Goal: Task Accomplishment & Management: Manage account settings

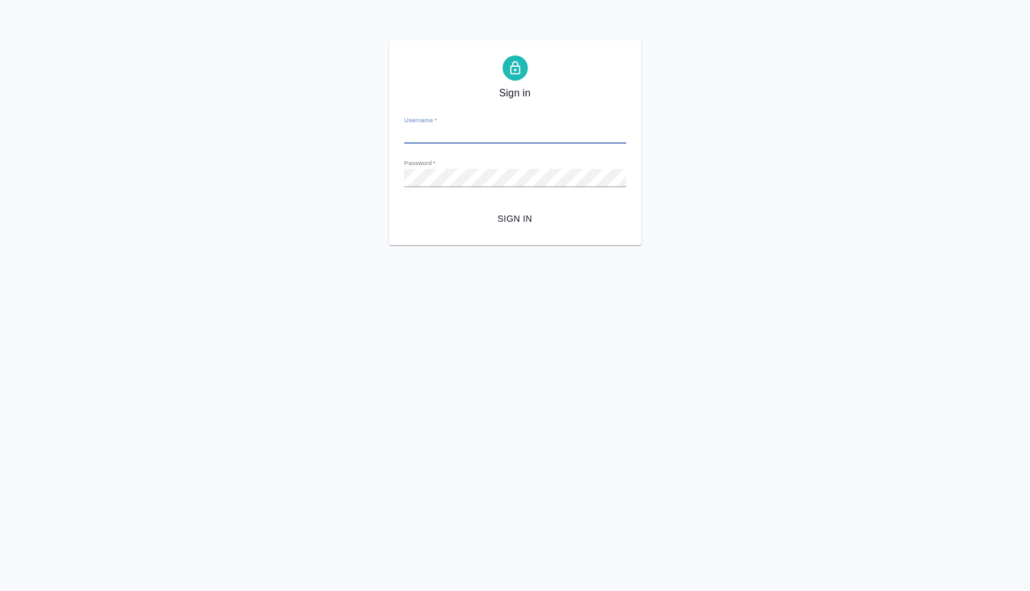
type input "V.gorshkova@awatera.com"
click at [519, 227] on button "Sign in" at bounding box center [515, 218] width 222 height 23
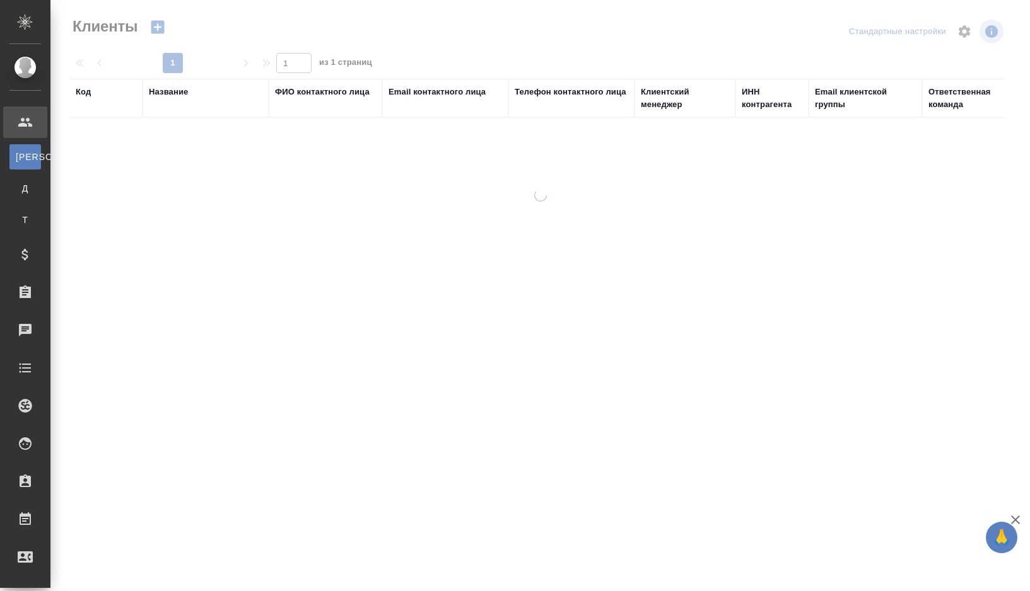
select select "RU"
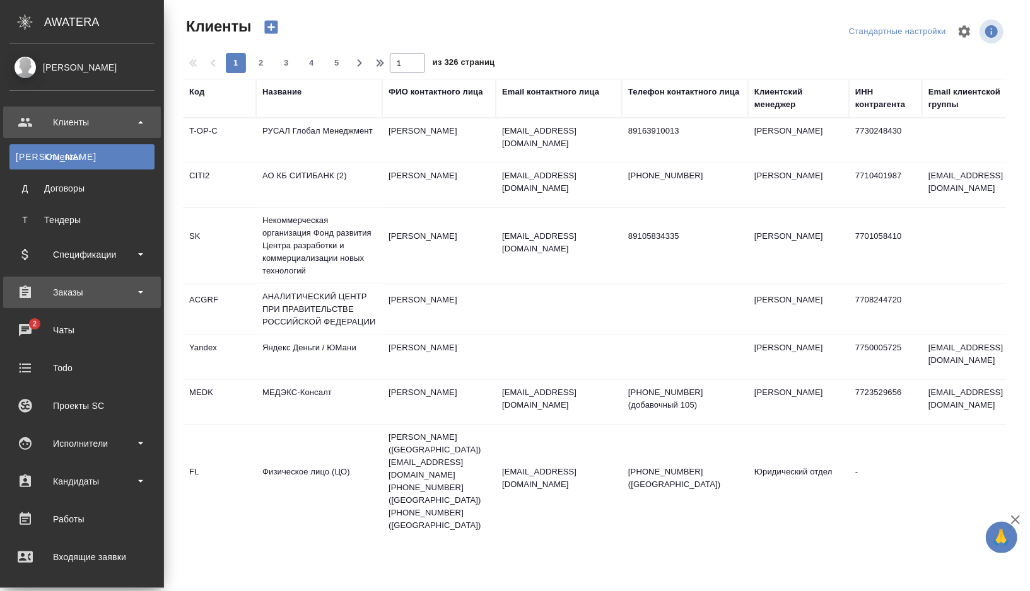
click at [127, 290] on div "Заказы" at bounding box center [81, 292] width 145 height 19
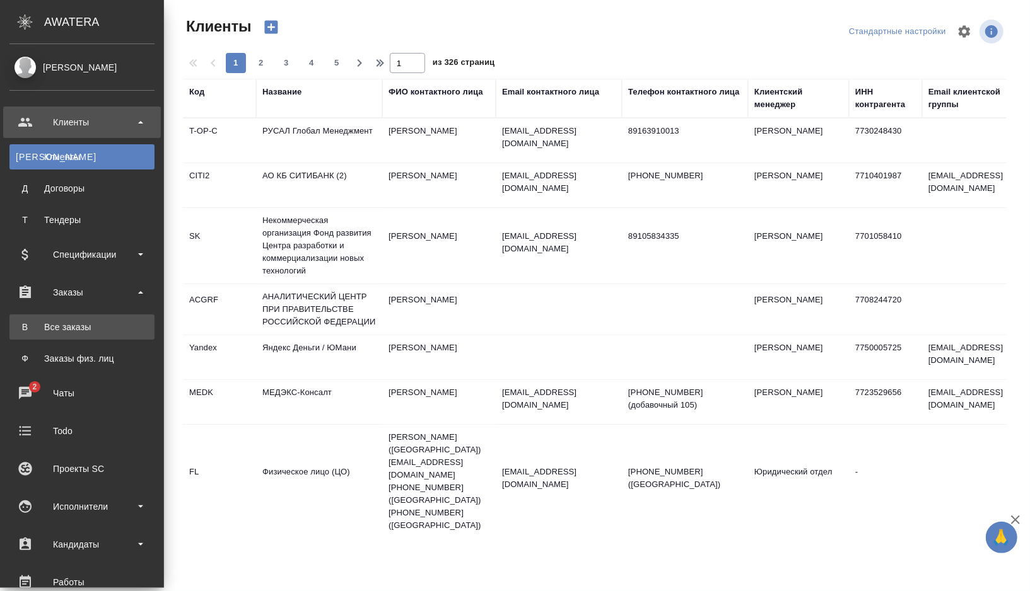
click at [100, 329] on div "Все заказы" at bounding box center [82, 327] width 132 height 13
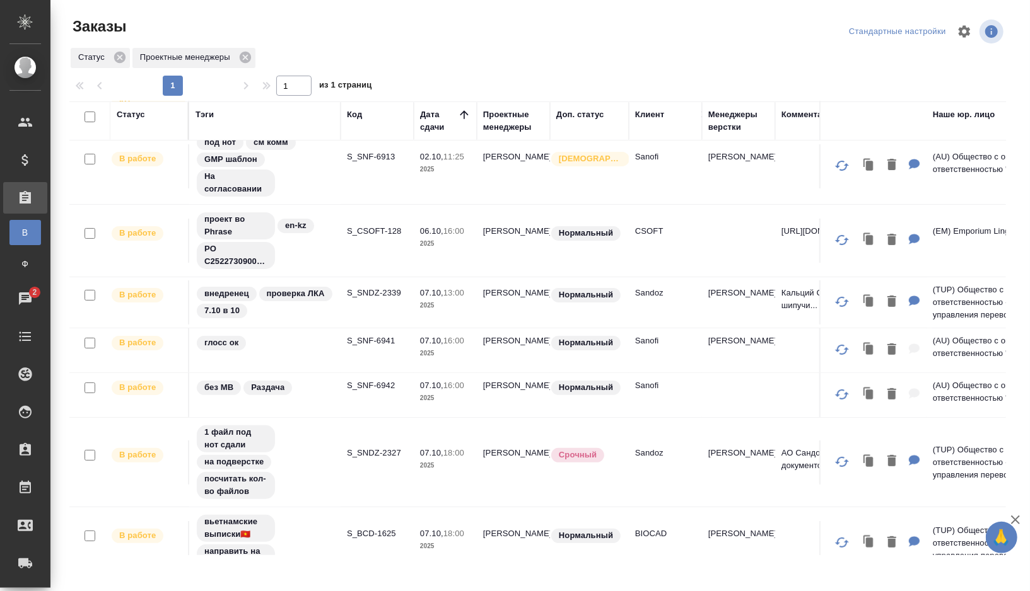
scroll to position [78, 0]
click at [364, 300] on td "S_SNDZ-2339" at bounding box center [377, 301] width 73 height 44
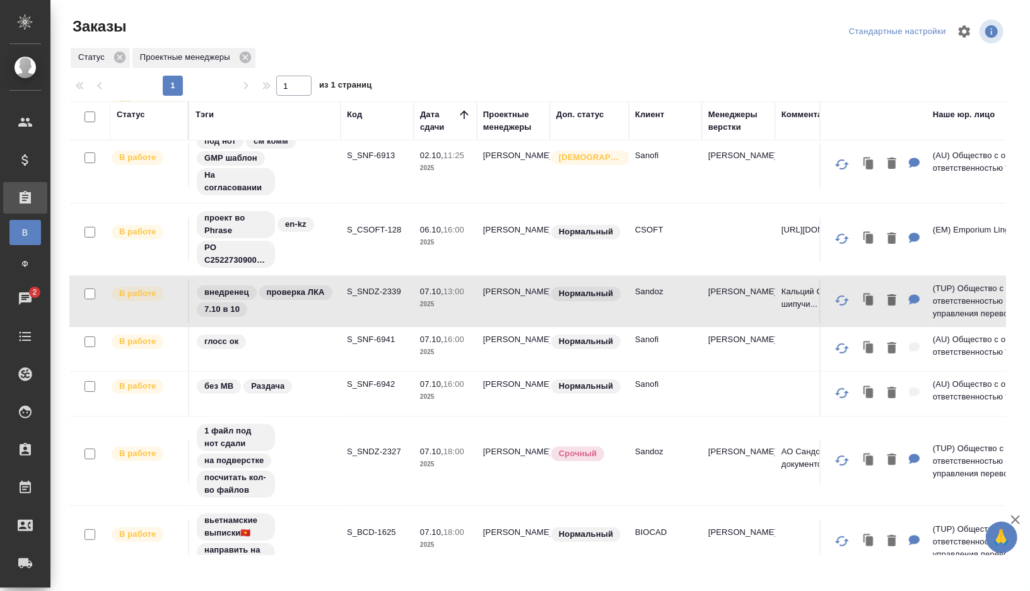
click at [364, 300] on td "S_SNDZ-2339" at bounding box center [377, 301] width 73 height 44
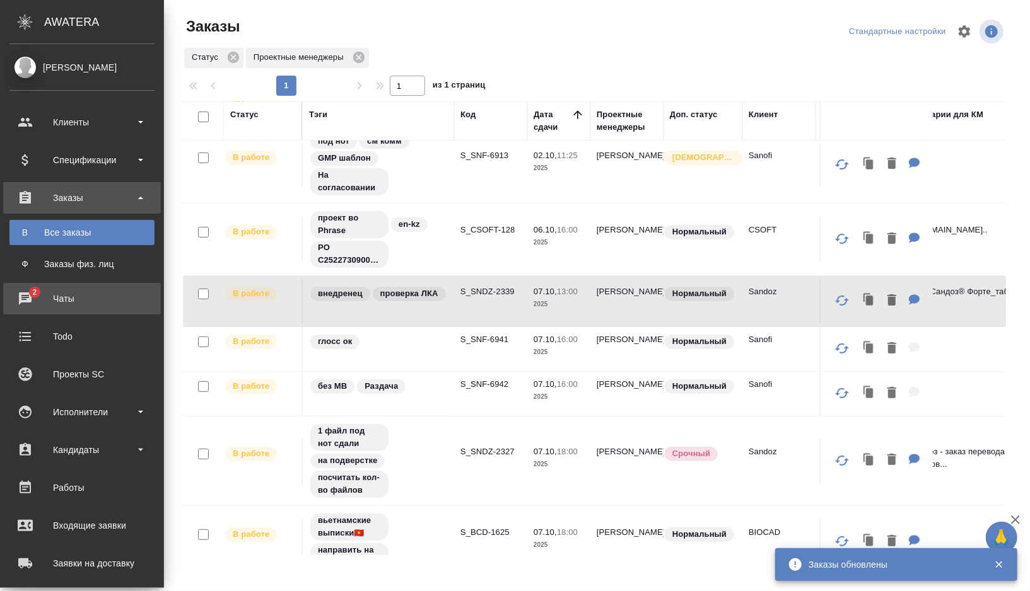
click at [105, 298] on div "Чаты" at bounding box center [81, 298] width 145 height 19
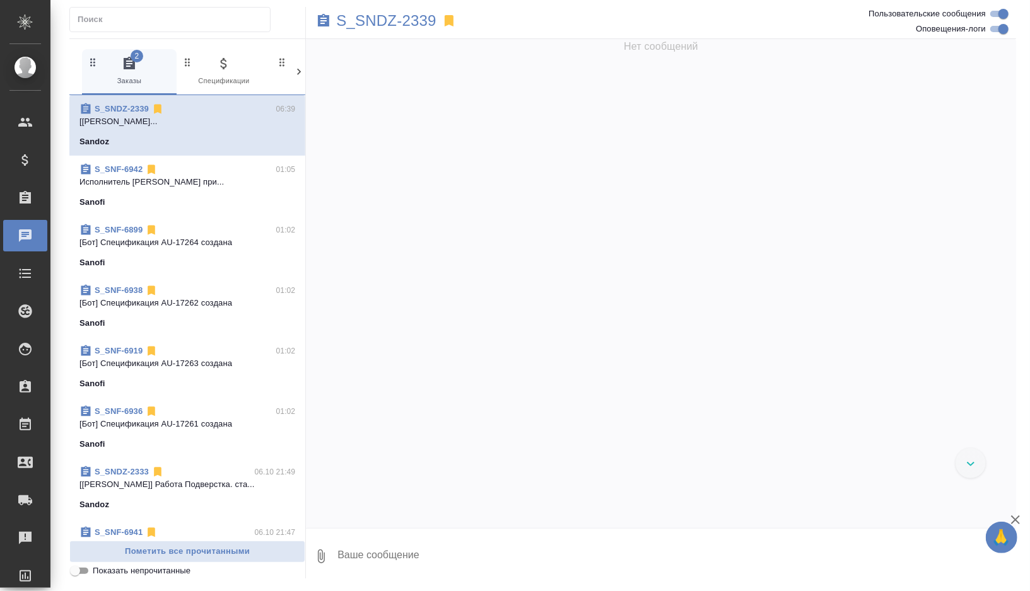
scroll to position [14111, 0]
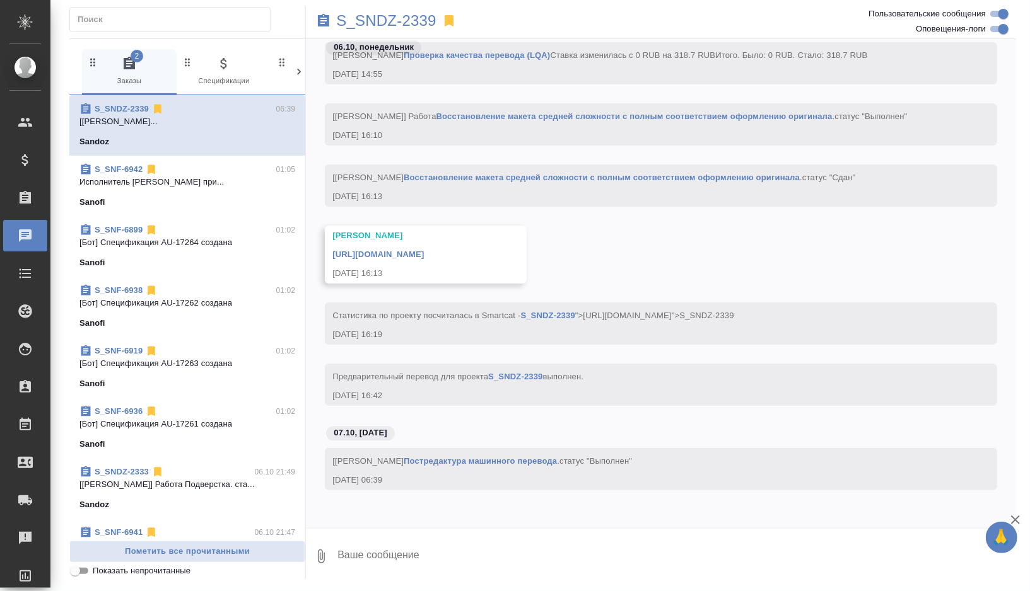
click at [252, 196] on div "Sanofi" at bounding box center [187, 202] width 216 height 13
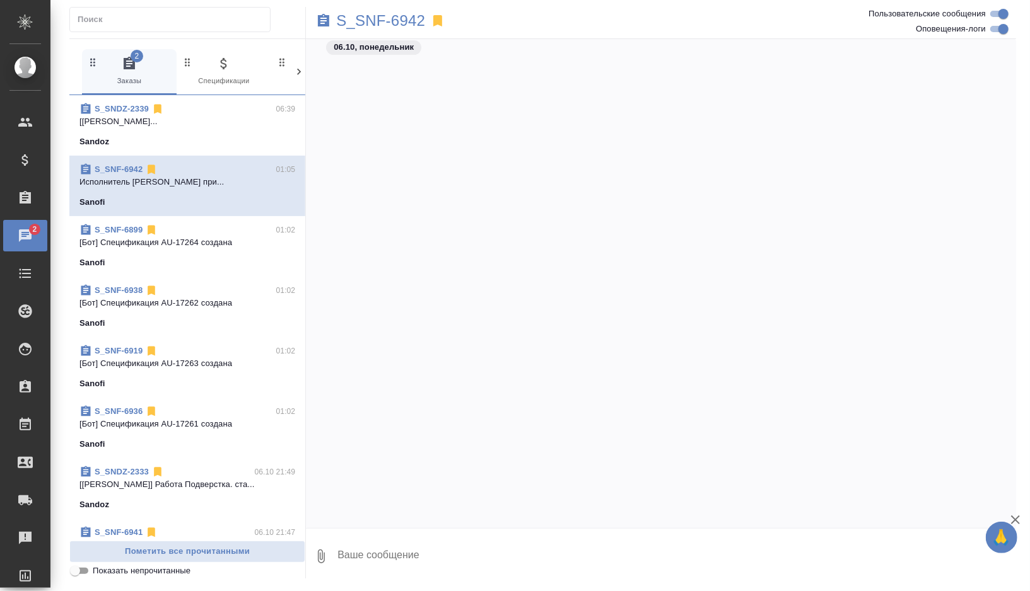
scroll to position [8299, 0]
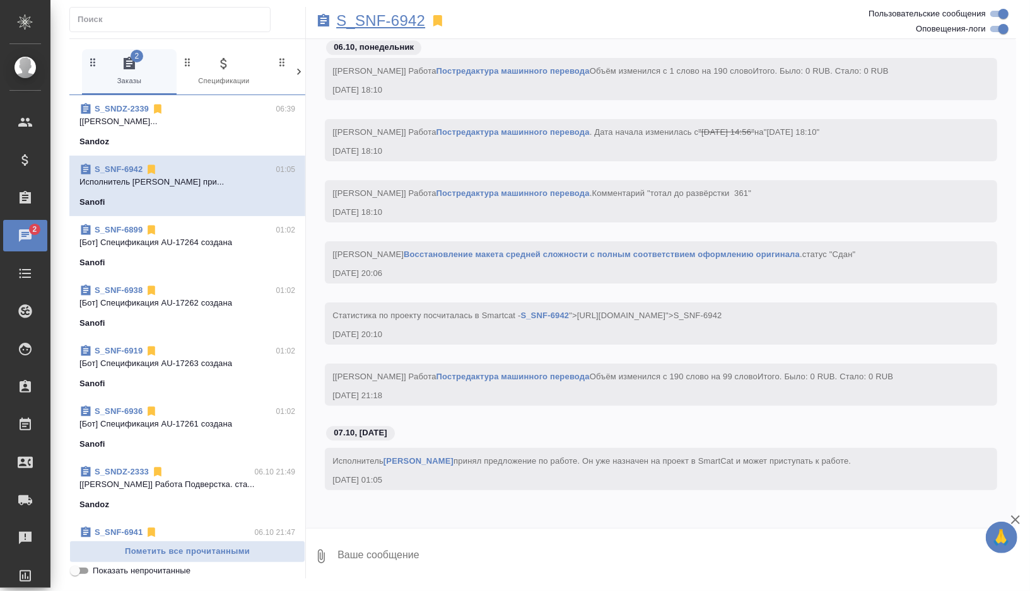
click at [396, 21] on p "S_SNF-6942" at bounding box center [380, 21] width 89 height 13
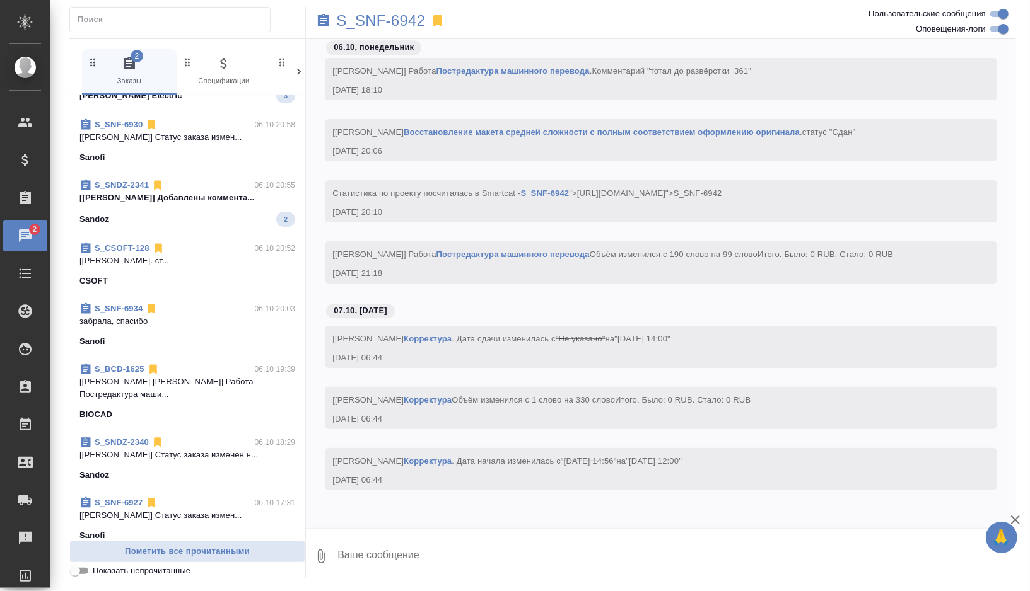
scroll to position [538, 0]
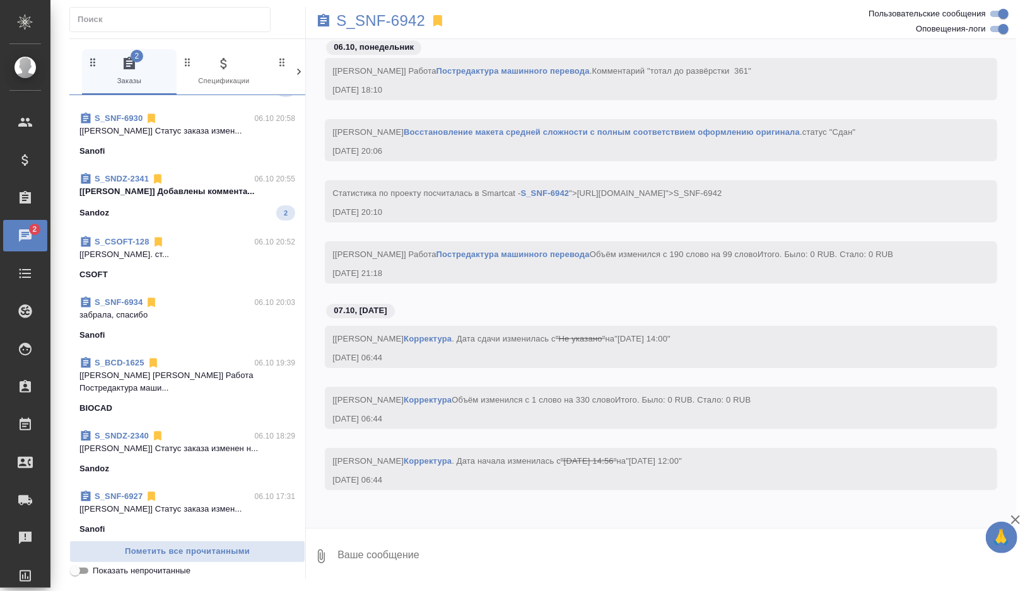
click at [236, 213] on div "Sandoz 2" at bounding box center [187, 213] width 216 height 15
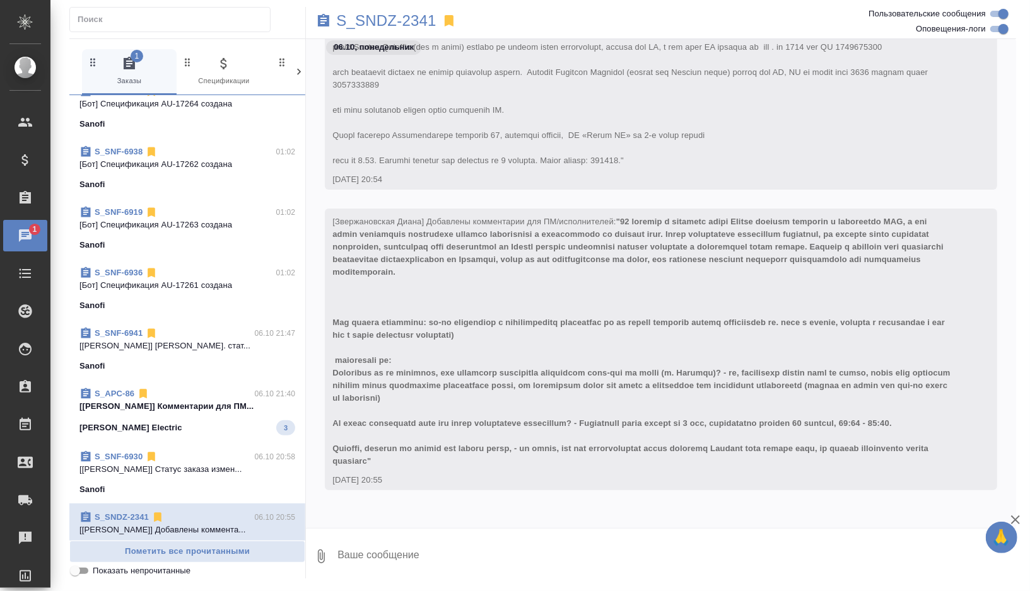
scroll to position [266, 0]
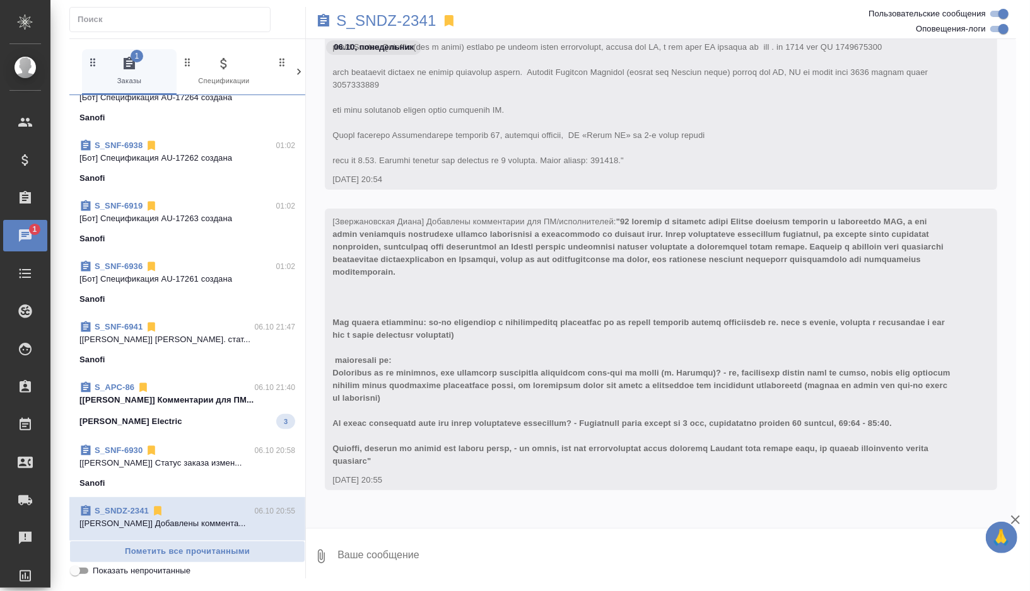
click at [213, 422] on div "Schneider Electric 3" at bounding box center [187, 421] width 216 height 15
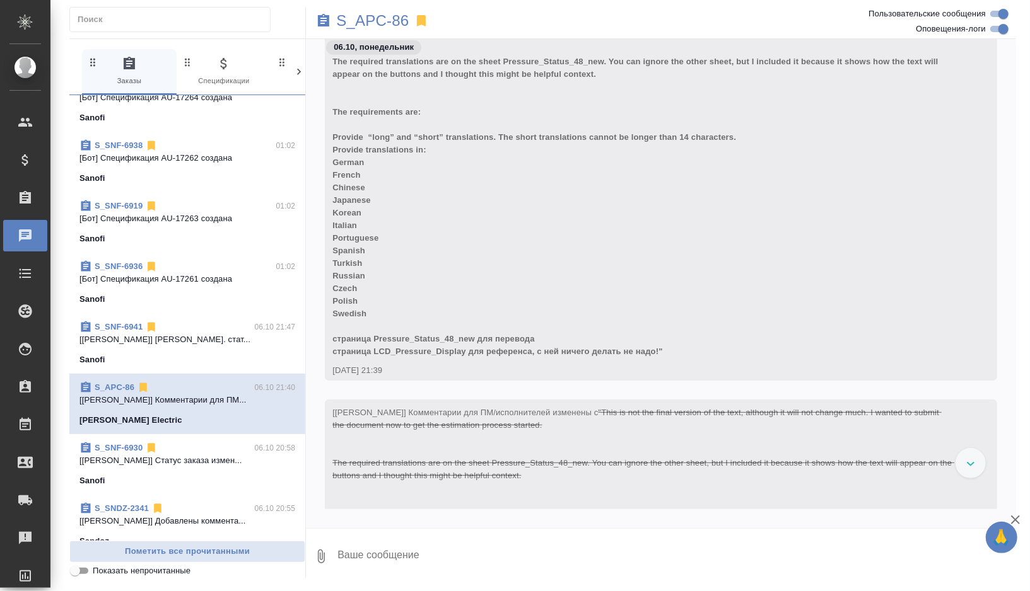
scroll to position [6585, 0]
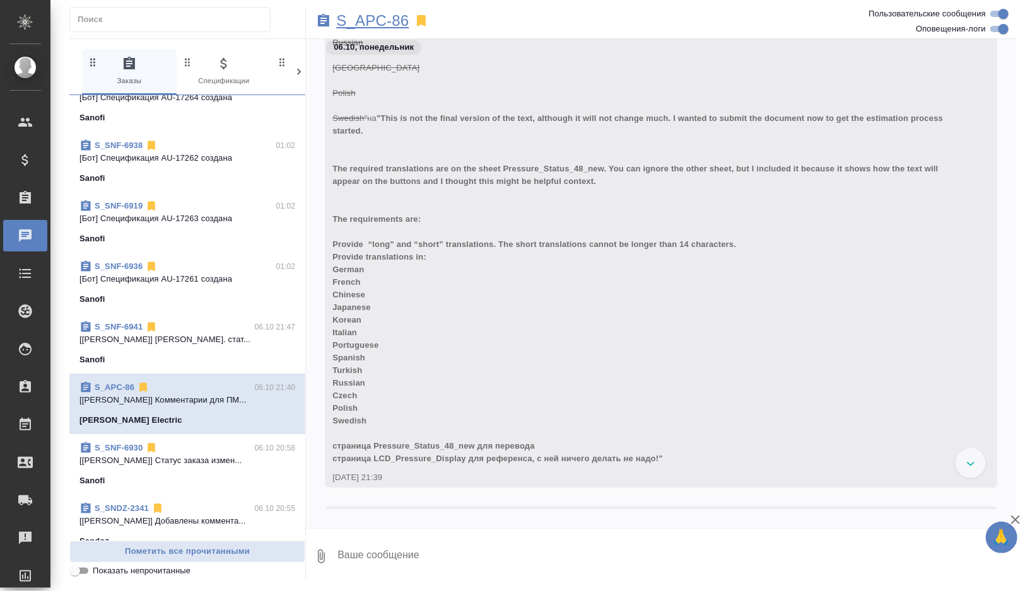
click at [395, 21] on p "S_APC-86" at bounding box center [372, 21] width 73 height 13
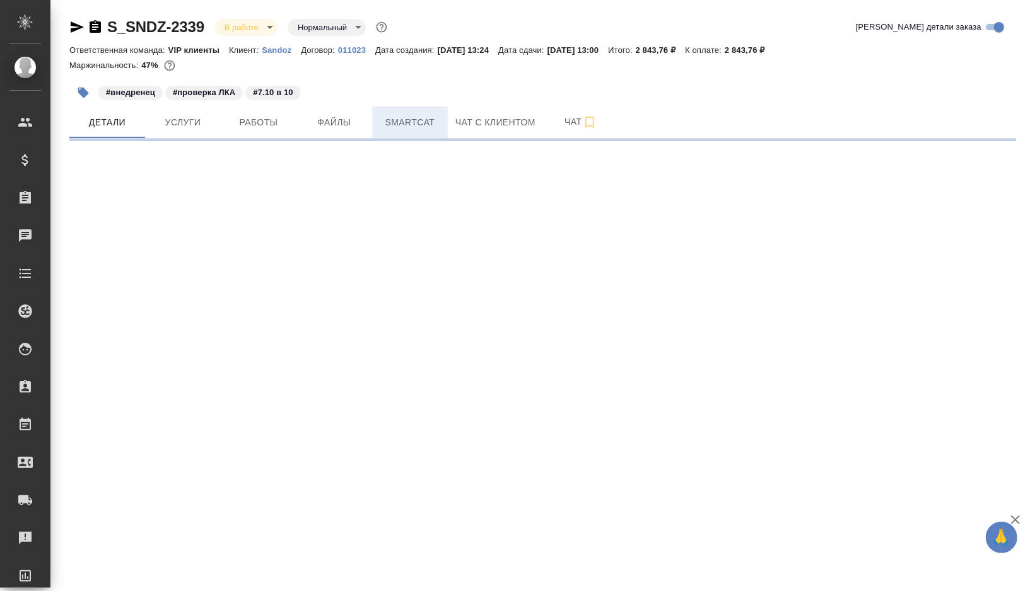
select select "RU"
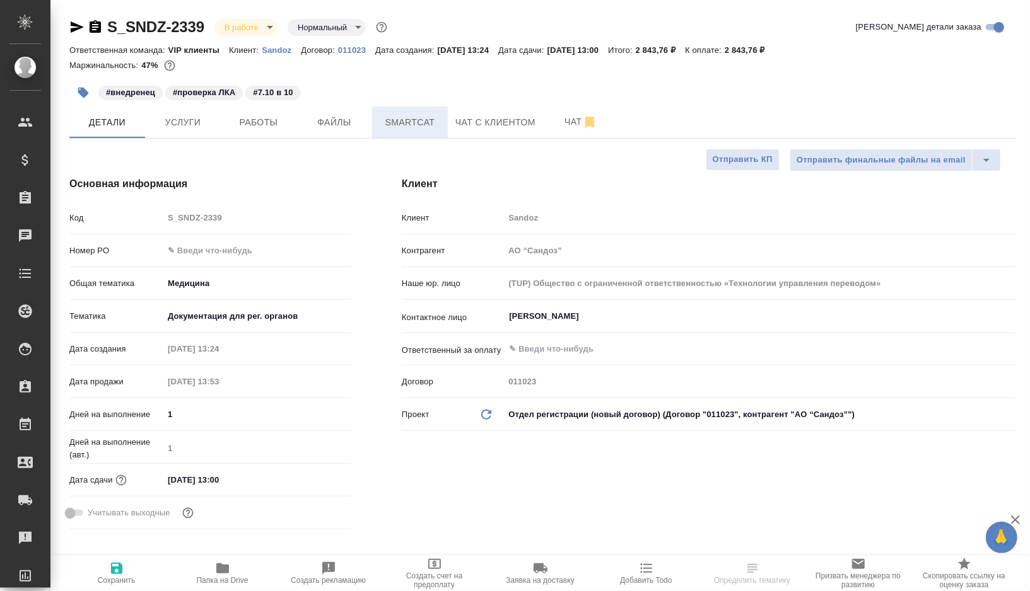
click at [419, 131] on button "Smartcat" at bounding box center [410, 123] width 76 height 32
type textarea "x"
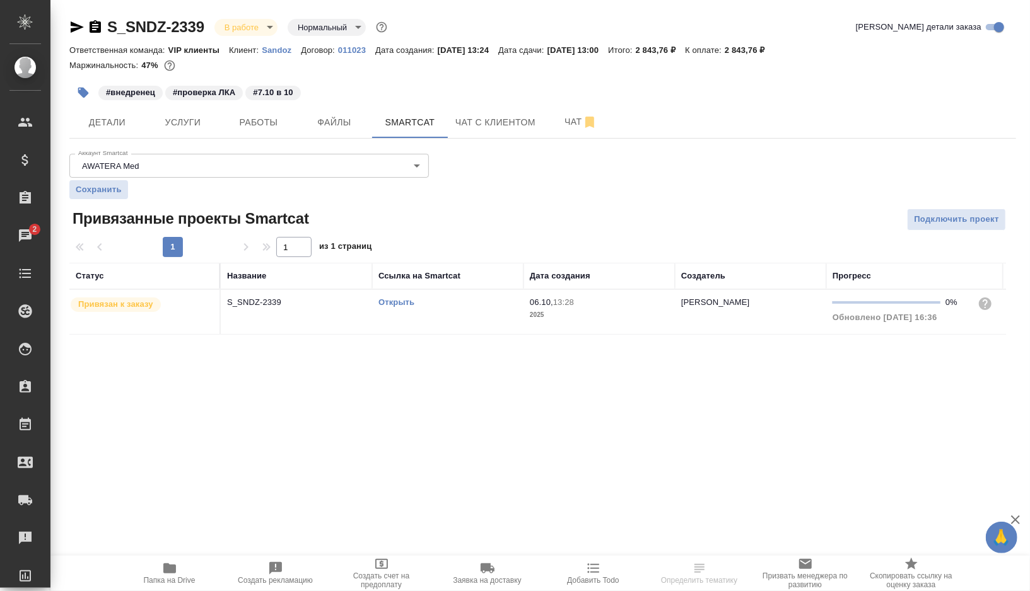
click at [395, 301] on link "Открыть" at bounding box center [396, 302] width 36 height 9
click at [260, 128] on span "Работы" at bounding box center [258, 123] width 61 height 16
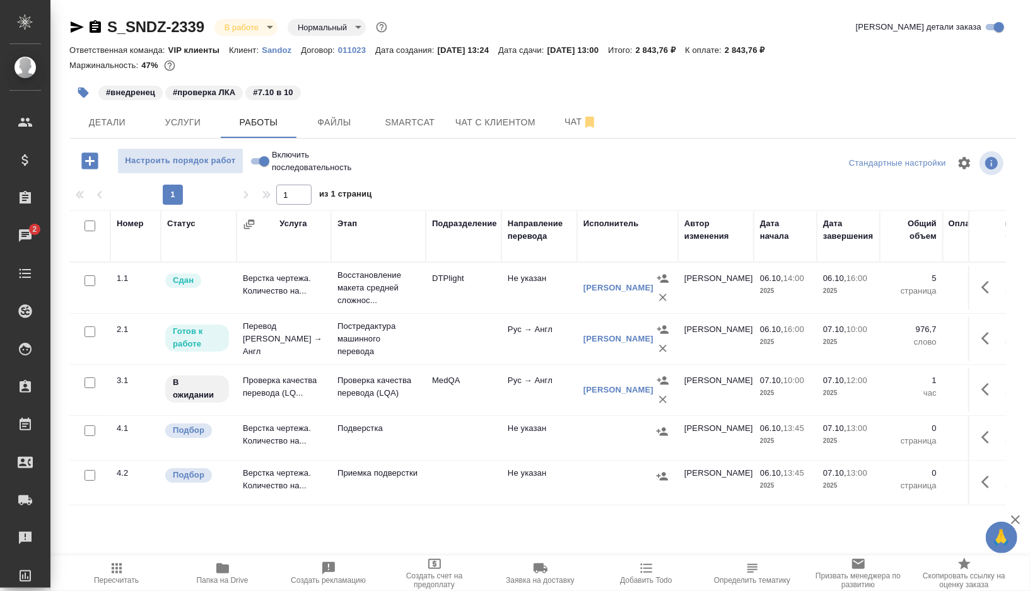
click at [986, 346] on icon "button" at bounding box center [988, 338] width 15 height 15
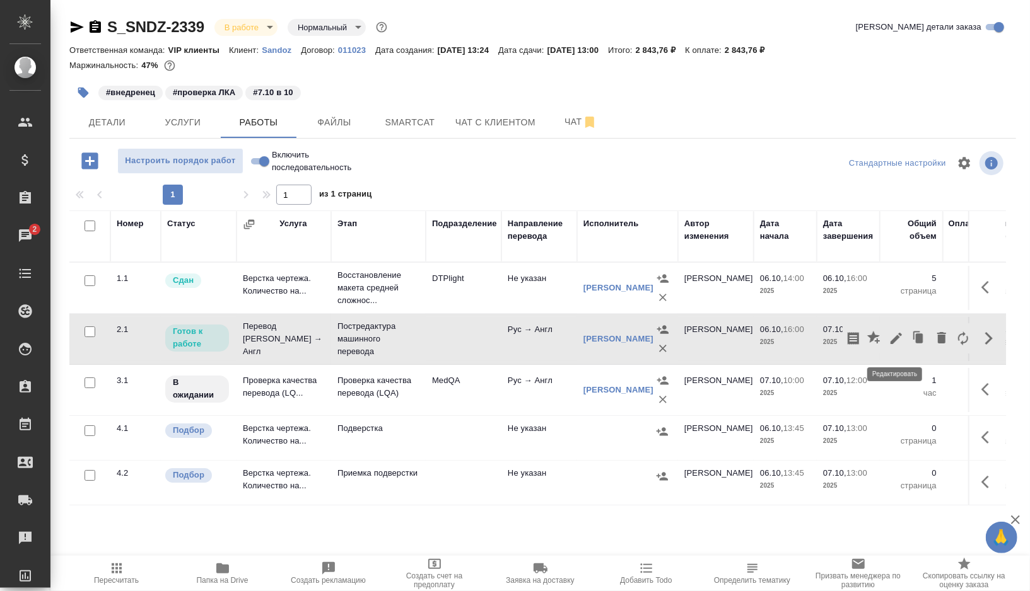
click at [900, 341] on icon "button" at bounding box center [896, 338] width 15 height 15
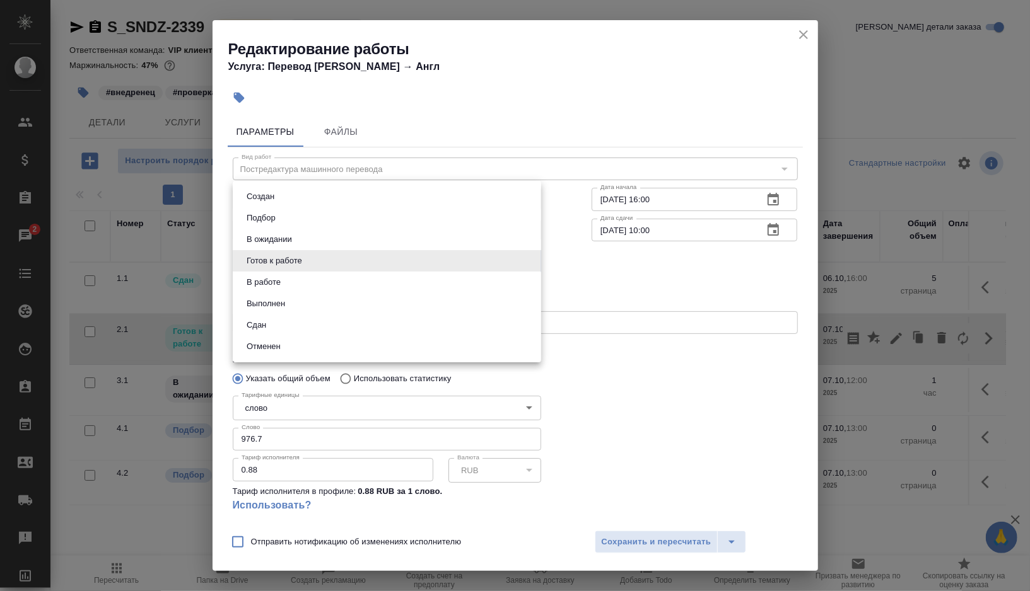
click at [436, 265] on body "🙏 .cls-1 fill:#fff; AWATERA Gorshkova Valentina Клиенты Спецификации Заказы 2 Ч…" at bounding box center [515, 295] width 1030 height 591
click at [302, 301] on li "Выполнен" at bounding box center [387, 303] width 308 height 21
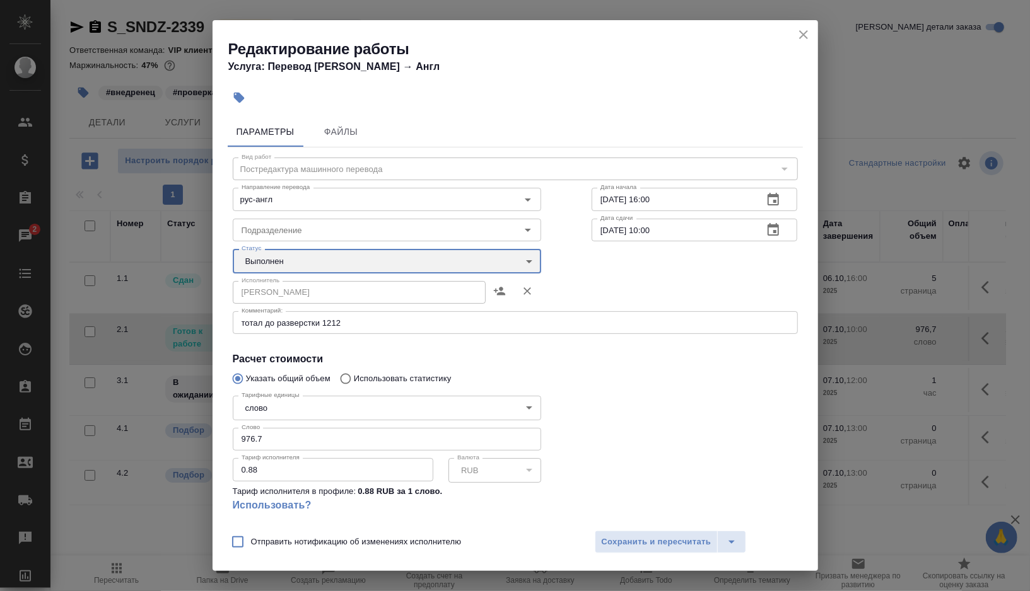
type input "completed"
click at [627, 539] on span "Сохранить и пересчитать" at bounding box center [657, 542] width 110 height 15
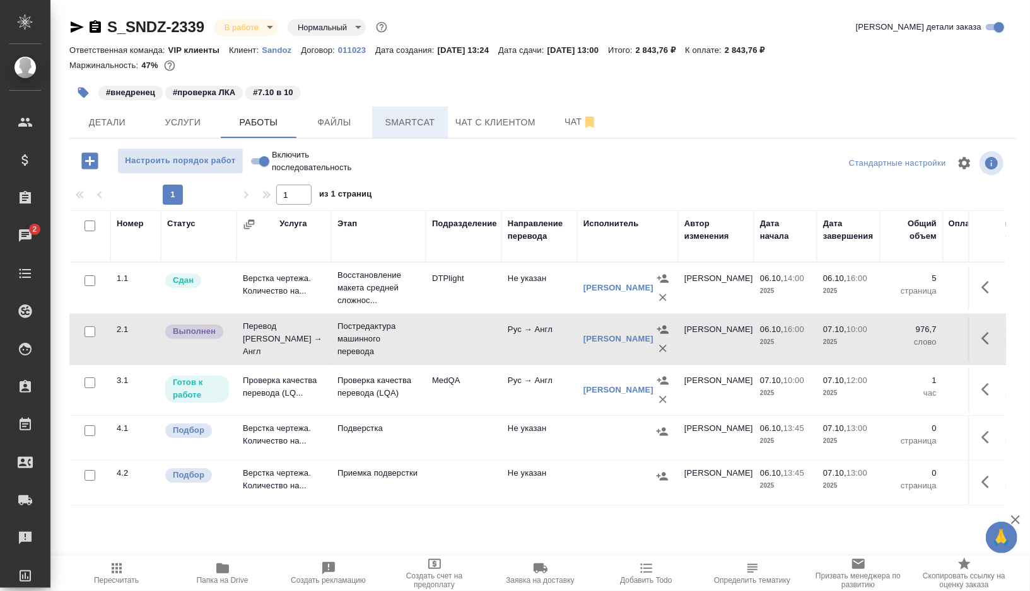
click at [389, 136] on button "Smartcat" at bounding box center [410, 123] width 76 height 32
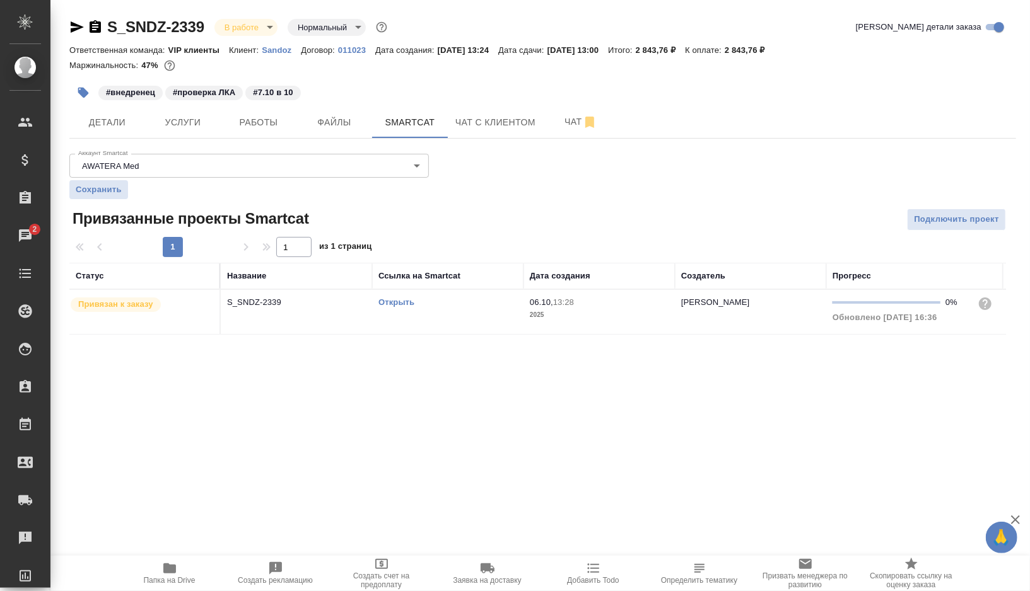
click at [463, 313] on td "Открыть" at bounding box center [447, 312] width 151 height 44
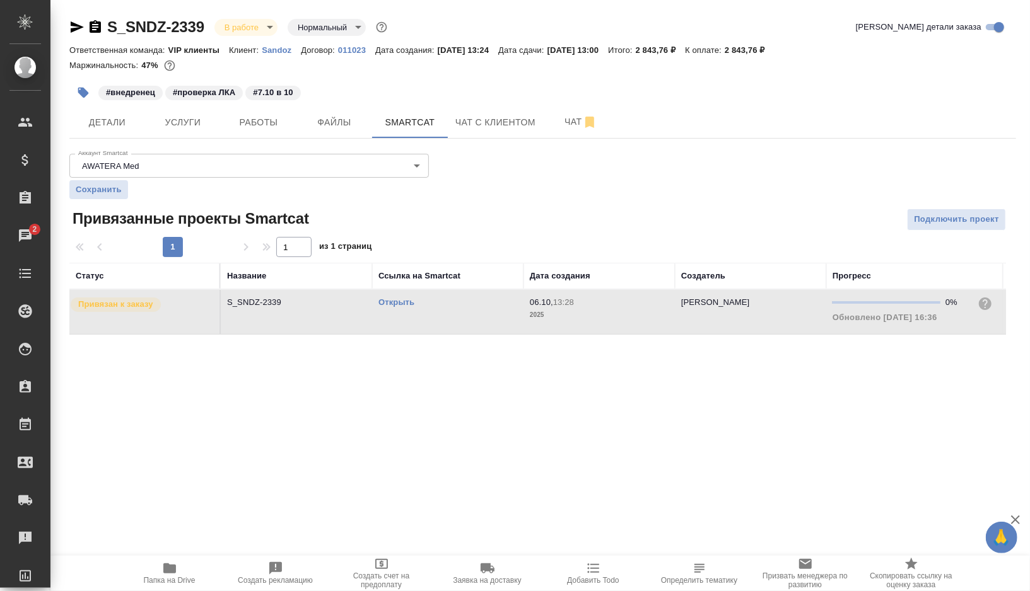
click at [84, 88] on icon "button" at bounding box center [83, 92] width 13 height 13
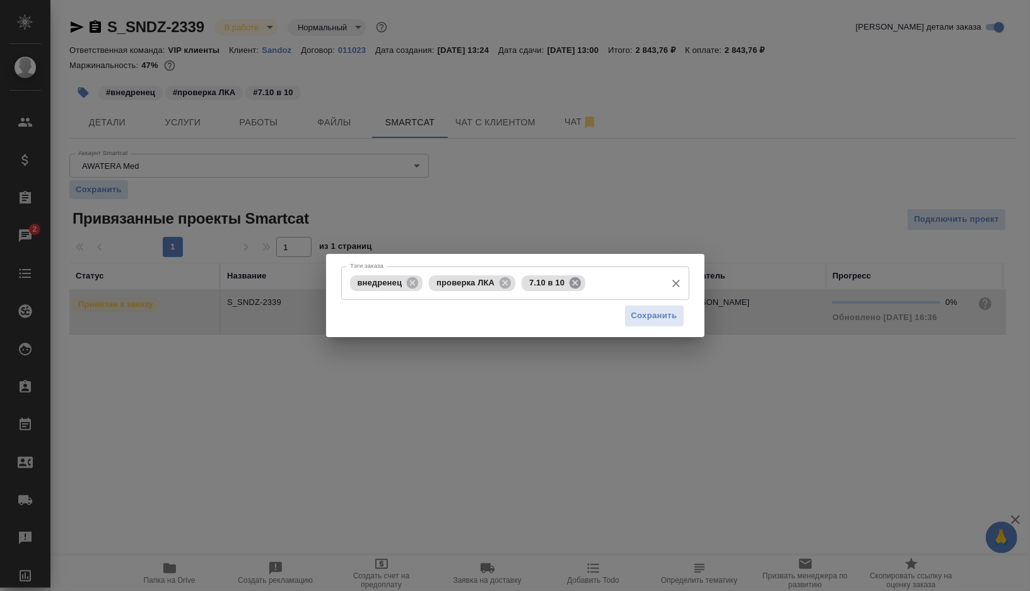
click at [578, 276] on icon at bounding box center [575, 283] width 14 height 14
click at [639, 316] on span "Сохранить" at bounding box center [654, 316] width 46 height 15
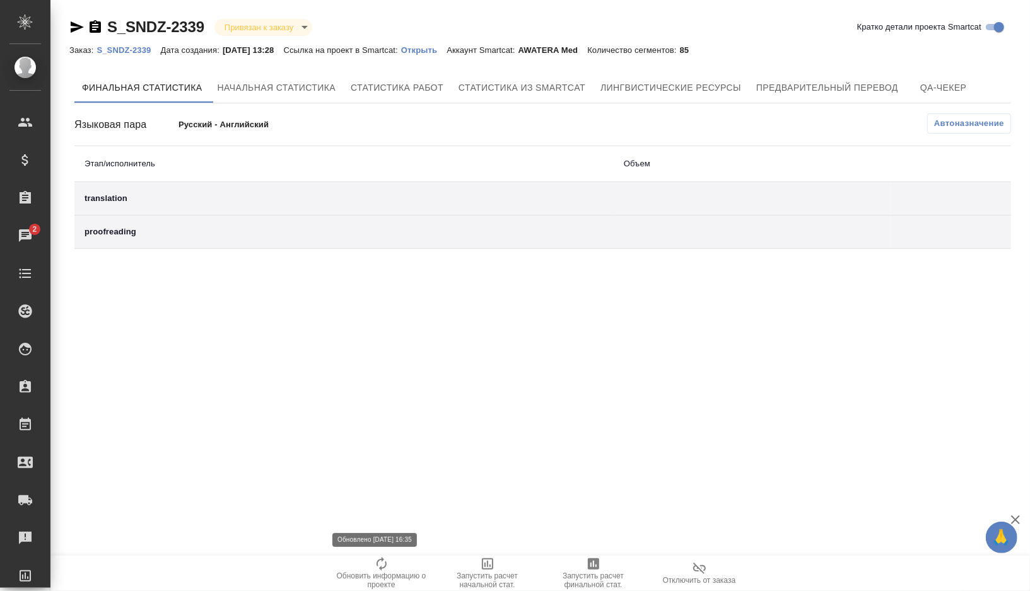
click at [380, 563] on icon "button" at bounding box center [381, 564] width 15 height 15
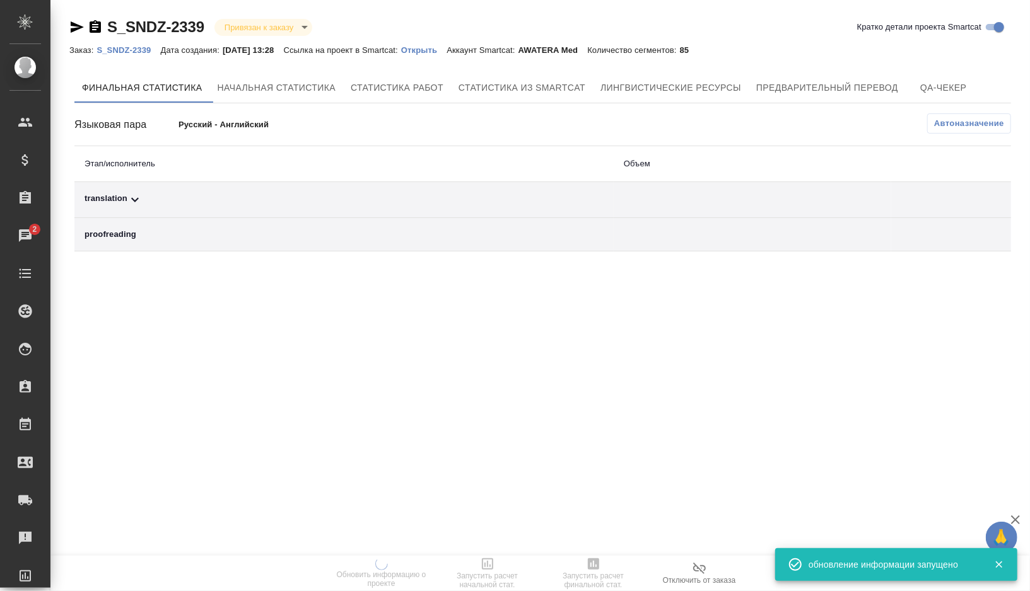
click at [149, 192] on div "translation" at bounding box center [343, 199] width 519 height 15
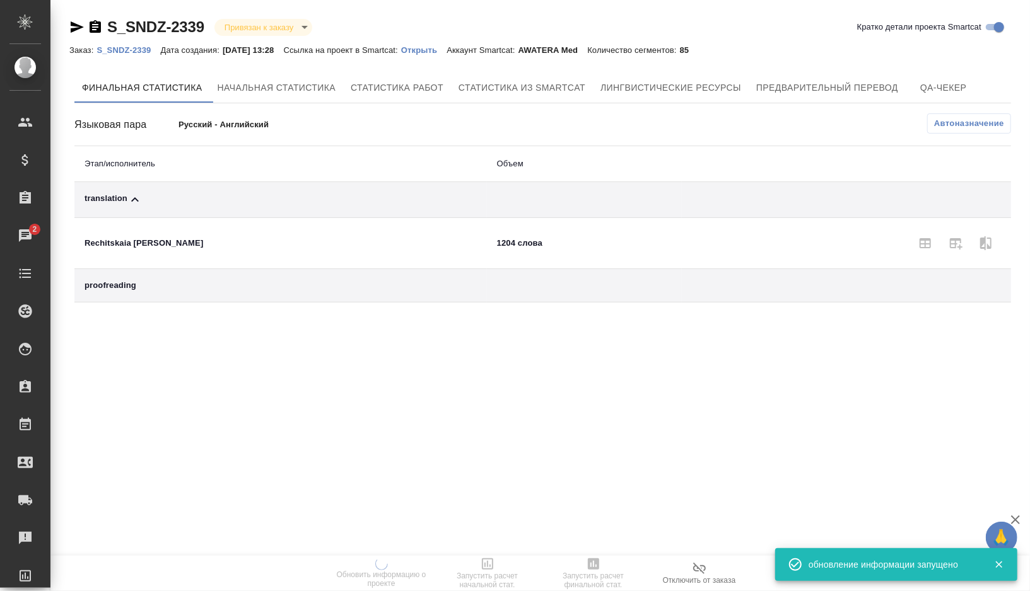
click at [944, 132] on button "Автоназначение" at bounding box center [969, 124] width 84 height 20
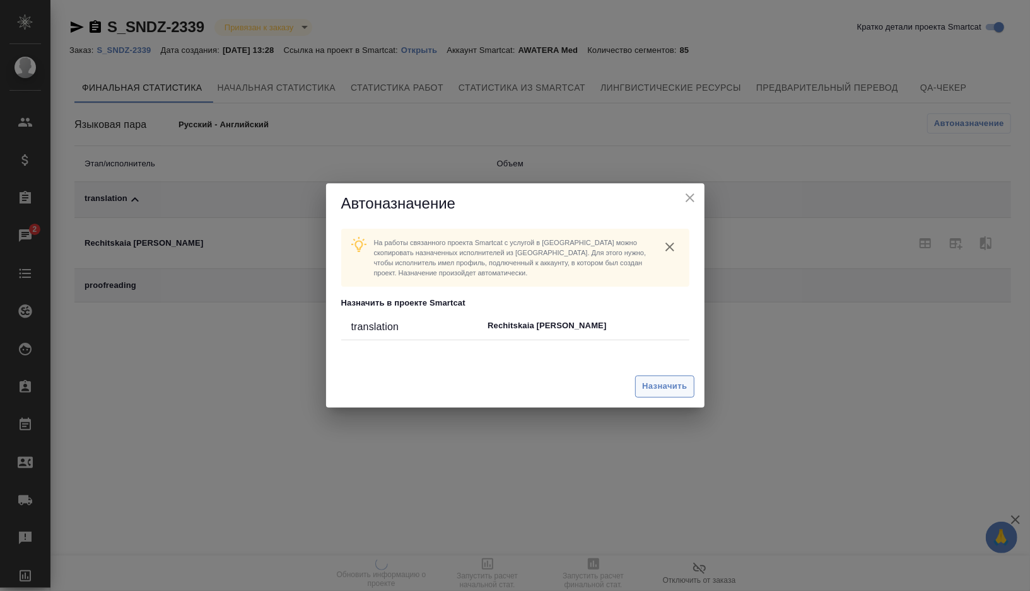
click at [651, 390] on span "Назначить" at bounding box center [664, 387] width 45 height 15
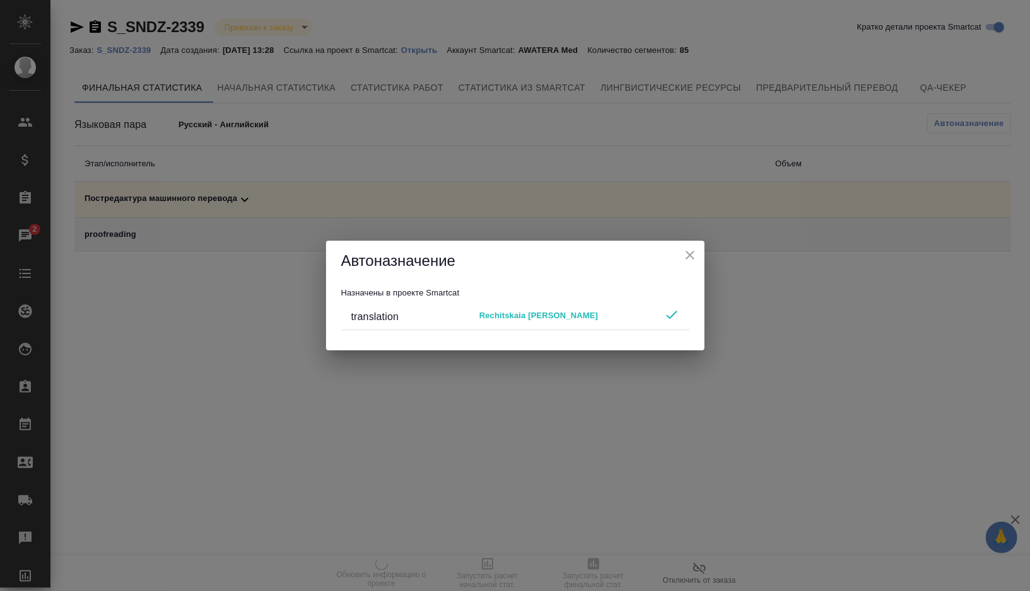
click at [694, 252] on icon "close" at bounding box center [689, 255] width 9 height 9
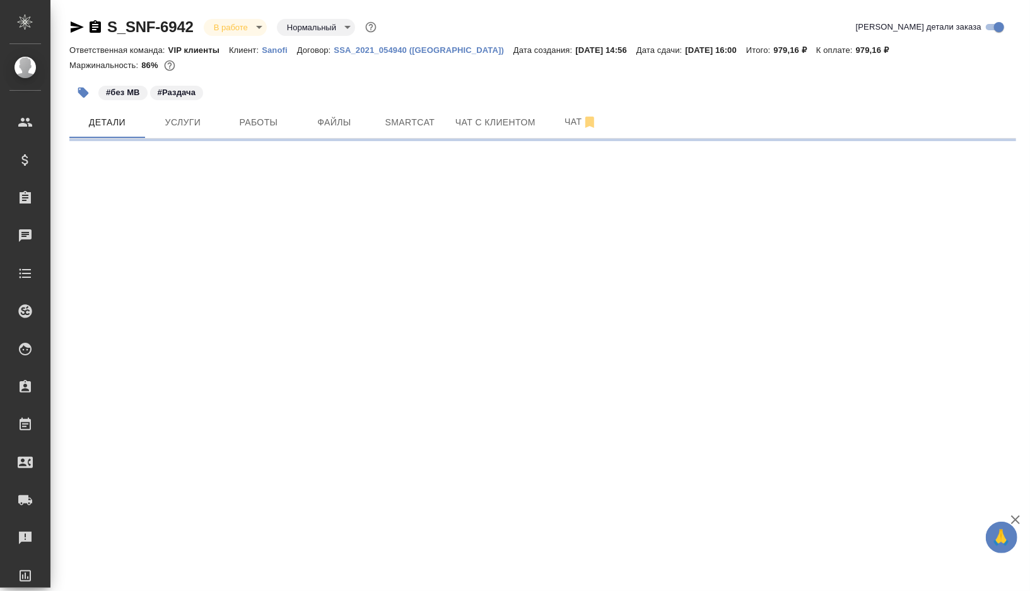
select select "RU"
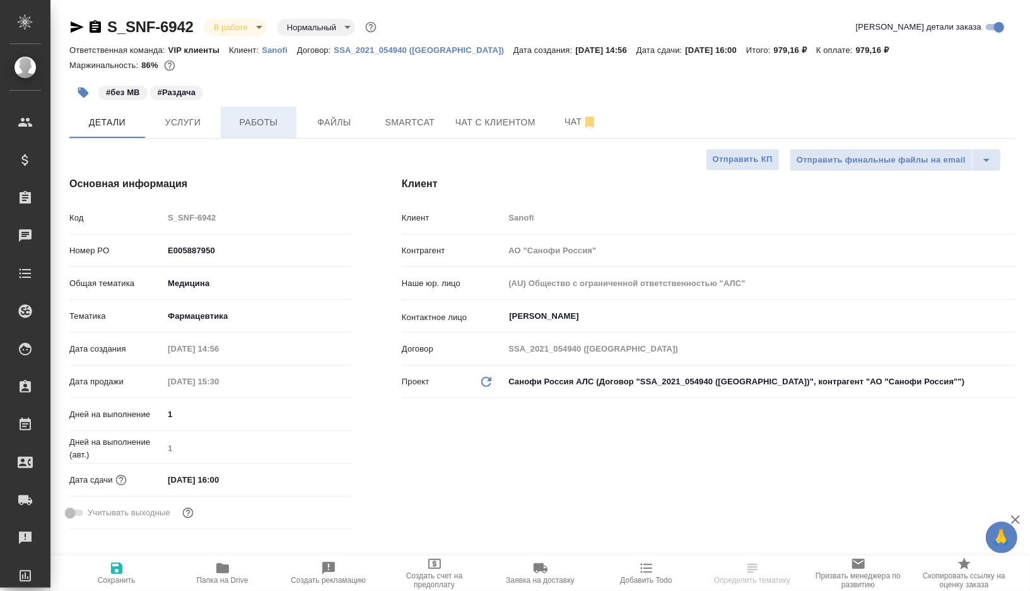
type textarea "x"
click at [257, 123] on span "Работы" at bounding box center [258, 123] width 61 height 16
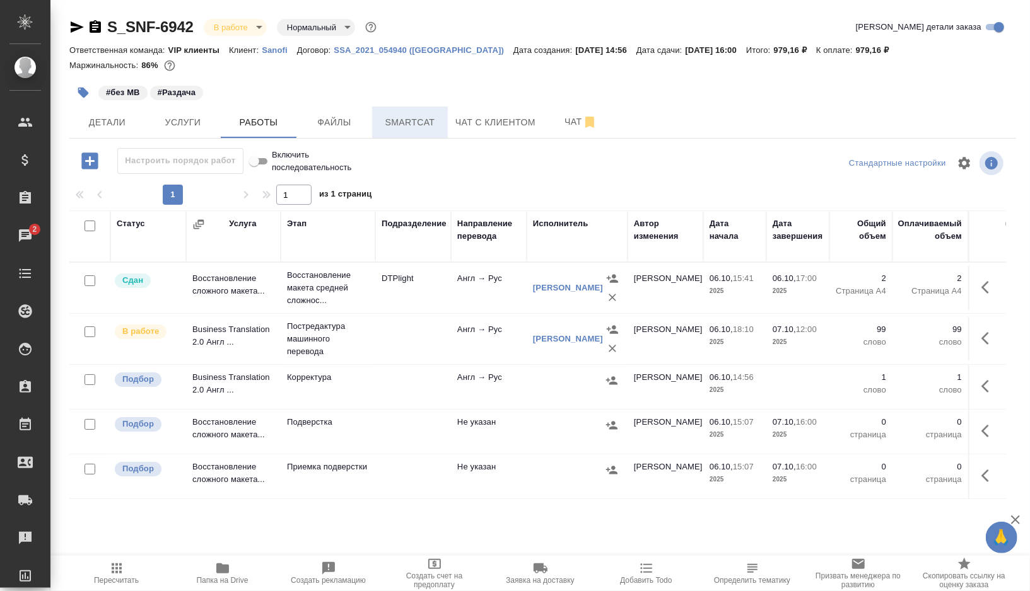
click at [418, 122] on span "Smartcat" at bounding box center [410, 123] width 61 height 16
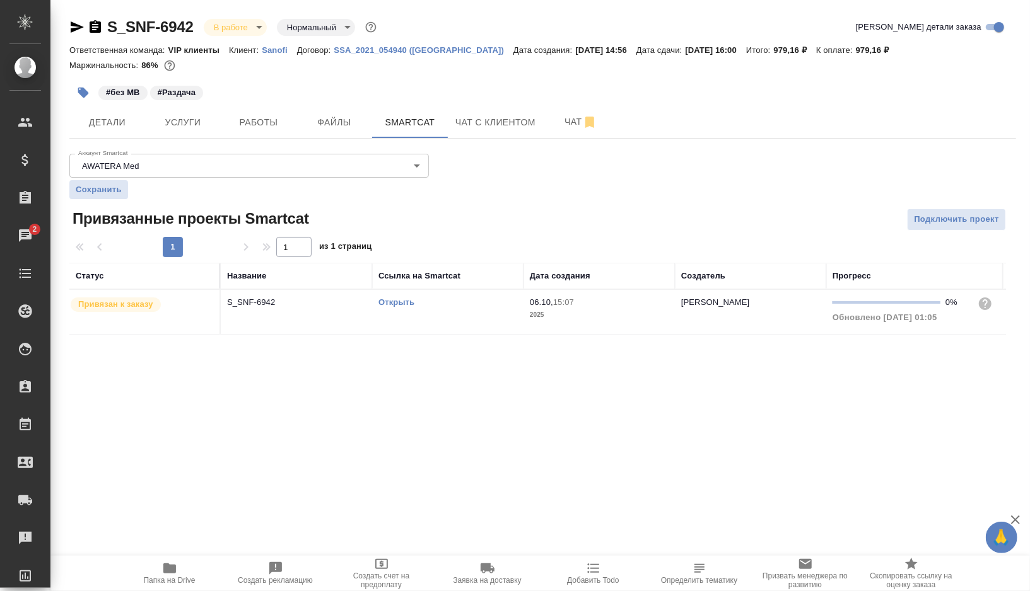
click at [411, 303] on link "Открыть" at bounding box center [396, 302] width 36 height 9
click at [569, 120] on span "Чат" at bounding box center [581, 122] width 61 height 16
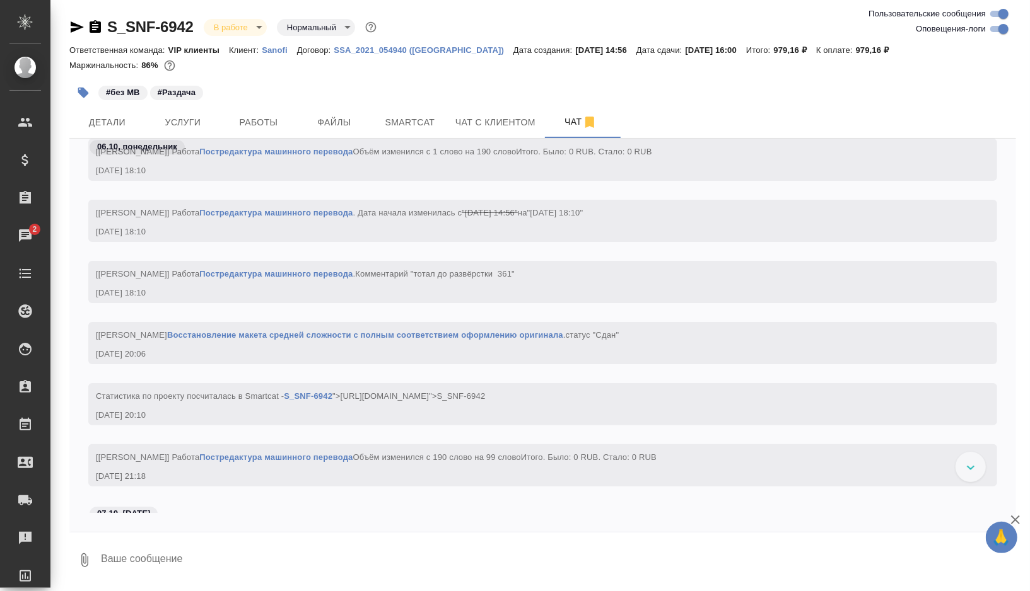
scroll to position [11623, 0]
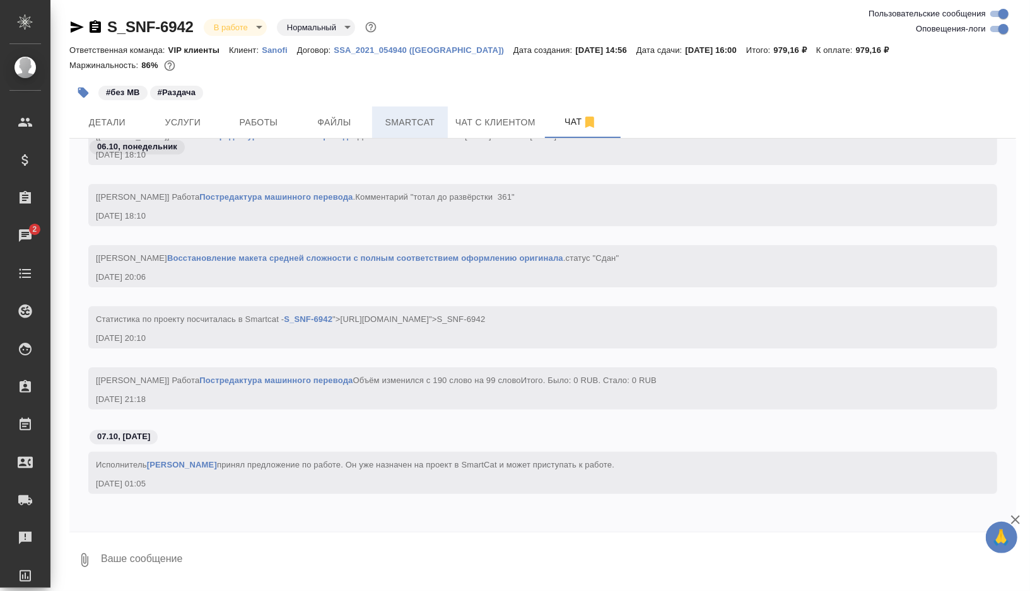
click at [422, 123] on span "Smartcat" at bounding box center [410, 123] width 61 height 16
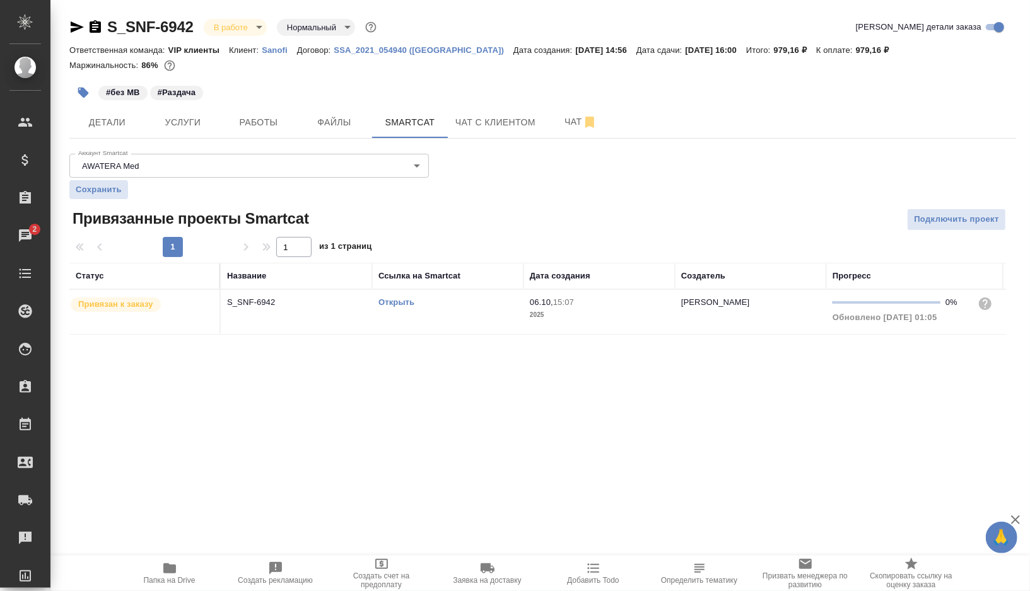
click at [472, 312] on td "Открыть" at bounding box center [447, 312] width 151 height 44
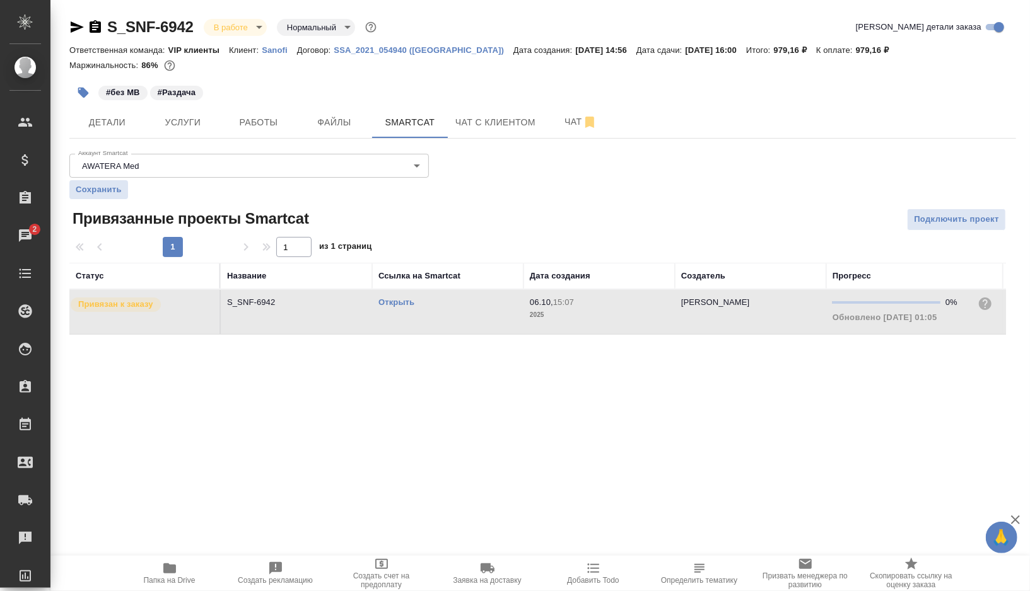
click at [83, 89] on icon "button" at bounding box center [83, 93] width 11 height 11
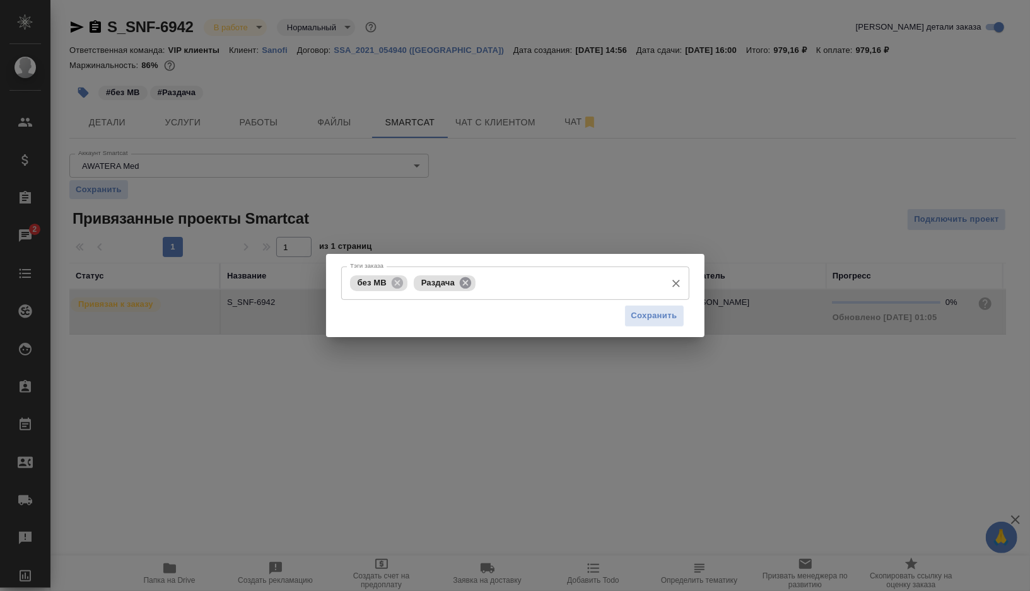
click at [464, 283] on icon at bounding box center [465, 282] width 11 height 11
click at [479, 283] on input "Тэги заказа" at bounding box center [569, 282] width 181 height 21
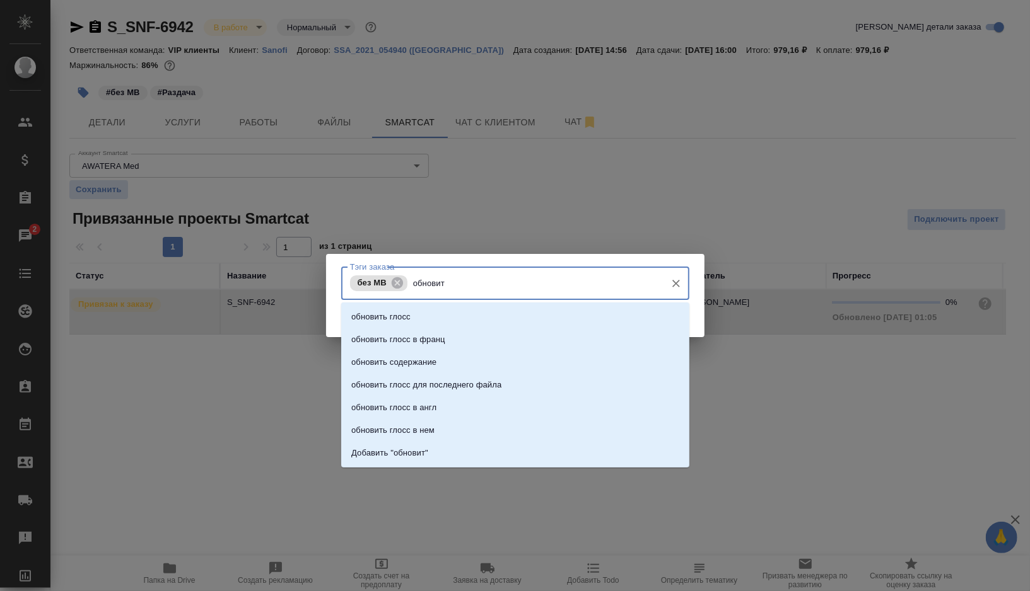
type input "обновить"
click at [428, 314] on li "обновить глосс" at bounding box center [515, 317] width 348 height 23
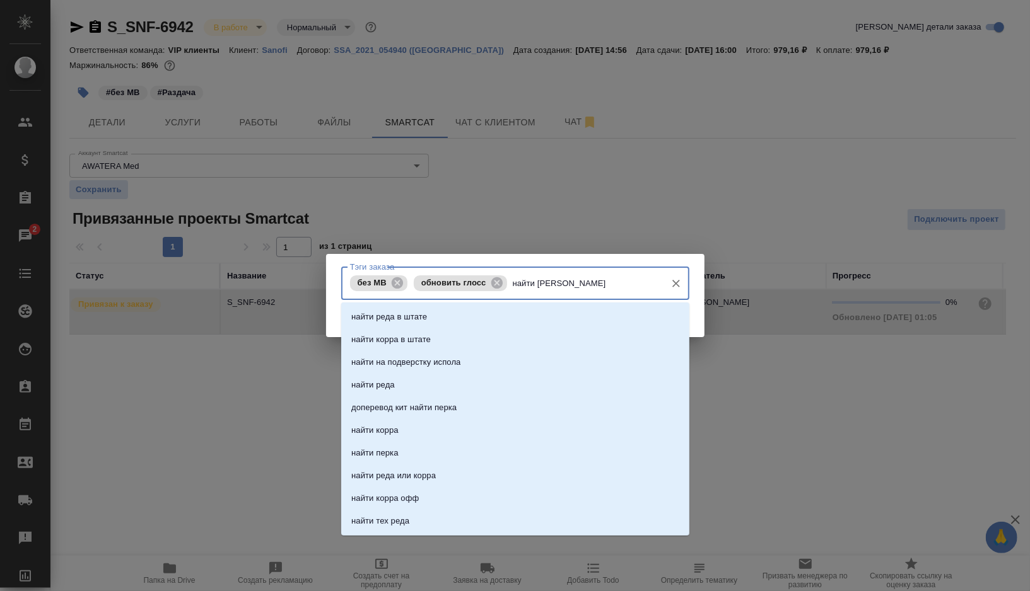
type input "найти ко"
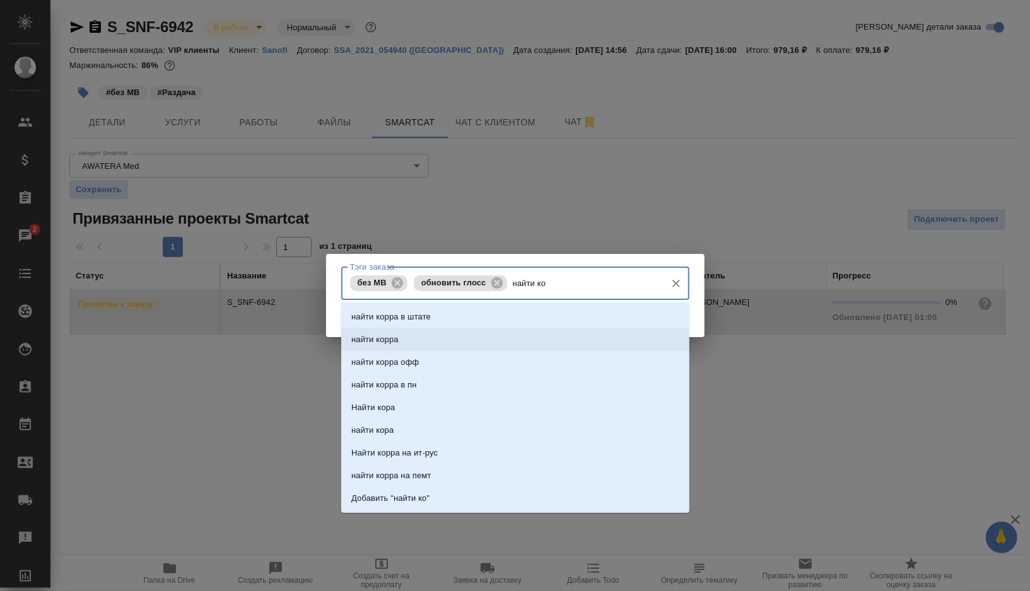
click at [465, 347] on li "найти корра" at bounding box center [515, 340] width 348 height 23
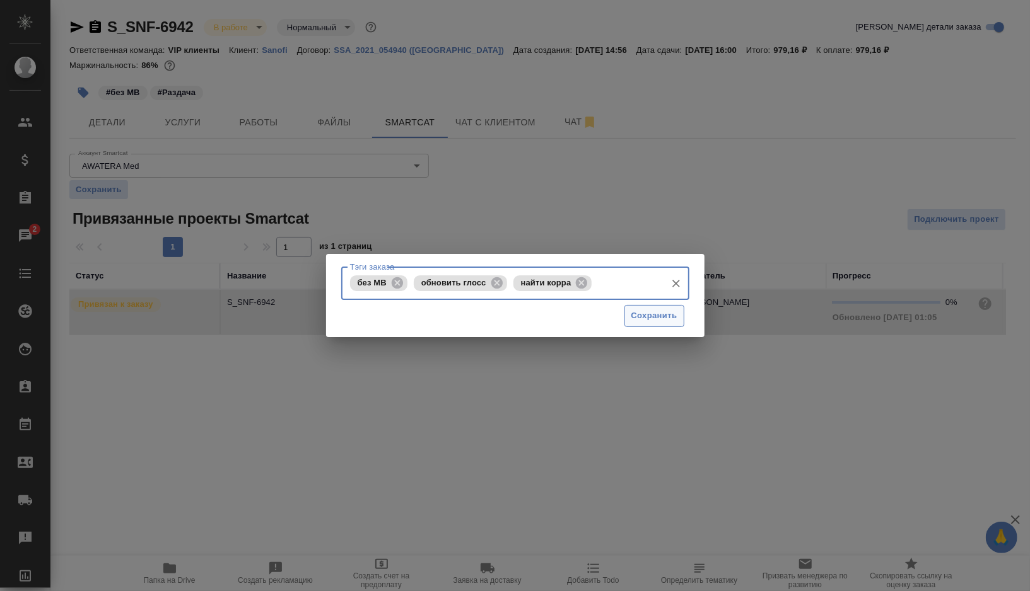
click at [639, 325] on button "Сохранить" at bounding box center [654, 316] width 60 height 22
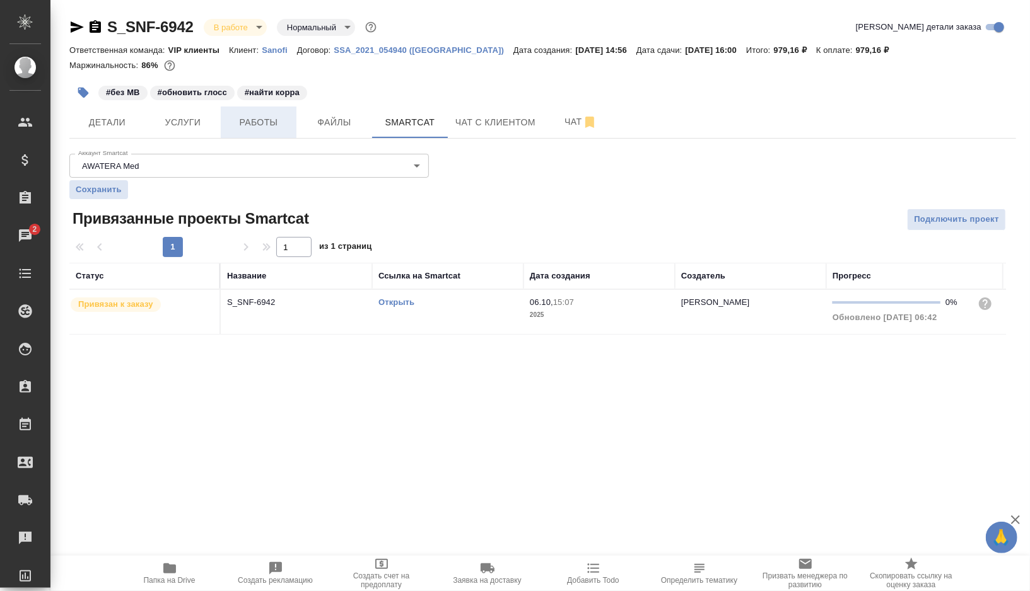
click at [286, 132] on button "Работы" at bounding box center [259, 123] width 76 height 32
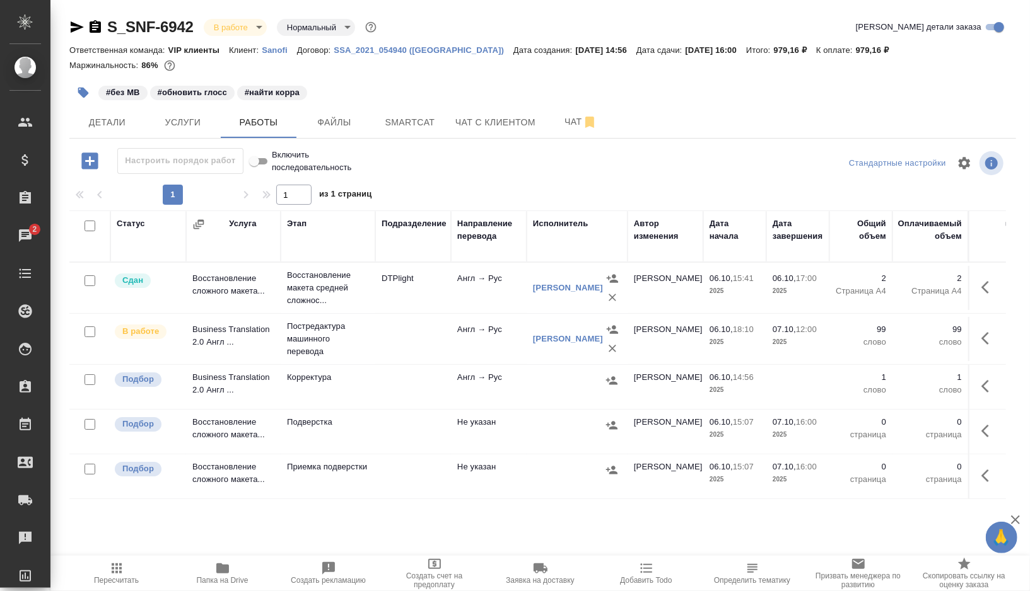
click at [383, 387] on td at bounding box center [413, 387] width 76 height 44
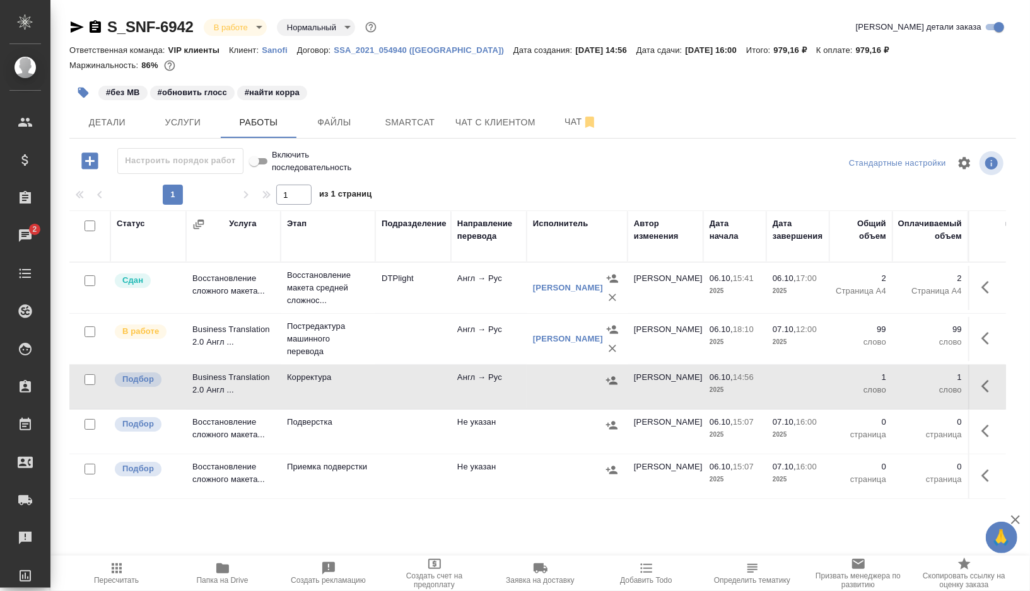
click at [383, 387] on td at bounding box center [413, 387] width 76 height 44
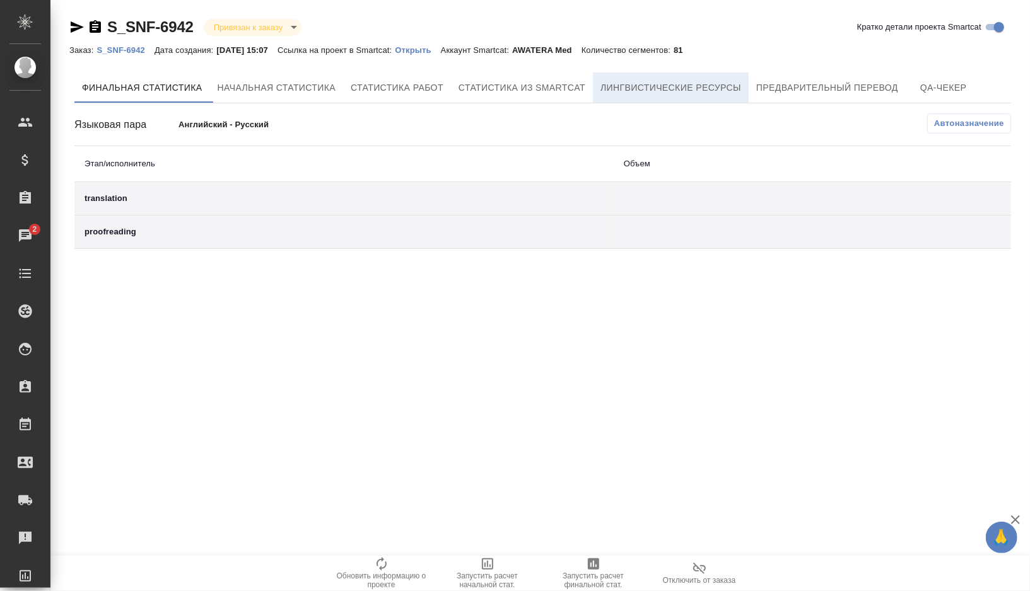
click at [712, 86] on span "Лингвистические ресурсы" at bounding box center [670, 88] width 141 height 16
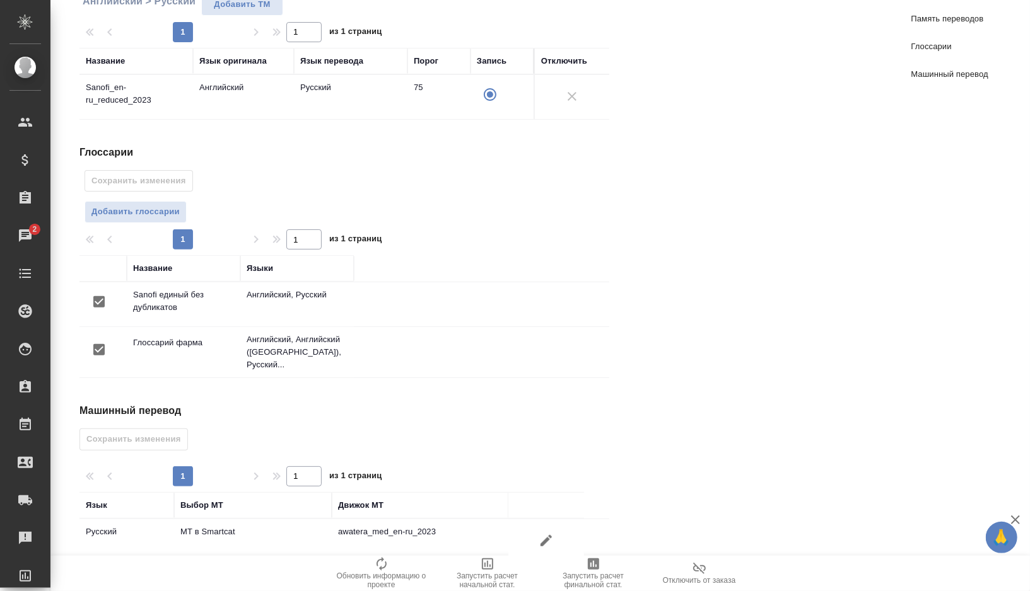
scroll to position [204, 0]
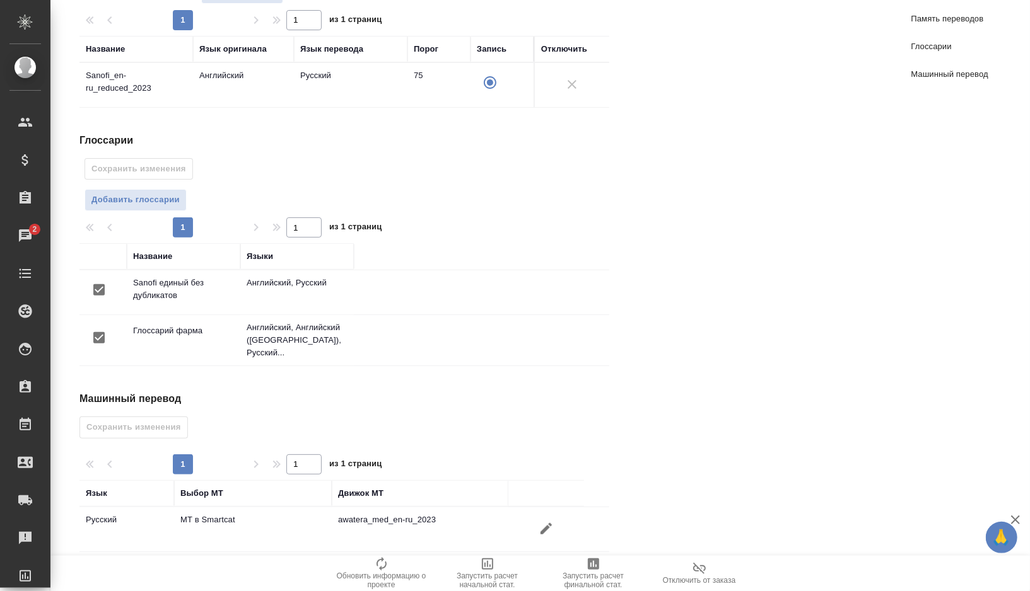
click at [544, 523] on icon "button" at bounding box center [545, 528] width 11 height 11
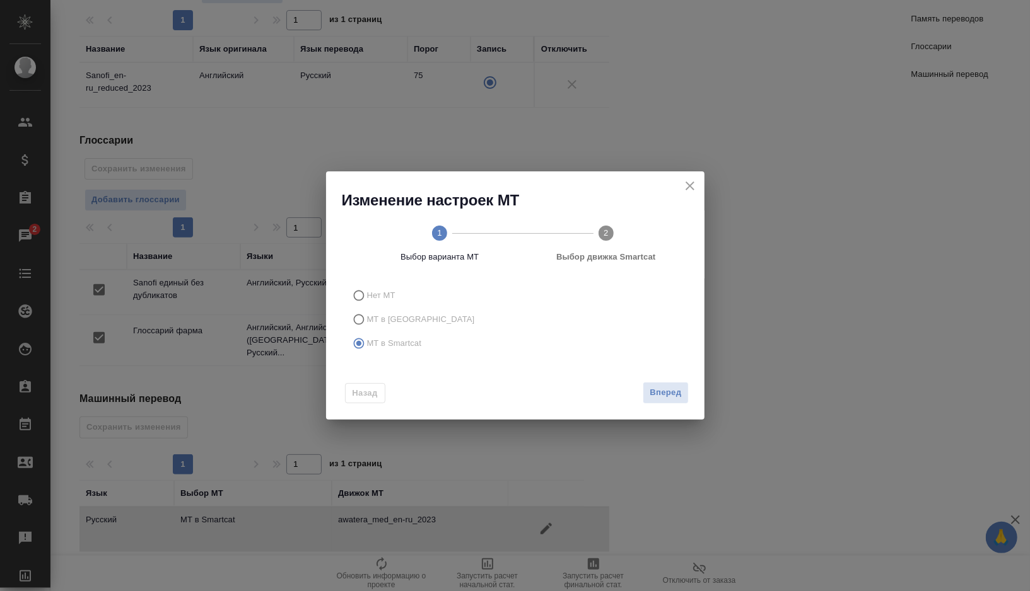
click at [602, 231] on circle at bounding box center [605, 233] width 15 height 15
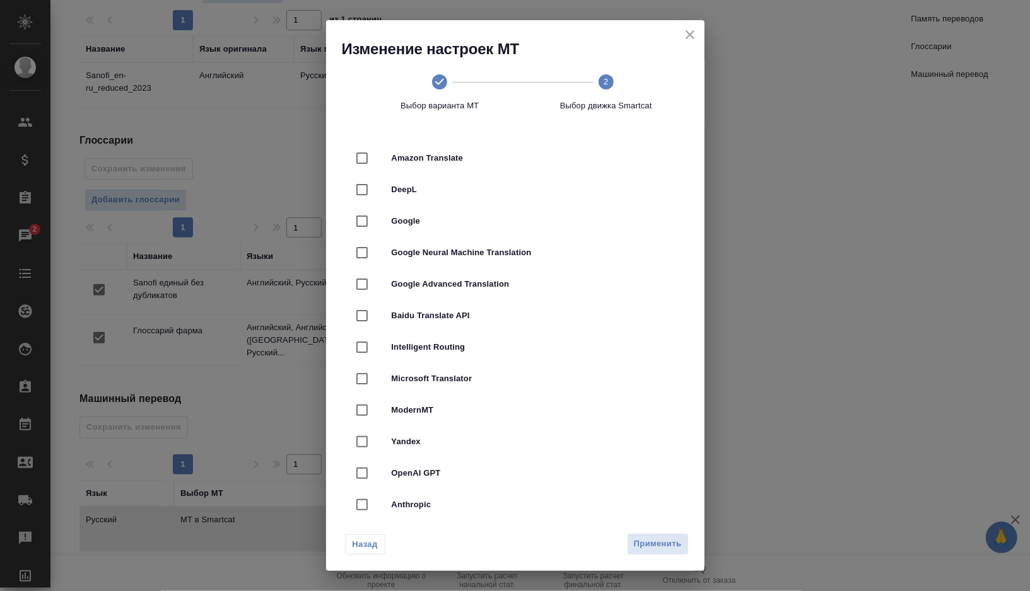
click at [530, 255] on span "Google Neural Machine Translation" at bounding box center [533, 253] width 283 height 13
checkbox input "true"
checkbox input "false"
click at [652, 545] on span "Применить" at bounding box center [658, 544] width 48 height 15
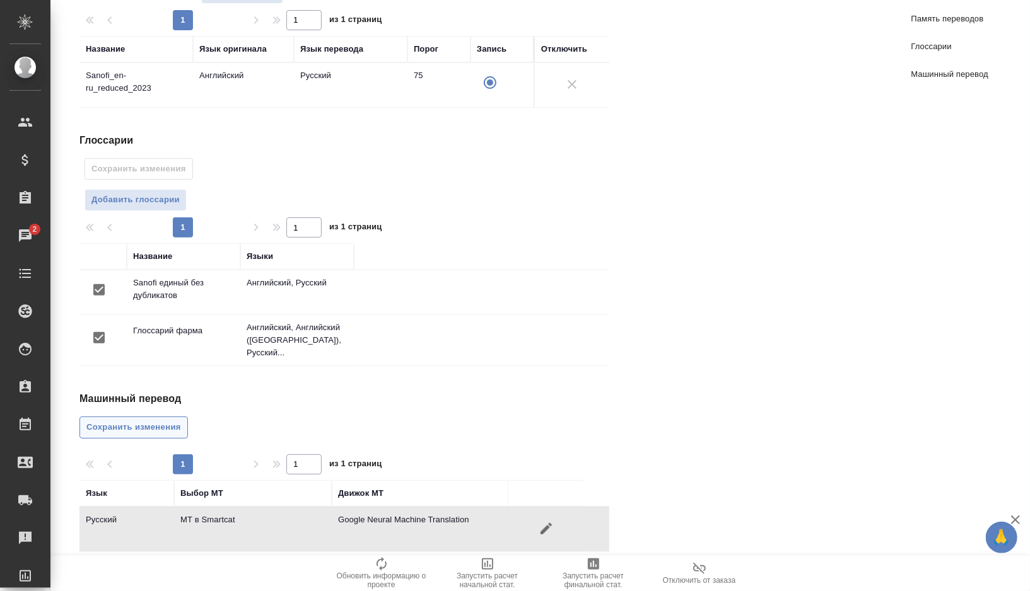
click at [163, 421] on span "Сохранить изменения" at bounding box center [133, 428] width 95 height 15
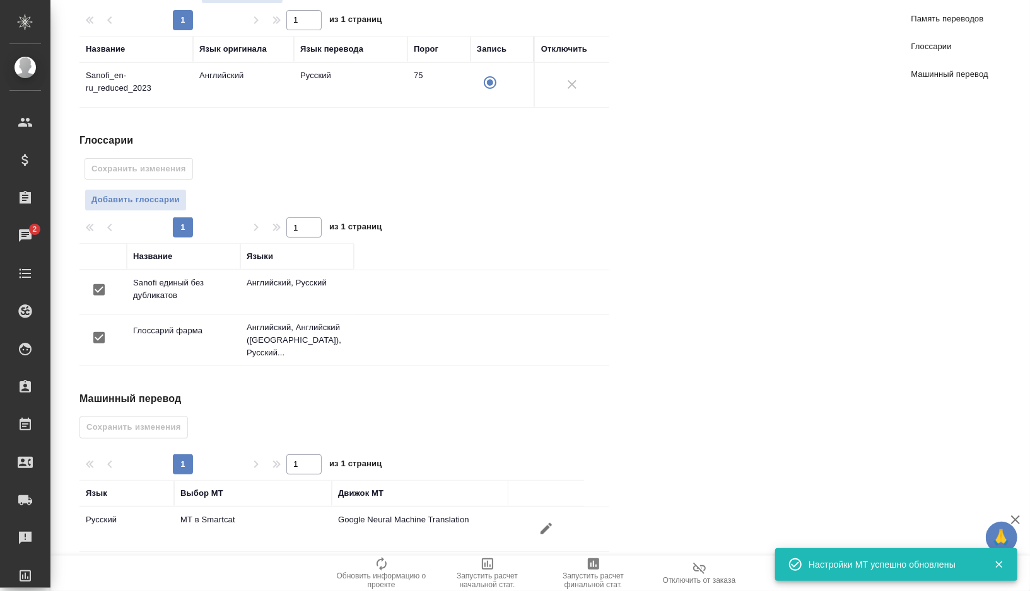
scroll to position [0, 0]
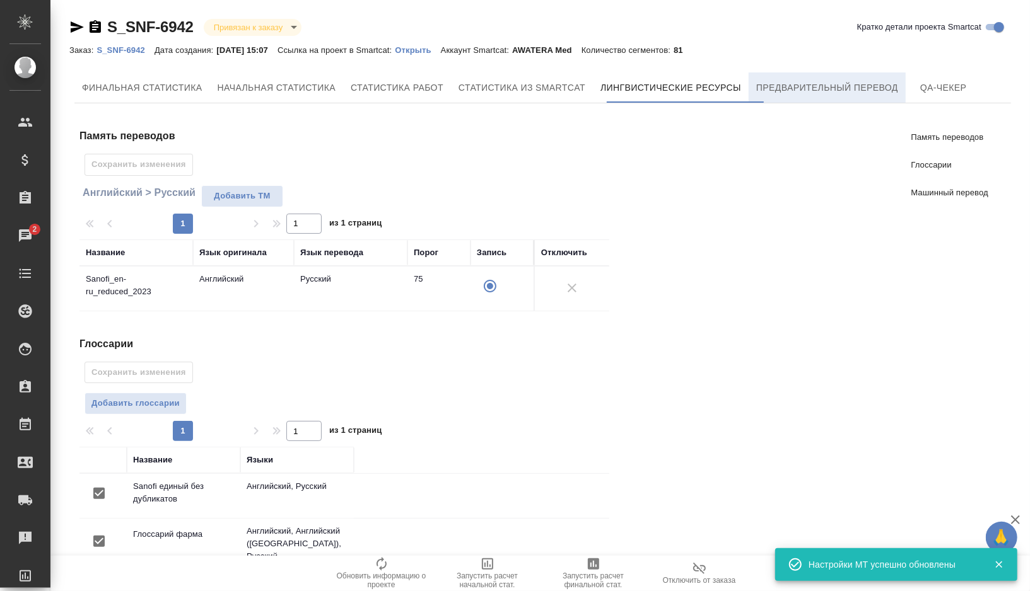
click at [806, 76] on button "Предварительный перевод" at bounding box center [827, 88] width 157 height 30
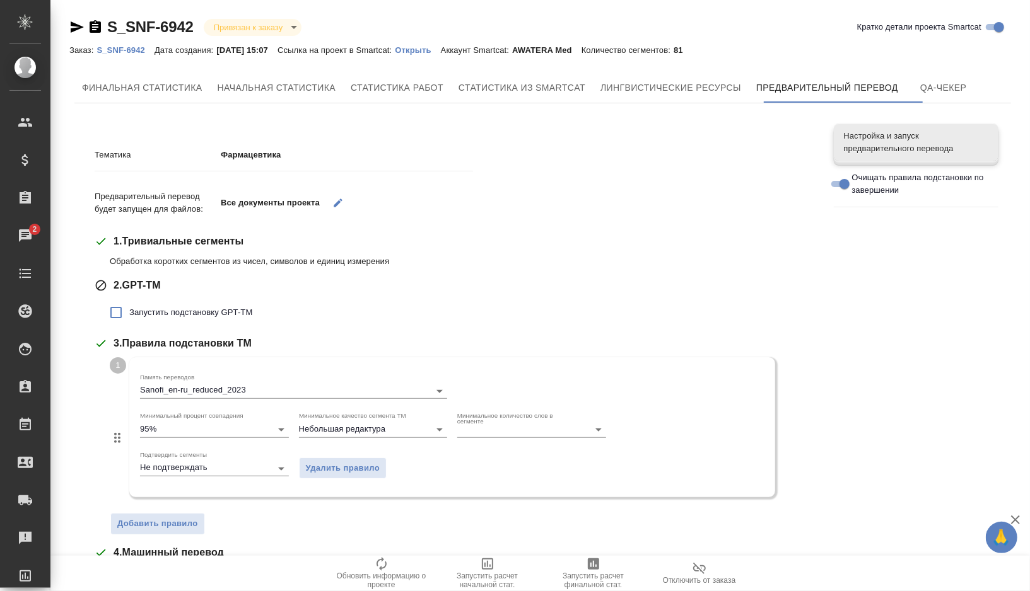
click at [202, 318] on span "Запустить подстановку GPT-TM" at bounding box center [190, 312] width 123 height 13
click at [129, 318] on input "Запустить подстановку GPT-TM" at bounding box center [116, 313] width 26 height 26
checkbox input "true"
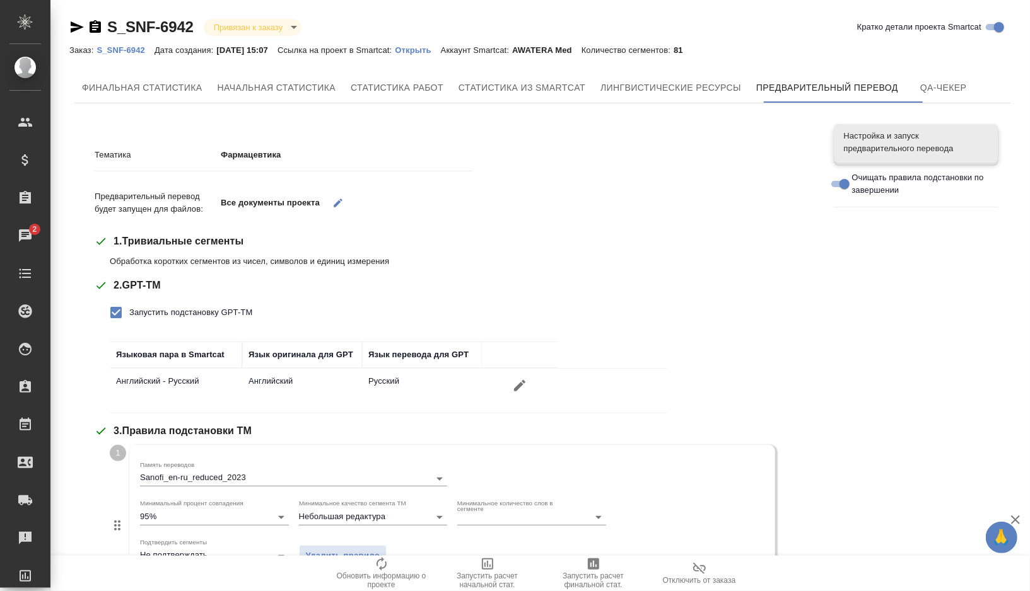
scroll to position [353, 0]
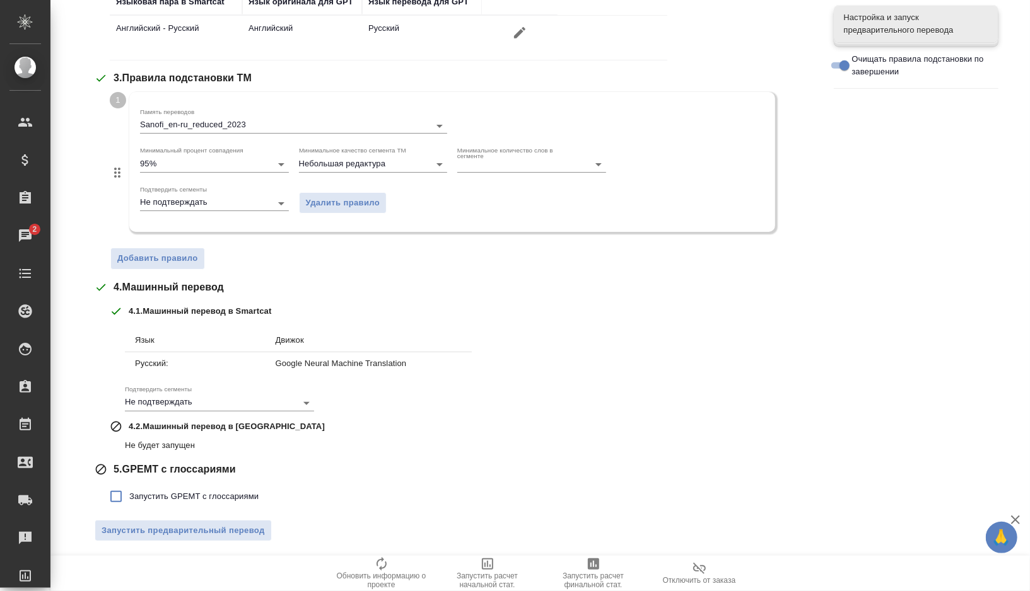
click at [175, 496] on span "Запустить GPEMT с глоссариями" at bounding box center [193, 497] width 129 height 13
click at [129, 496] on input "Запустить GPEMT с глоссариями" at bounding box center [116, 497] width 26 height 26
checkbox input "true"
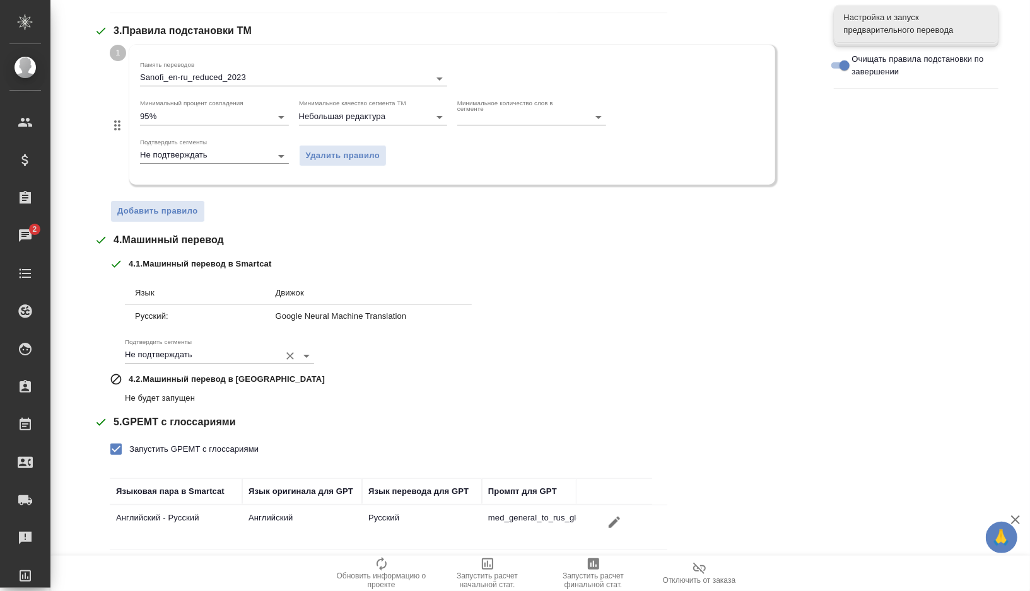
scroll to position [440, 0]
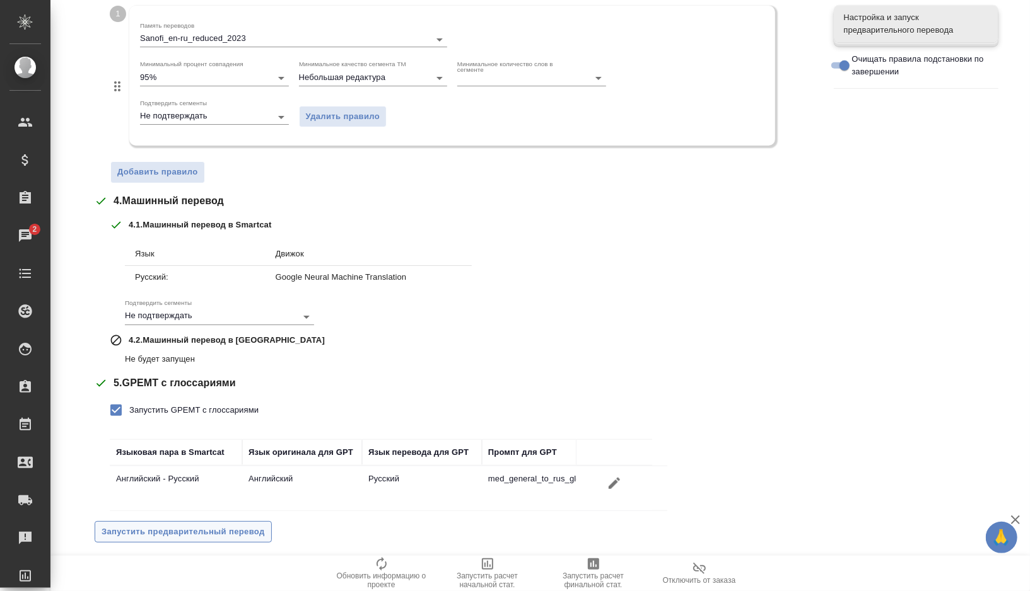
click at [192, 529] on span "Запустить предварительный перевод" at bounding box center [183, 532] width 163 height 15
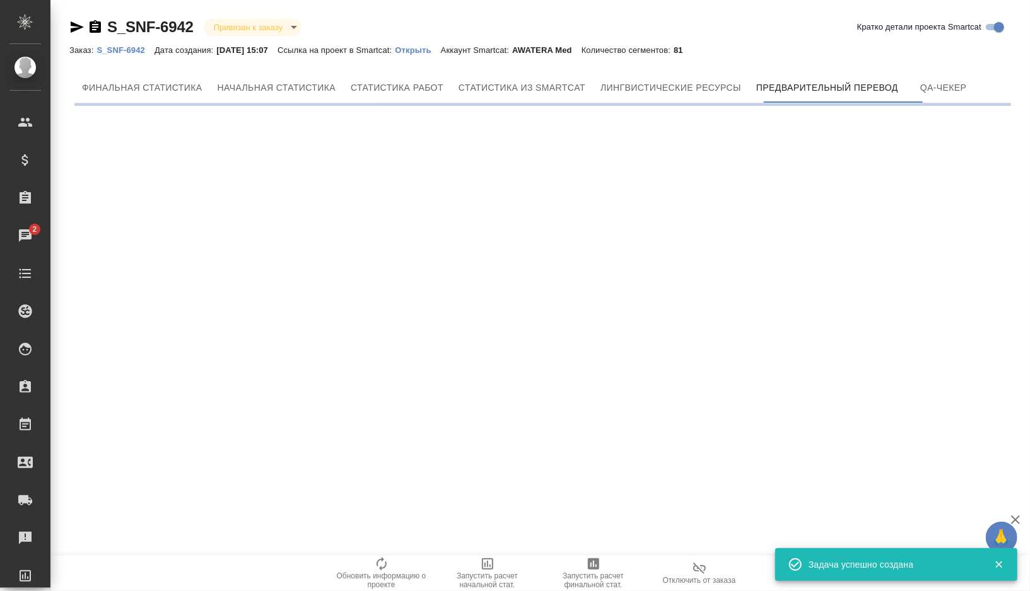
scroll to position [0, 0]
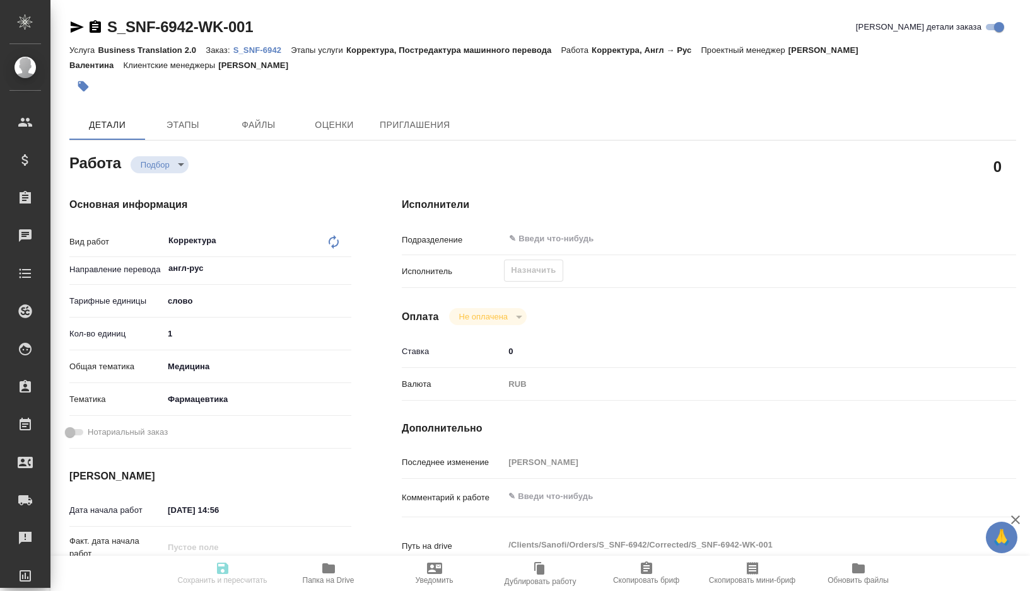
type textarea "x"
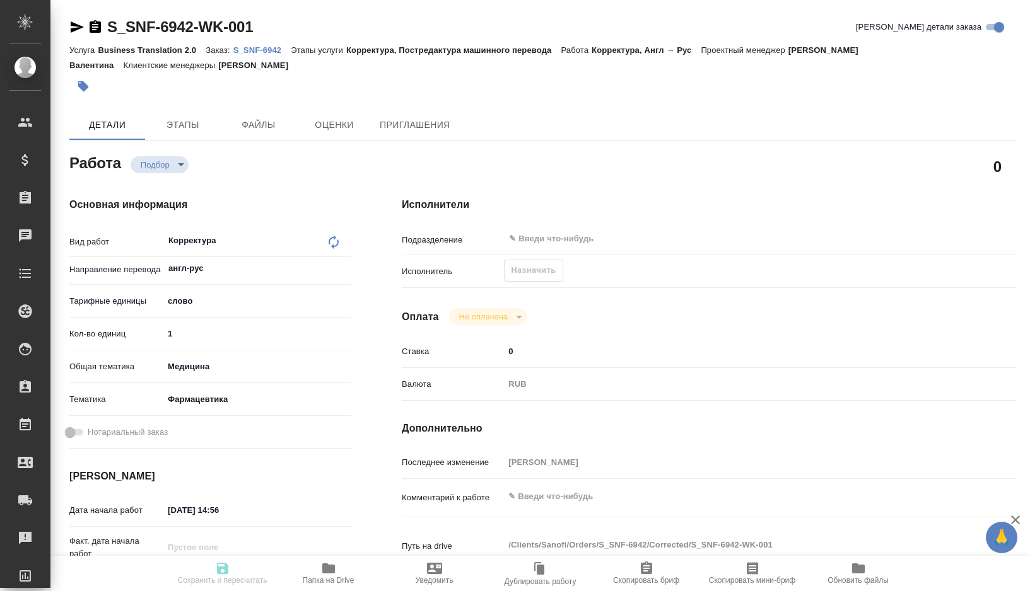
type textarea "x"
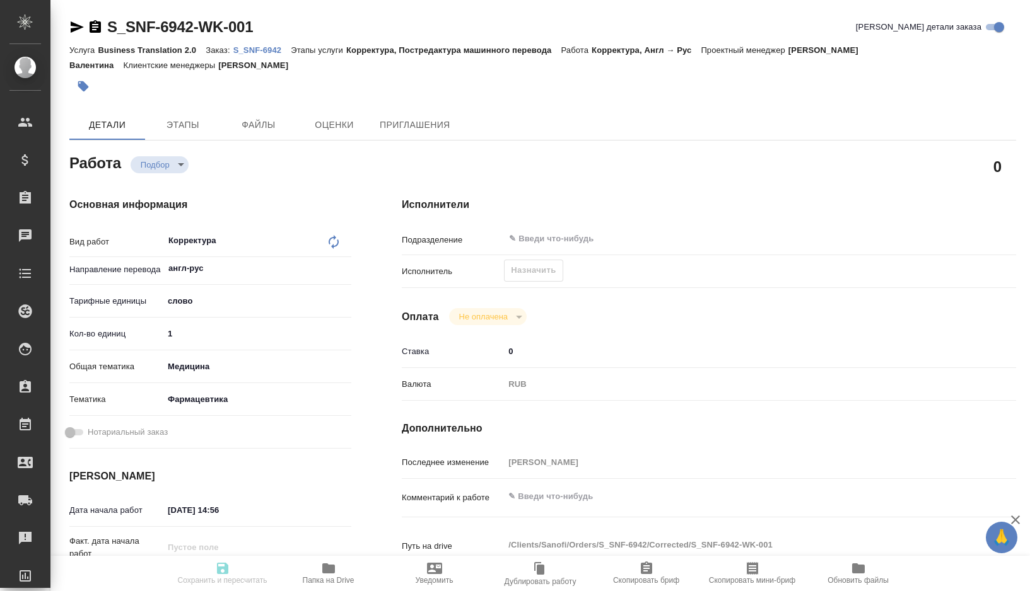
type textarea "x"
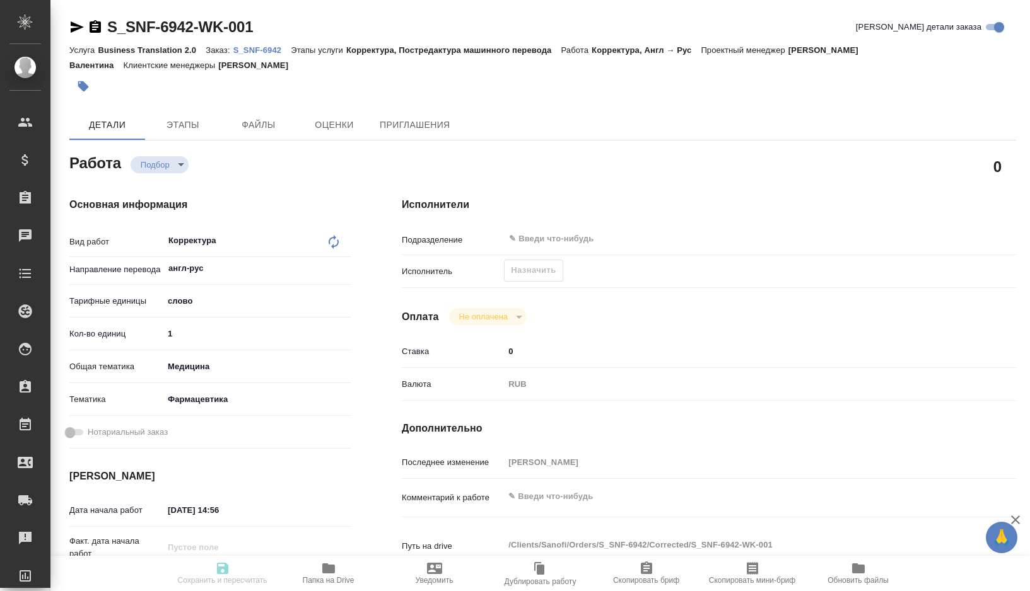
type textarea "x"
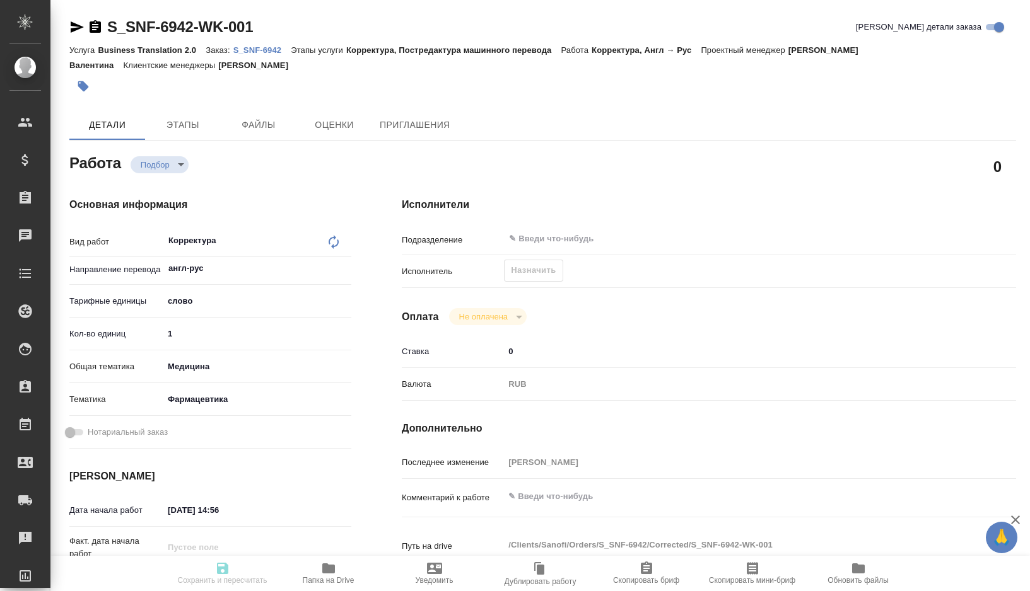
type textarea "x"
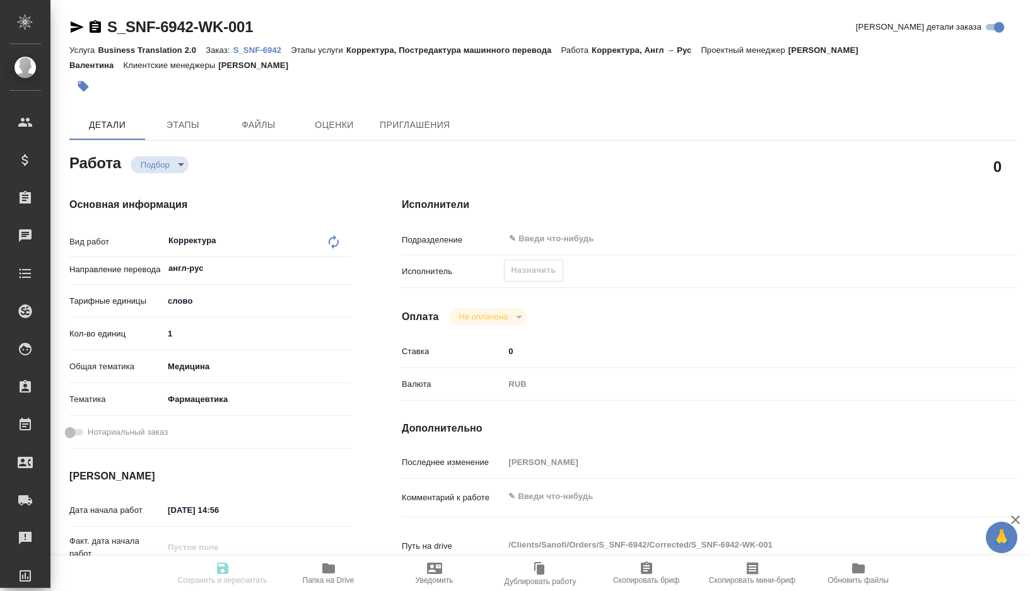
type textarea "x"
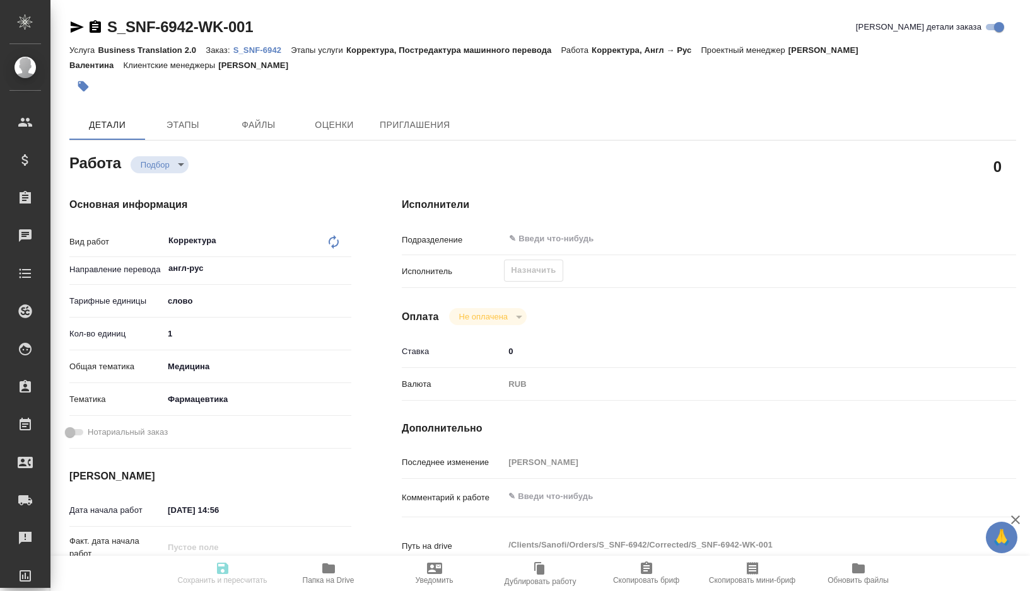
type textarea "x"
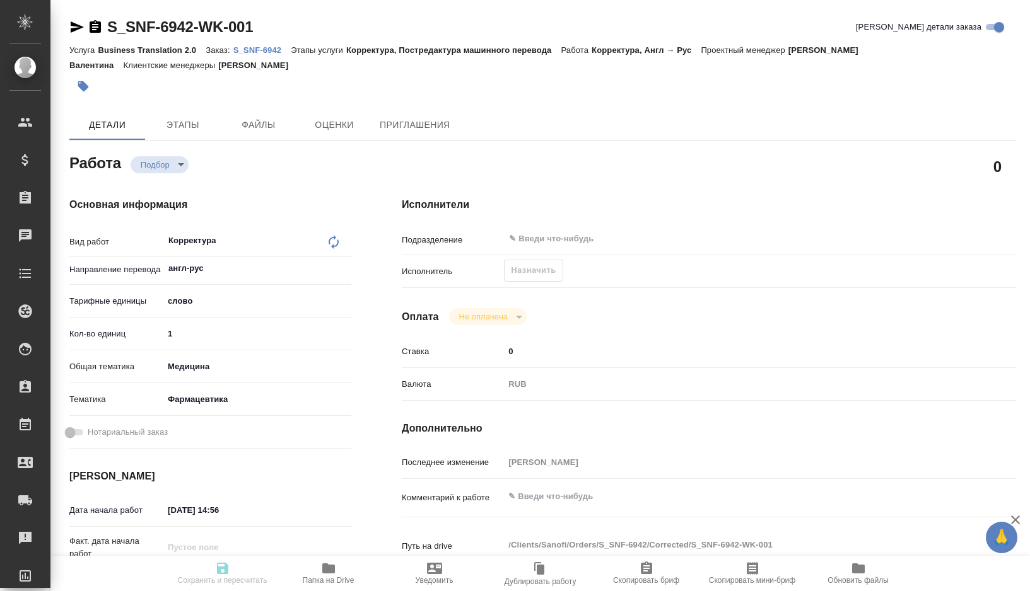
type textarea "x"
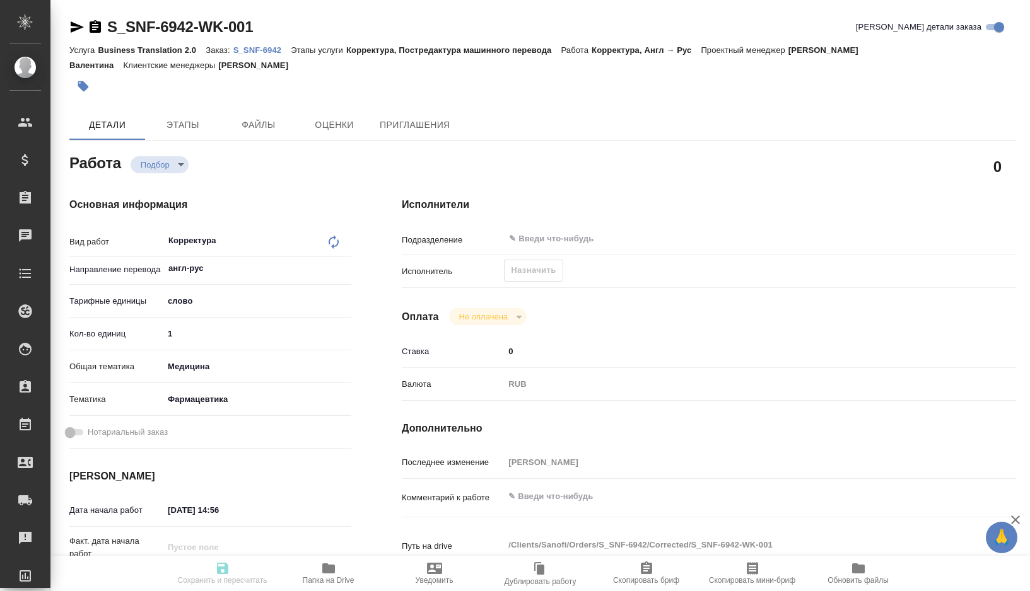
type textarea "x"
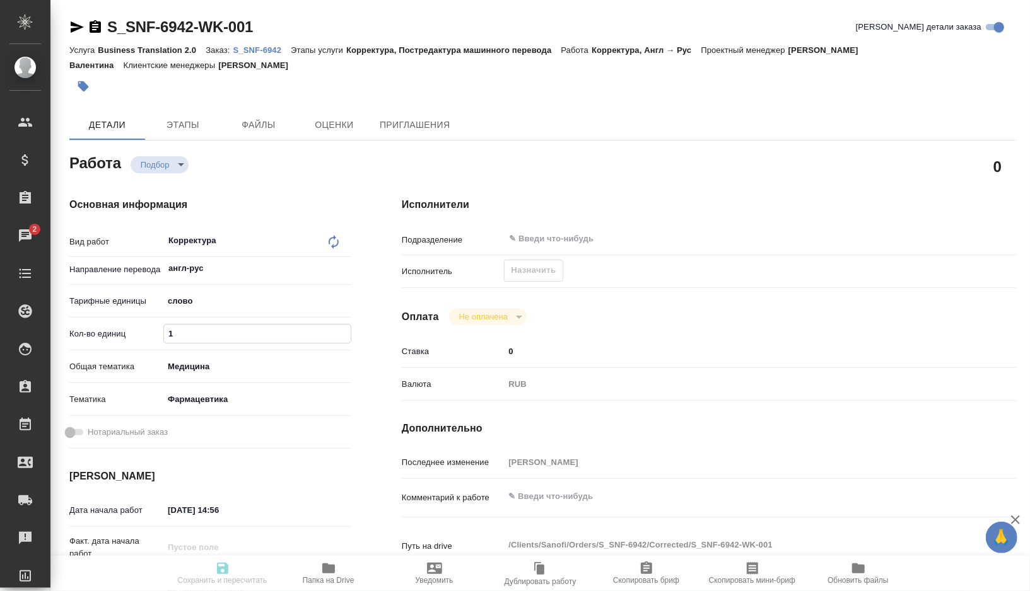
click at [211, 334] on input "1" at bounding box center [257, 334] width 187 height 18
type textarea "x"
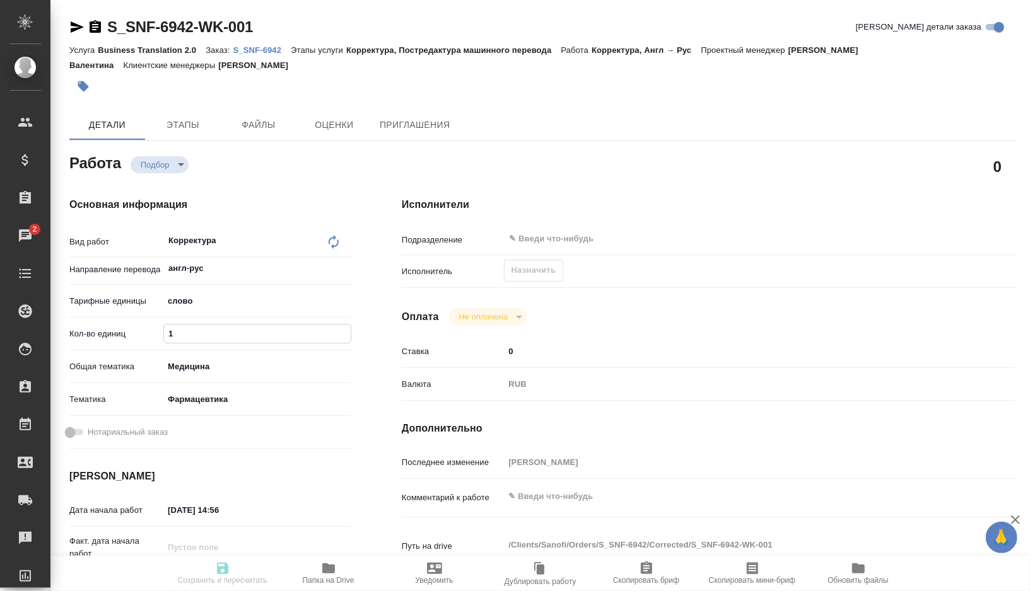
type textarea "x"
paste input "330"
type textarea "x"
type input "330"
type textarea "x"
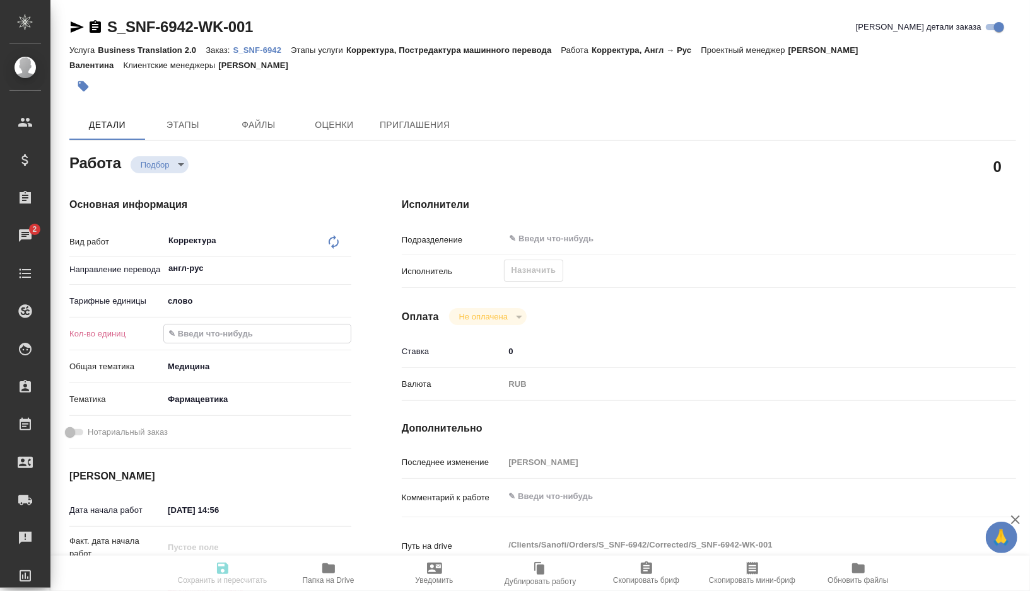
type textarea "x"
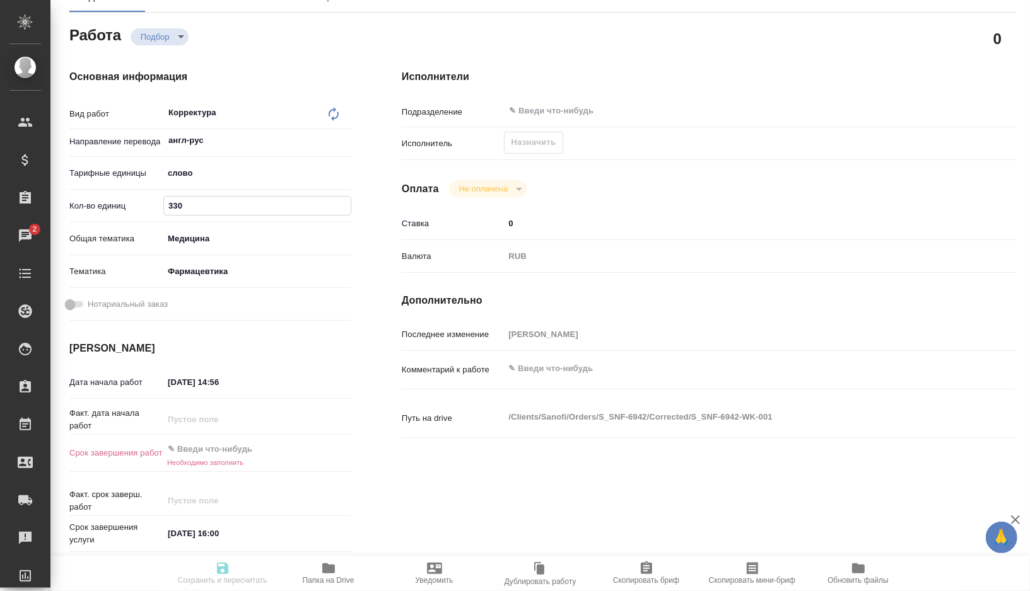
scroll to position [129, 0]
type input "330"
click at [175, 383] on input "06.10.2025 14:56" at bounding box center [218, 381] width 110 height 18
type textarea "x"
type input "01.02.0251 45:6_"
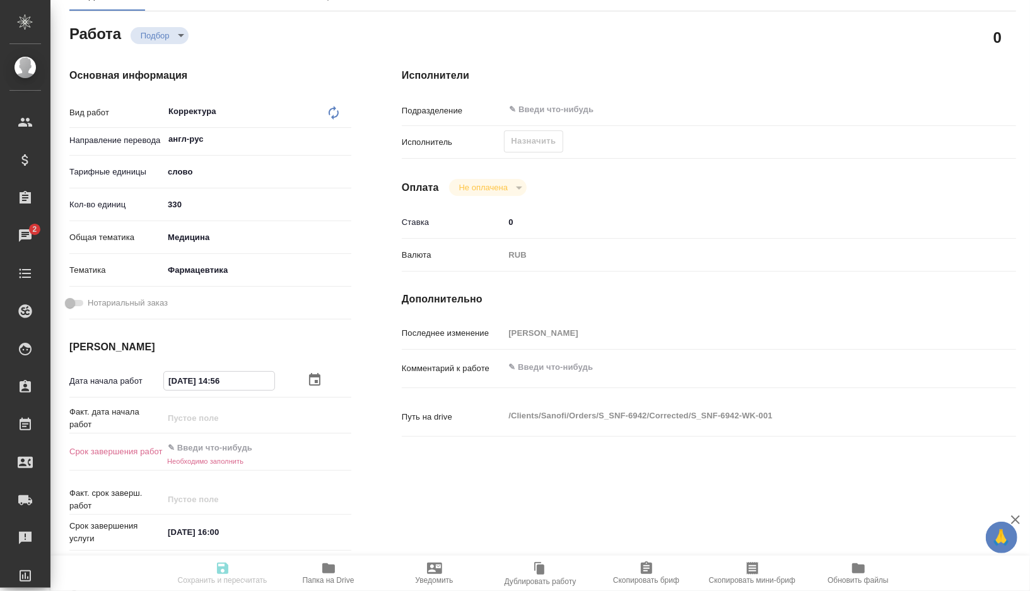
type textarea "x"
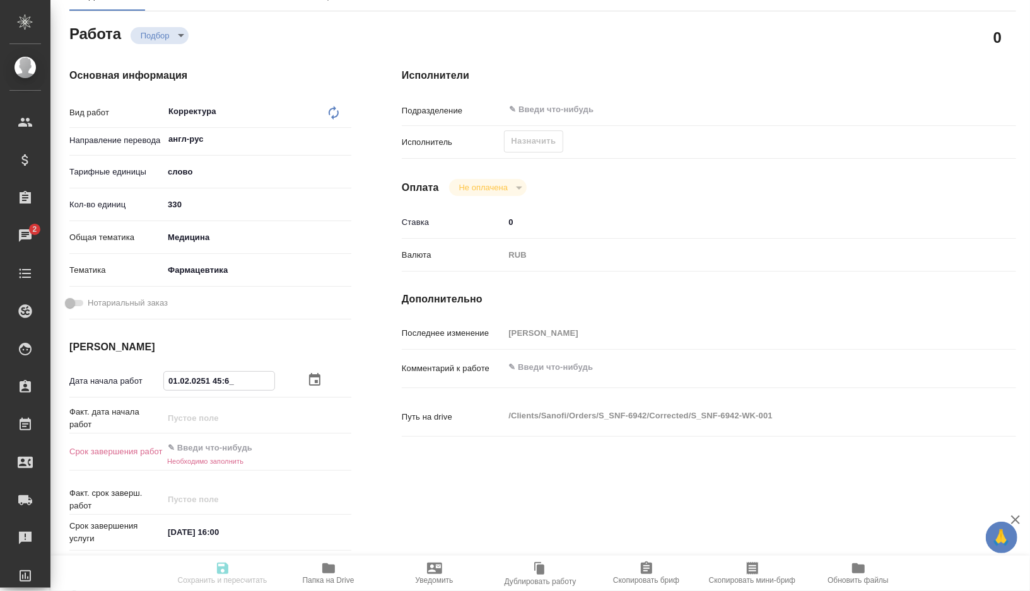
type input "07.10.2025 14:56"
type textarea "x"
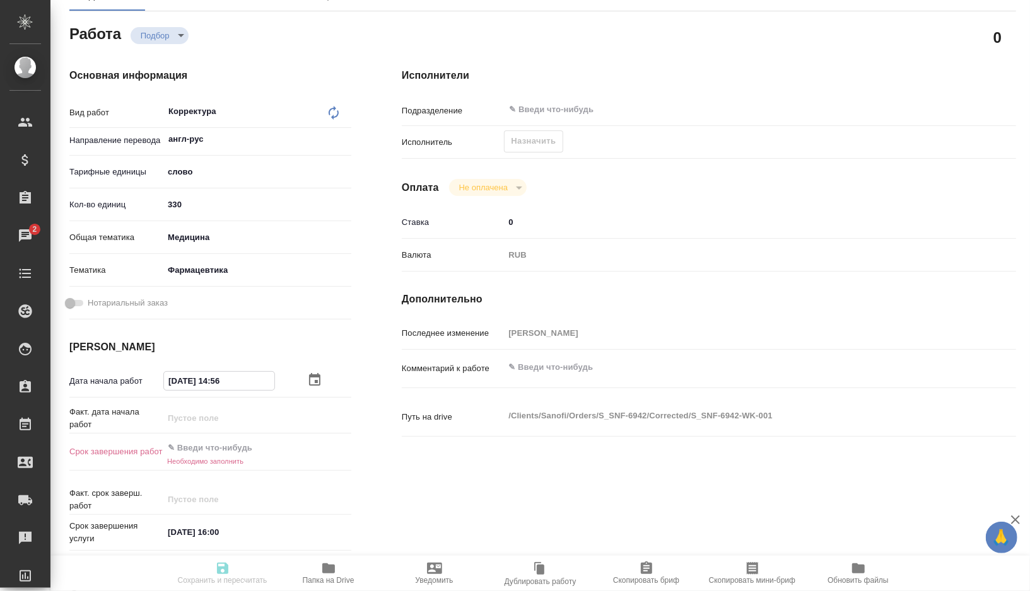
click at [242, 385] on input "07.10.2025 14:56" at bounding box center [219, 381] width 110 height 18
type input "07.10.2025 14:5_"
type textarea "x"
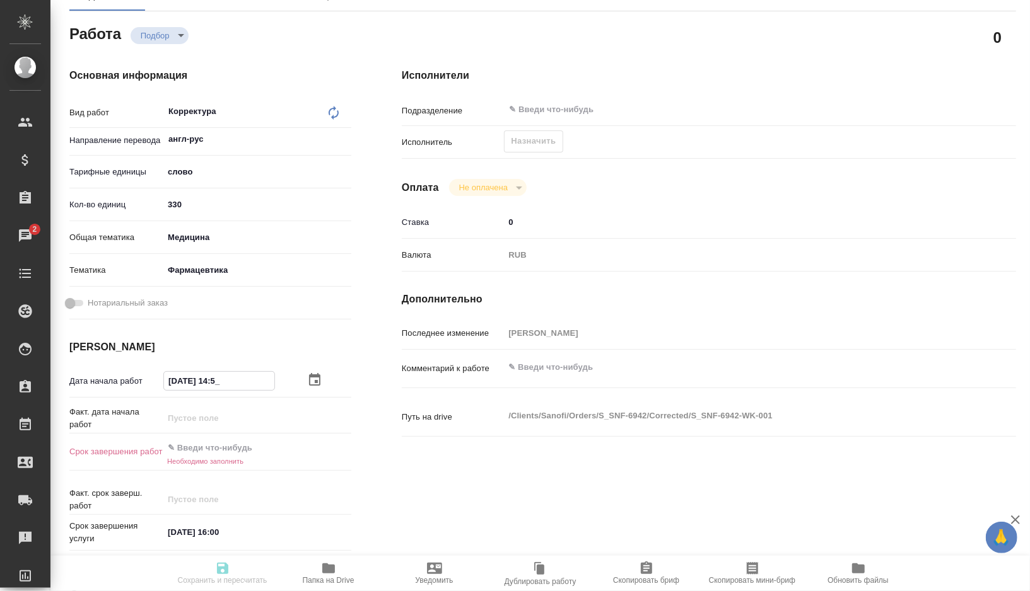
type textarea "x"
type input "07.10.2025 14:__"
type textarea "x"
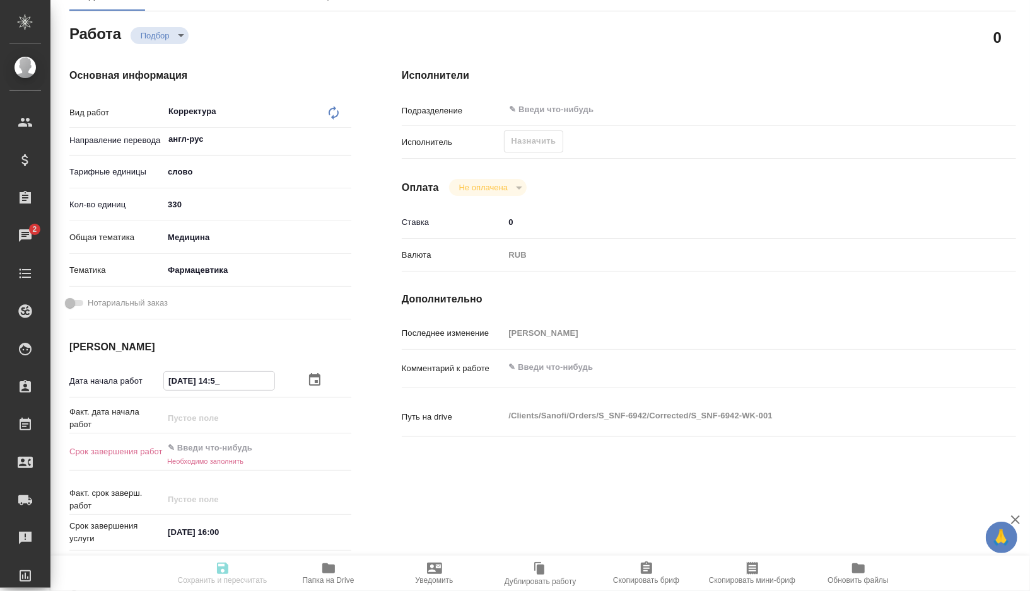
type textarea "x"
type input "07.10.2025 1_:__"
type textarea "x"
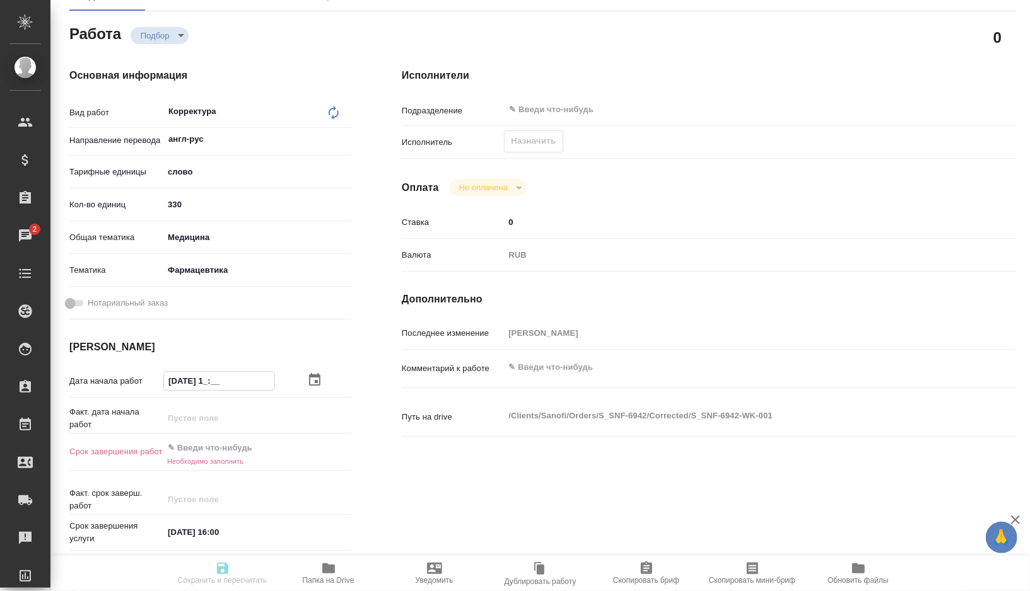
type textarea "x"
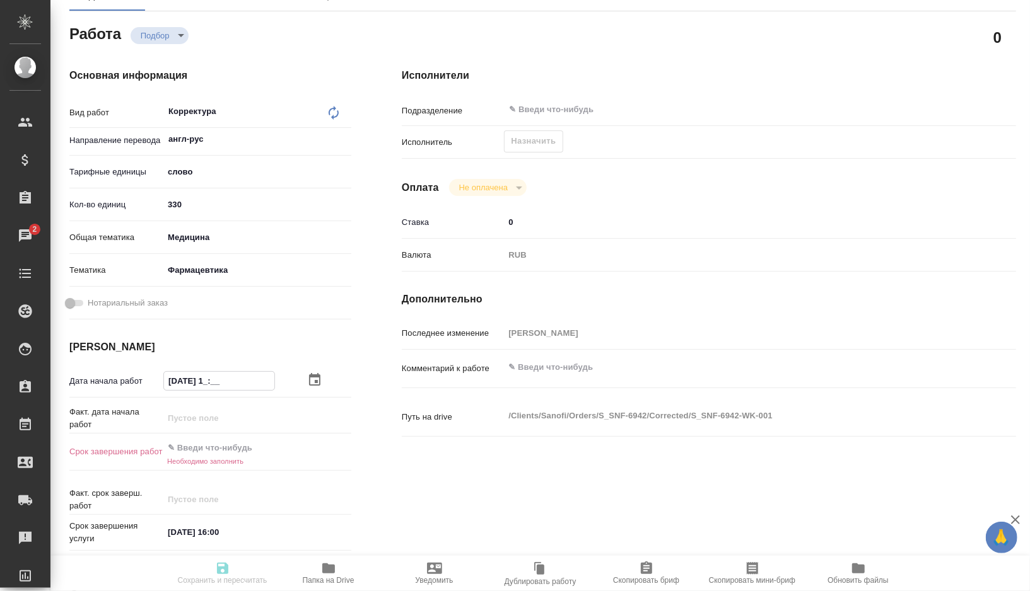
type input "07.10.2025 12:__"
type textarea "x"
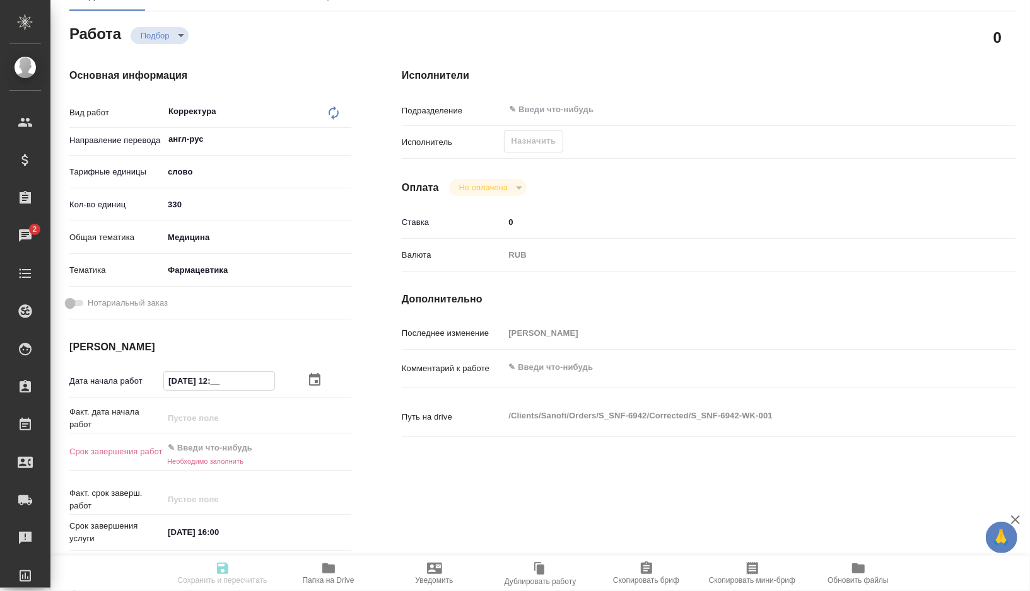
type textarea "x"
type input "07.10.2025 12:0_"
type textarea "x"
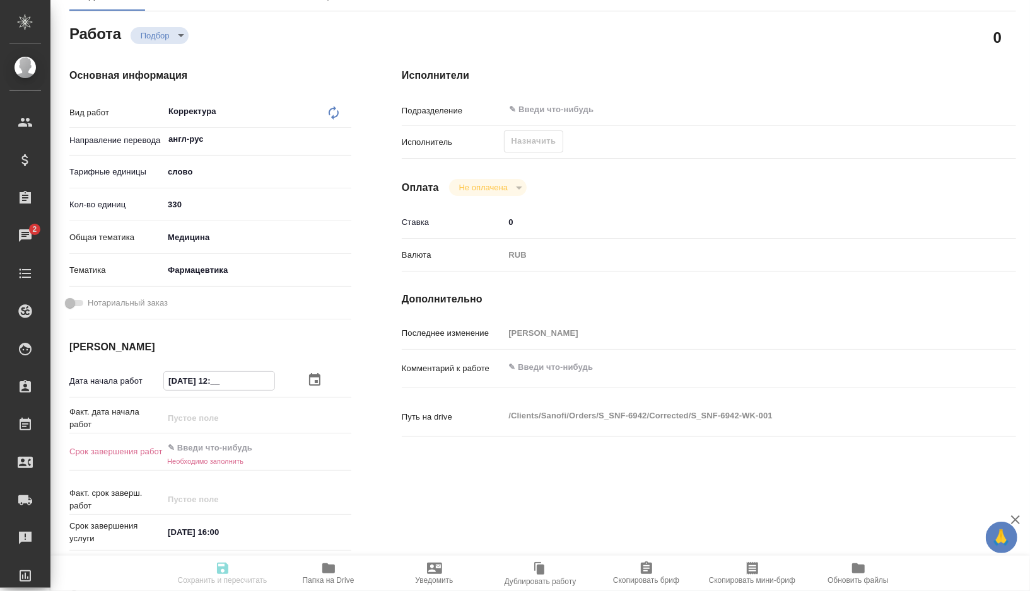
type textarea "x"
type input "07.10.2025 12:00"
type textarea "x"
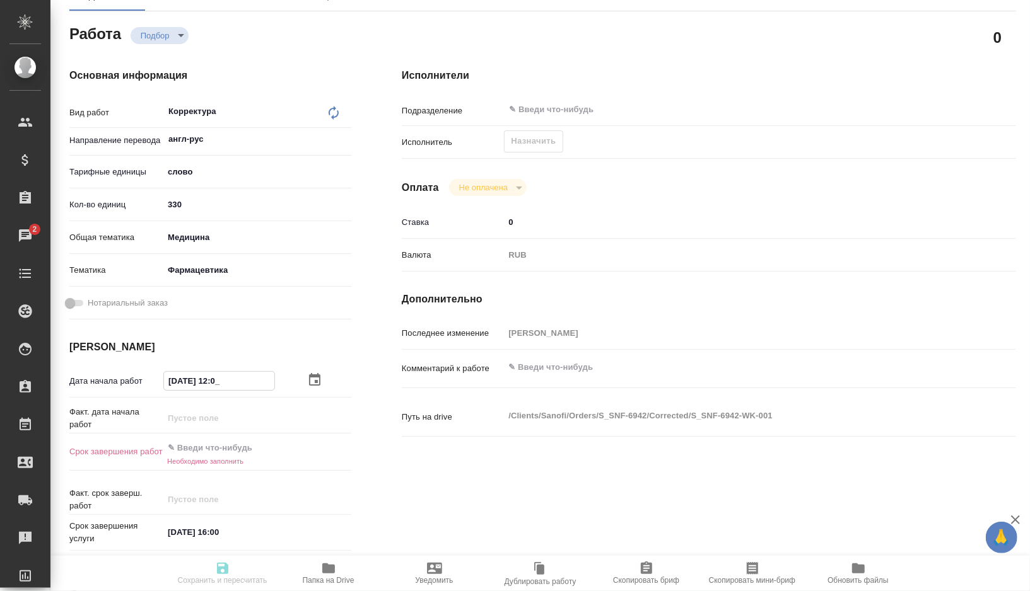
type textarea "x"
drag, startPoint x: 242, startPoint y: 380, endPoint x: 149, endPoint y: 380, distance: 92.7
click at [149, 380] on div "Дата начала работ 07.10.2025 12:00" at bounding box center [210, 381] width 282 height 22
type input "07.10.2025 12:00"
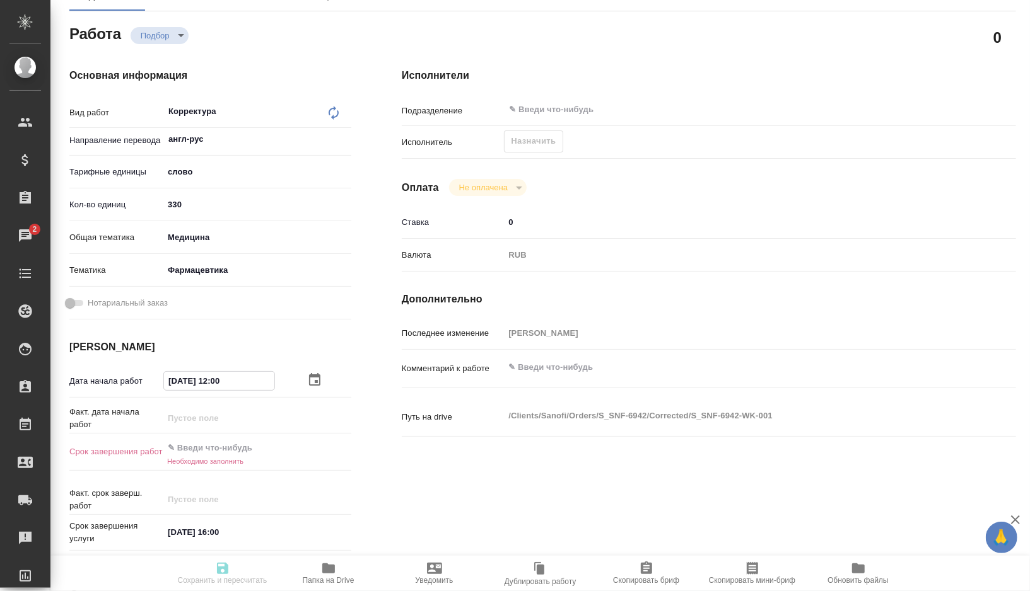
click at [230, 448] on input "text" at bounding box center [218, 448] width 110 height 18
paste input "07.10.2025 12:00"
type textarea "x"
type input "07.10.2025 12:00"
type textarea "x"
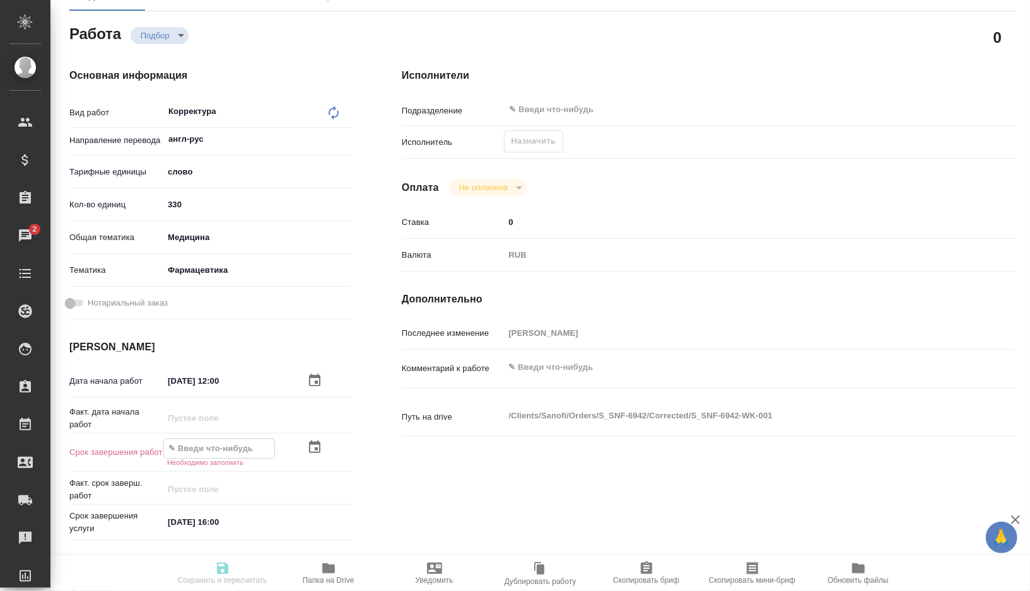
type textarea "x"
type input "07.10.2025 12:0_"
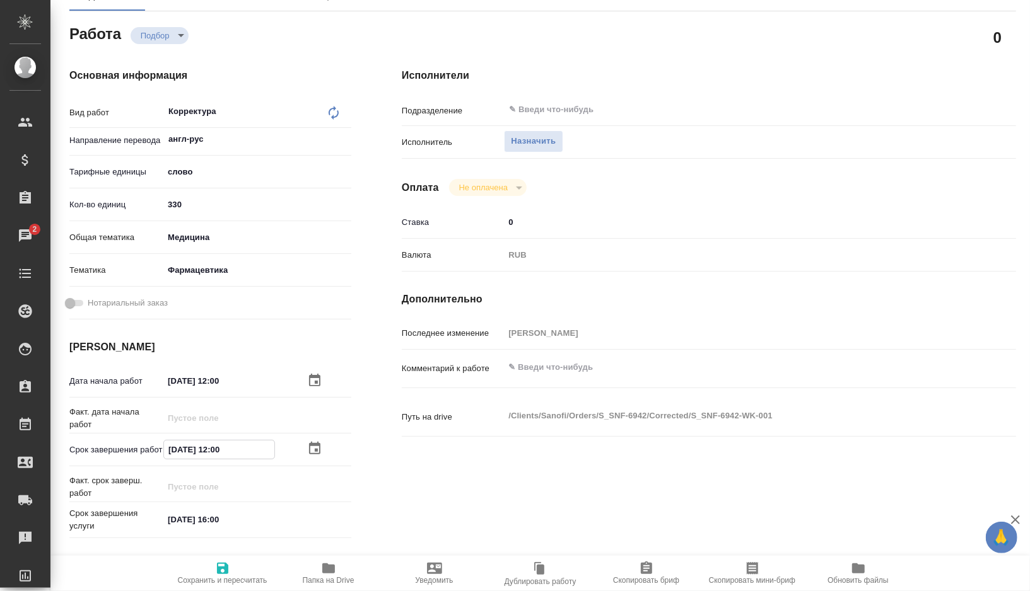
type textarea "x"
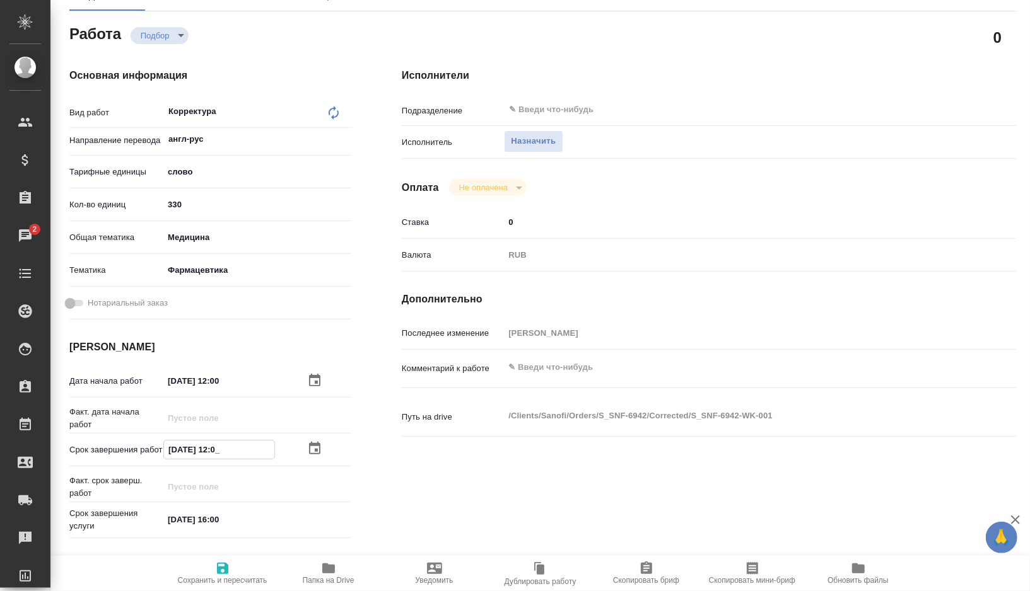
type input "07.10.2025 12:__"
type textarea "x"
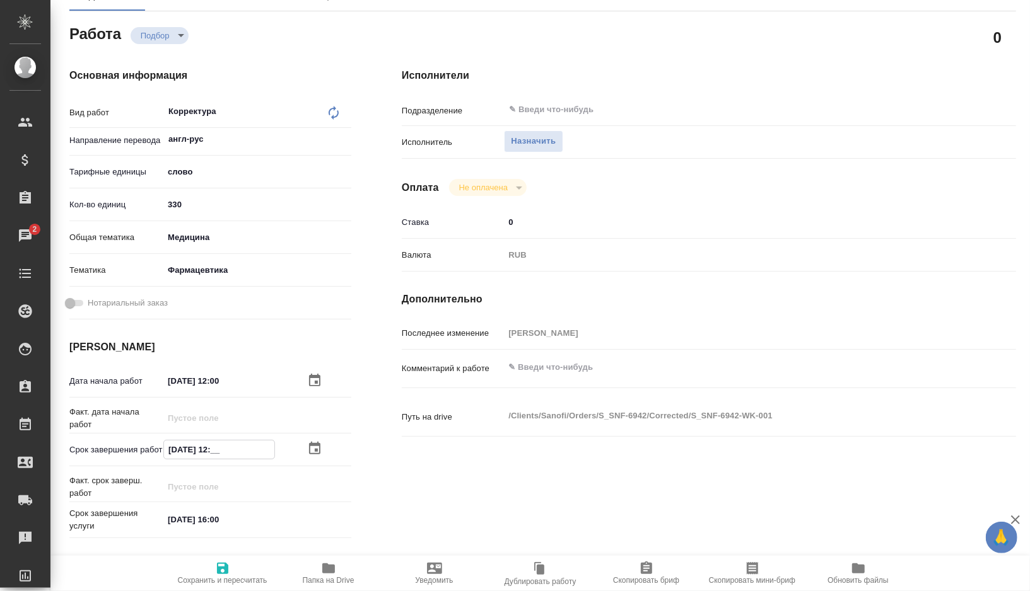
type textarea "x"
type input "07.10.2025 1_:__"
type textarea "x"
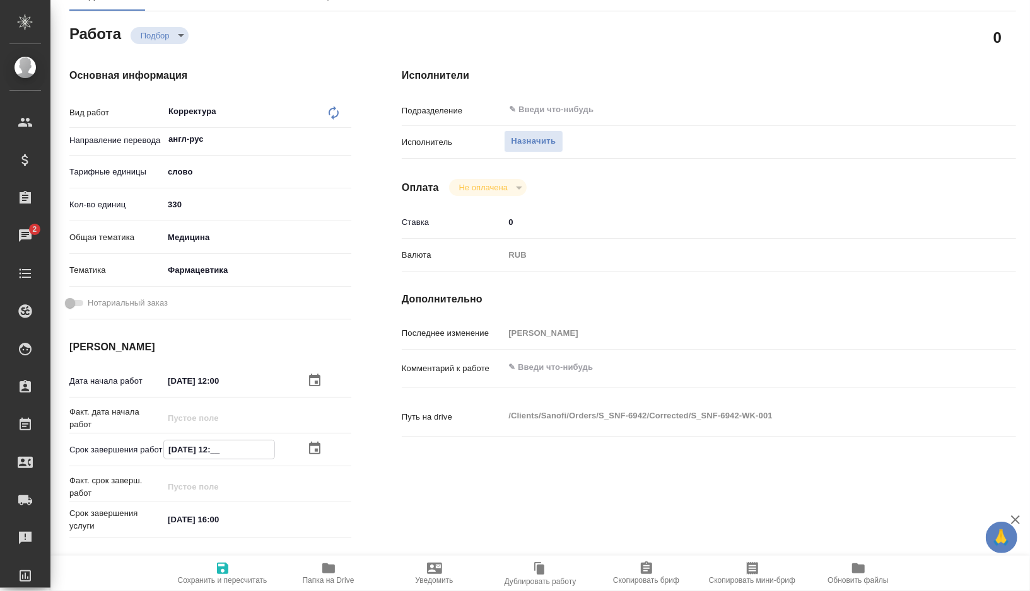
type textarea "x"
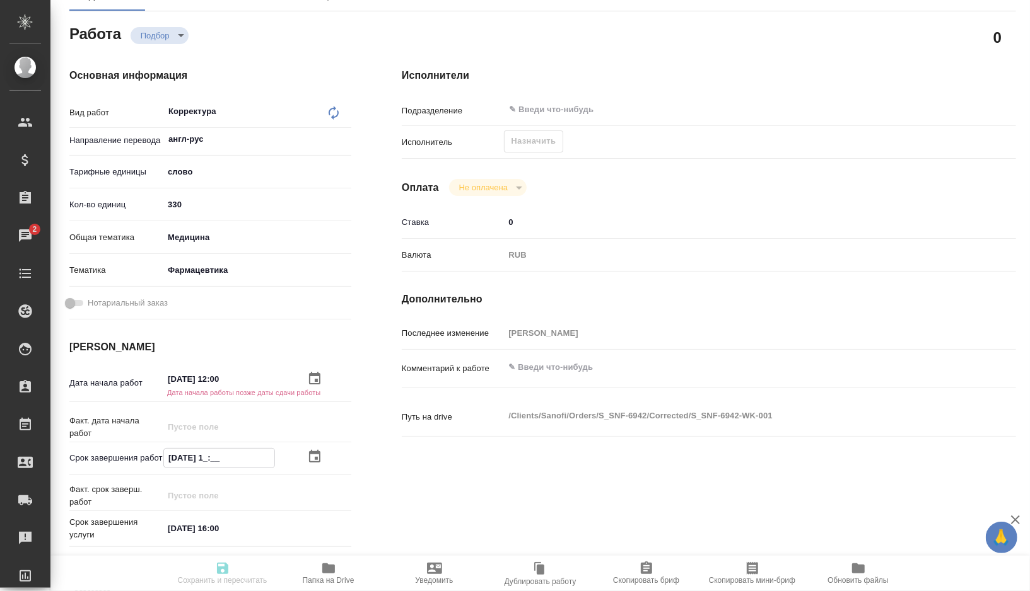
type textarea "x"
type input "07.10.2025 14:__"
type textarea "x"
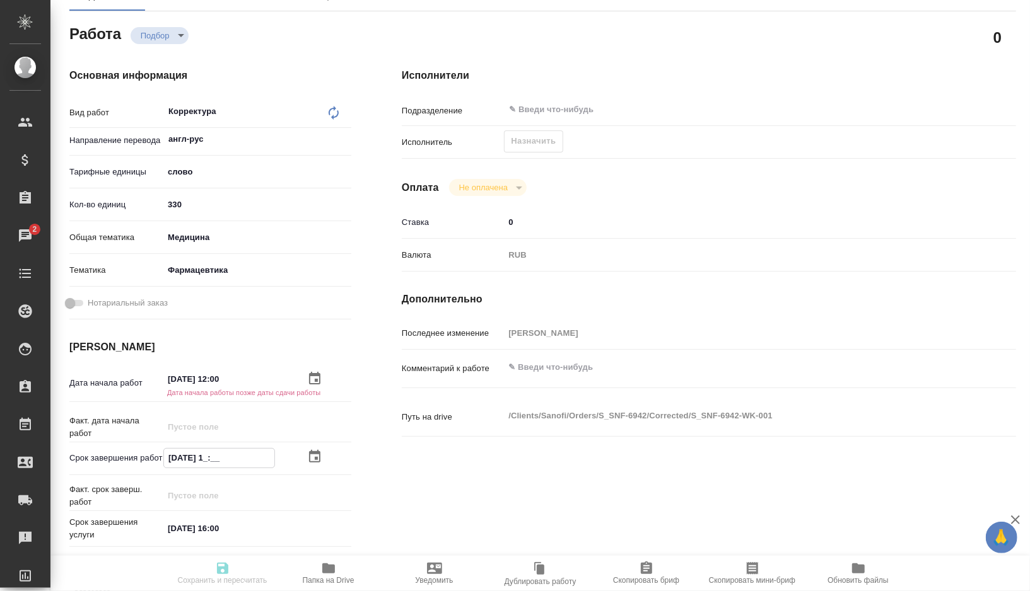
type textarea "x"
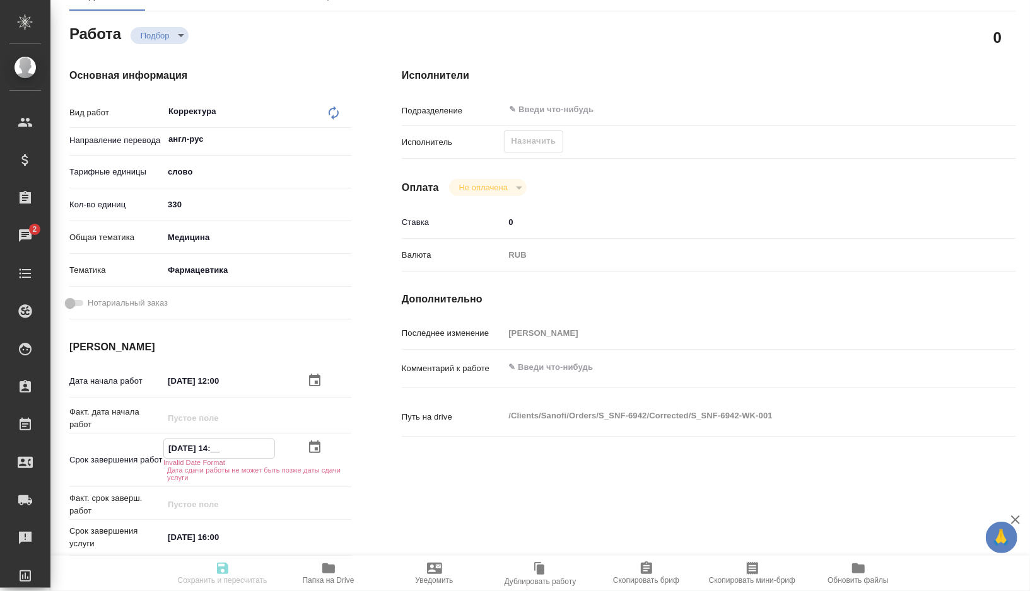
type textarea "x"
type input "07.10.2025 14:0_"
type textarea "x"
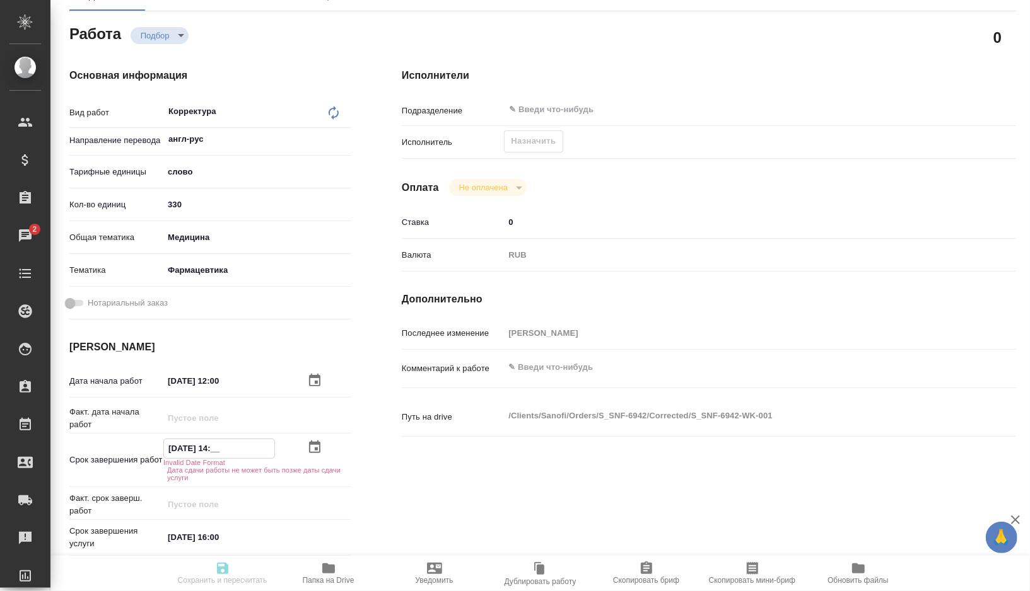
type textarea "x"
type input "07.10.2025 14:00"
type textarea "x"
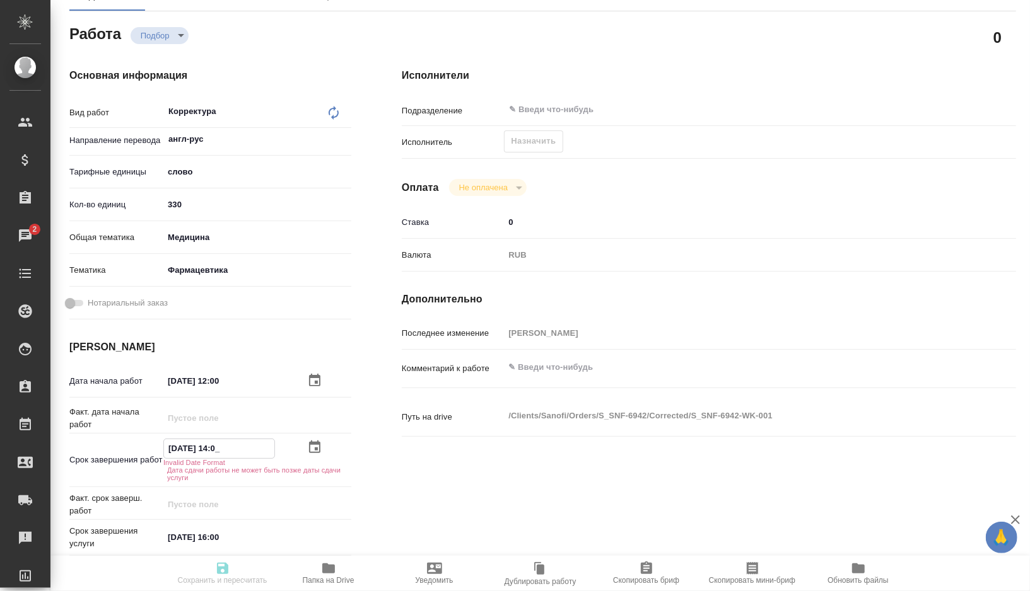
type textarea "x"
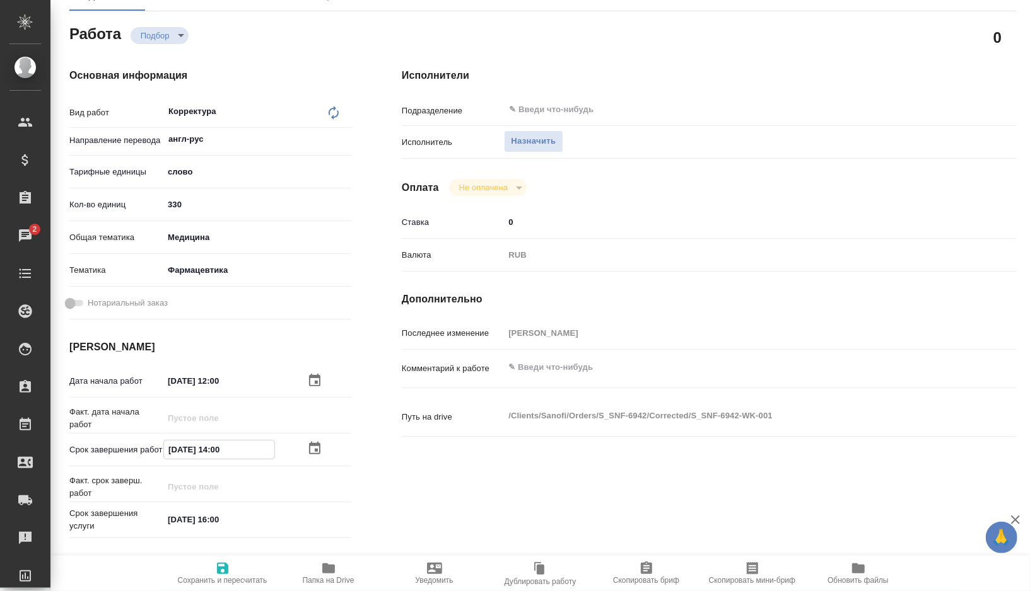
type input "07.10.2025 14:00"
click at [224, 581] on span "Сохранить и пересчитать" at bounding box center [223, 580] width 90 height 9
type textarea "x"
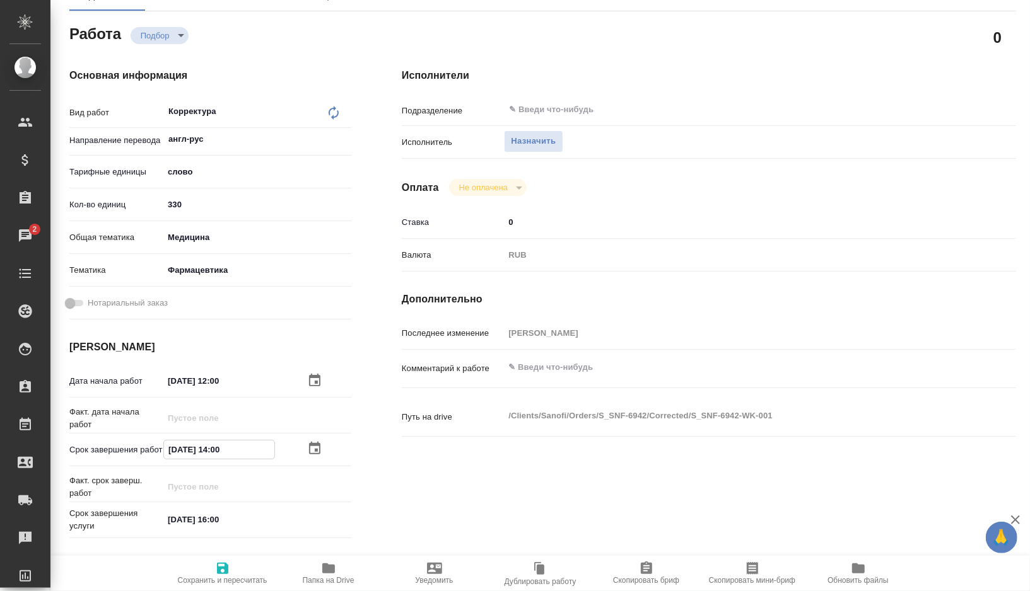
type textarea "x"
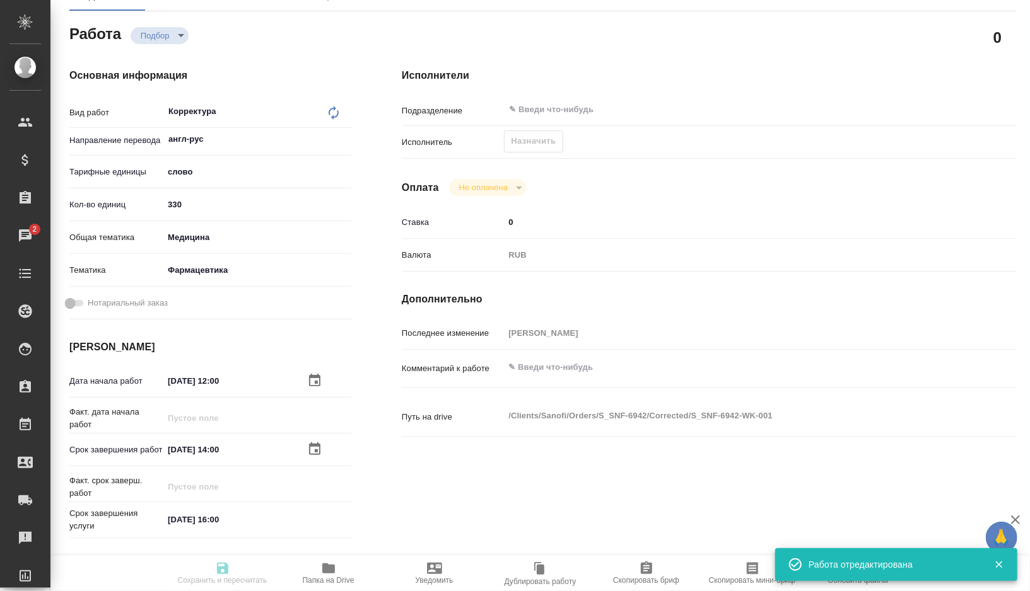
type textarea "x"
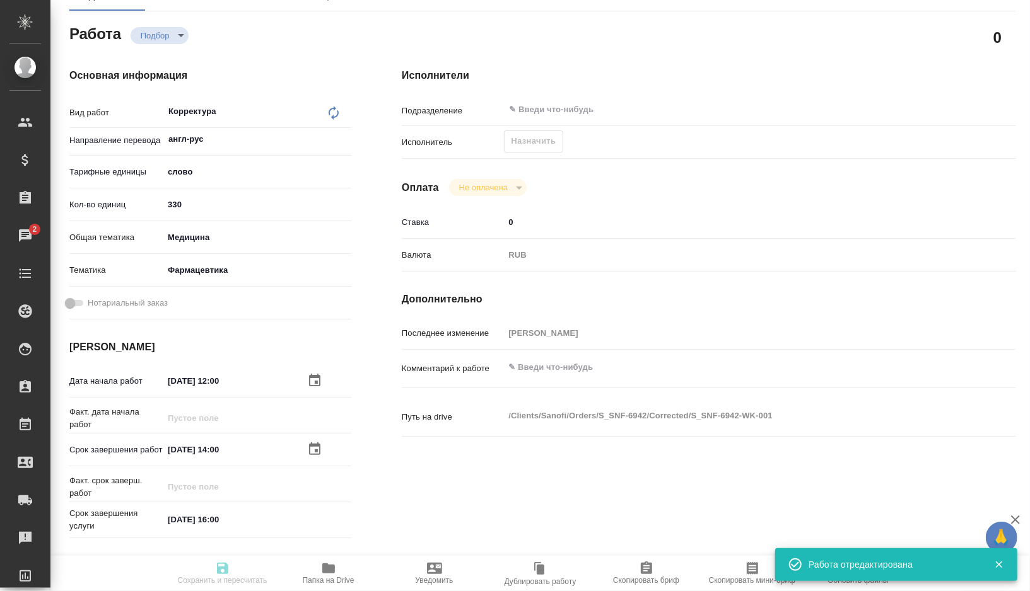
type input "recruiting"
type textarea "Корректура"
type textarea "x"
type input "англ-рус"
type input "5a8b1489cc6b4906c91bfd90"
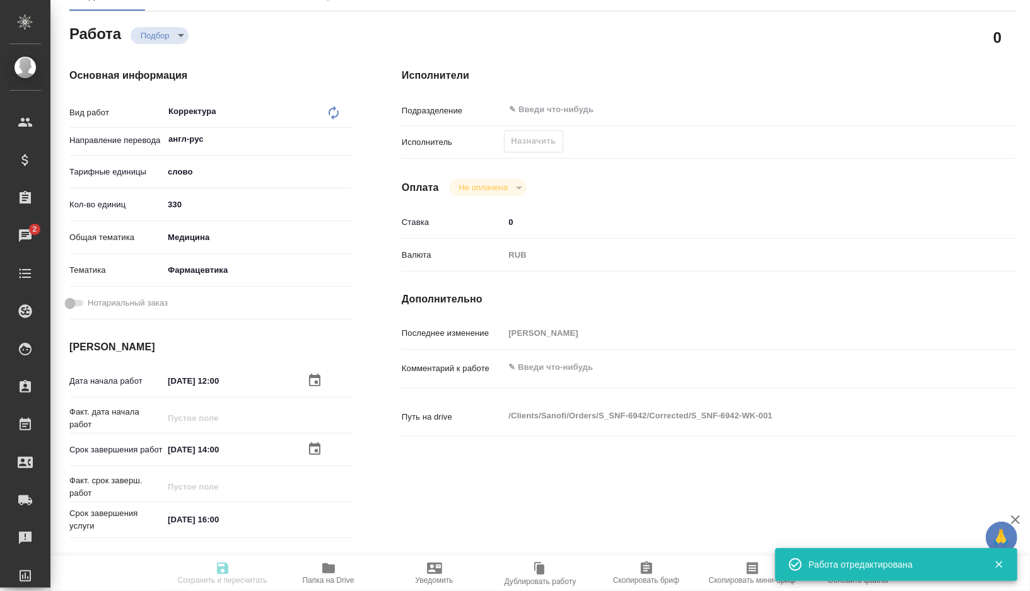
type input "330"
type input "med"
type input "6149832f2b7be24903fd7a82"
type input "07.10.2025 12:00"
type input "07.10.2025 14:00"
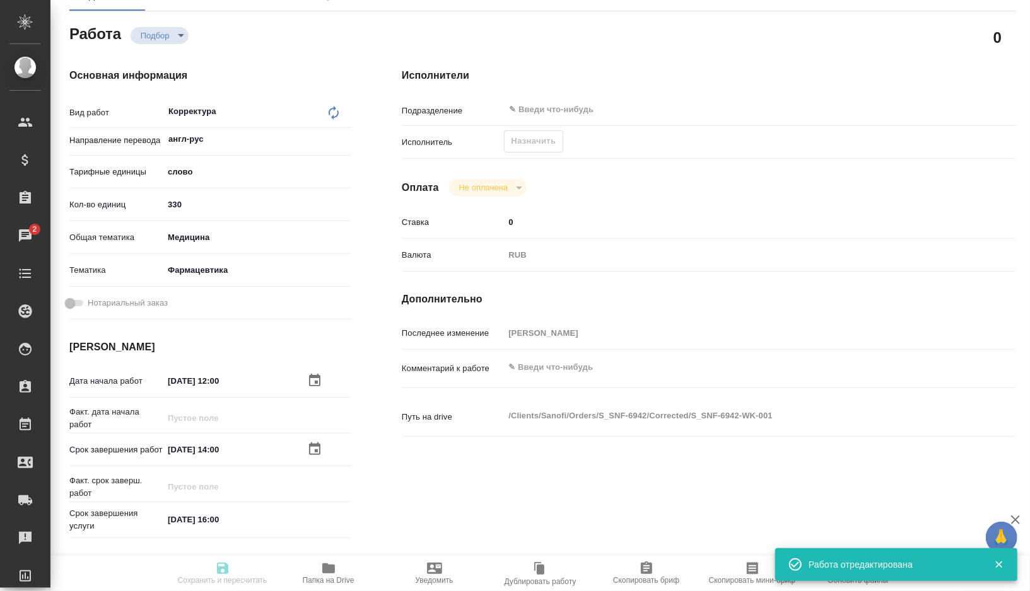
type input "07.10.2025 16:00"
type input "notPayed"
type input "0"
type input "RUB"
type input "[PERSON_NAME]"
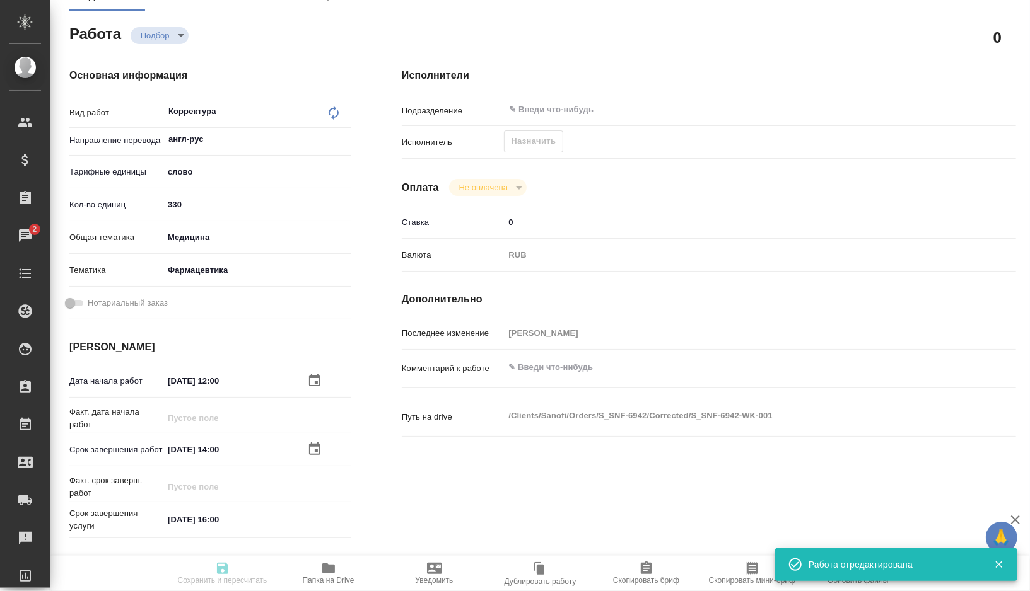
type textarea "x"
type textarea "/Clients/Sanofi/Orders/S_SNF-6942/Corrected/S_SNF-6942-WK-001"
type textarea "x"
type input "S_SNF-6942"
type input "E005887950"
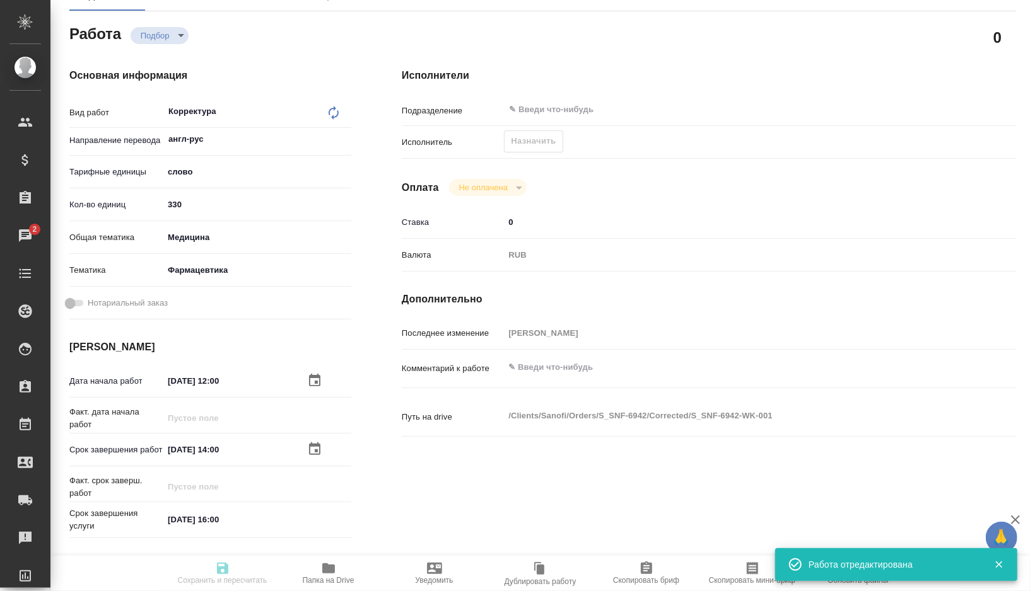
type input "Business Translation 2.0"
type input "Корректура, Постредактура машинного перевода"
type input "Сайдашева Диляра"
type input "/Clients/Sanofi/Orders/S_SNF-6942"
type textarea "x"
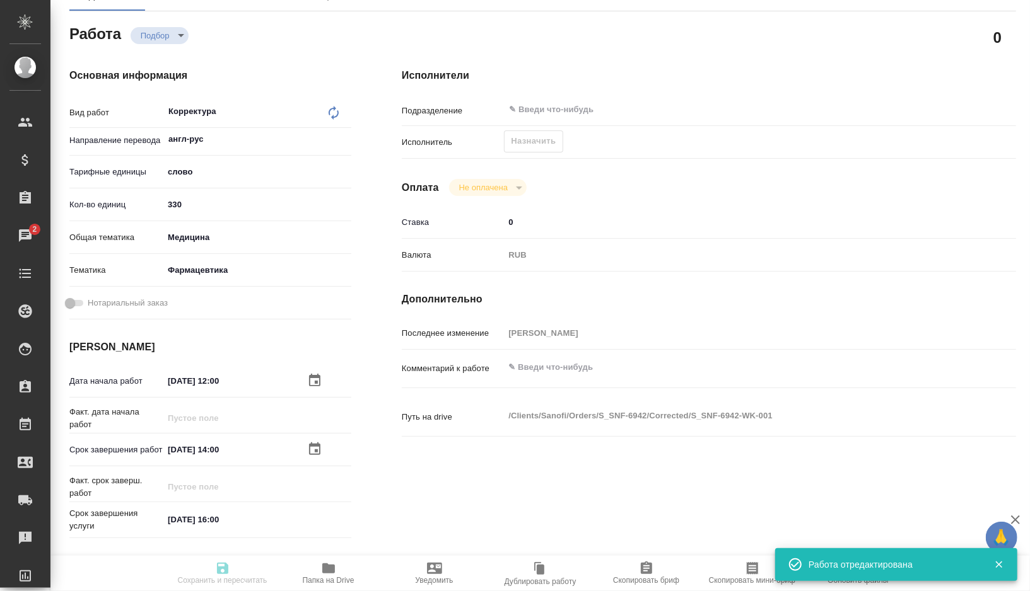
type textarea "x"
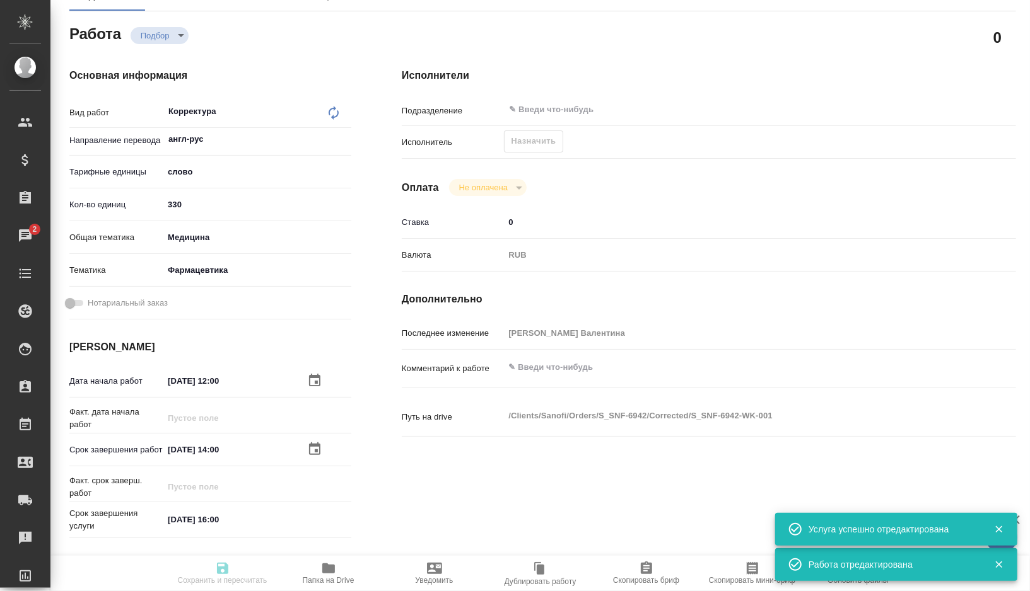
type textarea "x"
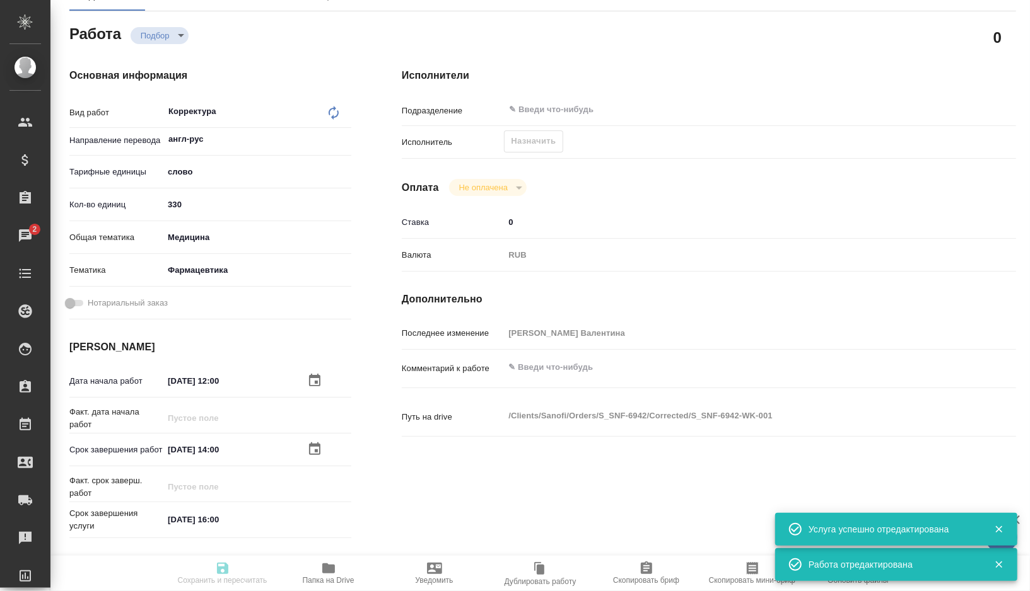
type textarea "x"
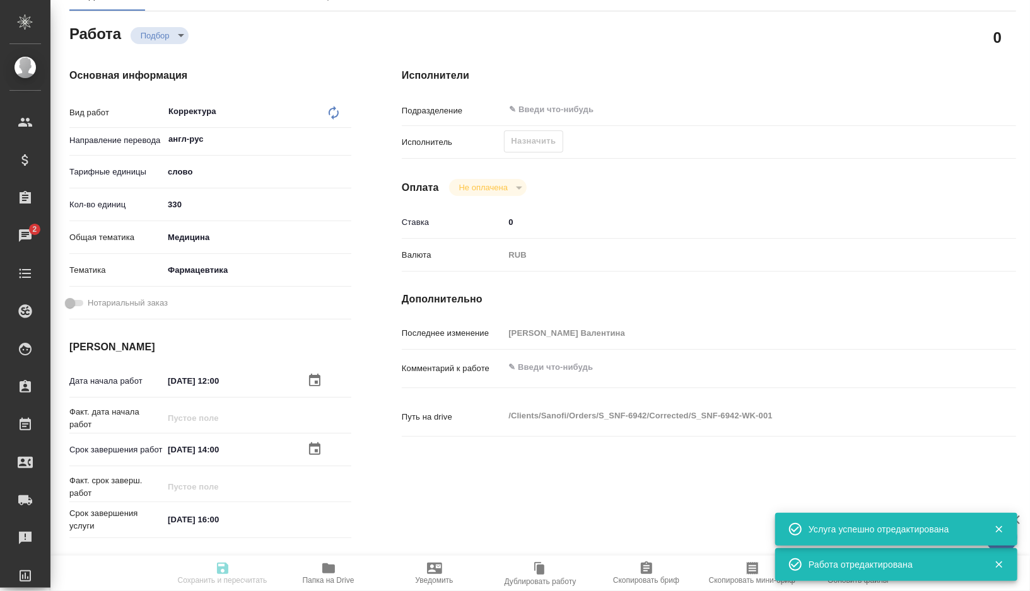
type textarea "x"
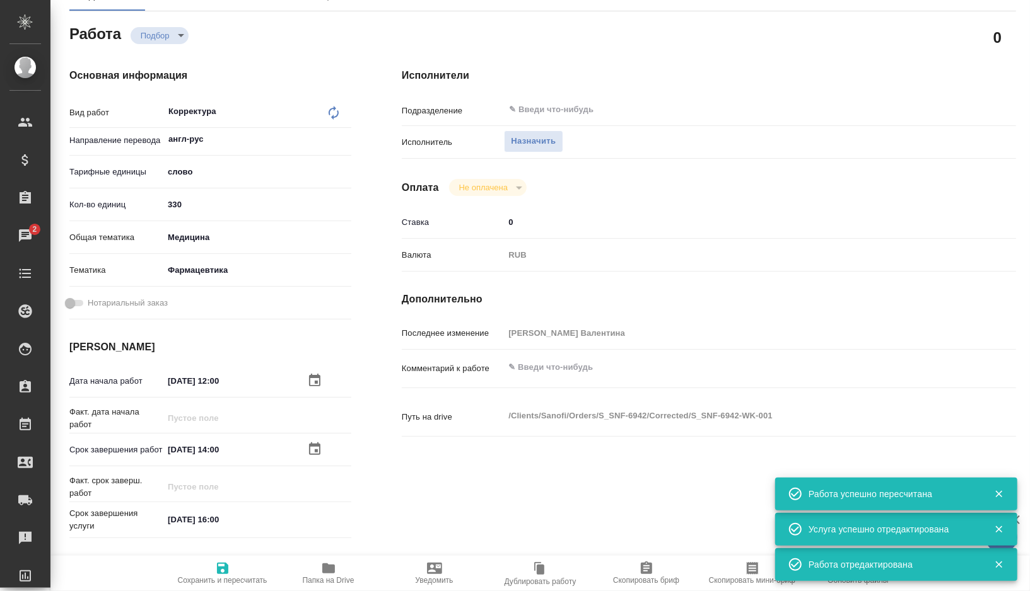
scroll to position [0, 0]
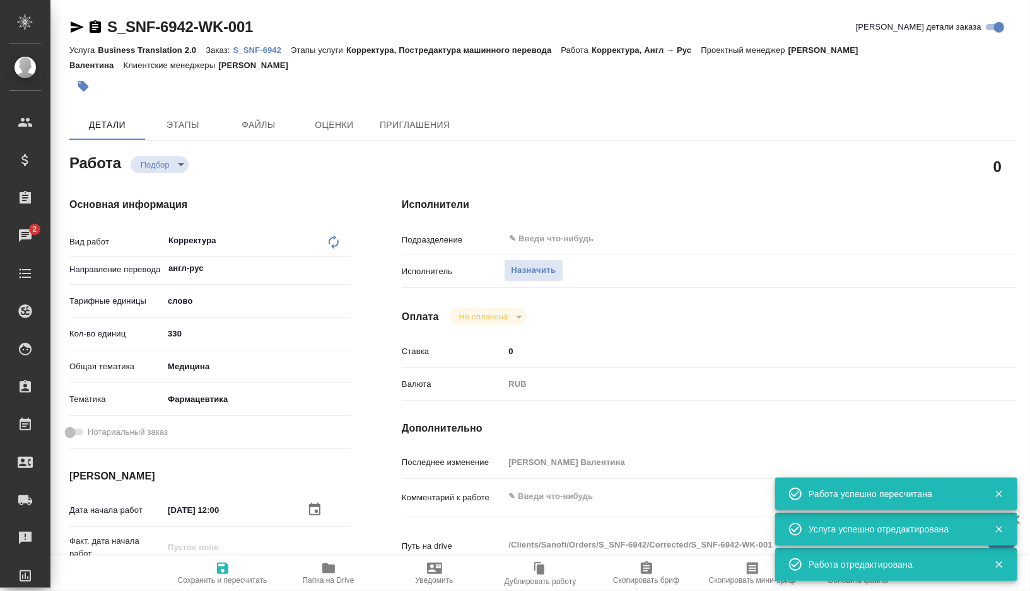
click at [739, 562] on span "Скопировать мини-бриф" at bounding box center [752, 573] width 91 height 24
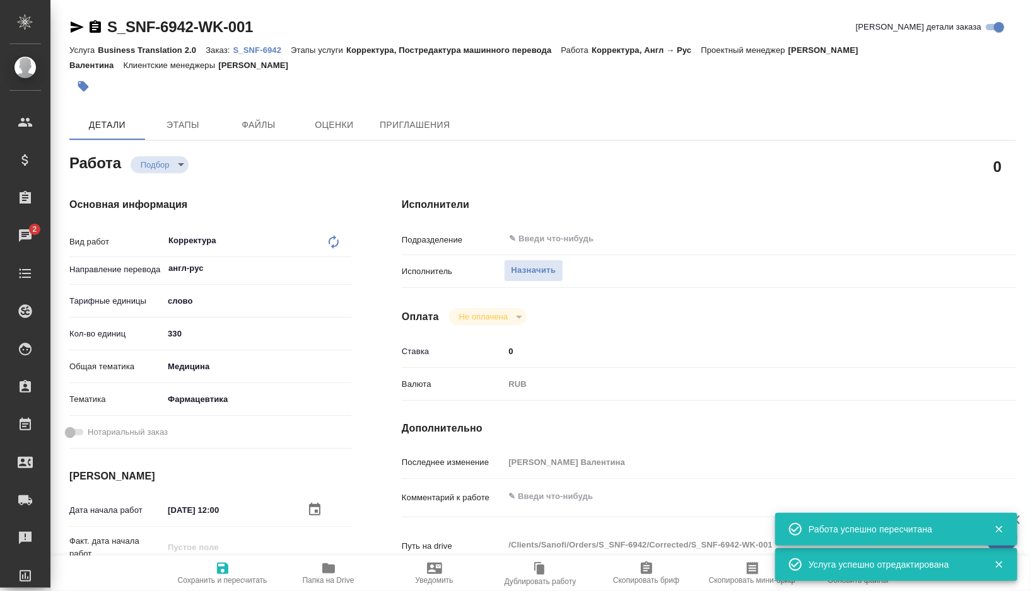
click at [737, 566] on span "Скопировать мини-бриф" at bounding box center [752, 573] width 91 height 24
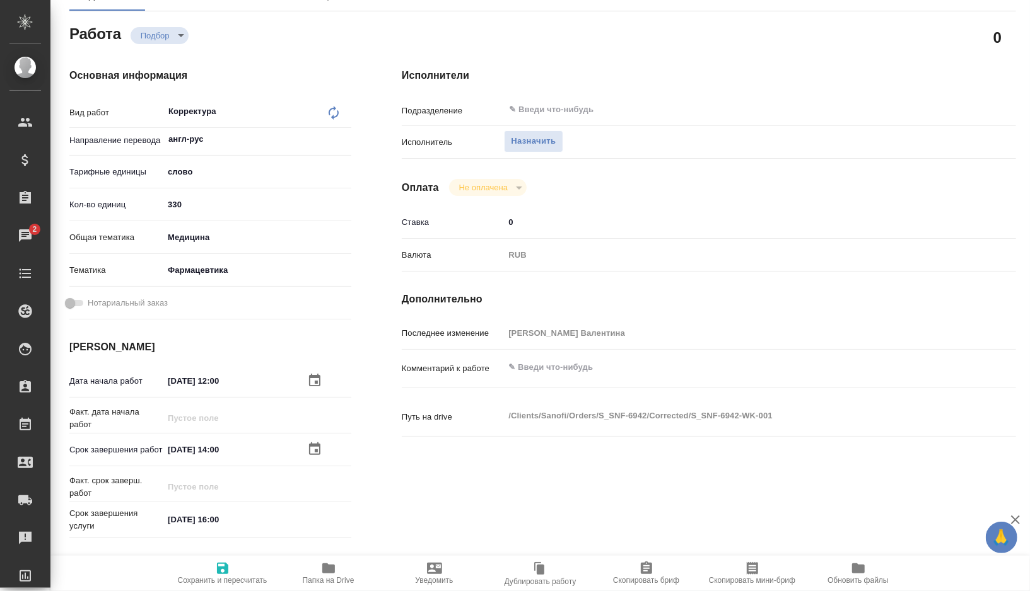
scroll to position [84, 0]
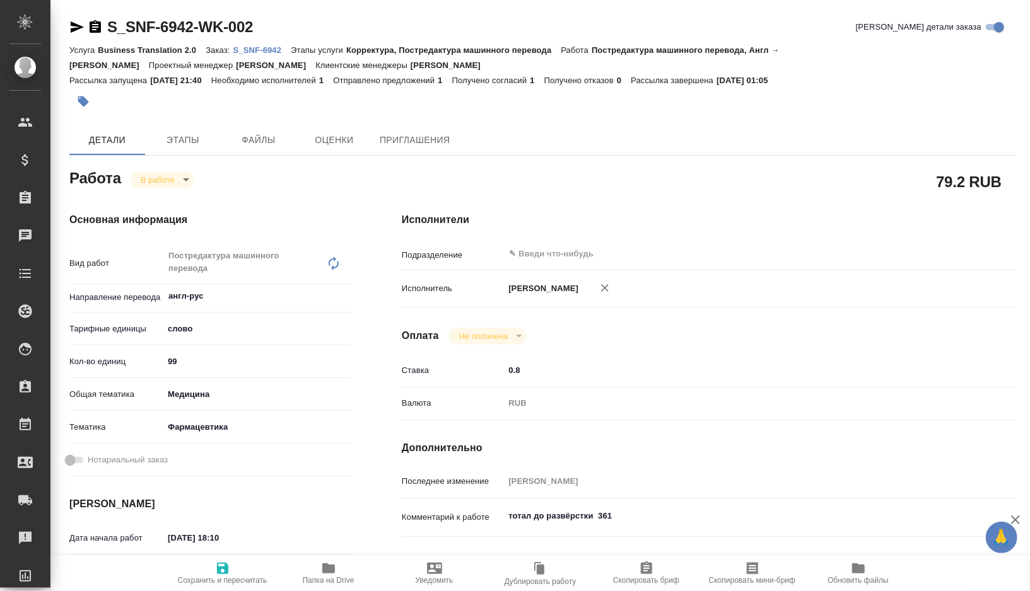
type textarea "x"
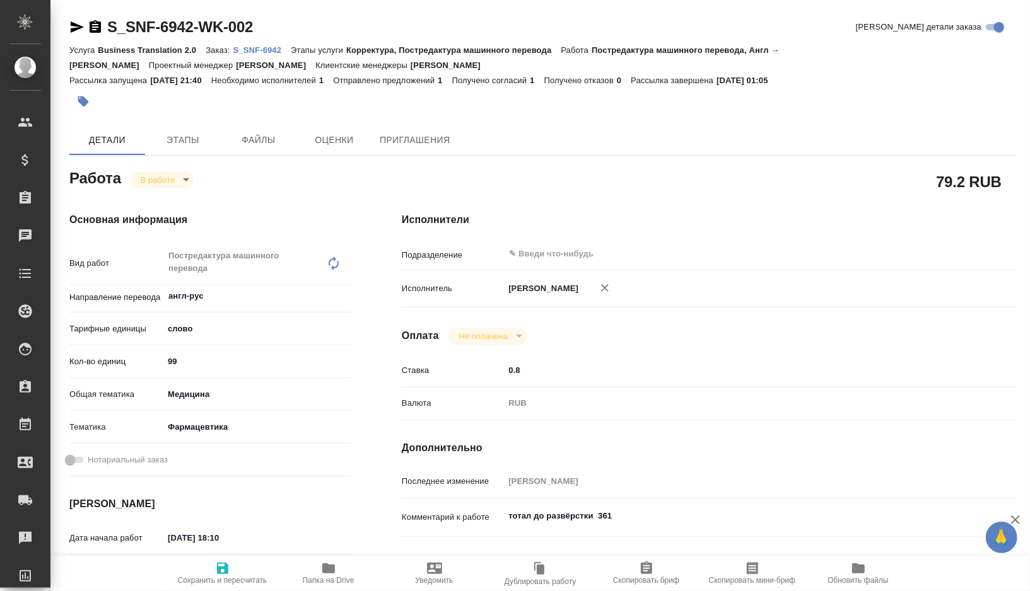
type textarea "x"
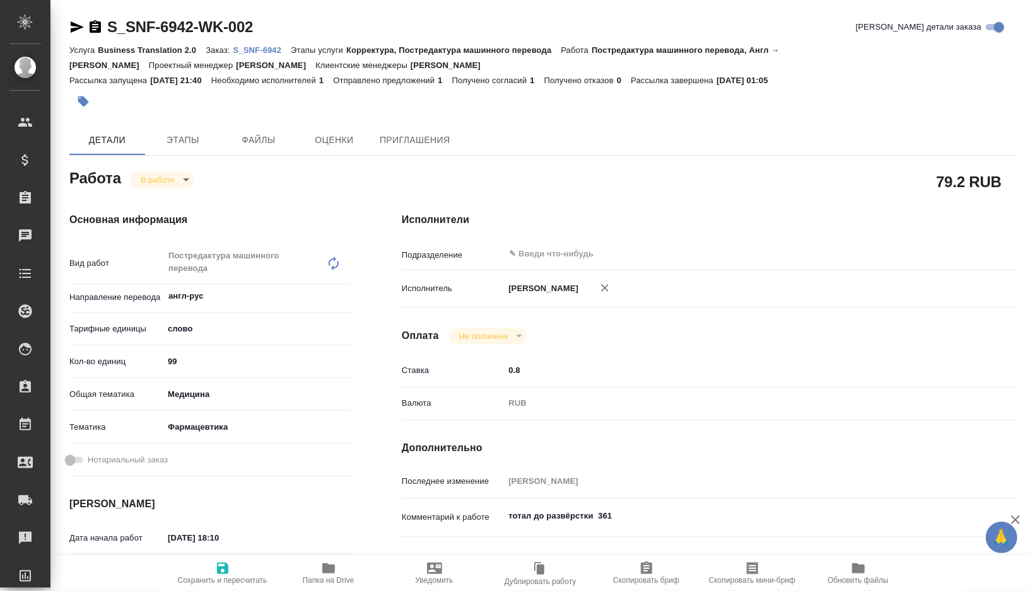
type textarea "x"
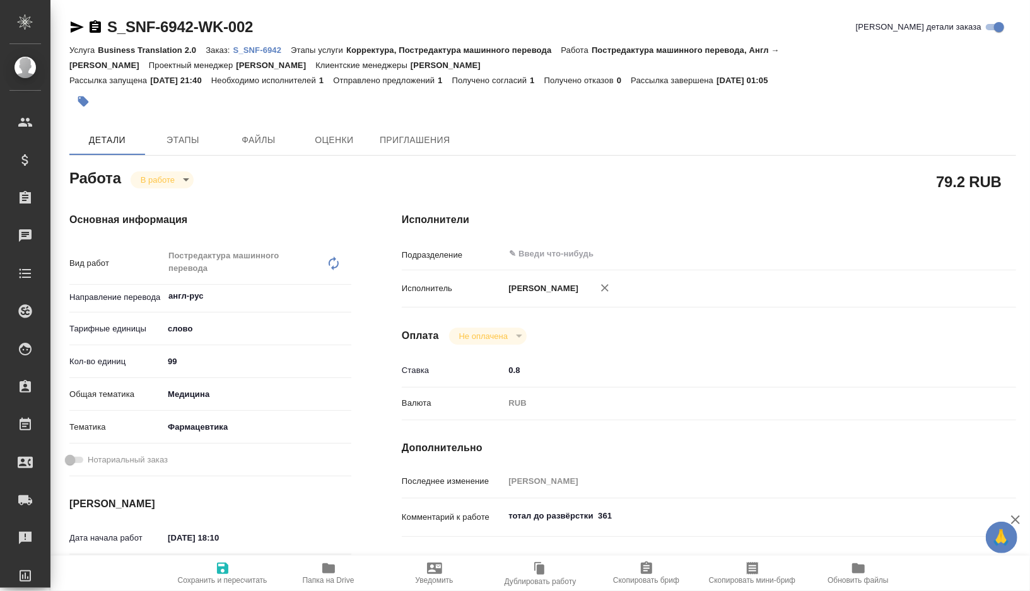
type textarea "x"
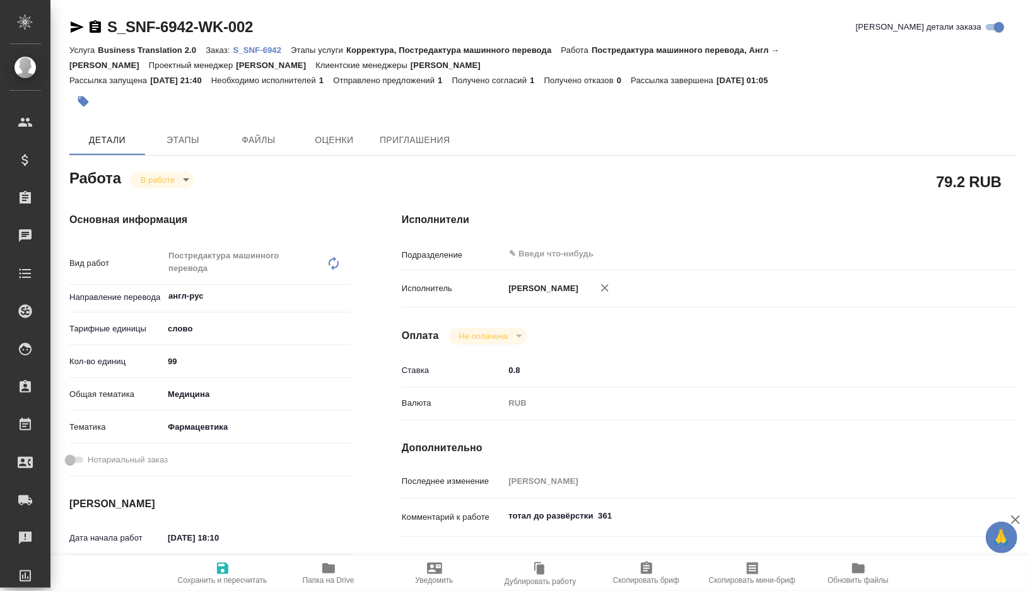
type textarea "x"
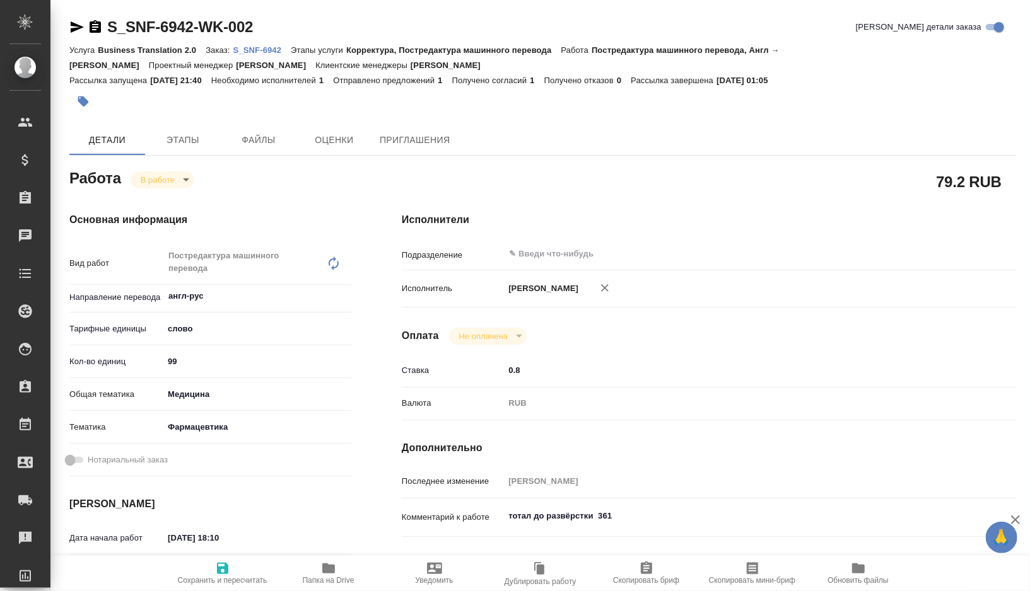
type textarea "x"
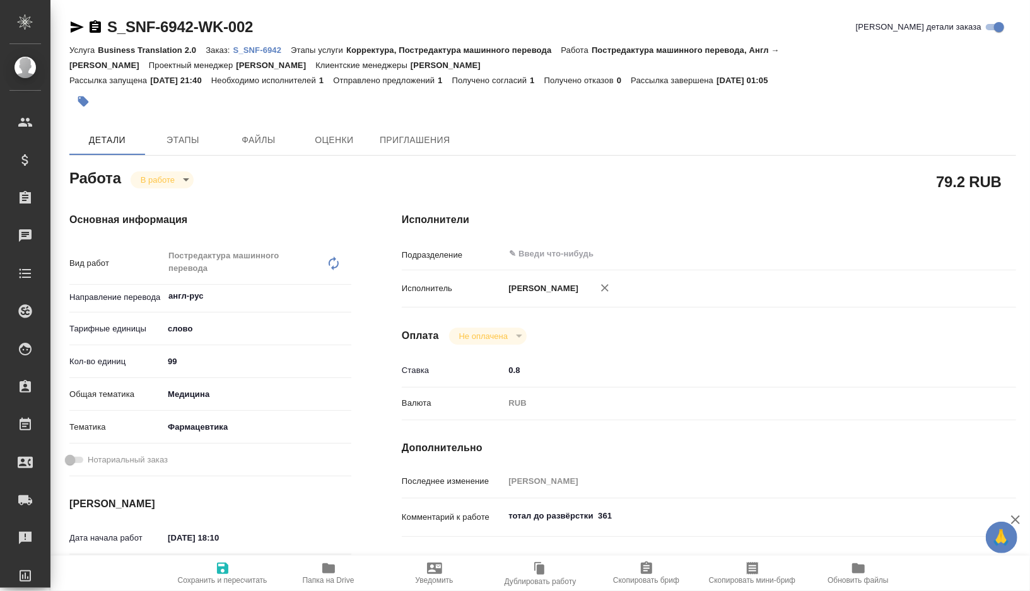
type textarea "x"
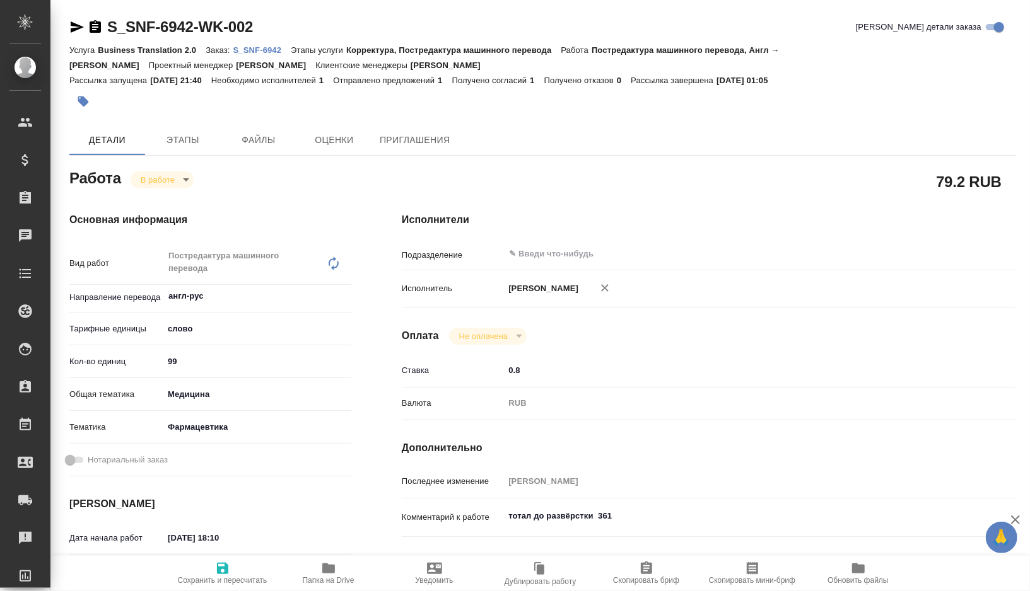
type textarea "x"
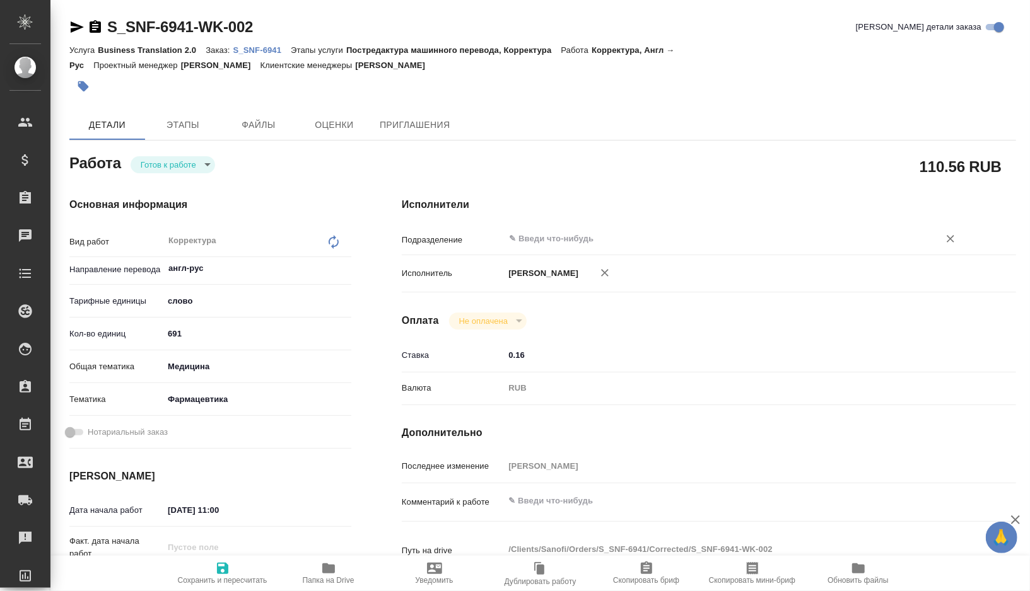
type textarea "x"
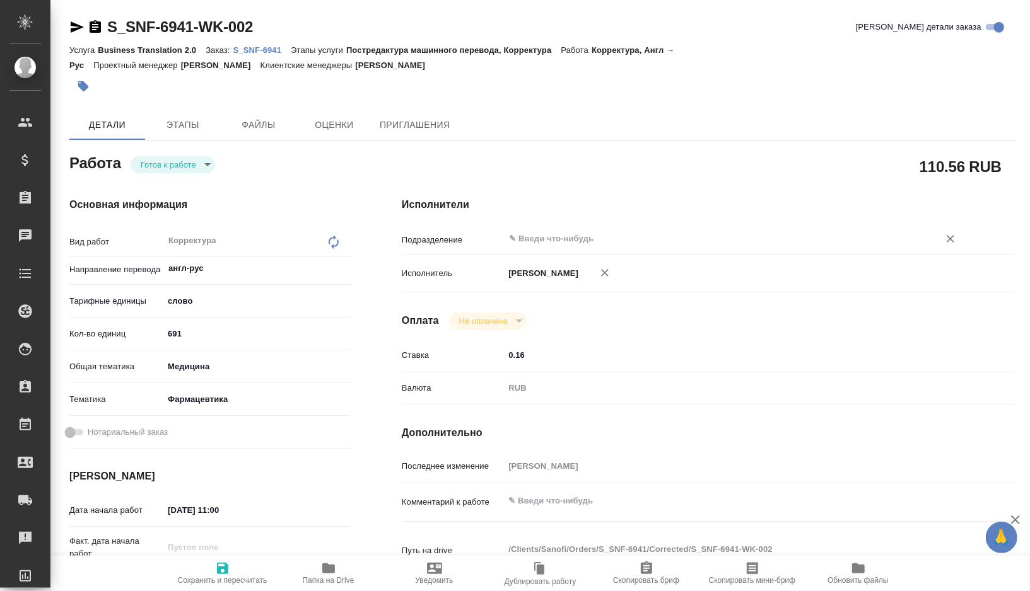
type textarea "x"
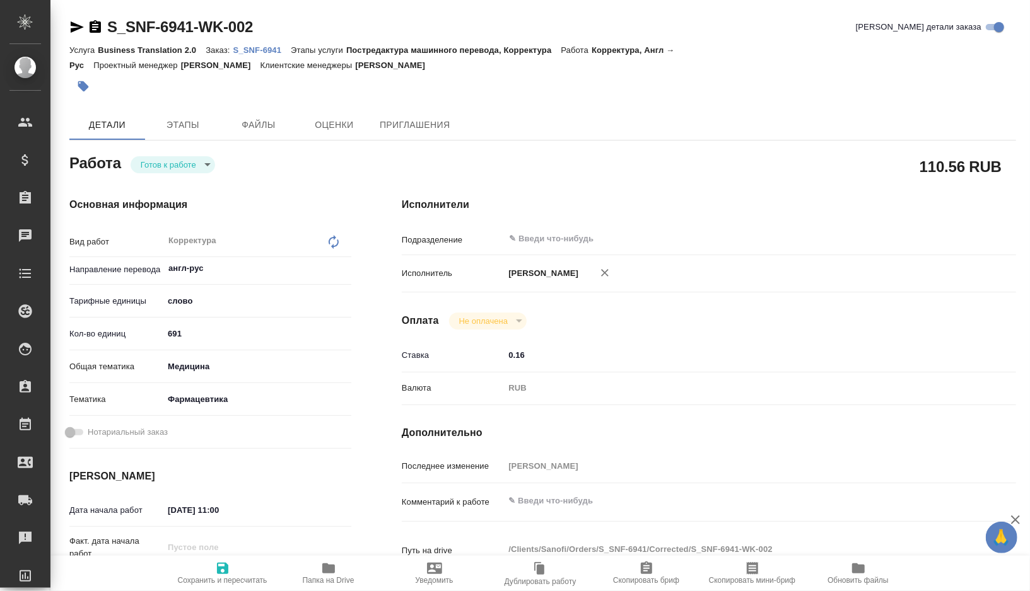
type textarea "x"
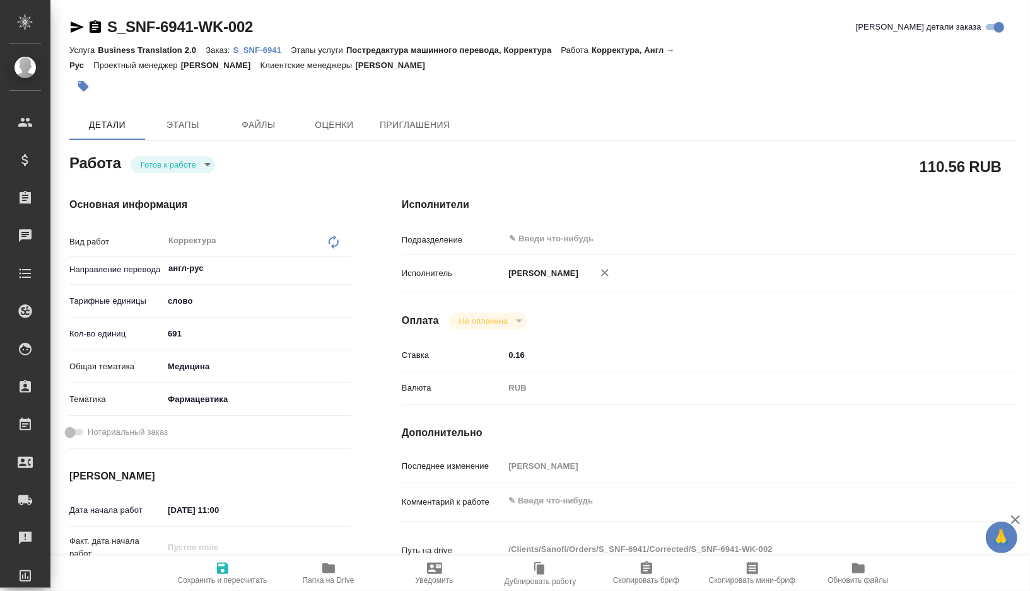
type textarea "x"
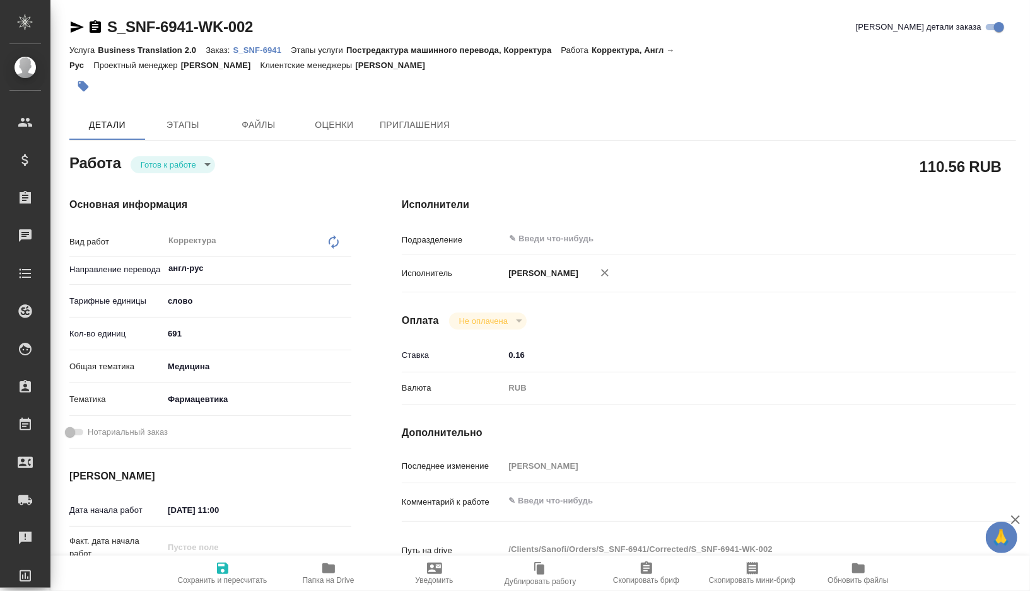
type textarea "x"
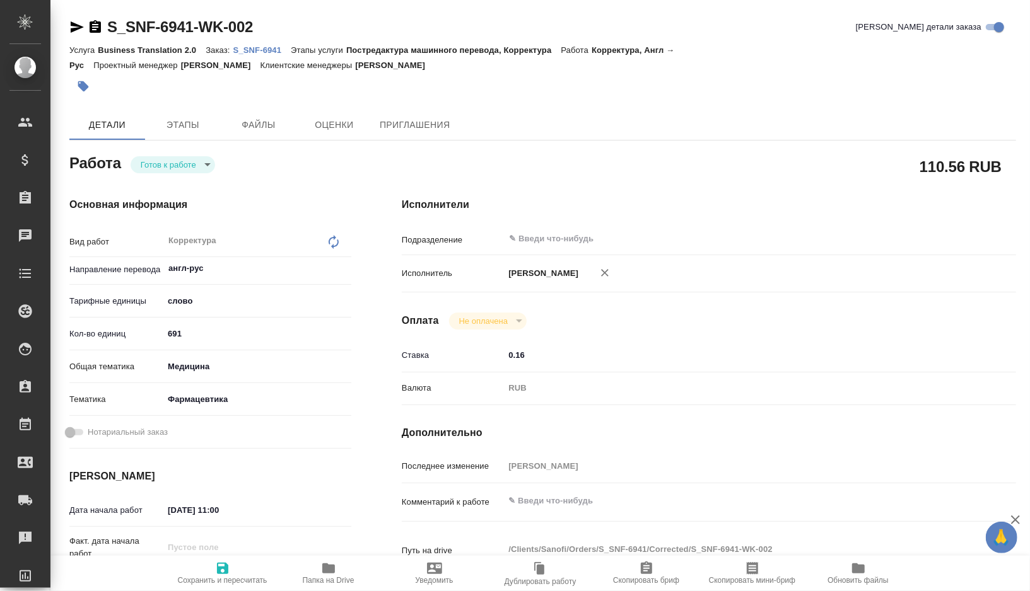
type textarea "x"
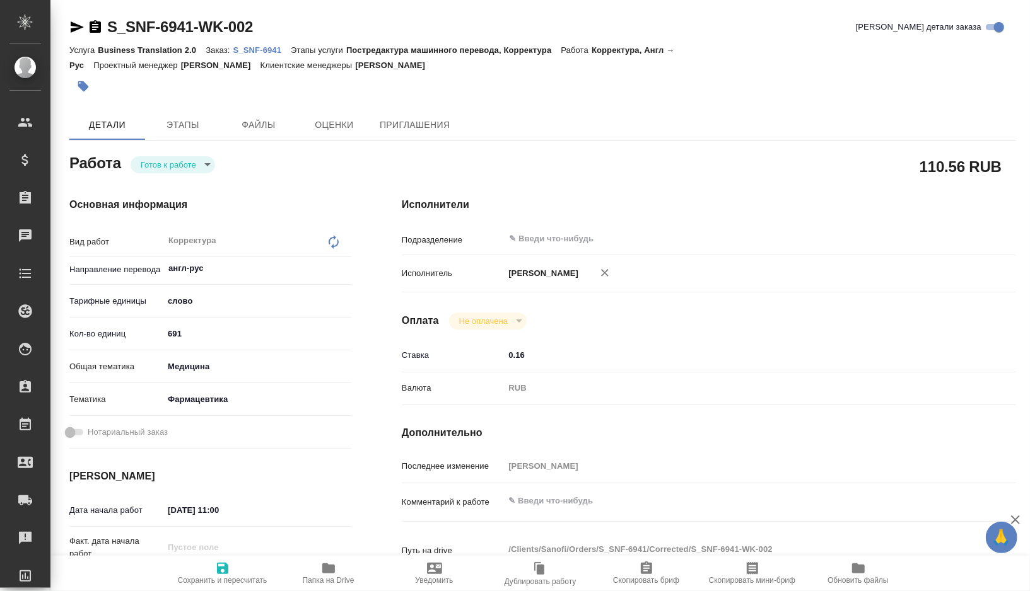
type textarea "x"
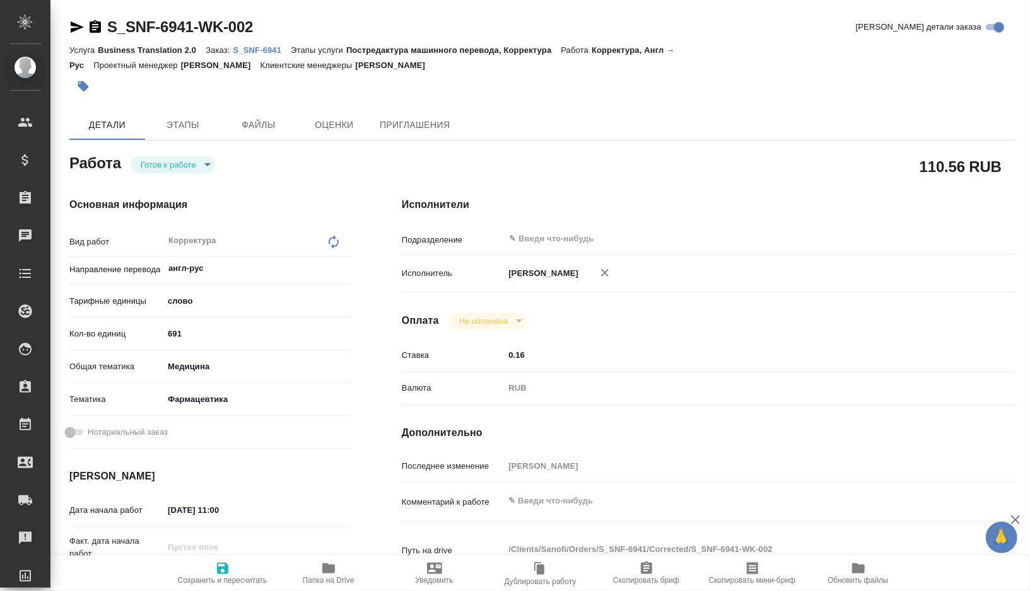
type textarea "x"
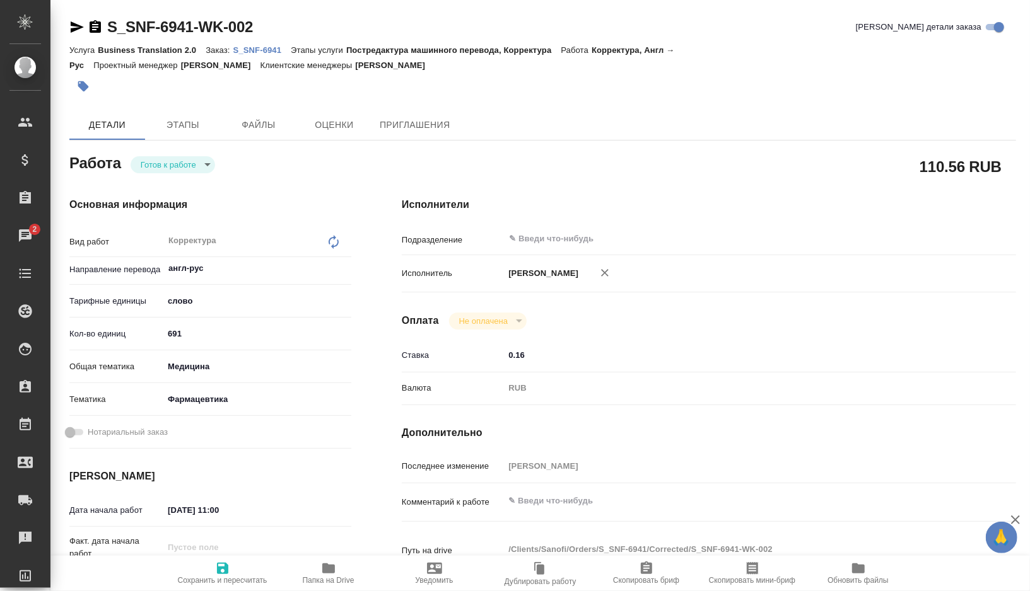
type textarea "x"
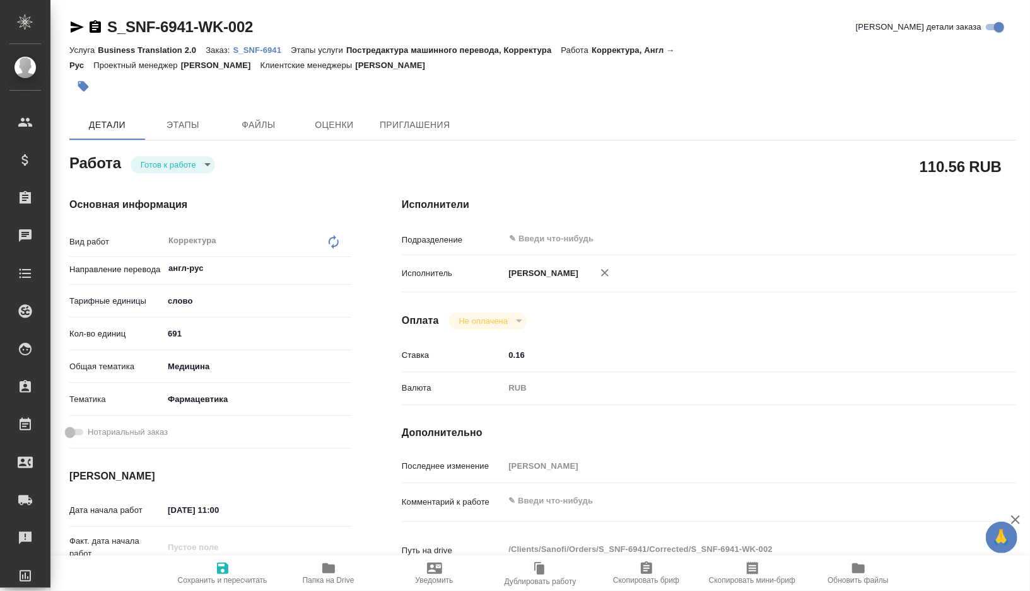
type textarea "x"
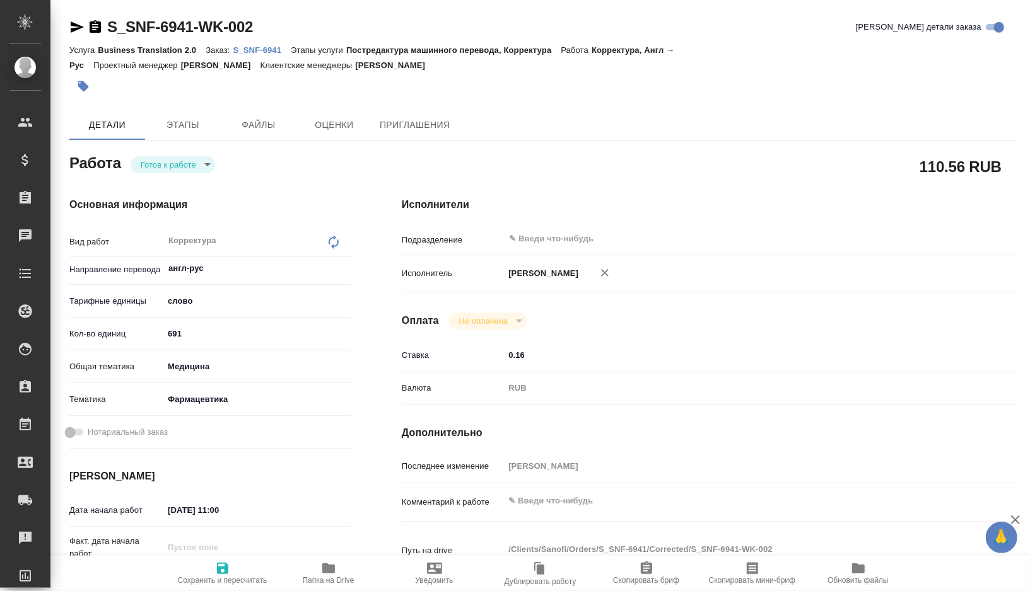
type textarea "x"
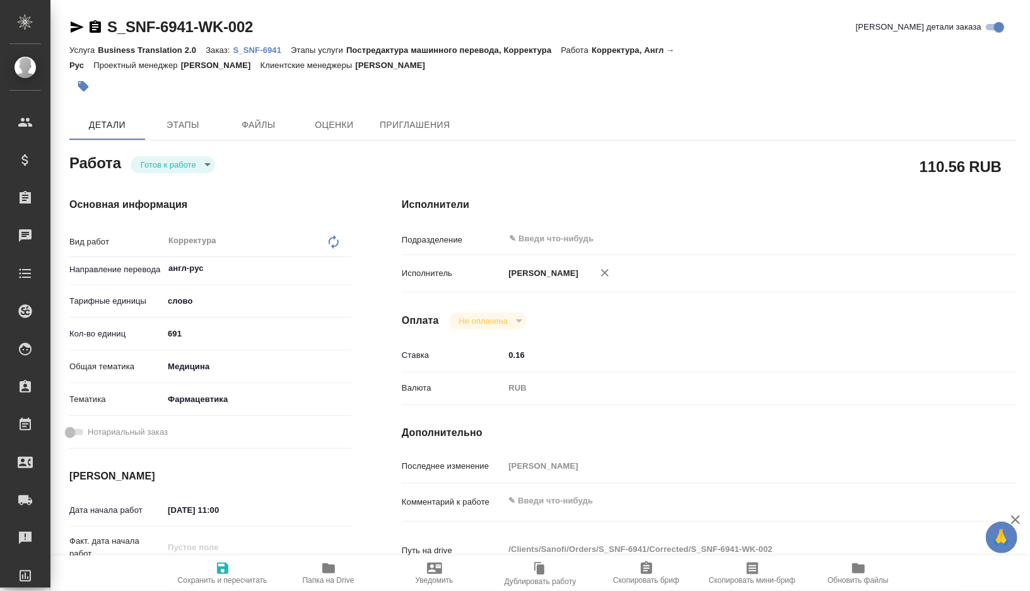
type textarea "x"
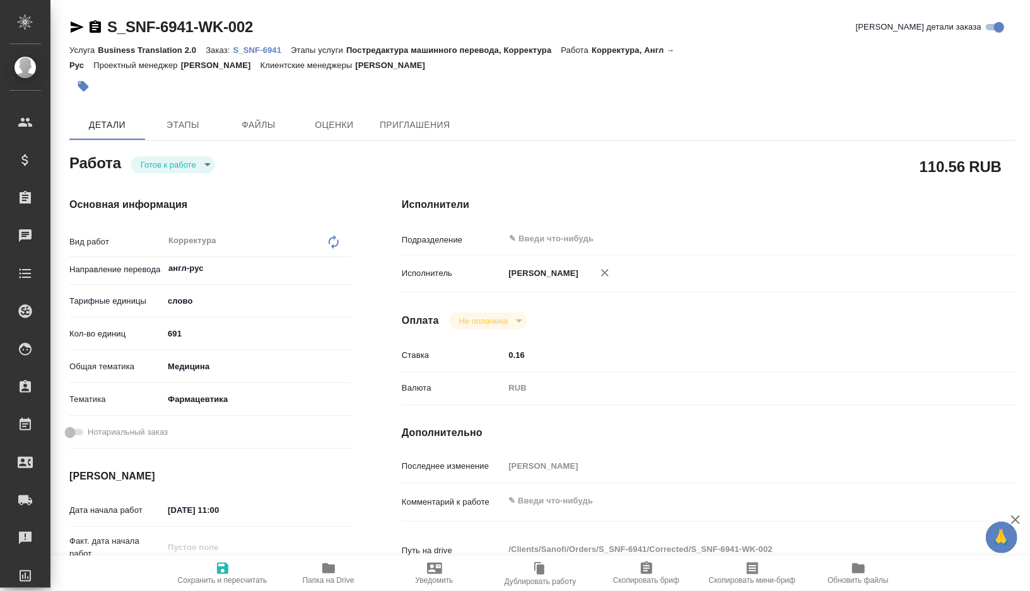
type textarea "x"
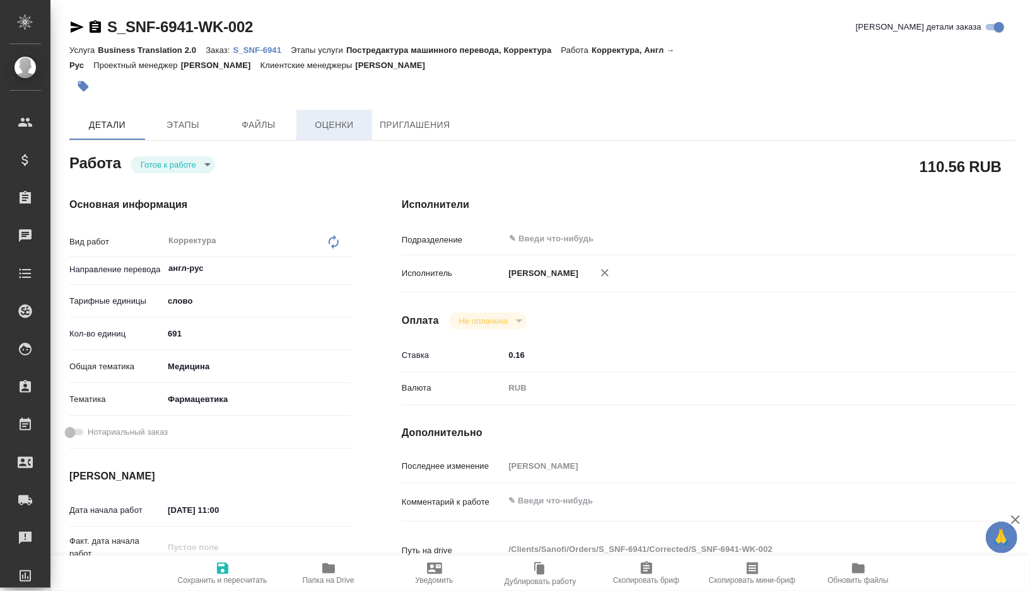
type textarea "x"
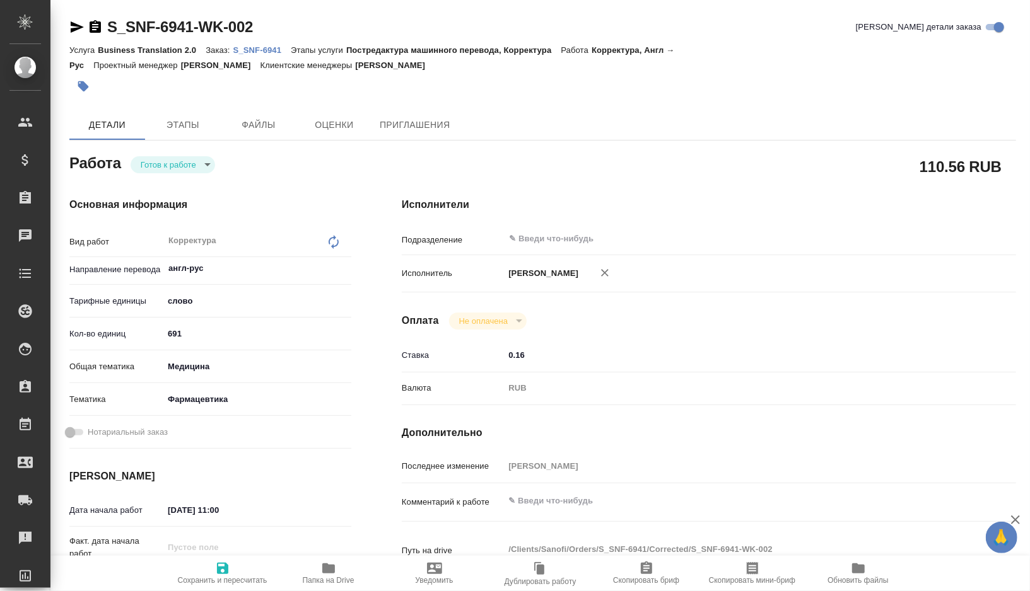
type textarea "x"
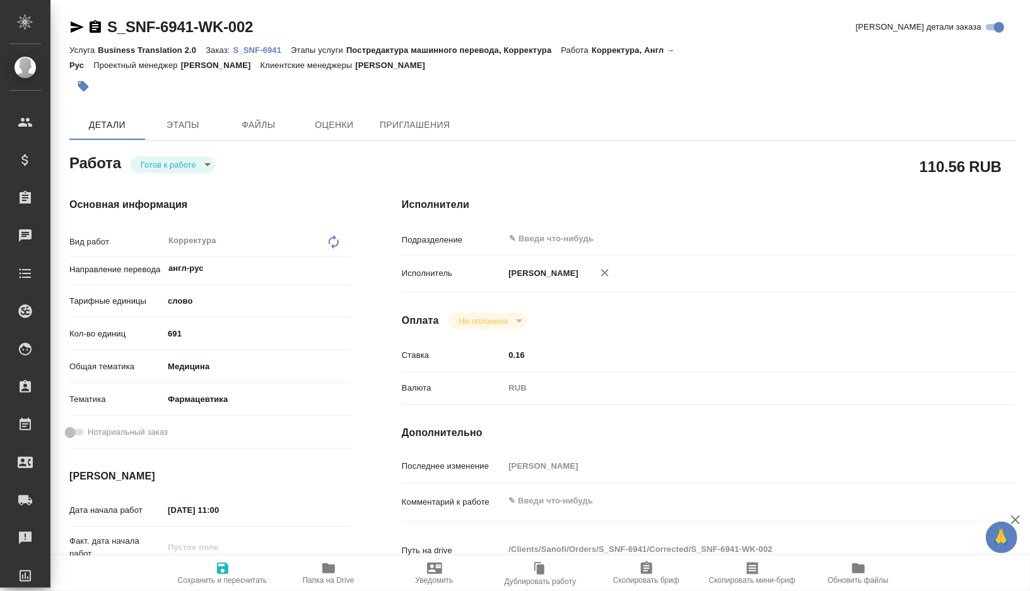
click at [260, 48] on p "S_SNF-6941" at bounding box center [262, 49] width 58 height 9
type textarea "x"
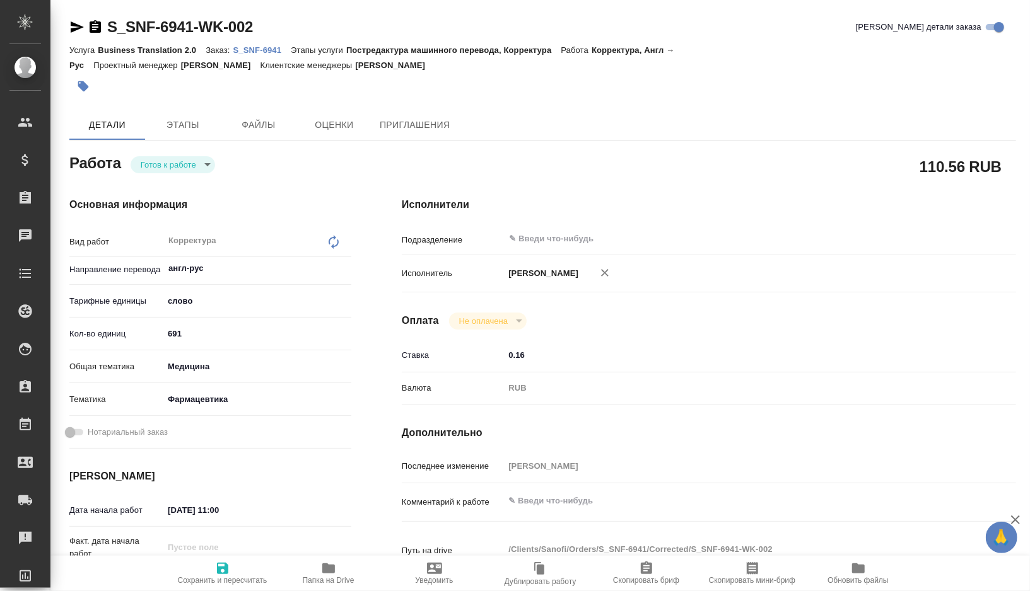
type textarea "x"
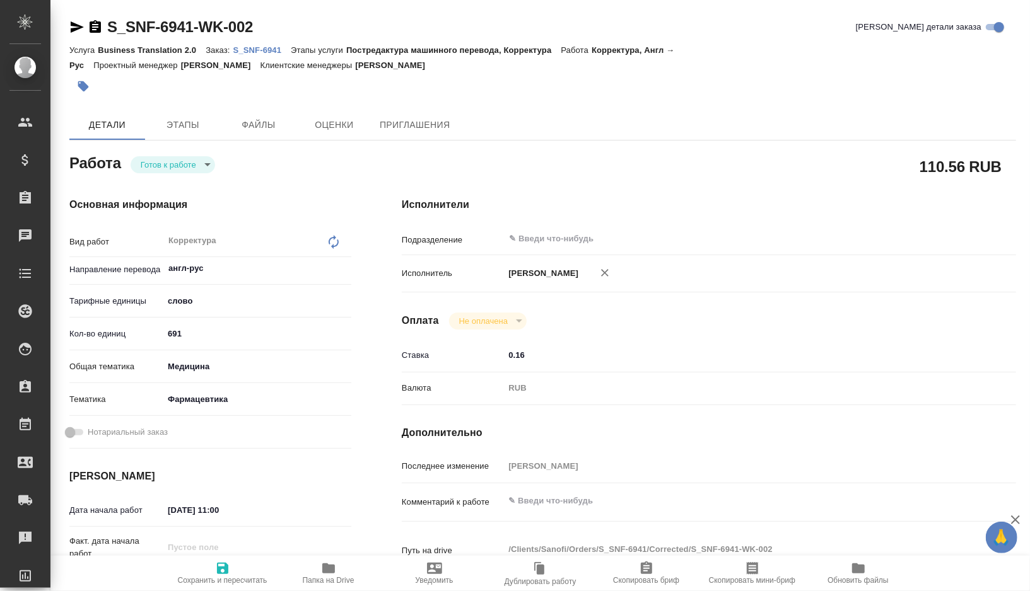
type textarea "x"
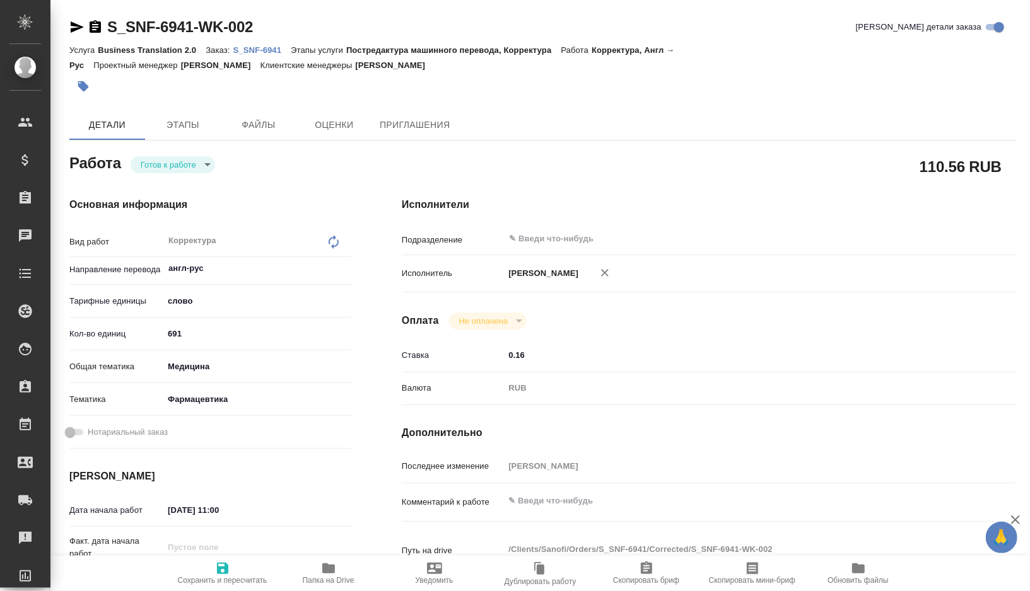
type textarea "x"
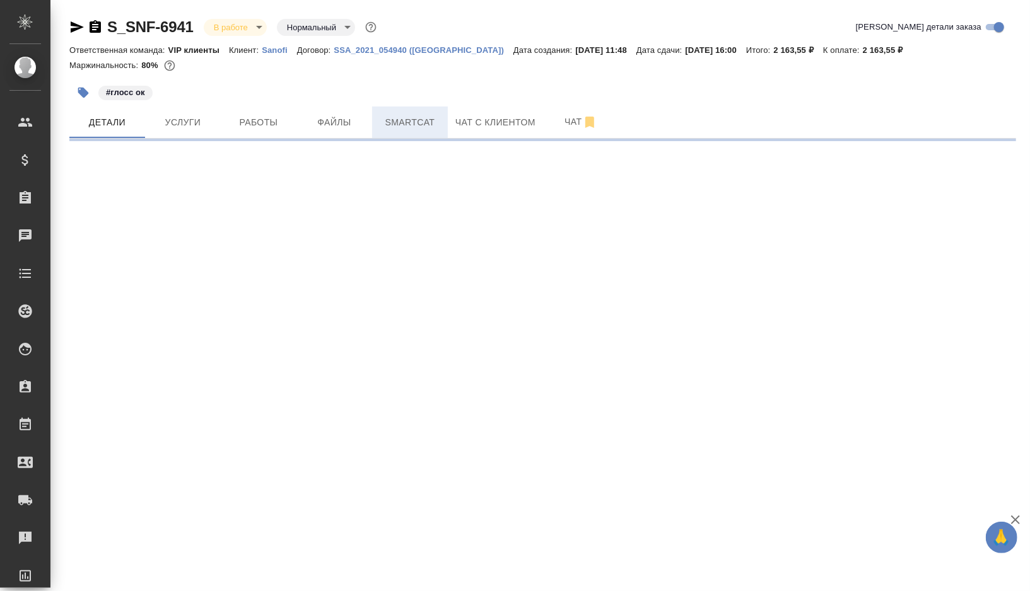
select select "RU"
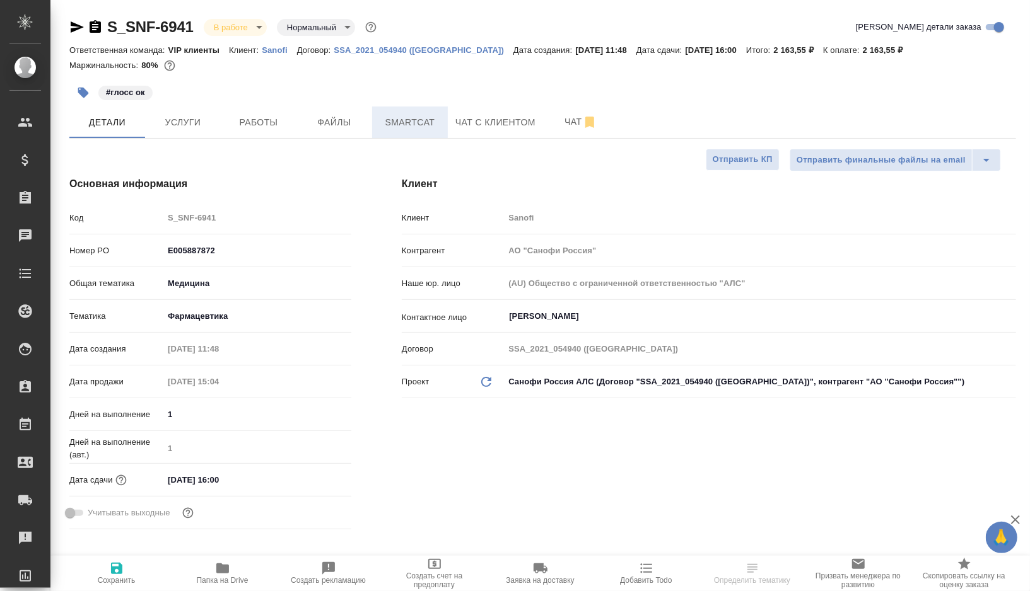
click at [420, 124] on span "Smartcat" at bounding box center [410, 123] width 61 height 16
type textarea "x"
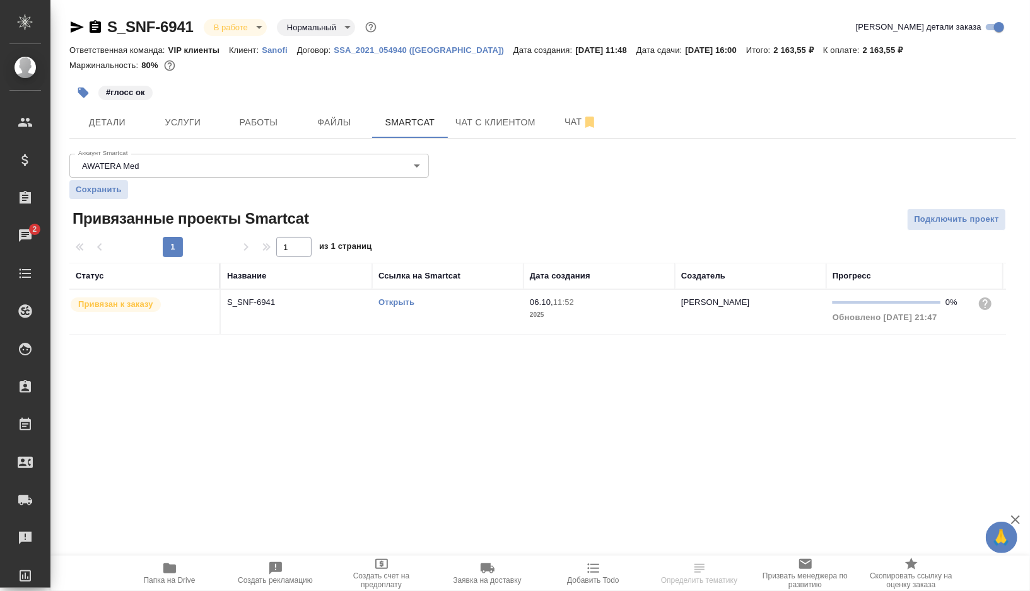
click at [404, 301] on link "Открыть" at bounding box center [396, 302] width 36 height 9
click at [254, 127] on span "Работы" at bounding box center [258, 123] width 61 height 16
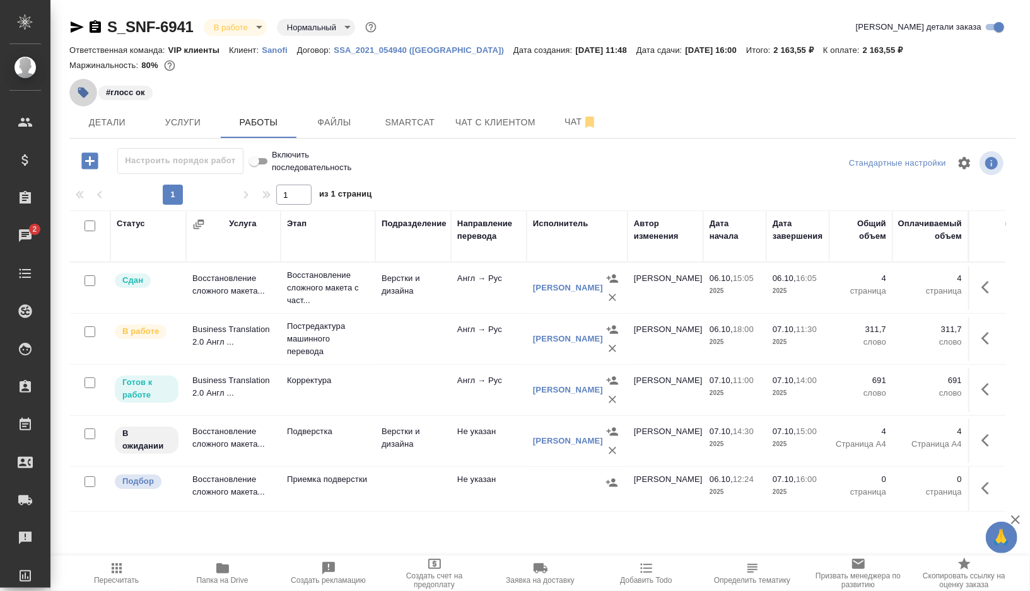
click at [76, 88] on button "button" at bounding box center [83, 93] width 28 height 28
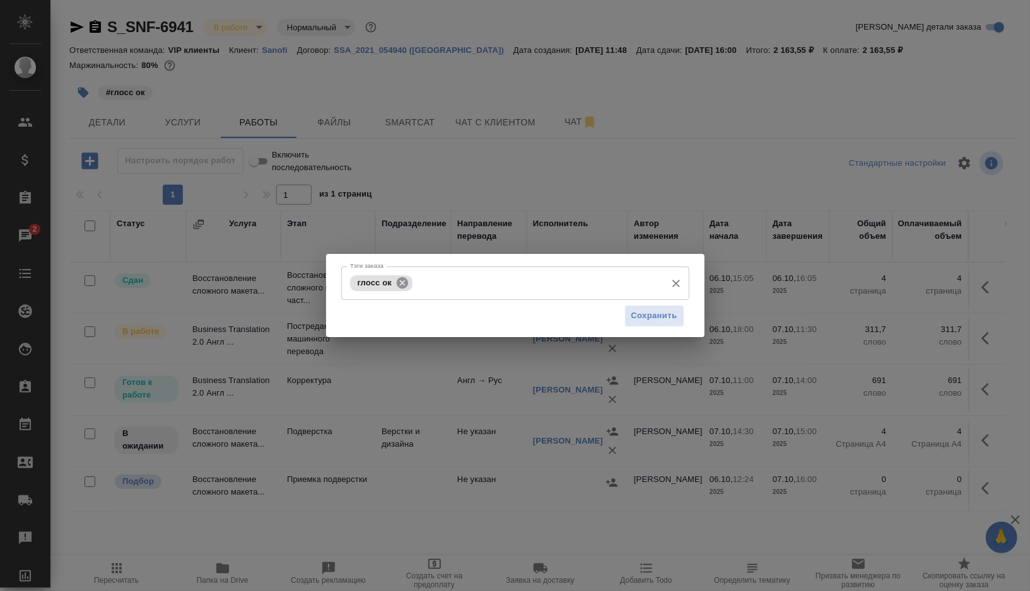
click at [404, 282] on icon at bounding box center [402, 283] width 14 height 14
click at [416, 282] on input "Тэги заказа" at bounding box center [538, 282] width 244 height 21
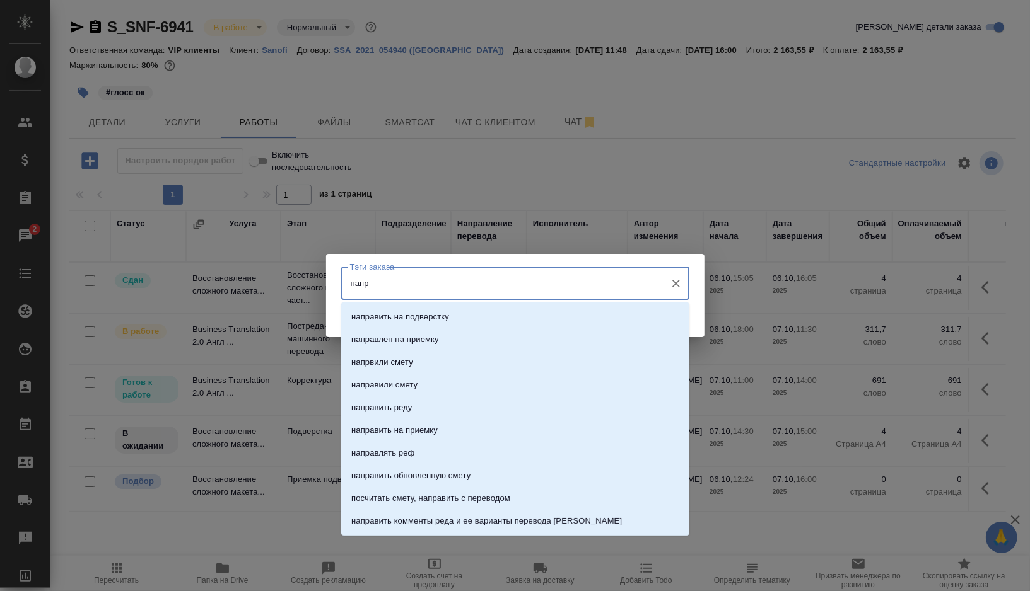
type input "напра"
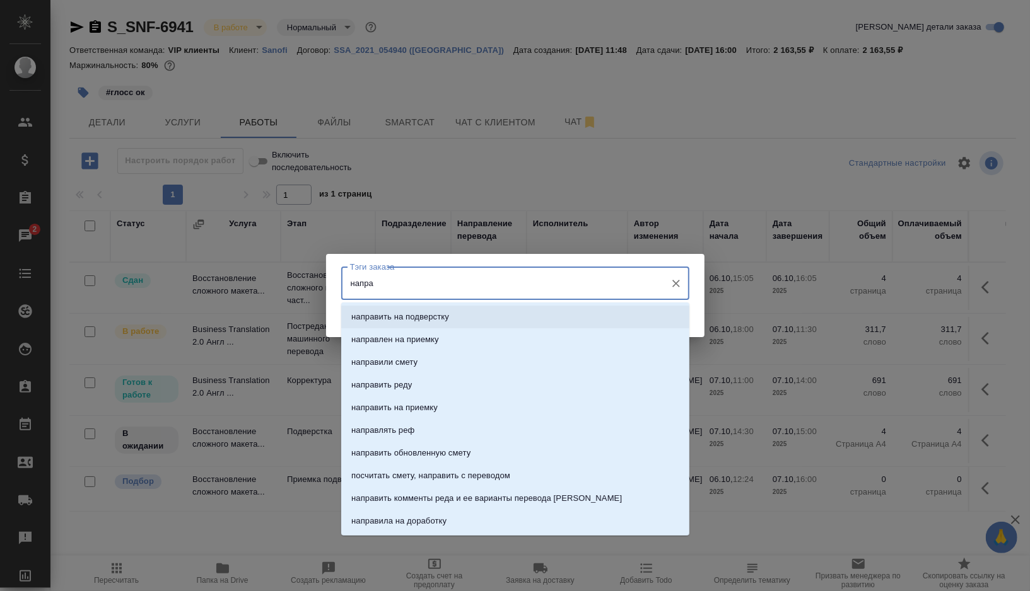
click at [407, 322] on p "направить на подверстку" at bounding box center [400, 317] width 98 height 13
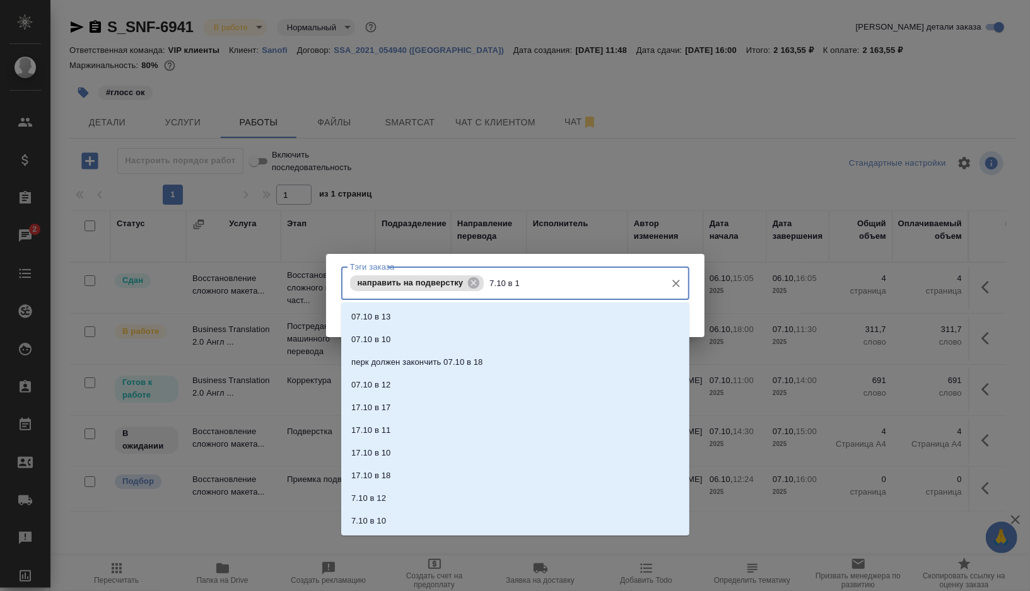
type input "7.10 в 14"
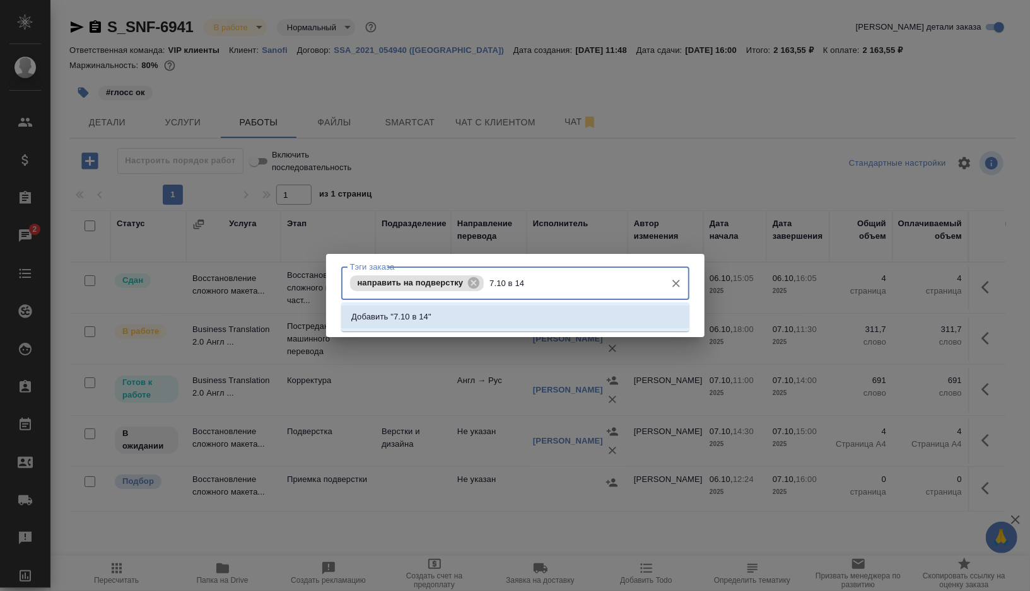
click at [482, 312] on li "Добавить "7.10 в 14"" at bounding box center [515, 317] width 348 height 23
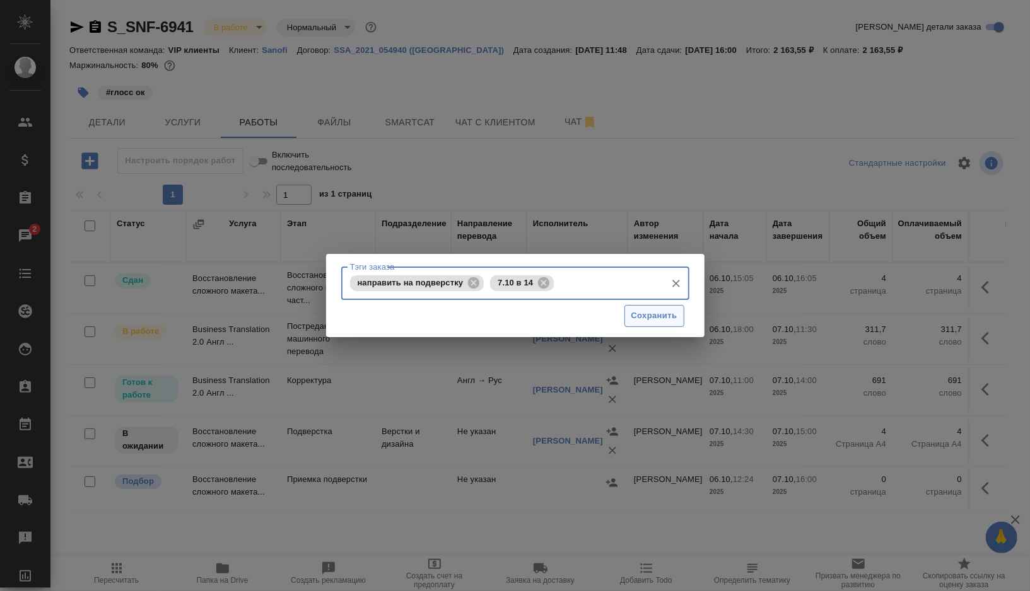
click at [663, 316] on span "Сохранить" at bounding box center [654, 316] width 46 height 15
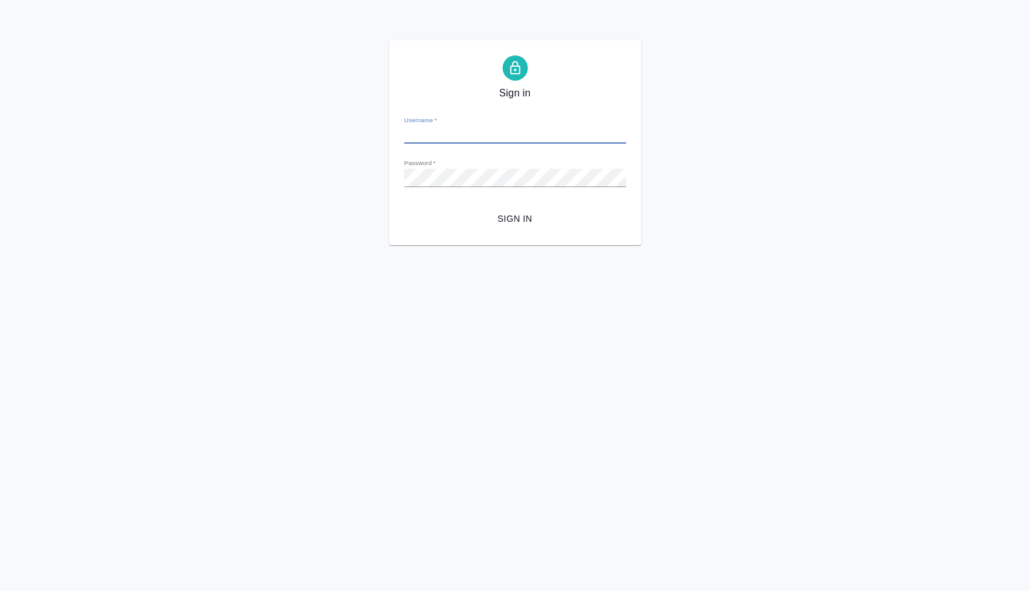
type input "[PERSON_NAME][EMAIL_ADDRESS][DOMAIN_NAME]"
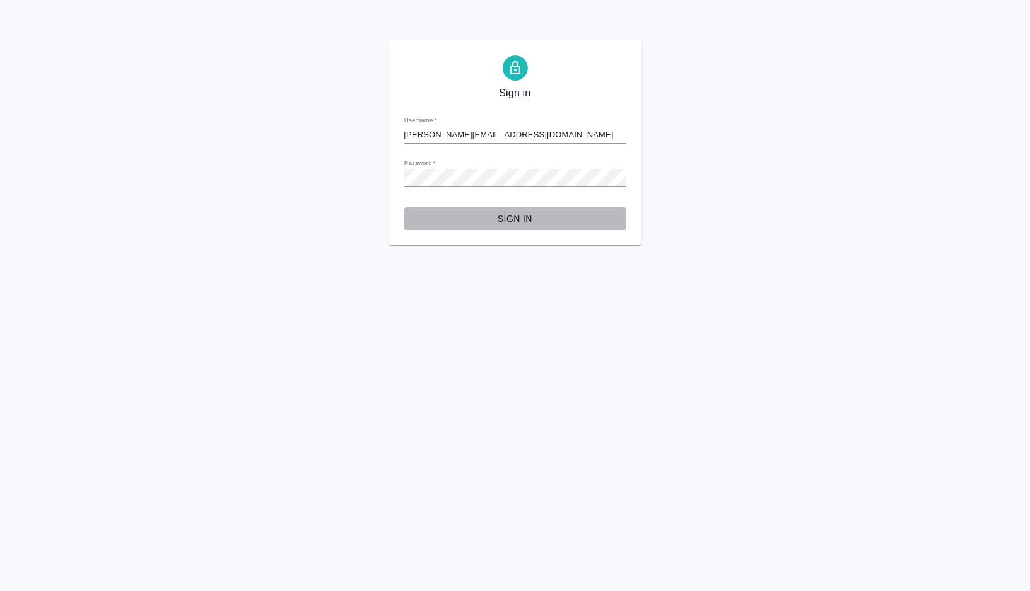
click at [499, 209] on button "Sign in" at bounding box center [515, 218] width 222 height 23
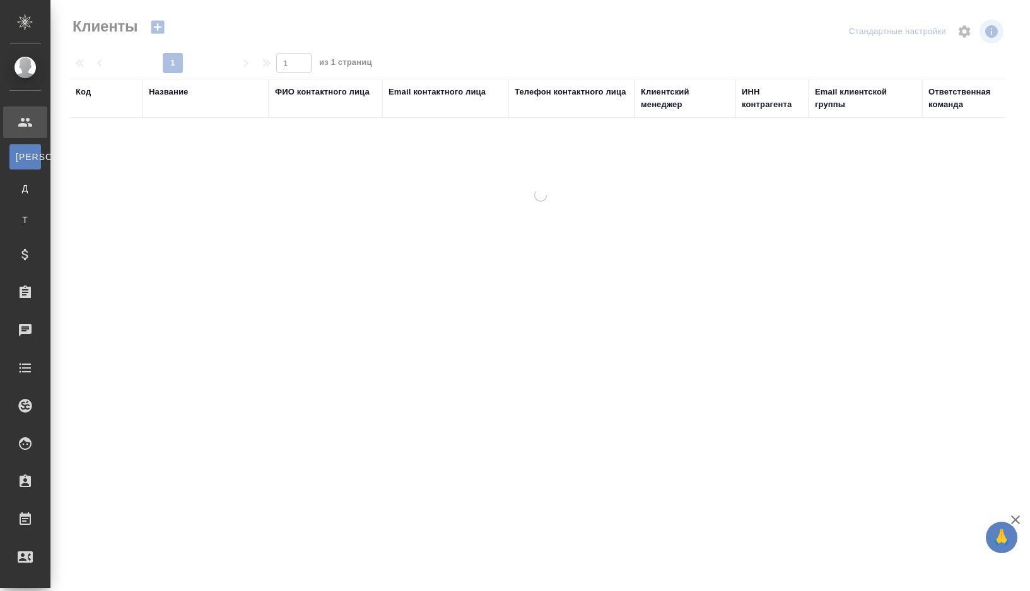
select select "RU"
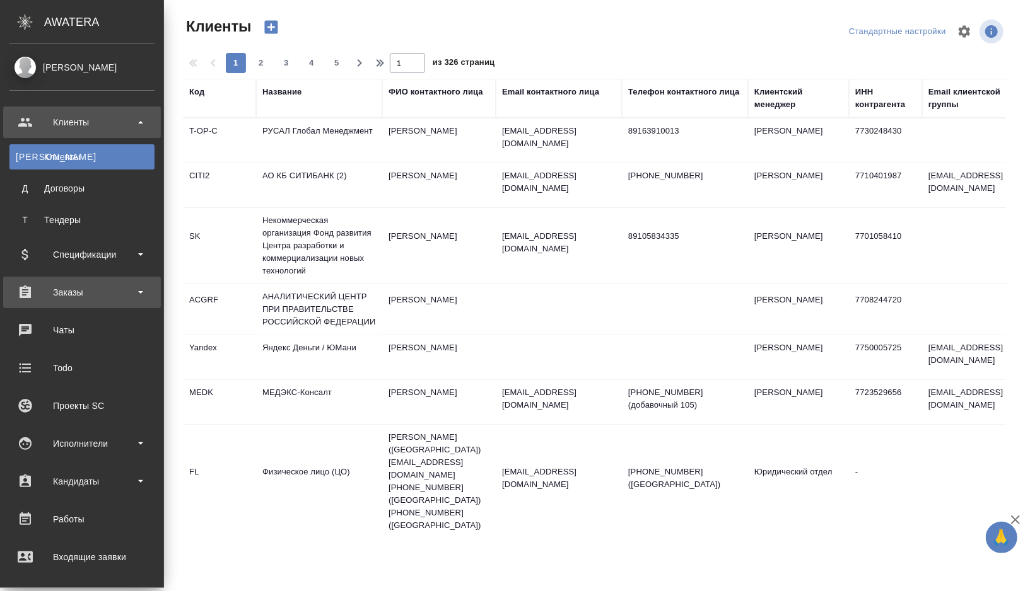
click at [129, 293] on div "Заказы" at bounding box center [81, 292] width 145 height 19
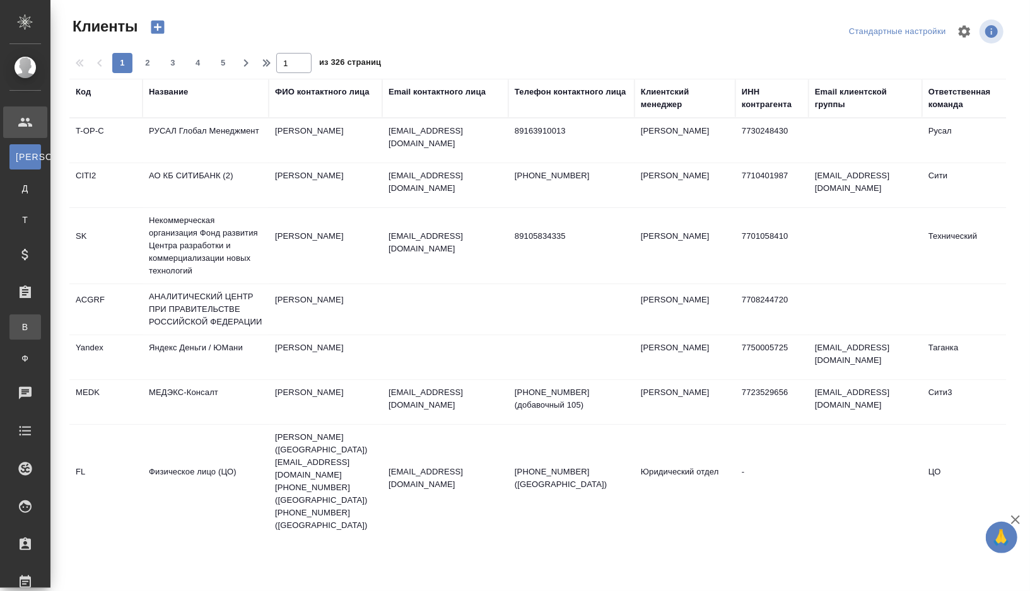
click at [41, 318] on link "В Все заказы" at bounding box center [25, 327] width 32 height 25
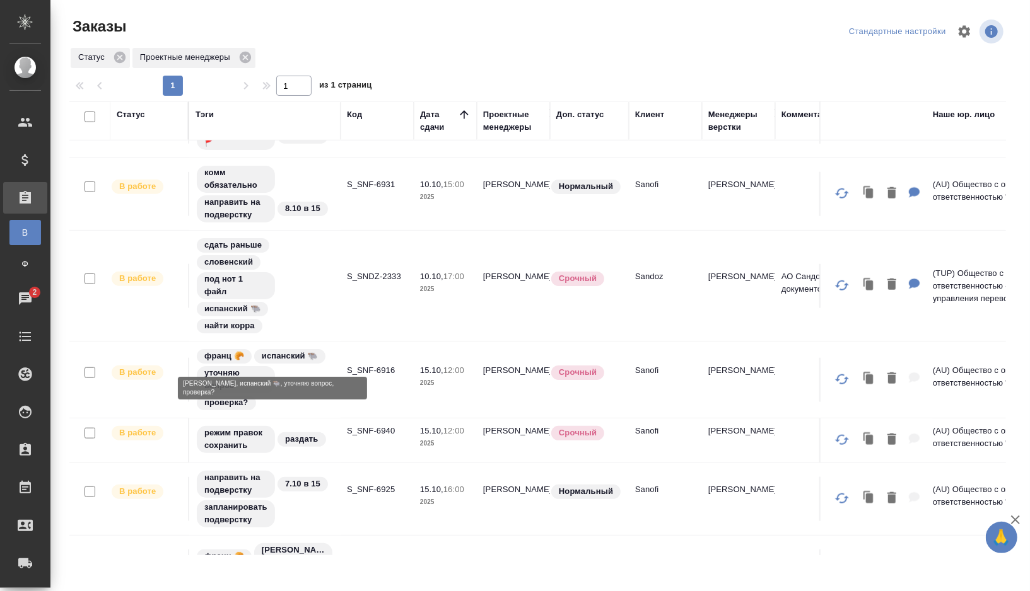
scroll to position [771, 0]
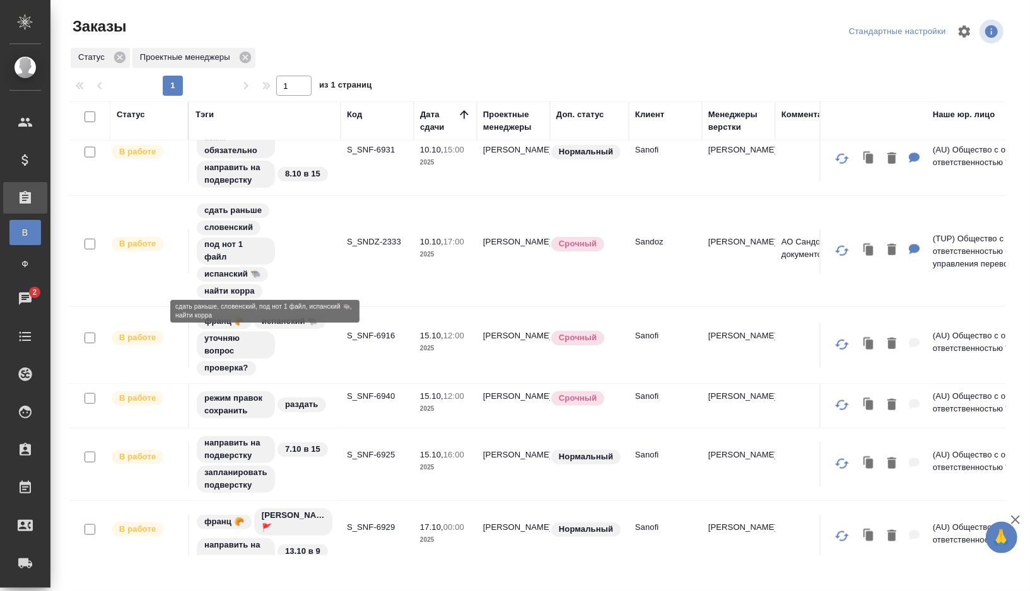
click at [301, 244] on div "сдать раньше словенский под нот 1 файл испанский 🐃 найти корра" at bounding box center [264, 251] width 139 height 98
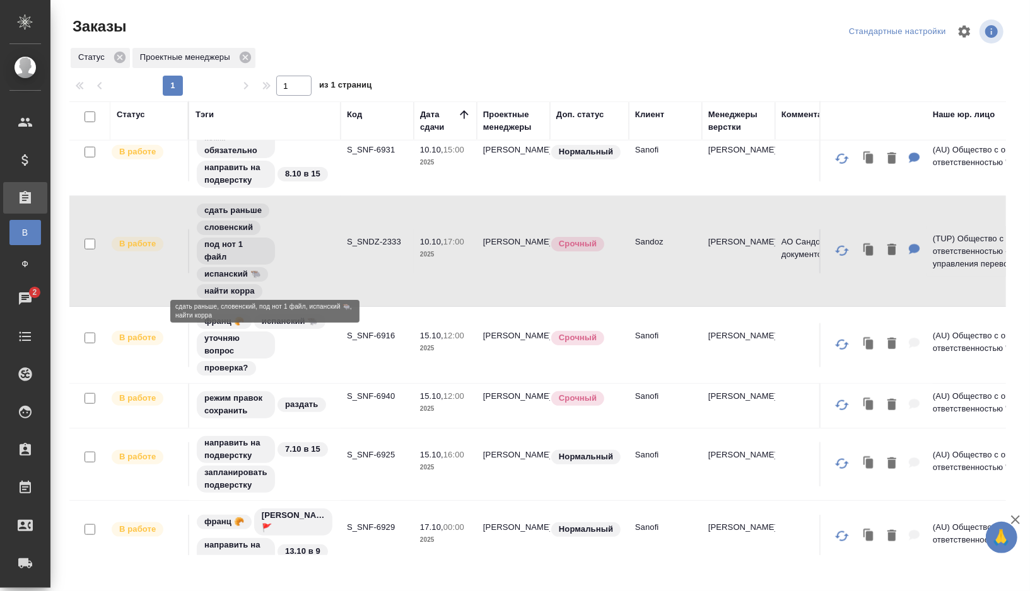
click at [301, 244] on div "сдать раньше словенский под нот 1 файл испанский 🐃 найти корра" at bounding box center [264, 251] width 139 height 98
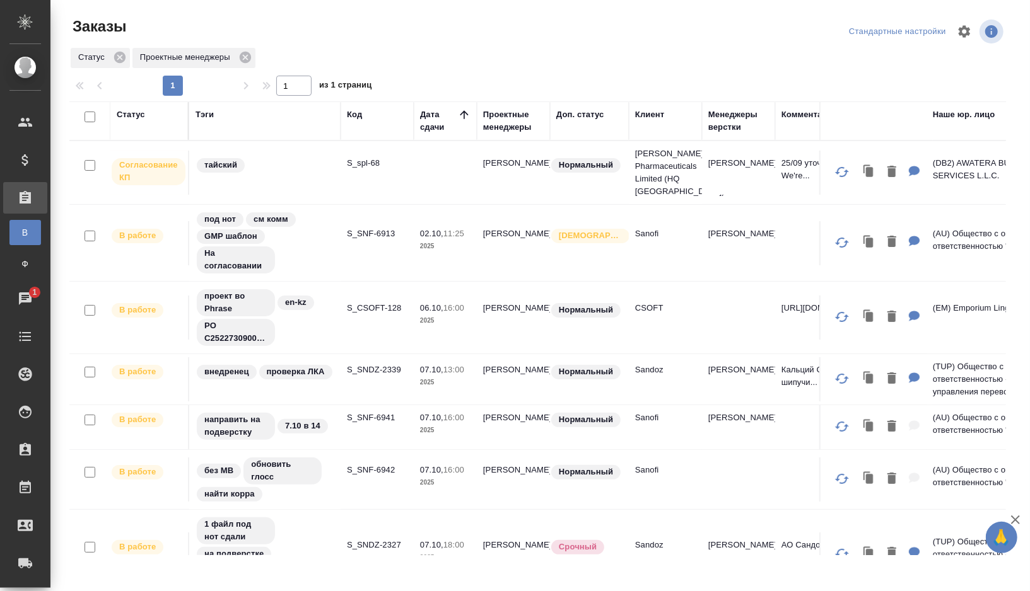
click at [333, 312] on div "проект во Phrase en-kz PO C25227309002KAZ201" at bounding box center [264, 317] width 139 height 59
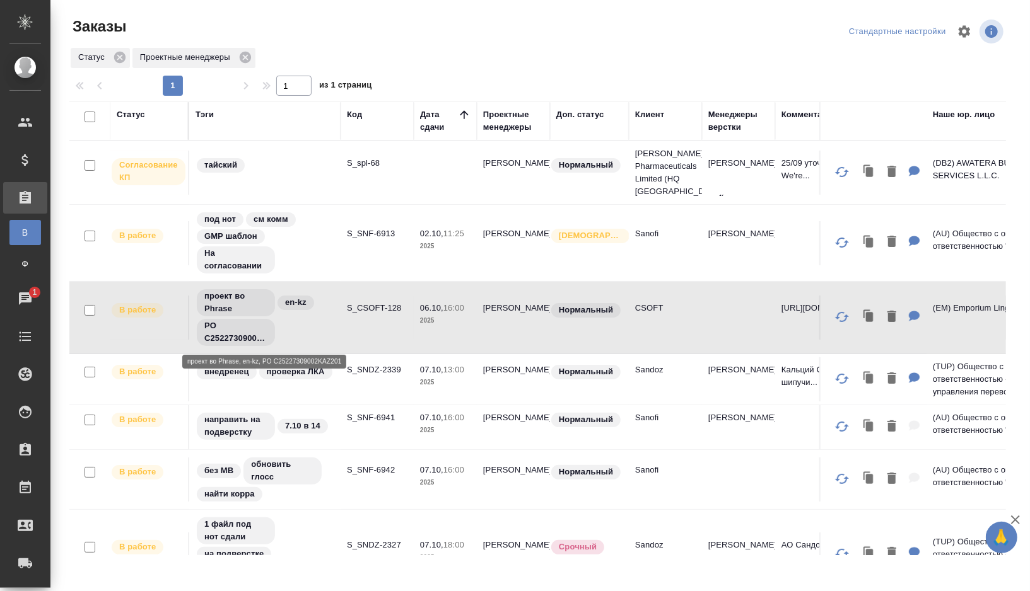
click at [333, 313] on div "проект во Phrase en-kz PO C25227309002KAZ201" at bounding box center [264, 317] width 139 height 59
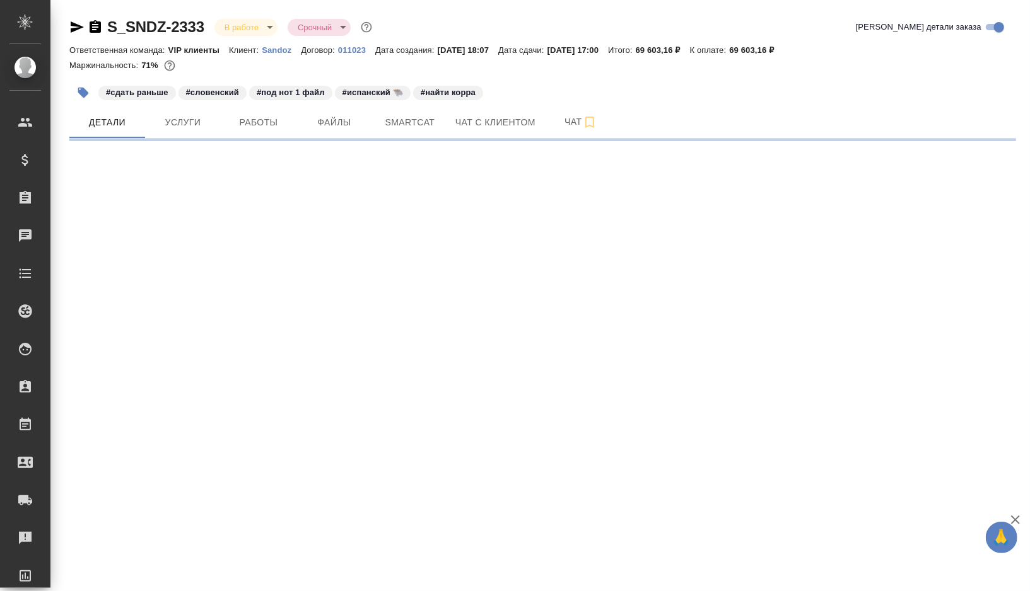
select select "RU"
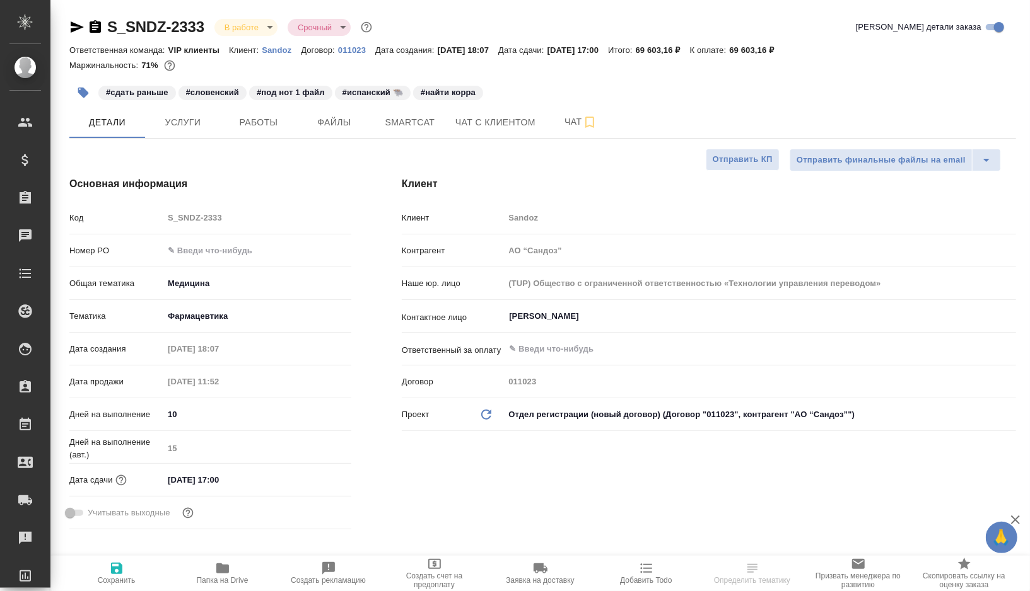
type textarea "x"
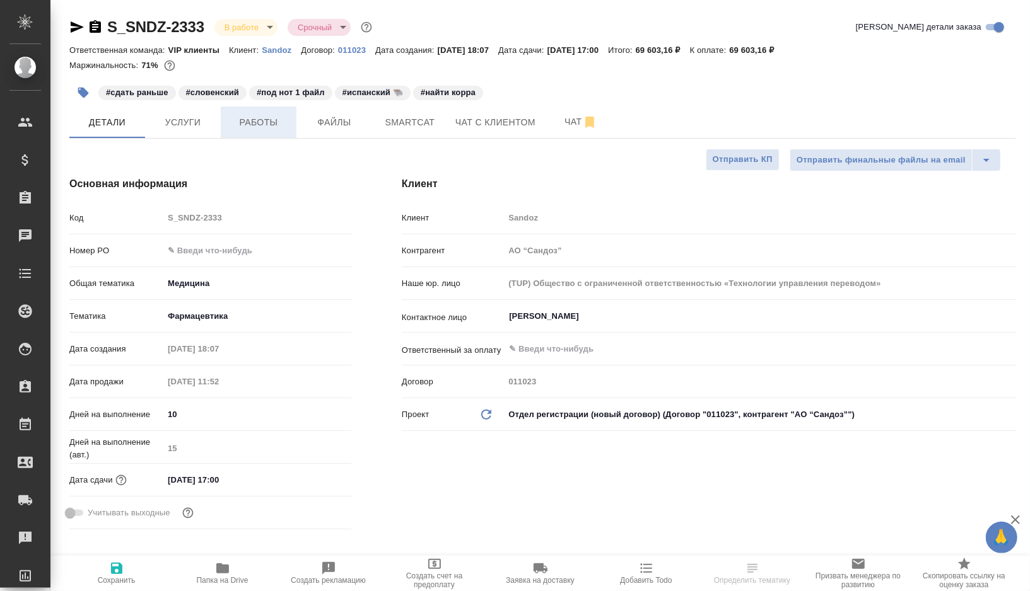
type textarea "x"
click at [563, 116] on span "Чат" at bounding box center [581, 122] width 61 height 16
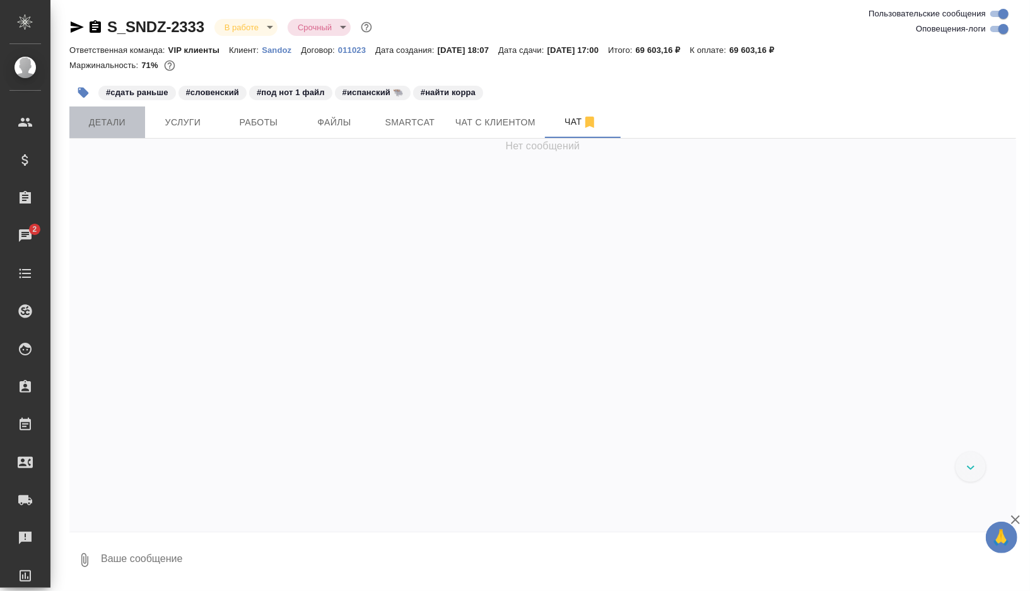
click at [129, 119] on span "Детали" at bounding box center [107, 123] width 61 height 16
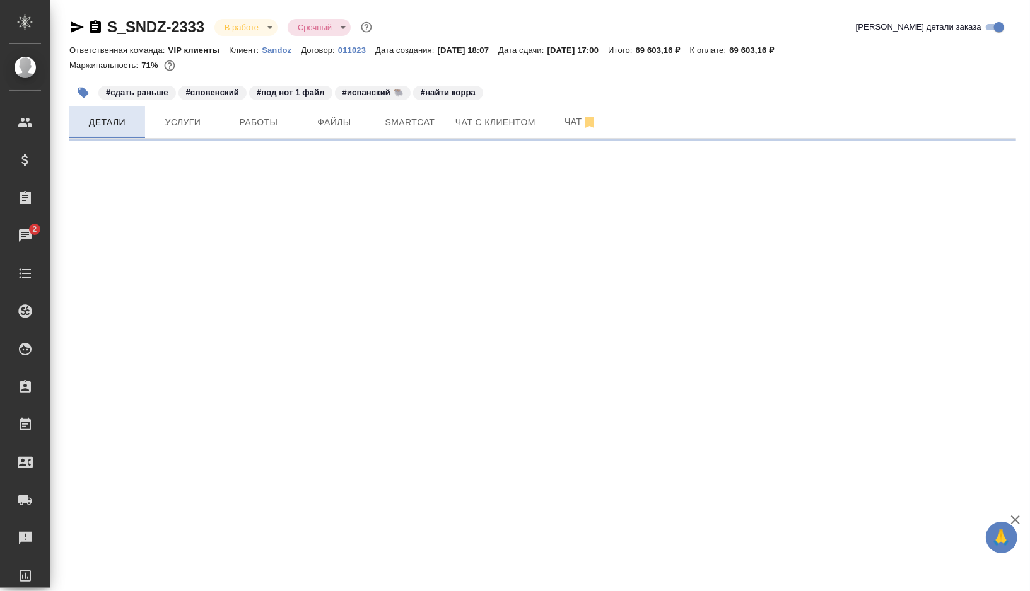
select select "RU"
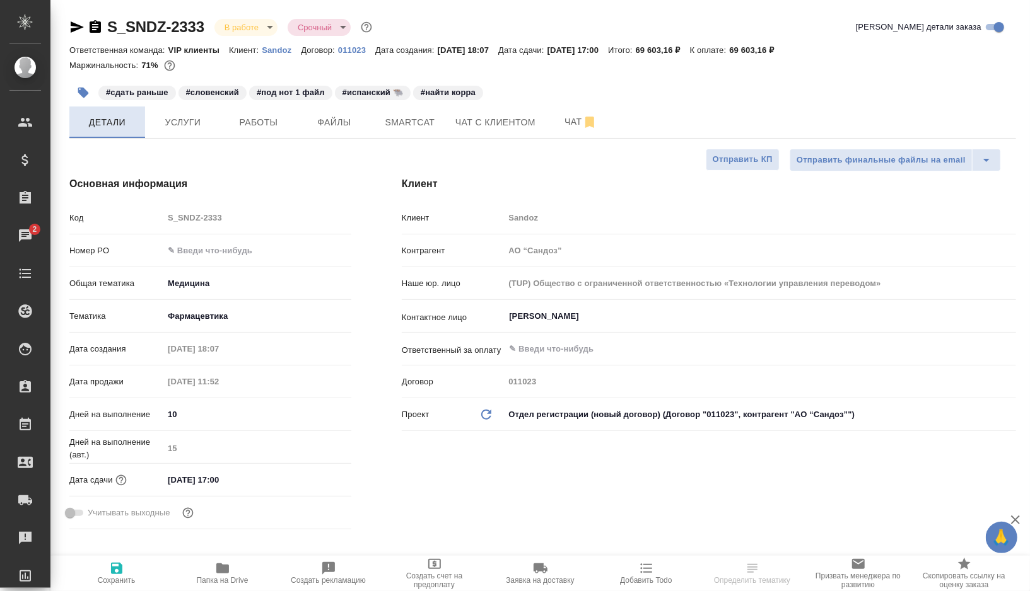
type textarea "x"
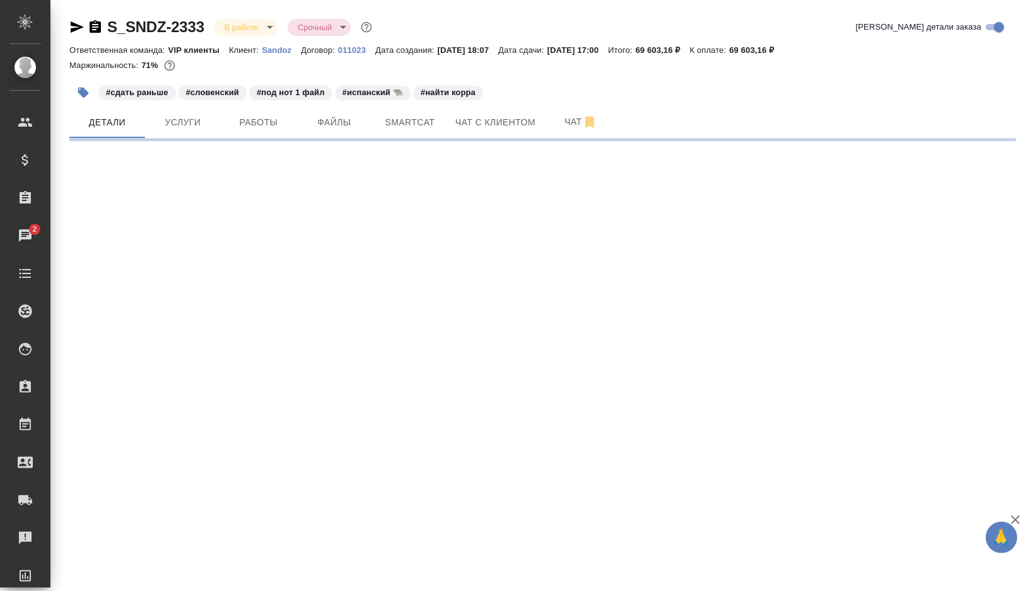
select select "RU"
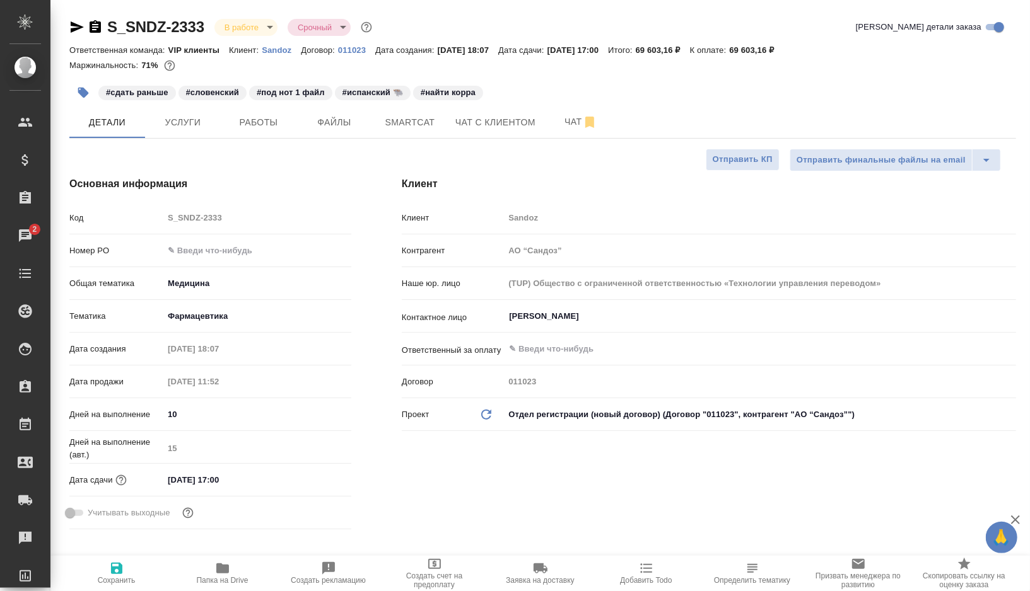
type textarea "x"
click at [569, 119] on span "Чат" at bounding box center [581, 122] width 61 height 16
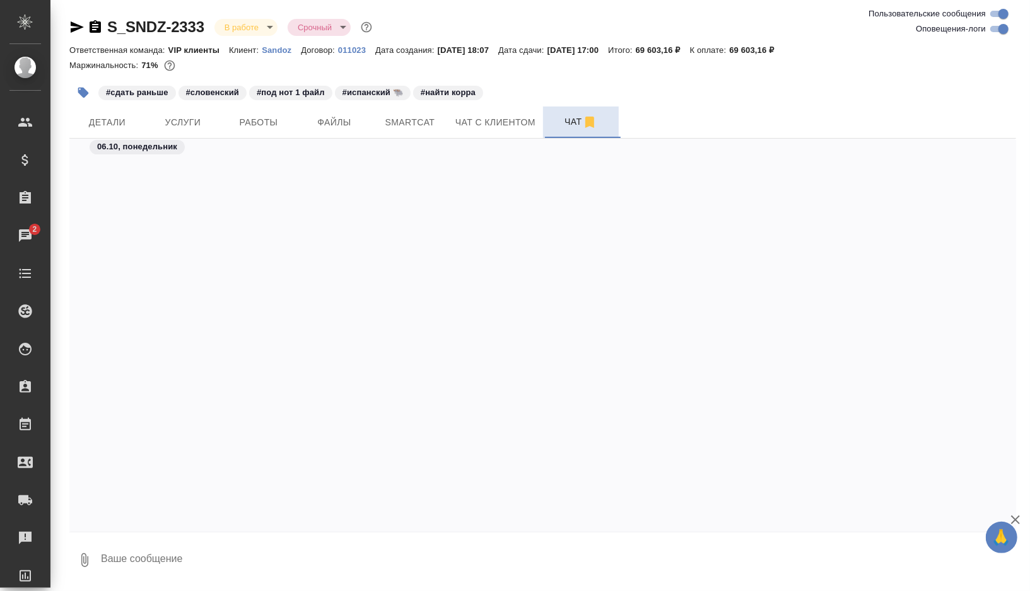
scroll to position [46732, 0]
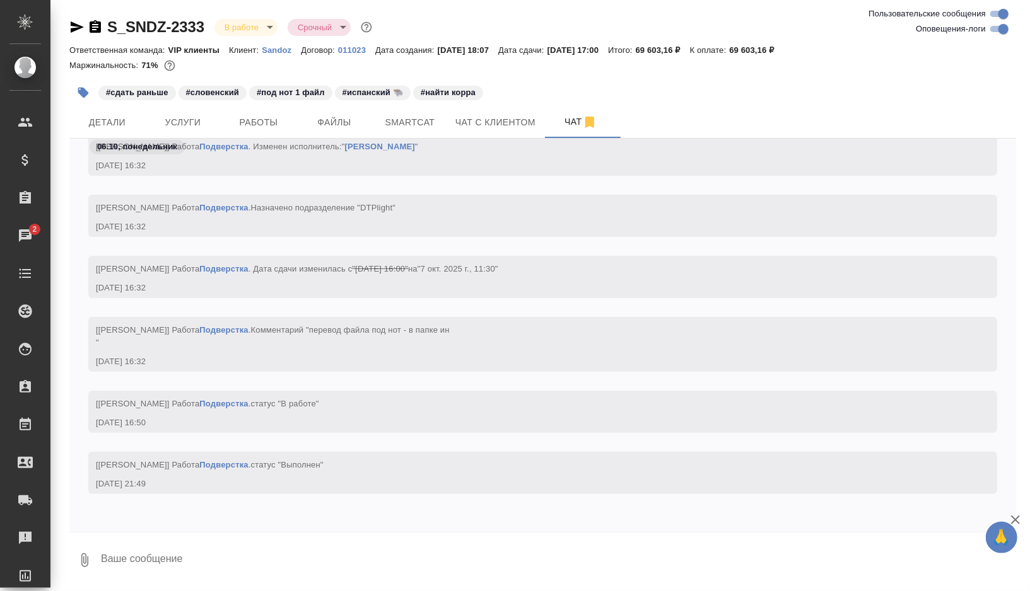
click at [163, 566] on textarea at bounding box center [558, 560] width 916 height 43
type textarea """
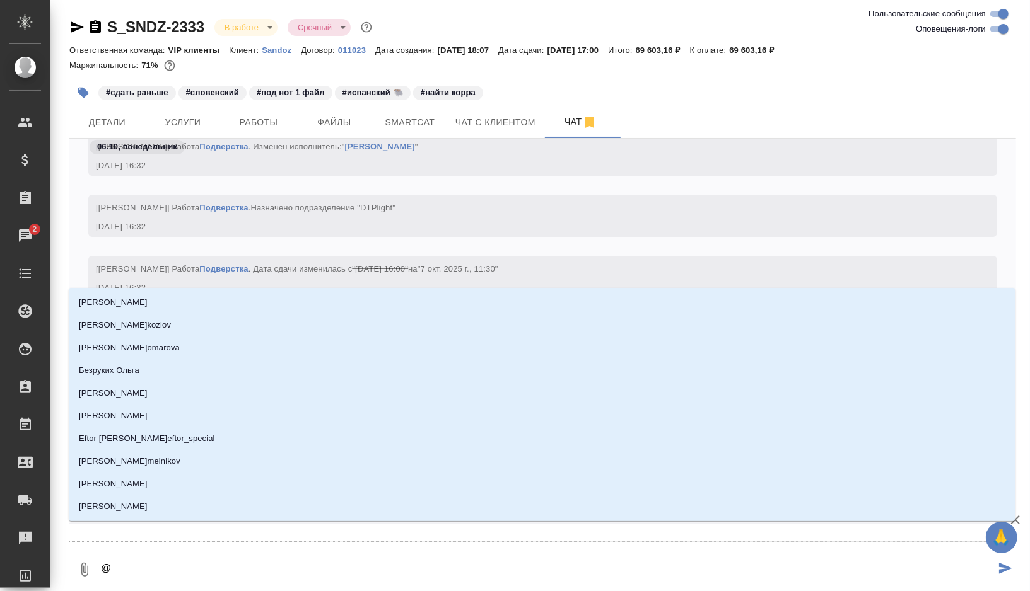
type textarea "@к"
type input "к"
type textarea "@ка"
type input "ка"
type textarea "@каб"
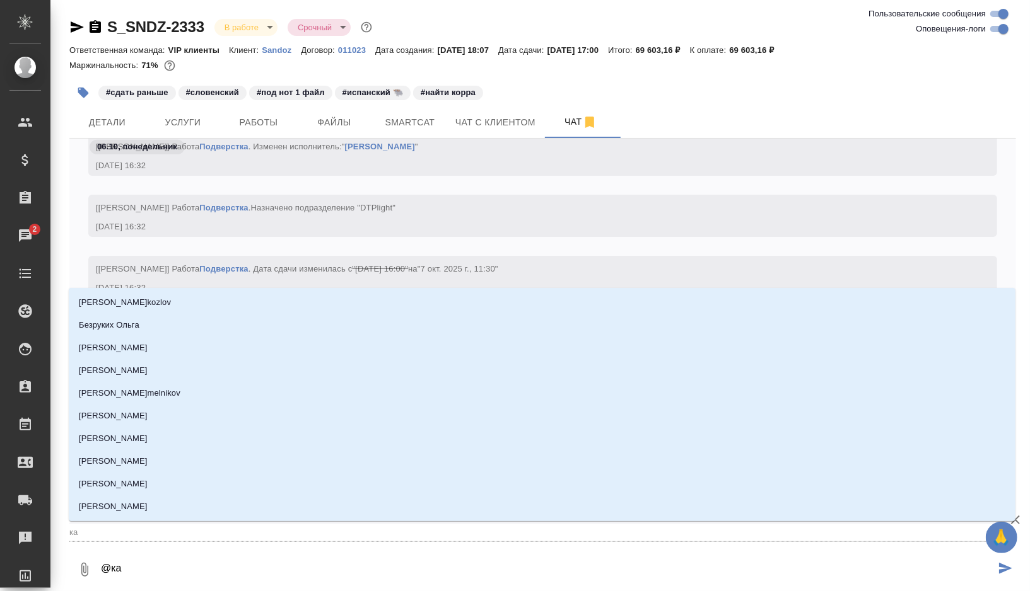
type input "каб"
type textarea "@каба"
type input "каба"
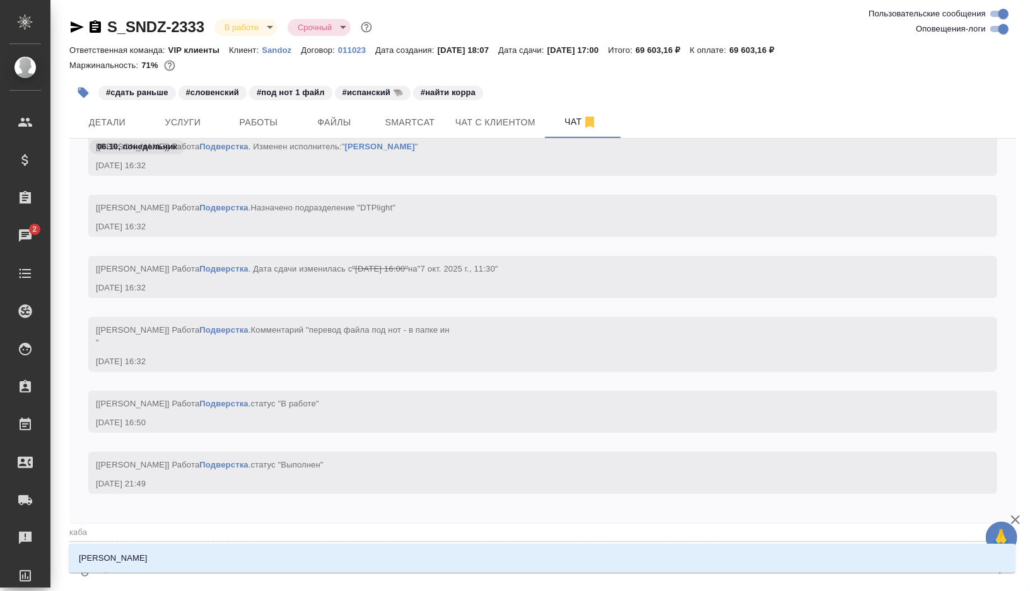
type textarea "@кабар"
type input "кабар"
click at [177, 552] on li "Кабаргина Анна" at bounding box center [542, 558] width 947 height 23
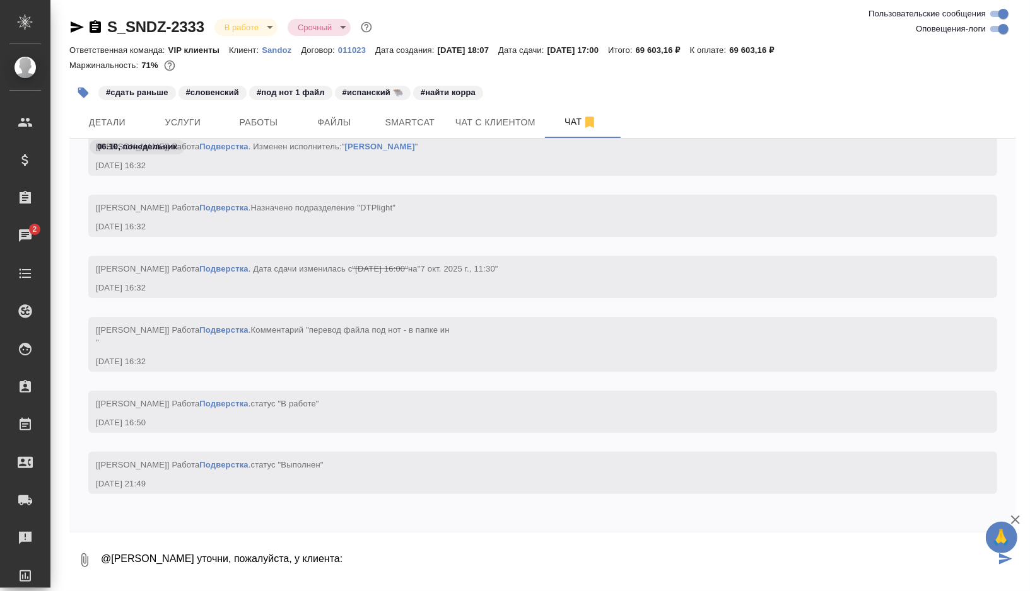
paste textarea "MOEHS IBERICA S.L. Polígono Industrial Rubí Sur C/ César Martinell i Brunet, 12…"
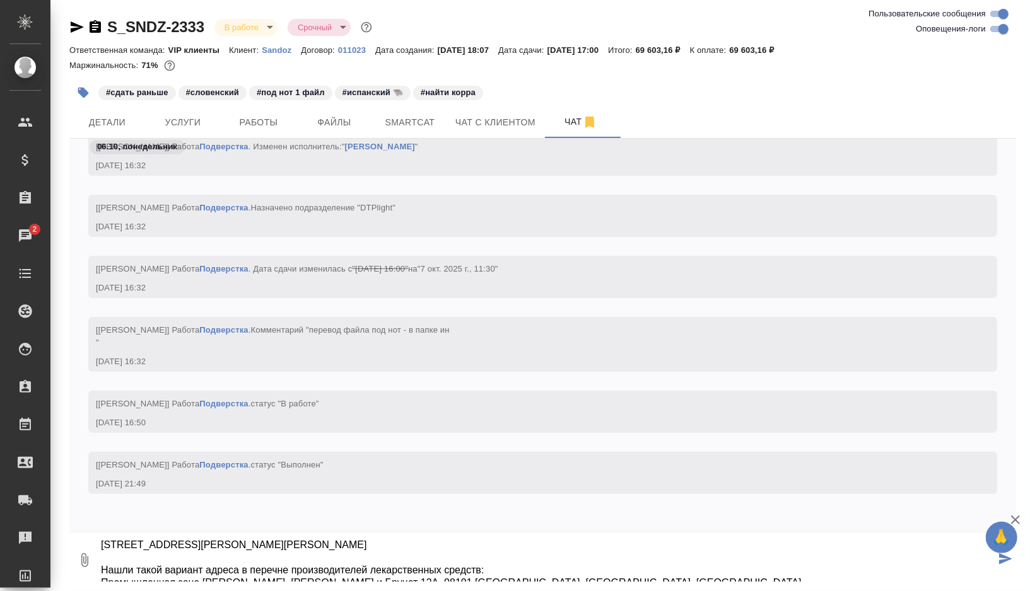
scroll to position [11, 0]
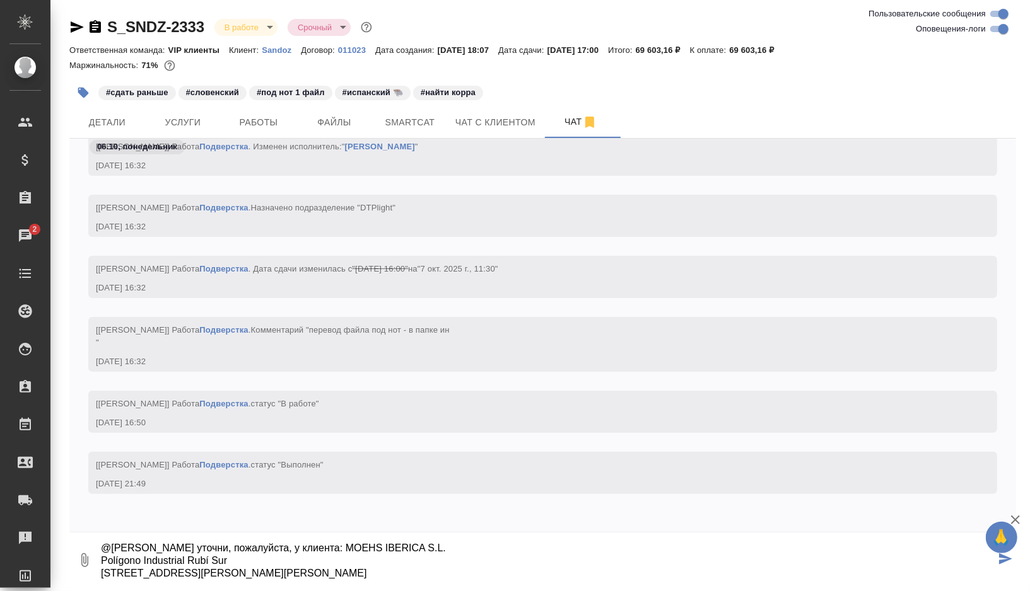
click at [346, 547] on textarea "@Кабаргина Анна уточни, пожалуйста, у клиента: MOEHS IBERICA S.L. Polígono Indu…" at bounding box center [547, 560] width 895 height 43
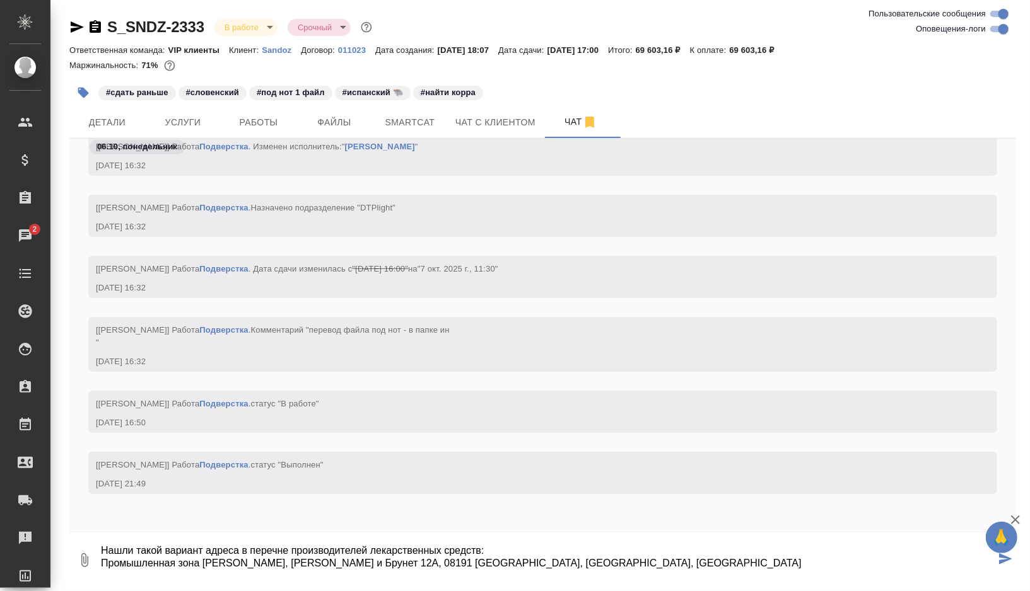
scroll to position [99, 0]
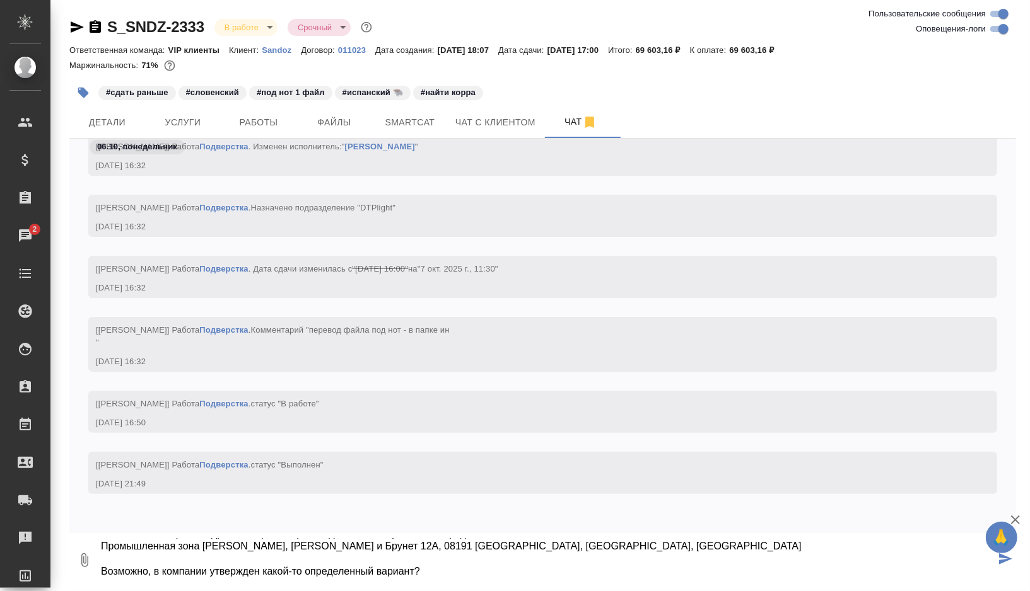
click at [451, 570] on textarea "@Кабаргина Анна уточни, пожалуйста, у клиента: MOEHS IBERICA S.L. Polígono Indu…" at bounding box center [547, 560] width 895 height 43
type textarea "@Кабаргина Анна уточни, пожалуйста, у клиента: MOEHS IBERICA S.L. Polígono Indu…"
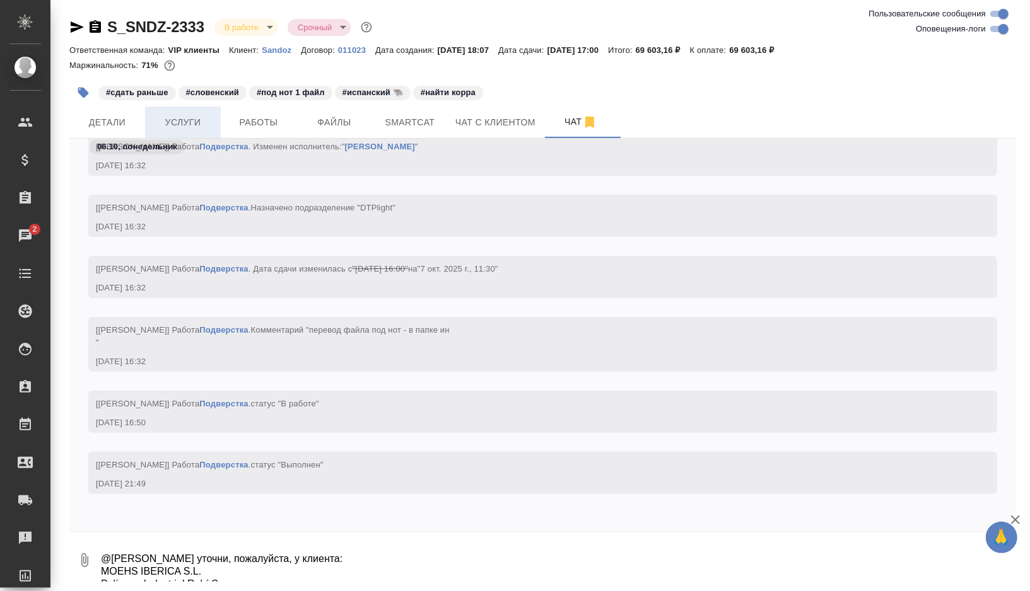
scroll to position [46930, 0]
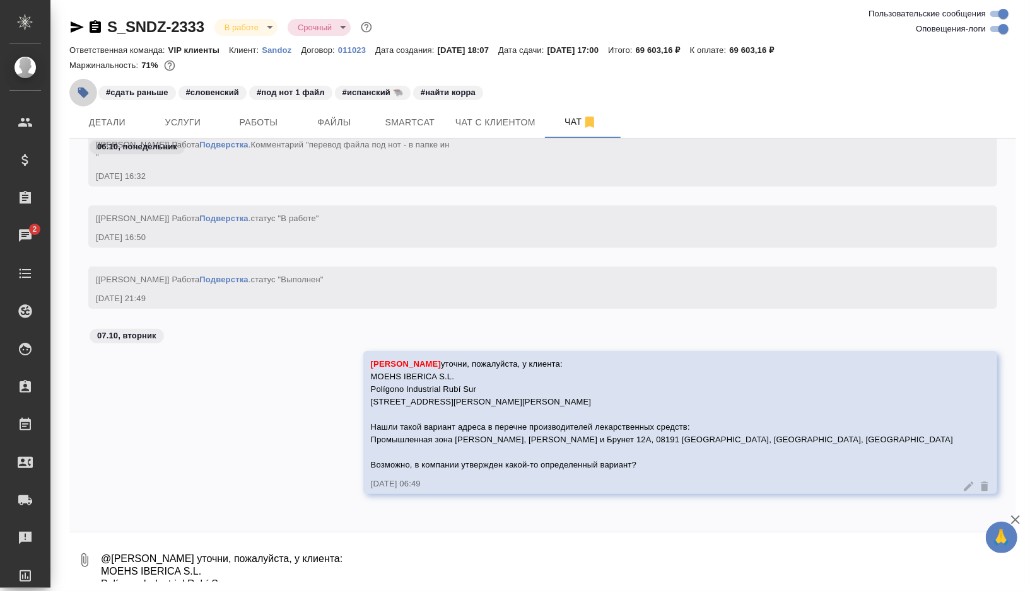
click at [71, 84] on button "button" at bounding box center [83, 93] width 28 height 28
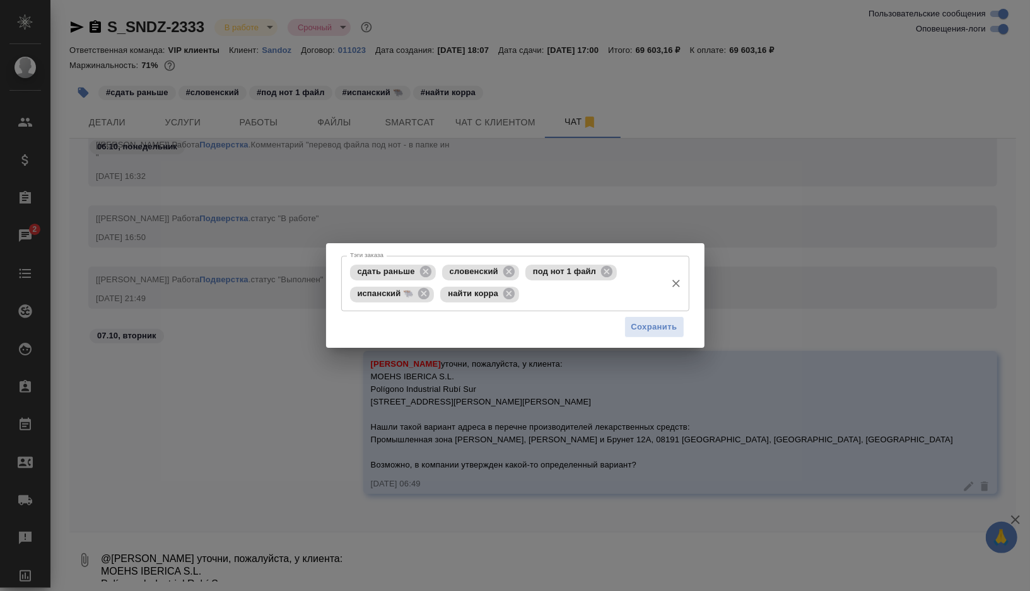
click at [540, 297] on input "Тэги заказа" at bounding box center [590, 294] width 137 height 21
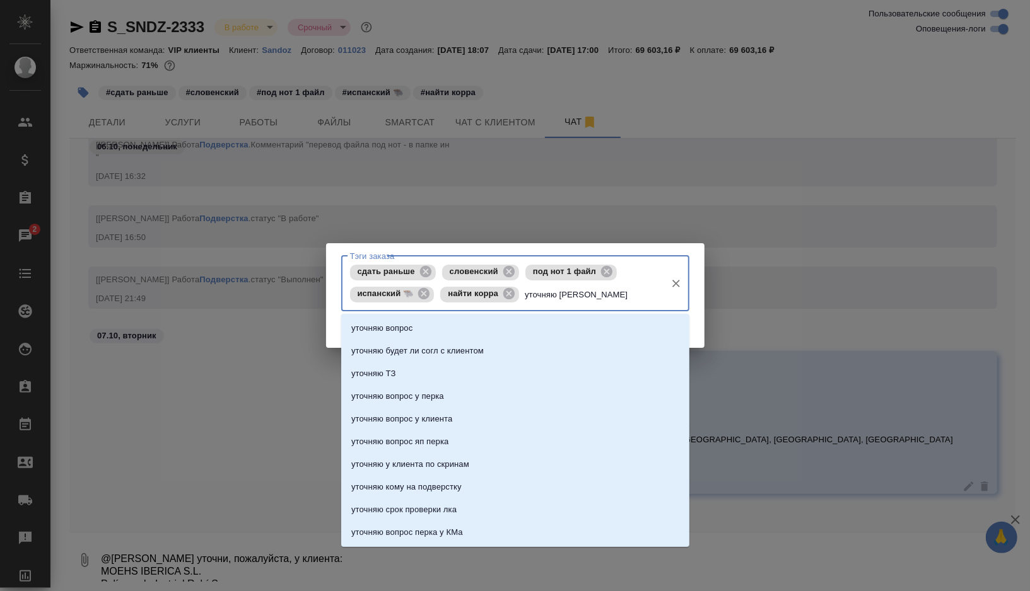
type input "уточняю во"
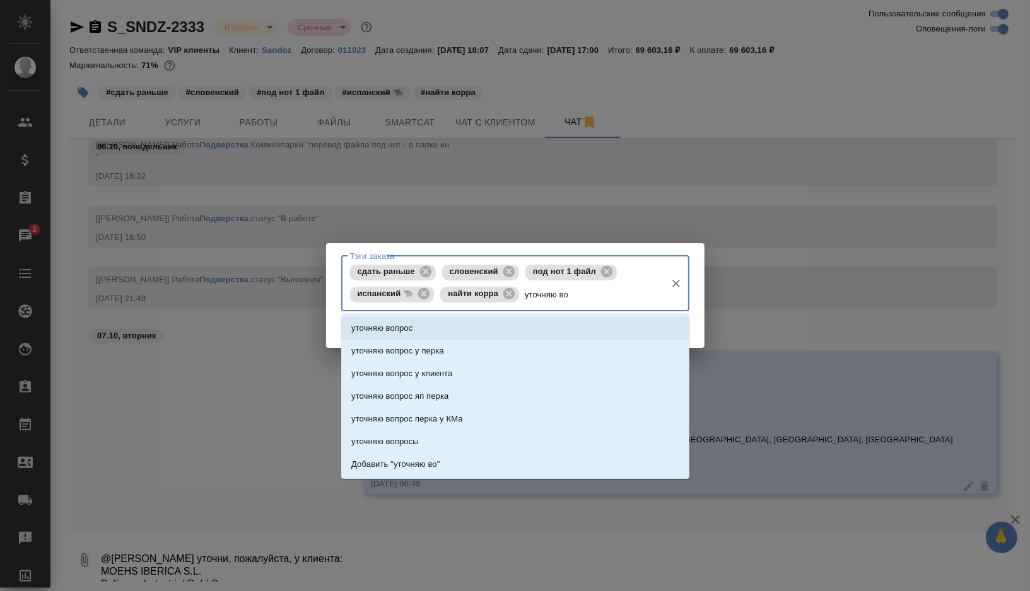
click at [465, 328] on li "уточняю вопрос" at bounding box center [515, 328] width 348 height 23
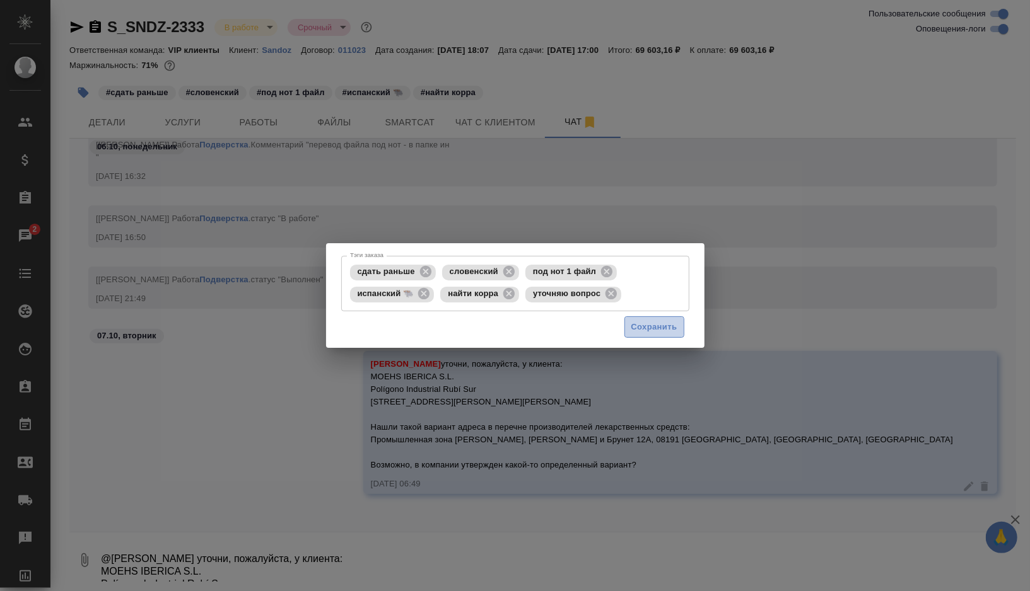
click at [647, 325] on span "Сохранить" at bounding box center [654, 327] width 46 height 15
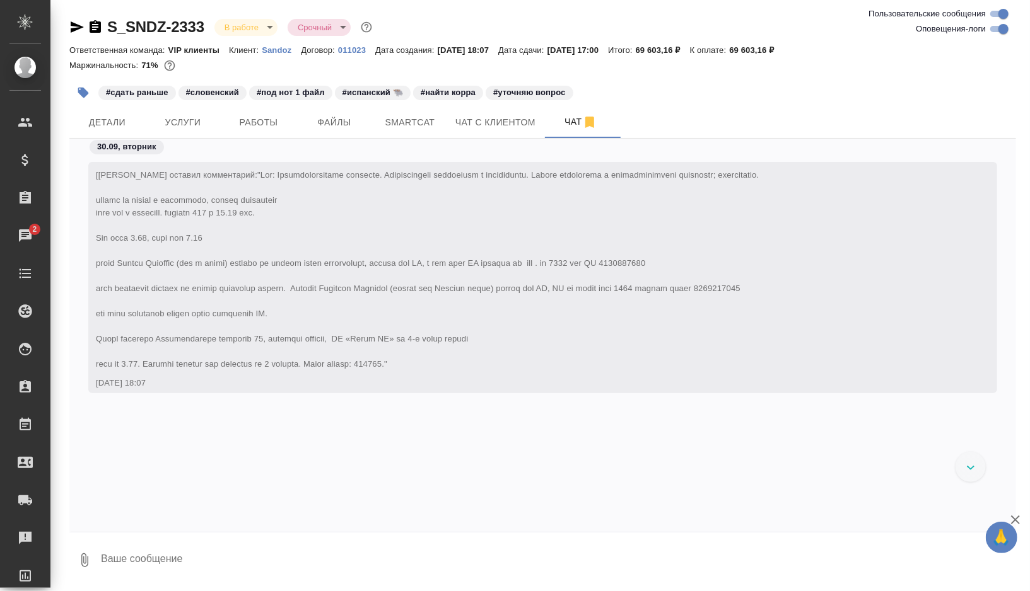
scroll to position [47498, 0]
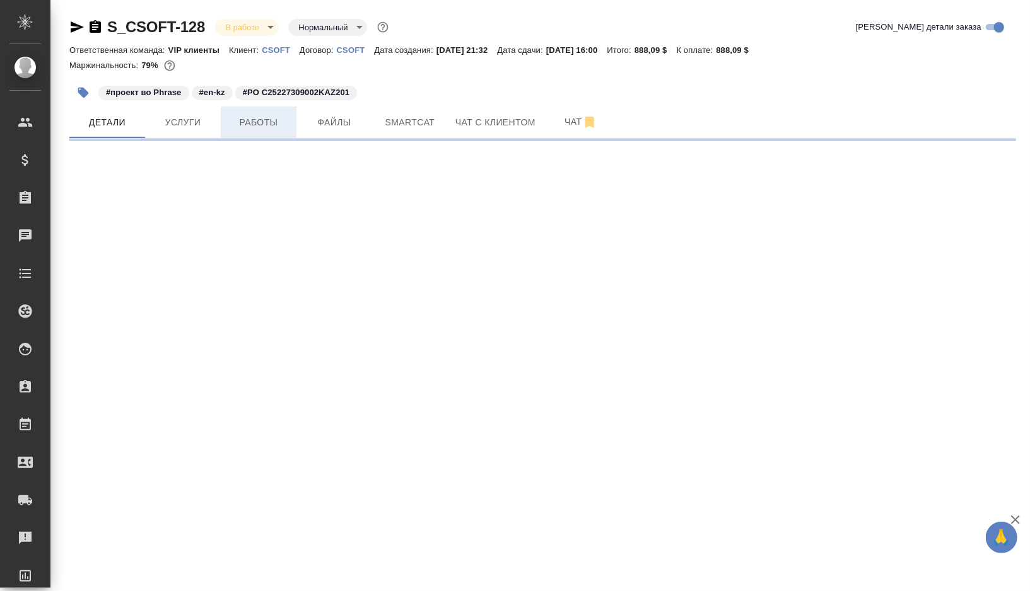
select select "RU"
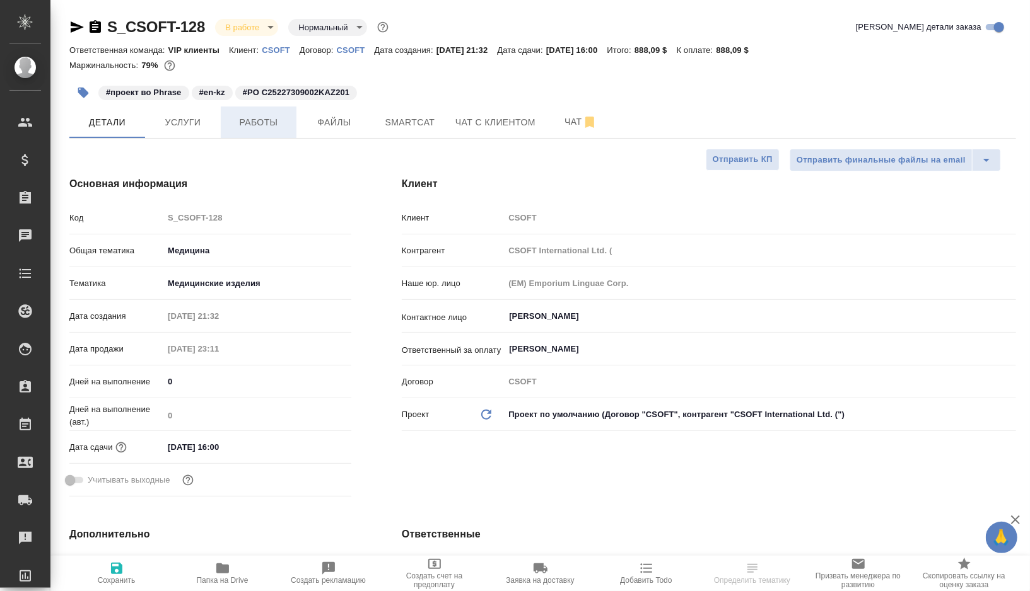
click at [279, 124] on span "Работы" at bounding box center [258, 123] width 61 height 16
type textarea "x"
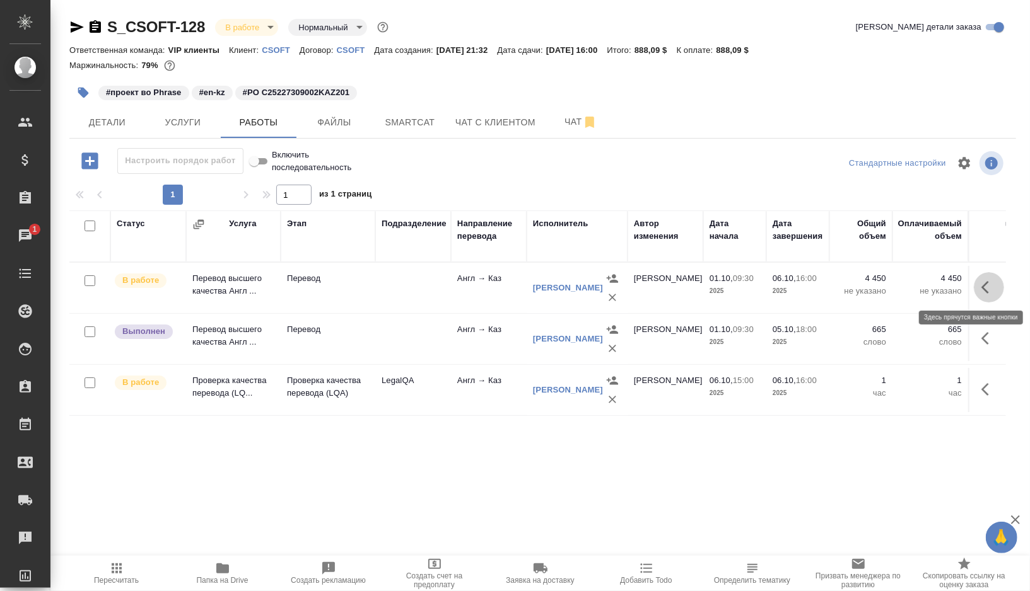
click at [988, 283] on icon "button" at bounding box center [988, 287] width 15 height 15
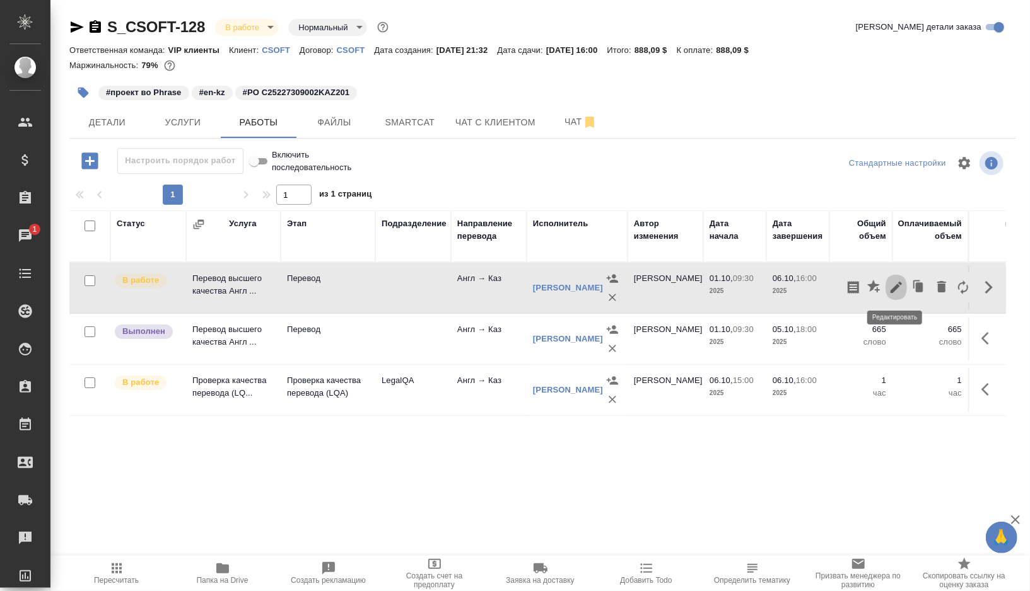
click at [902, 293] on icon "button" at bounding box center [896, 287] width 15 height 15
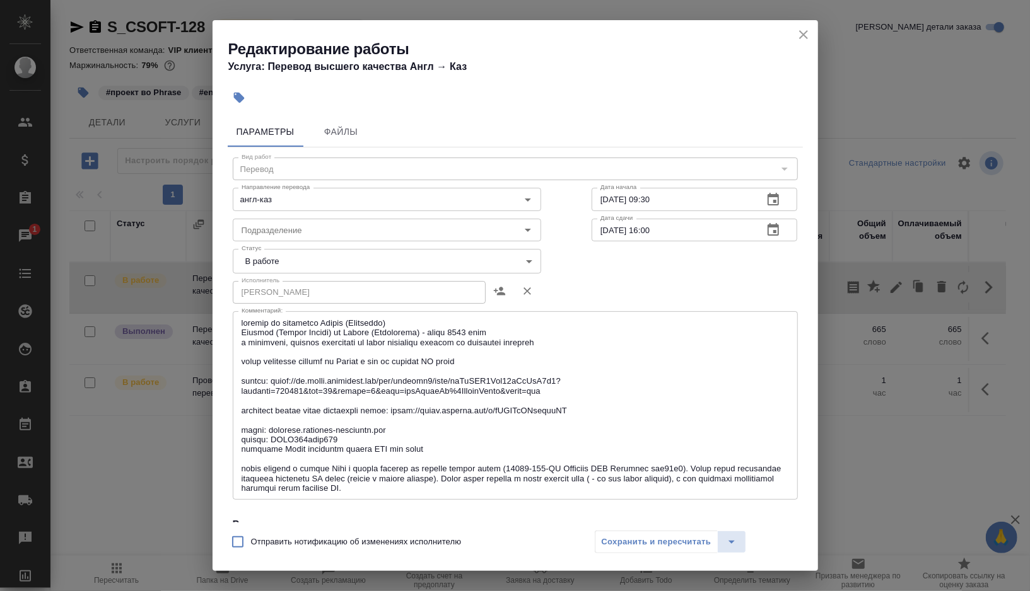
click at [341, 260] on body "🙏 .cls-1 fill:#fff; AWATERA [PERSON_NAME] Спецификации Заказы 1 Чаты Todo Проек…" at bounding box center [515, 295] width 1030 height 591
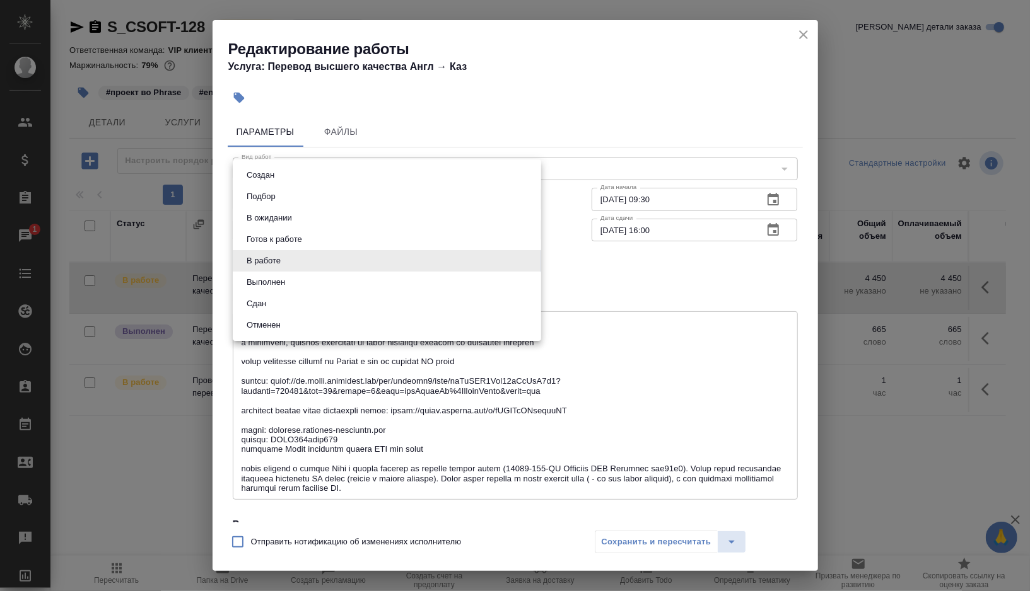
click at [304, 290] on li "Выполнен" at bounding box center [387, 282] width 308 height 21
type input "completed"
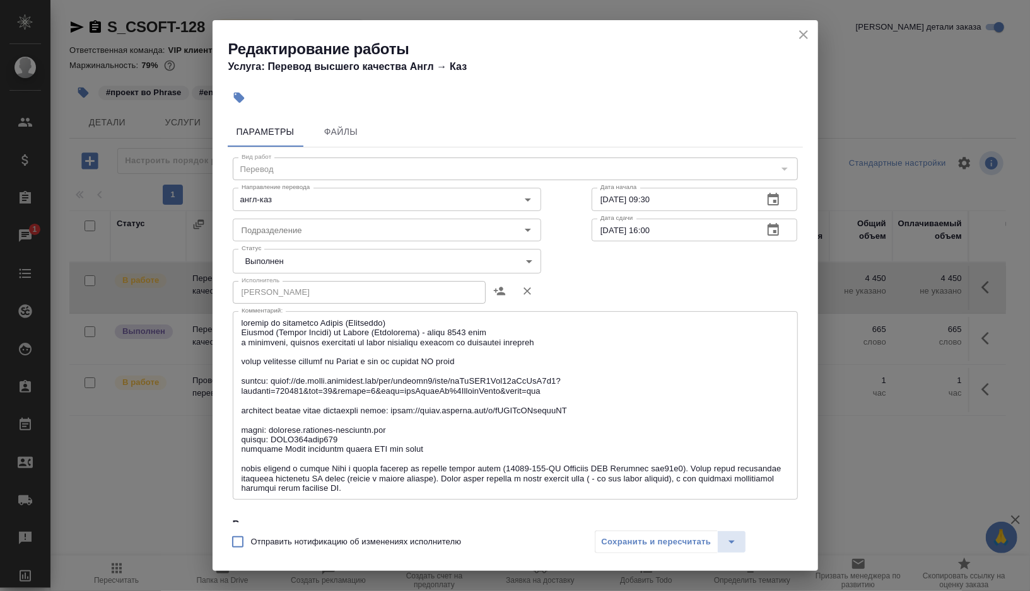
click at [643, 545] on div "Сохранить и пересчитать" at bounding box center [671, 542] width 152 height 23
click at [661, 545] on div "Сохранить и пересчитать" at bounding box center [671, 542] width 152 height 23
click at [801, 35] on icon "close" at bounding box center [803, 34] width 15 height 15
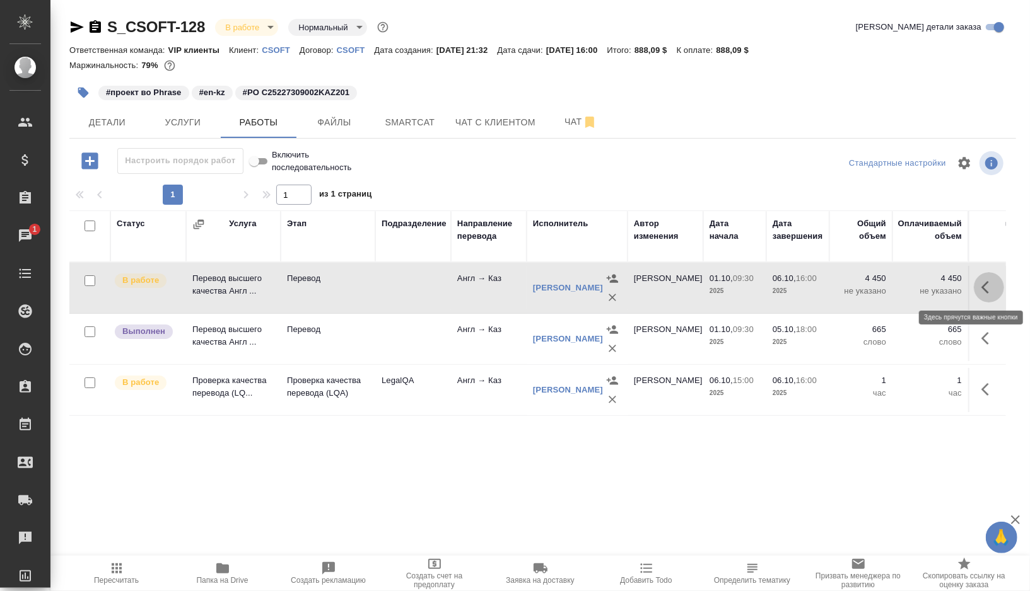
click at [988, 292] on icon "button" at bounding box center [985, 287] width 8 height 13
click at [892, 281] on icon "button" at bounding box center [896, 287] width 15 height 15
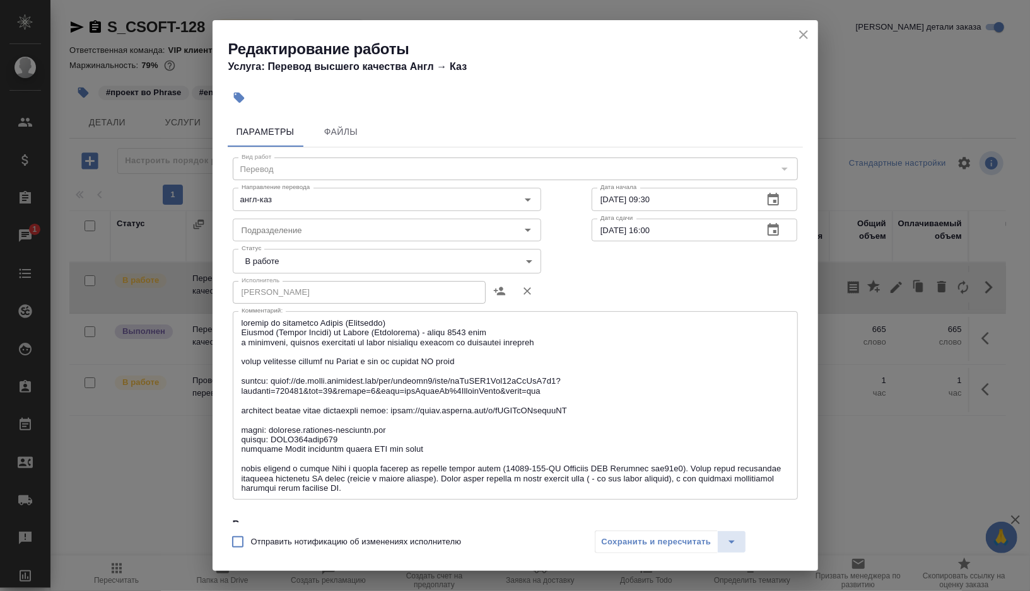
click at [327, 257] on body "🙏 .cls-1 fill:#fff; AWATERA [PERSON_NAME] Спецификации Заказы 1 Чаты Todo Проек…" at bounding box center [515, 295] width 1030 height 591
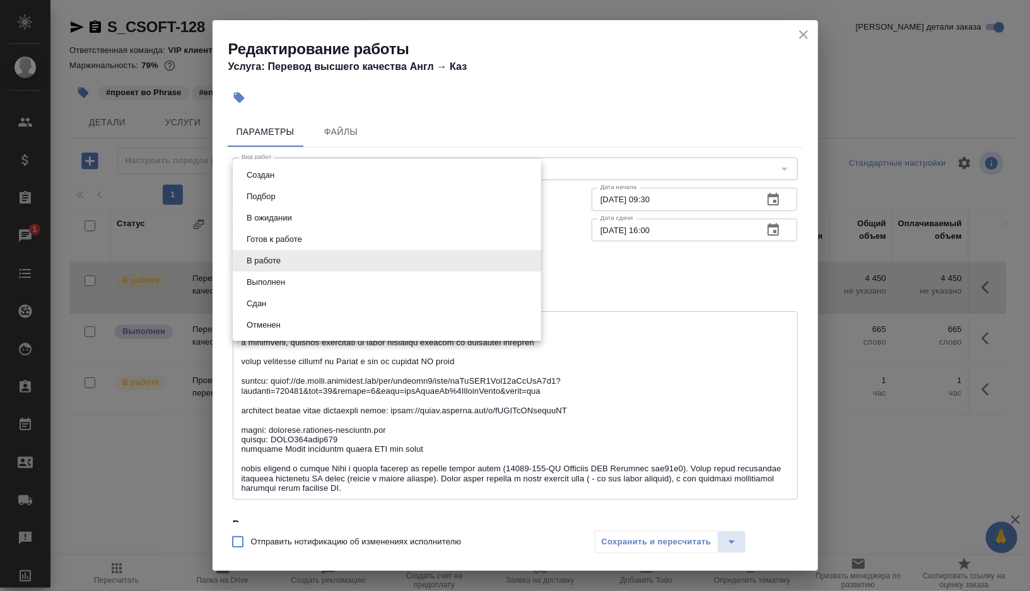
click at [313, 281] on li "Выполнен" at bounding box center [387, 282] width 308 height 21
type input "completed"
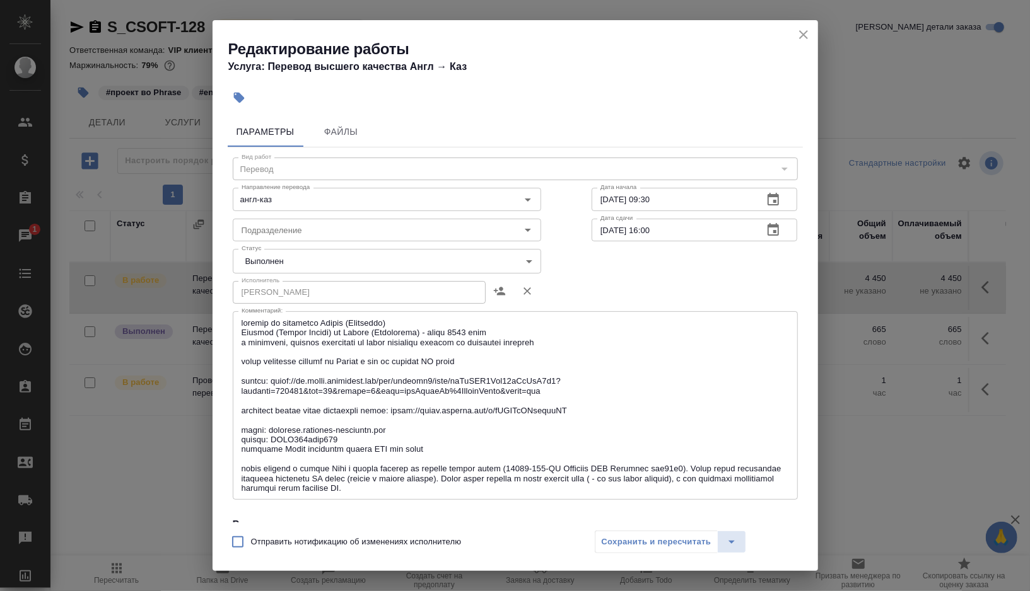
click at [648, 536] on div "Сохранить и пересчитать" at bounding box center [671, 542] width 152 height 23
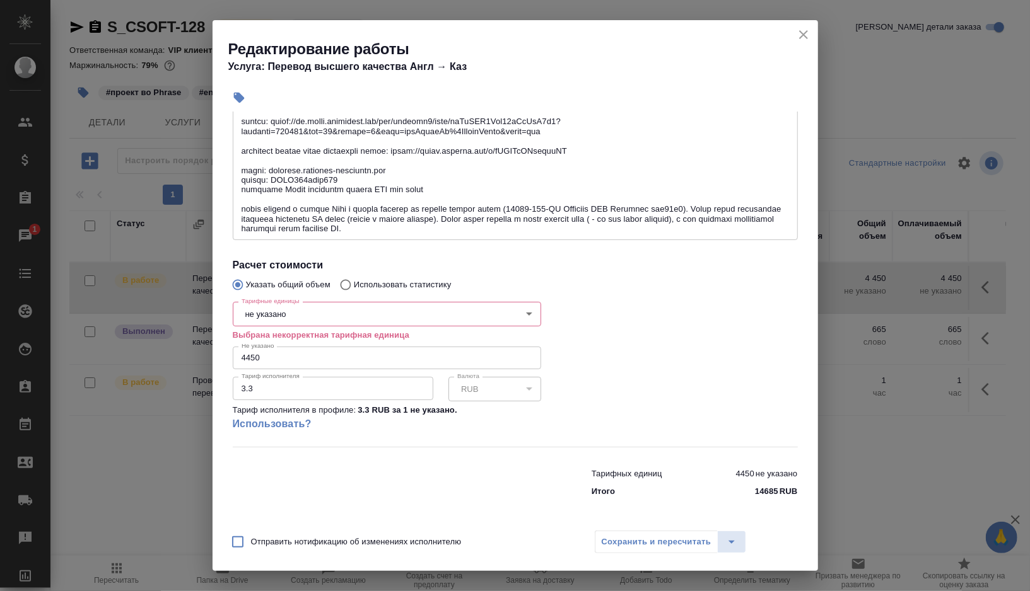
click at [317, 329] on p "Выбрана некорректная тарифная единица" at bounding box center [387, 335] width 308 height 13
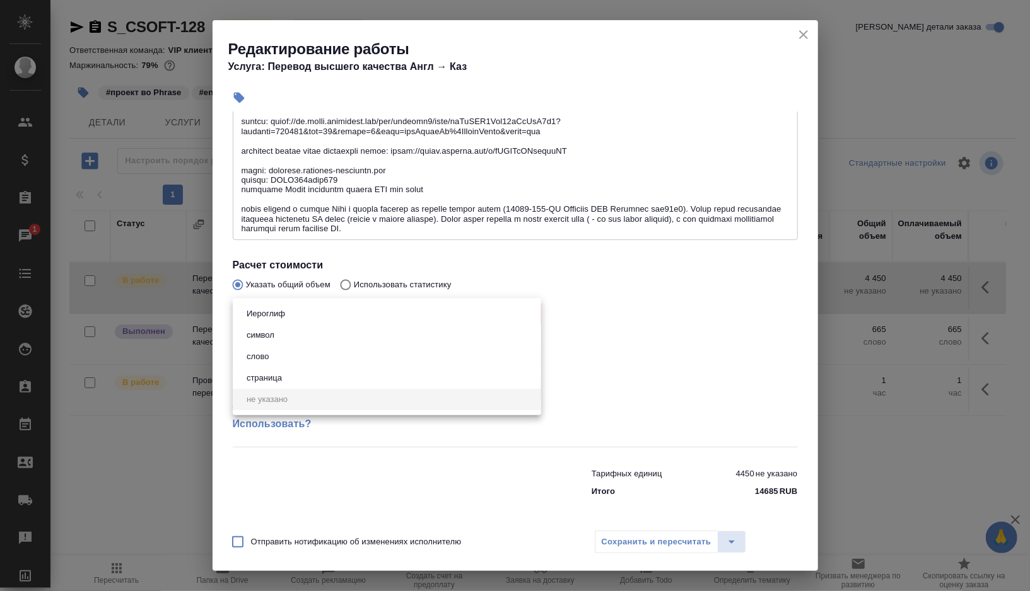
click at [323, 320] on body "🙏 .cls-1 fill:#fff; AWATERA [PERSON_NAME] Спецификации Заказы 1 Чаты Todo Проек…" at bounding box center [515, 295] width 1030 height 591
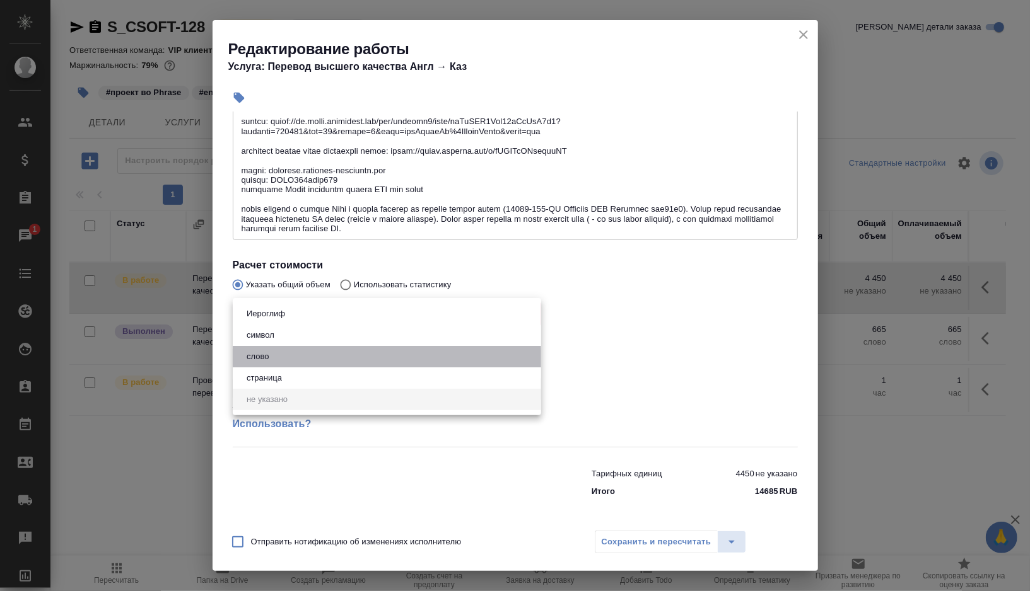
click at [305, 353] on li "слово" at bounding box center [387, 356] width 308 height 21
type input "5a8b1489cc6b4906c91bfd90"
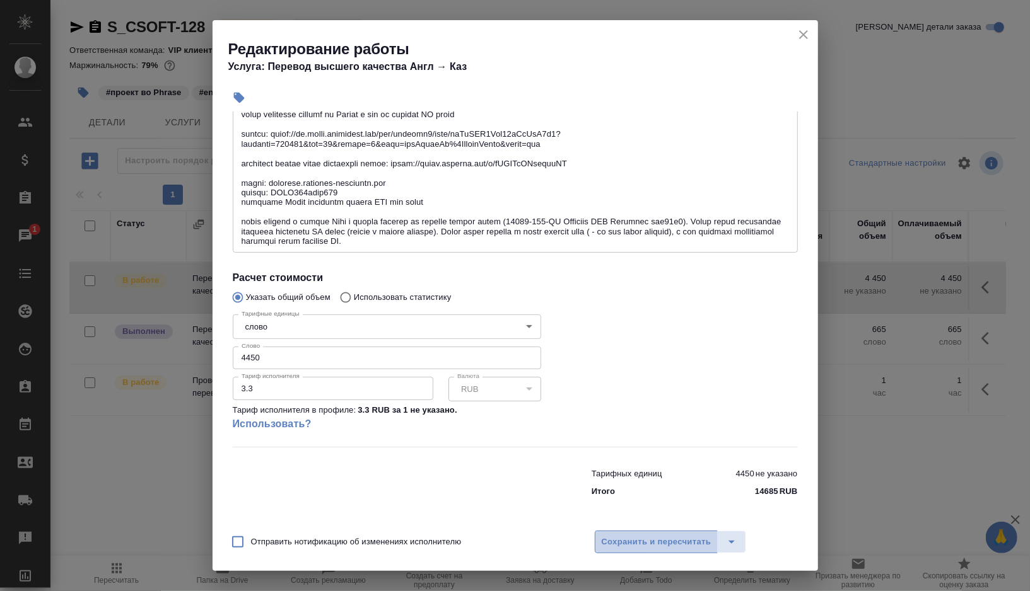
click at [635, 537] on span "Сохранить и пересчитать" at bounding box center [657, 542] width 110 height 15
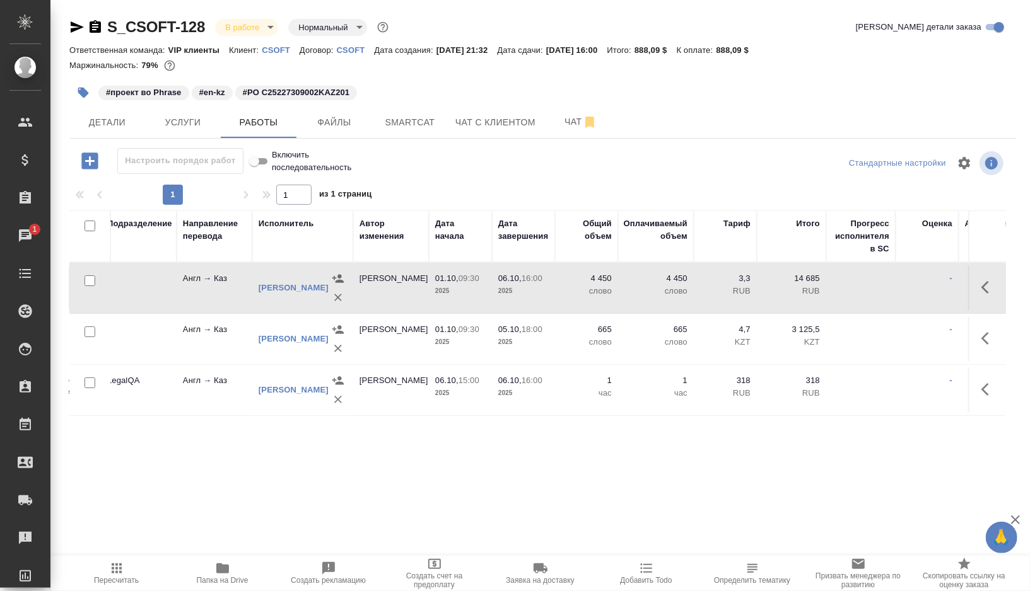
scroll to position [0, 0]
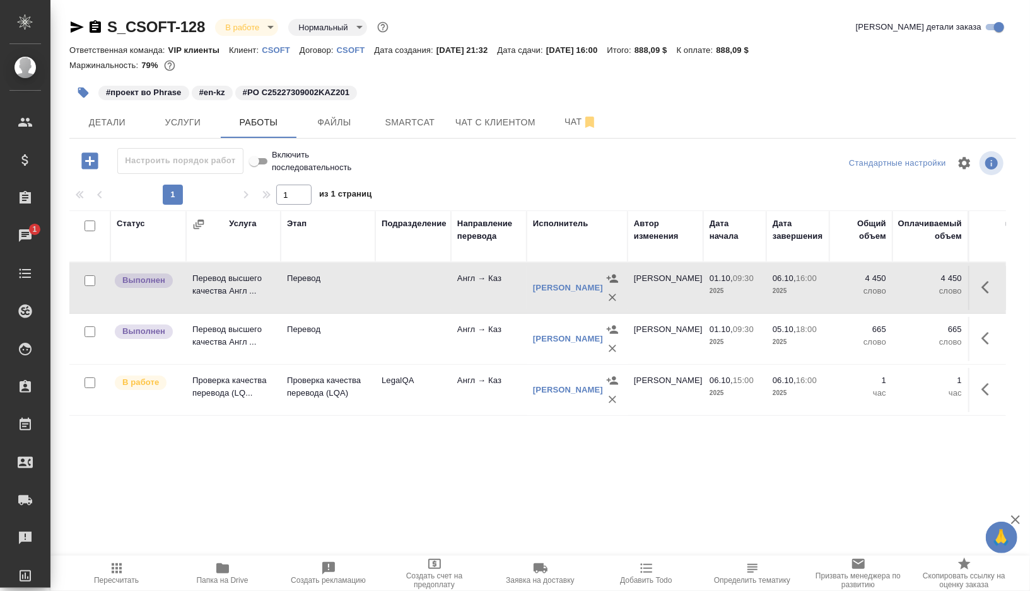
click at [986, 331] on icon "button" at bounding box center [988, 338] width 15 height 15
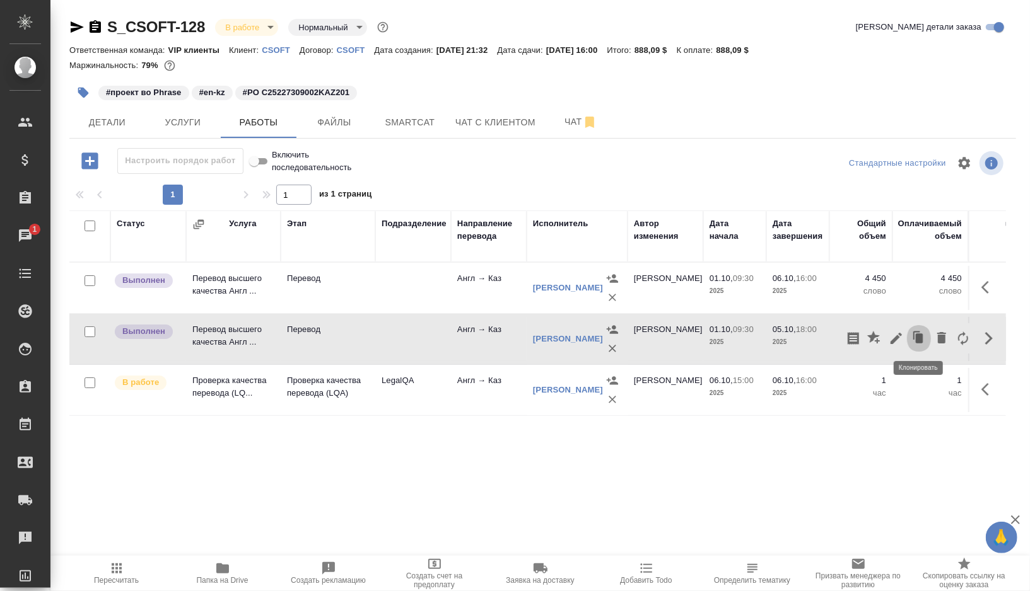
click at [921, 336] on icon "button" at bounding box center [920, 338] width 8 height 9
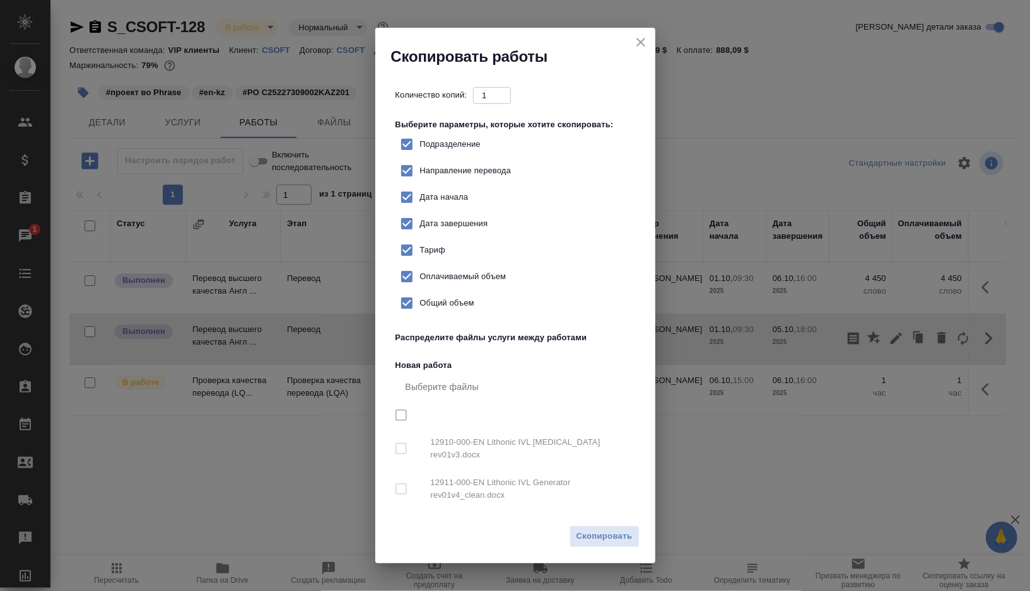
checkbox input "true"
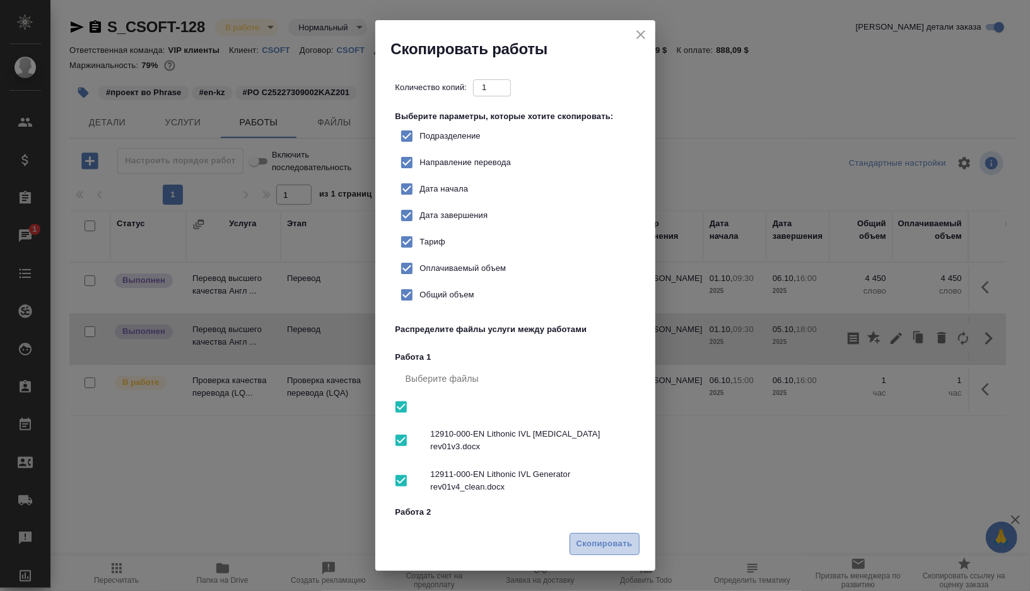
click at [597, 548] on span "Скопировать" at bounding box center [604, 544] width 56 height 15
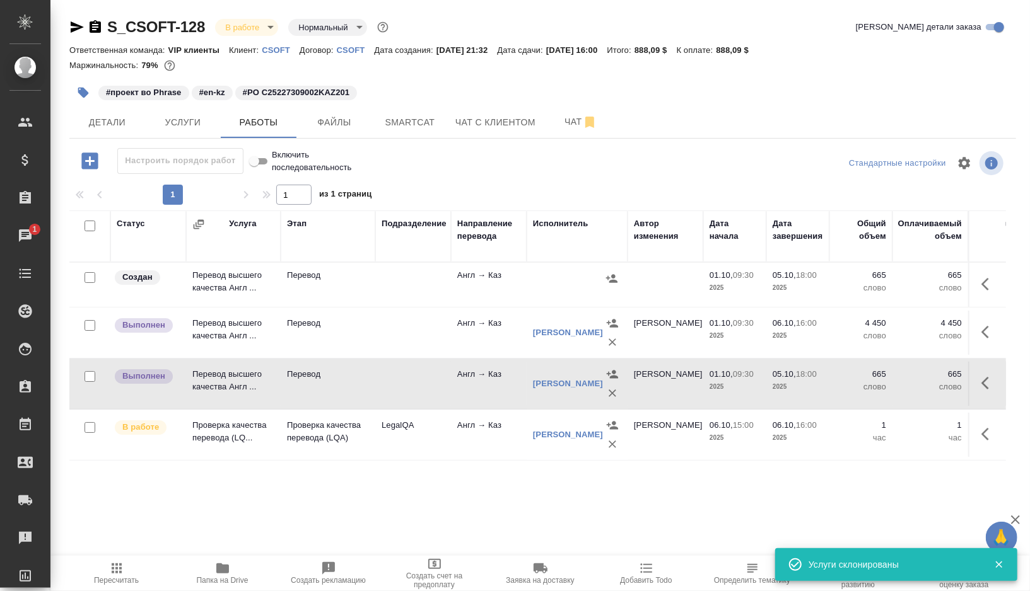
click at [373, 291] on td "Перевод" at bounding box center [328, 285] width 95 height 44
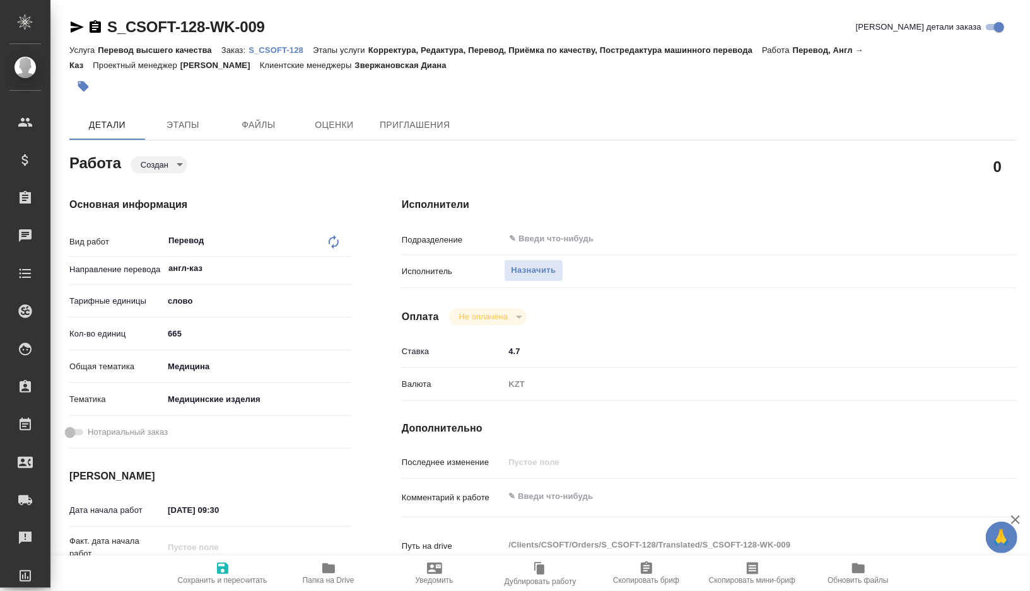
type textarea "x"
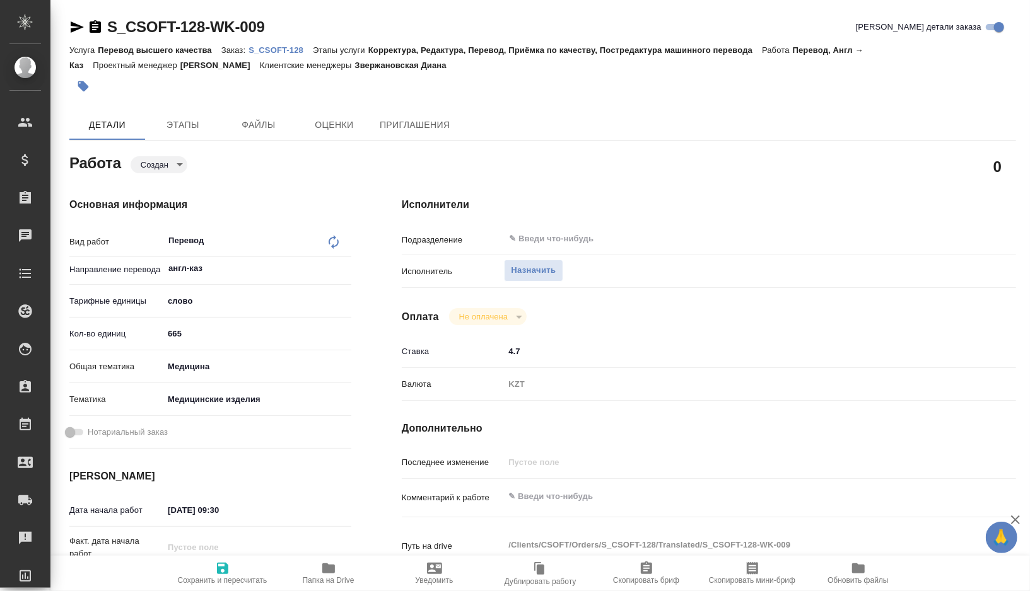
type textarea "x"
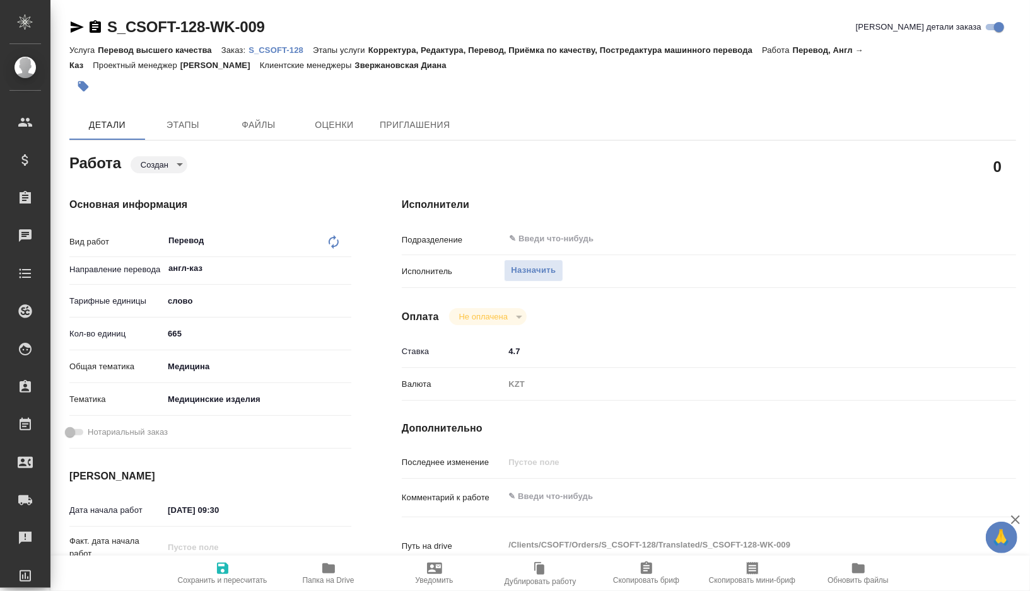
type textarea "x"
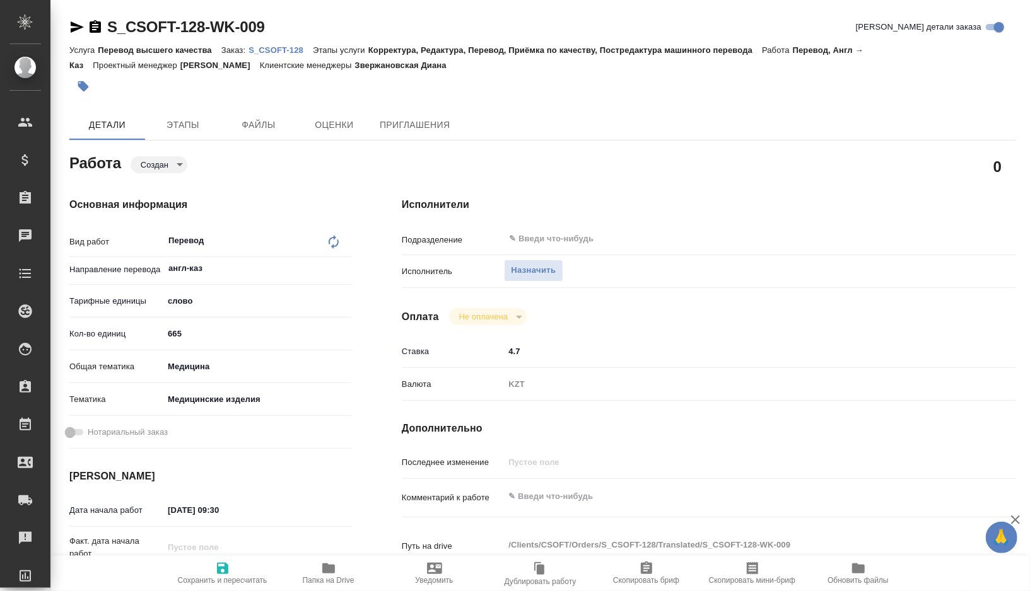
type textarea "x"
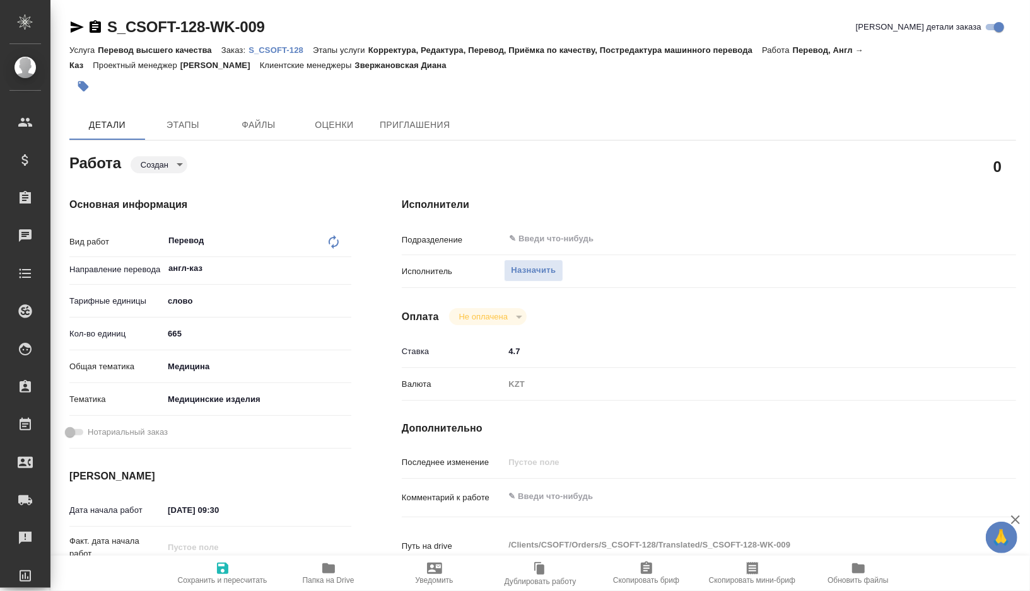
type textarea "x"
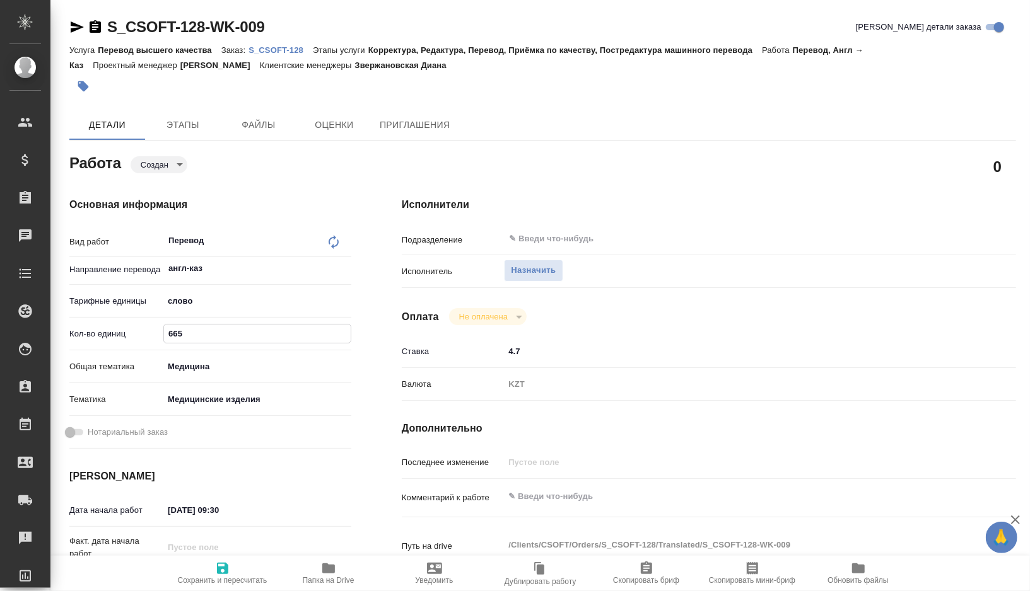
drag, startPoint x: 217, startPoint y: 339, endPoint x: 128, endPoint y: 339, distance: 88.9
click at [128, 339] on div "Кол-во единиц 665" at bounding box center [210, 334] width 282 height 22
type textarea "x"
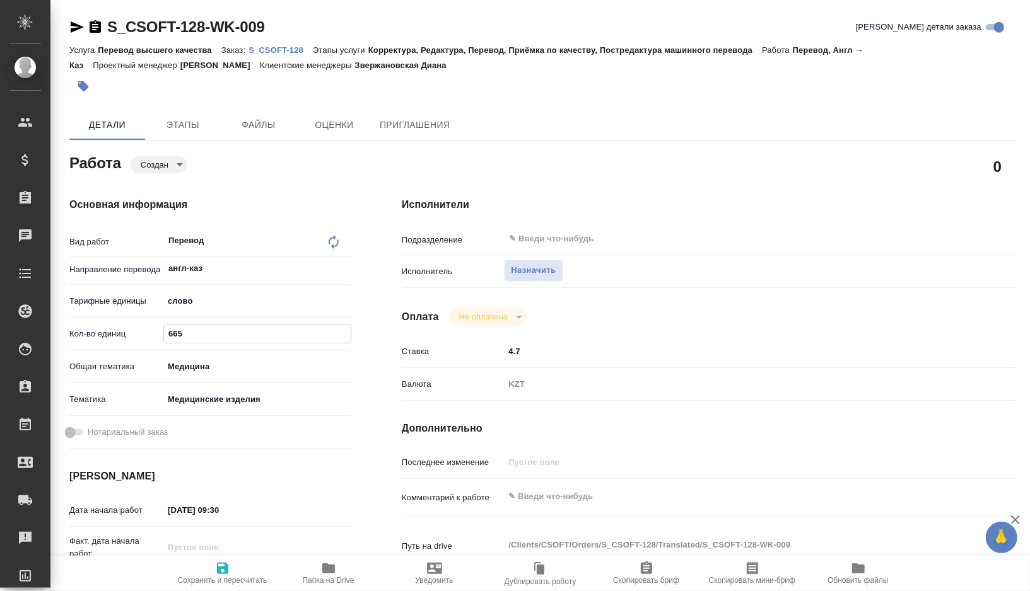
type textarea "x"
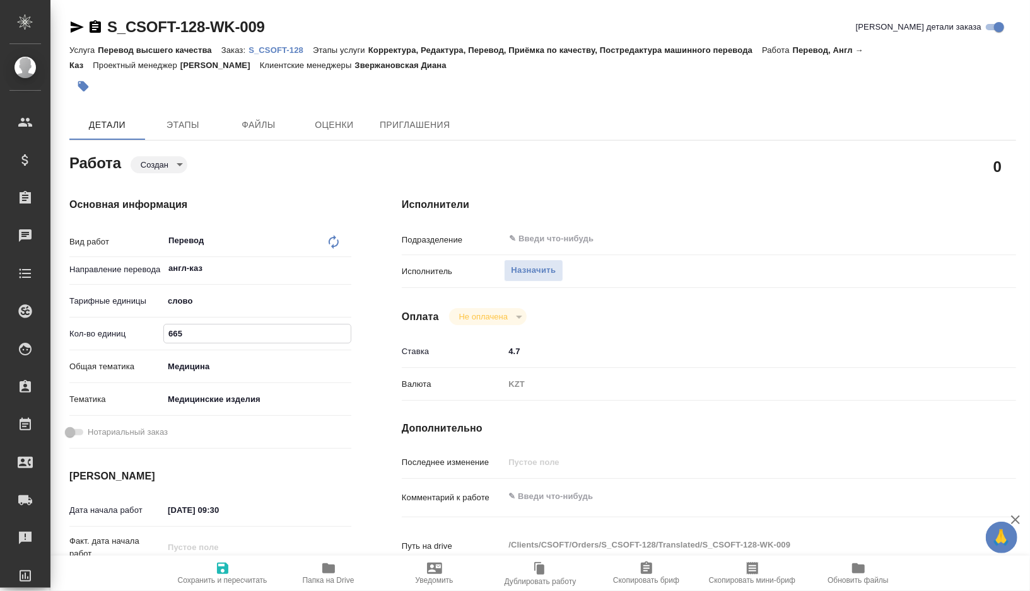
type textarea "x"
type input "1"
type textarea "x"
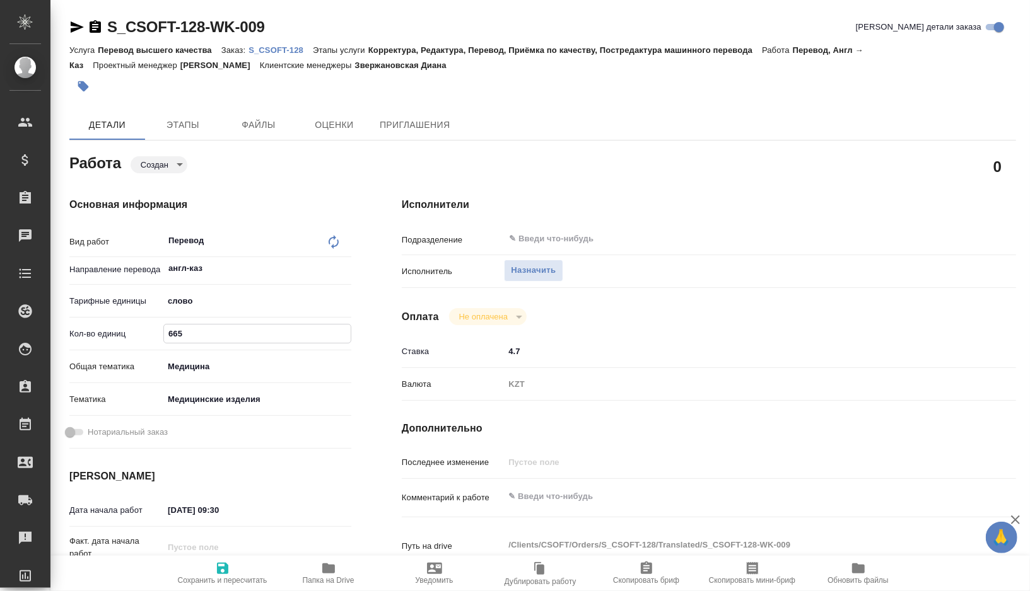
type textarea "x"
type input "10"
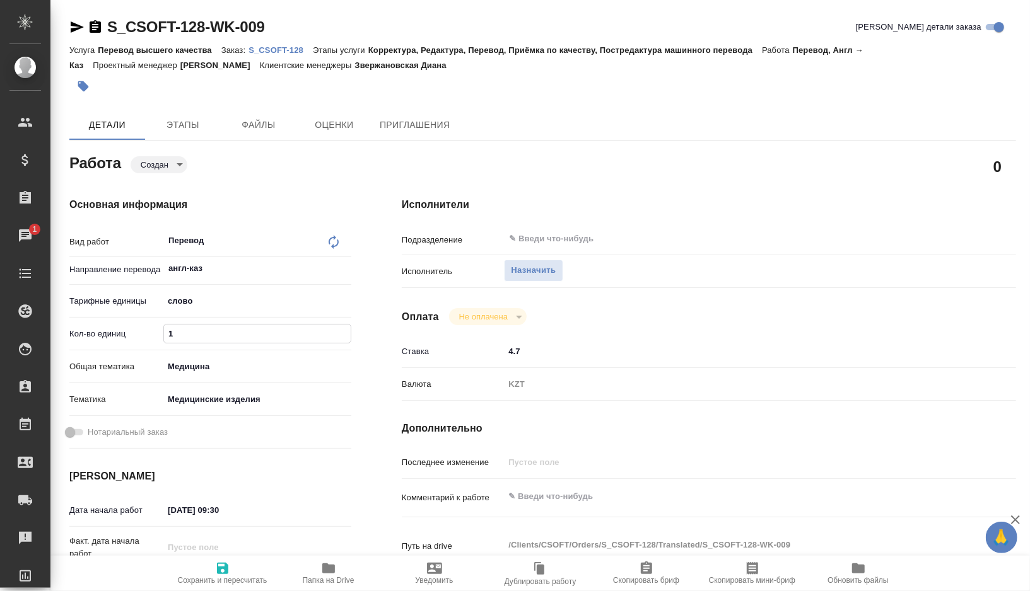
type textarea "x"
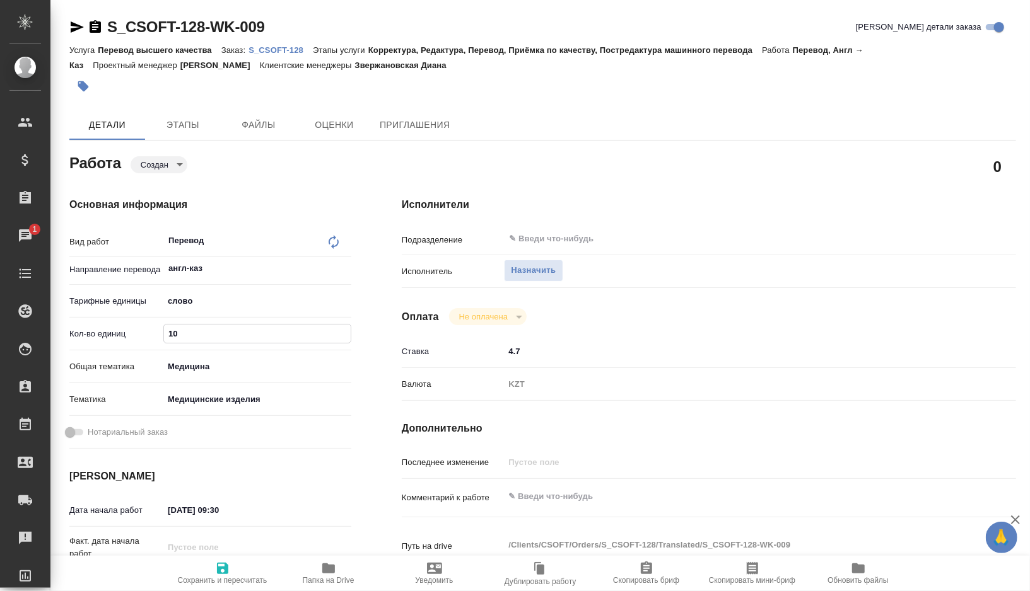
type textarea "x"
type input "10"
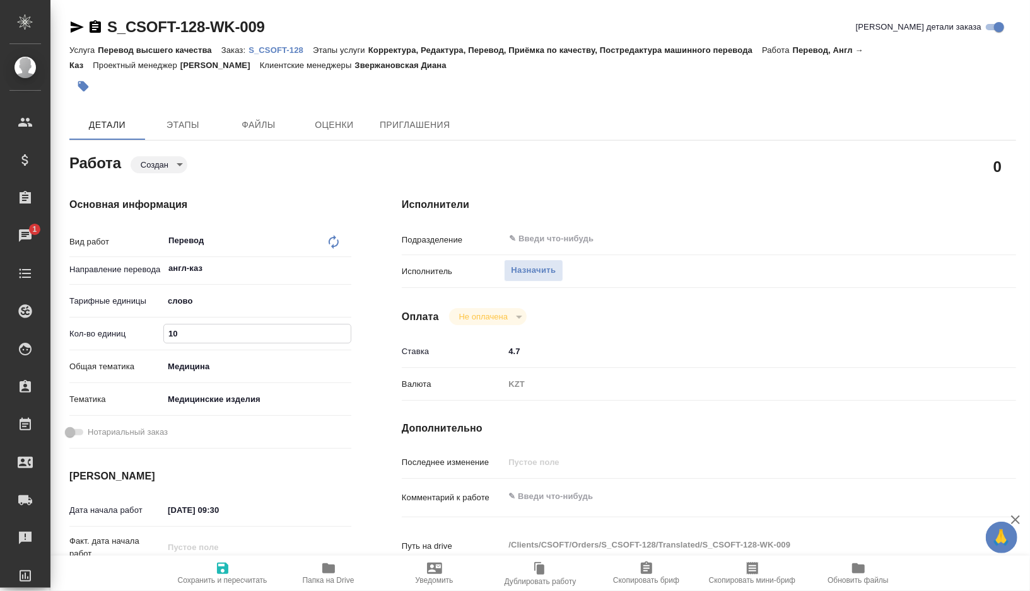
click at [527, 355] on input "4.7" at bounding box center [734, 351] width 461 height 18
type textarea "x"
type input "4"
type textarea "x"
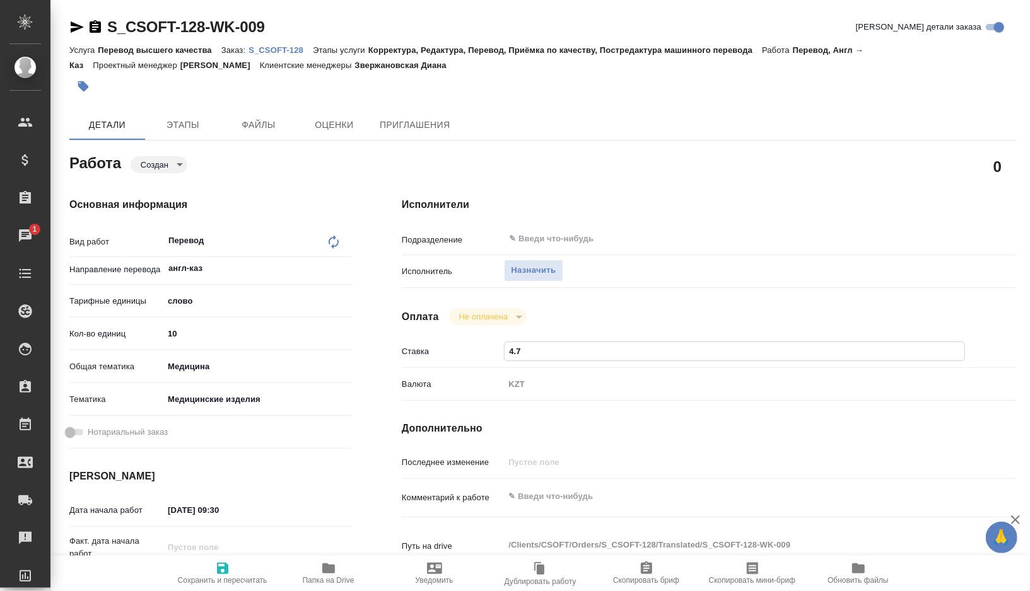
type textarea "x"
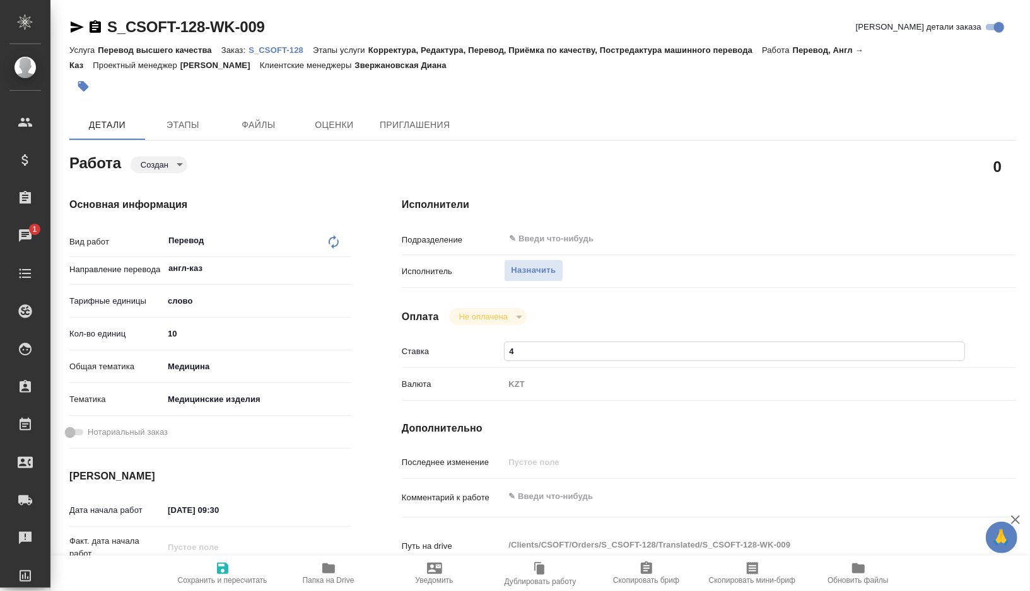
type textarea "x"
click at [574, 494] on textarea at bounding box center [734, 496] width 461 height 21
type textarea "x"
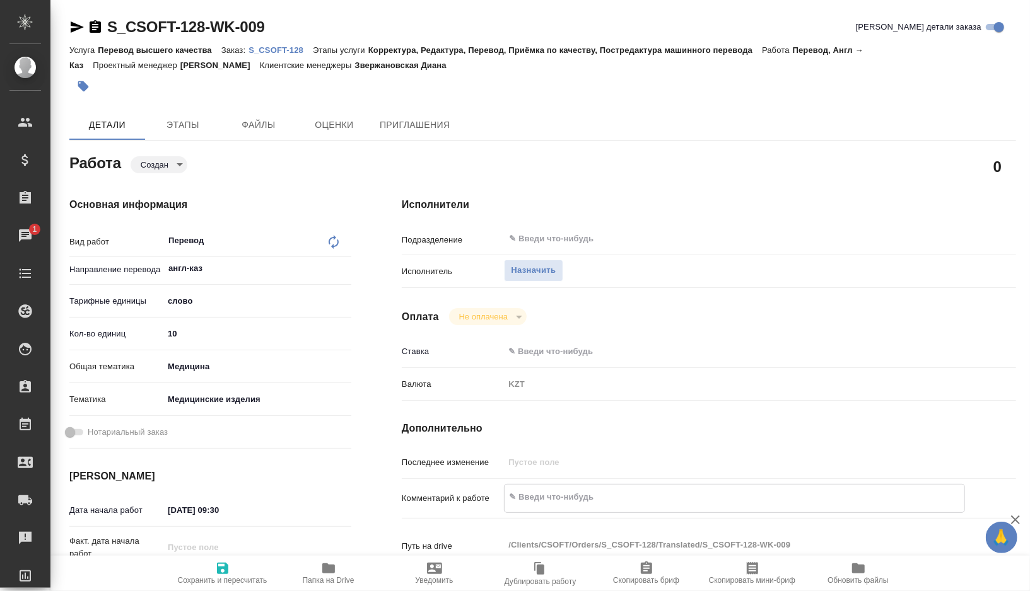
type textarea "п"
type textarea "x"
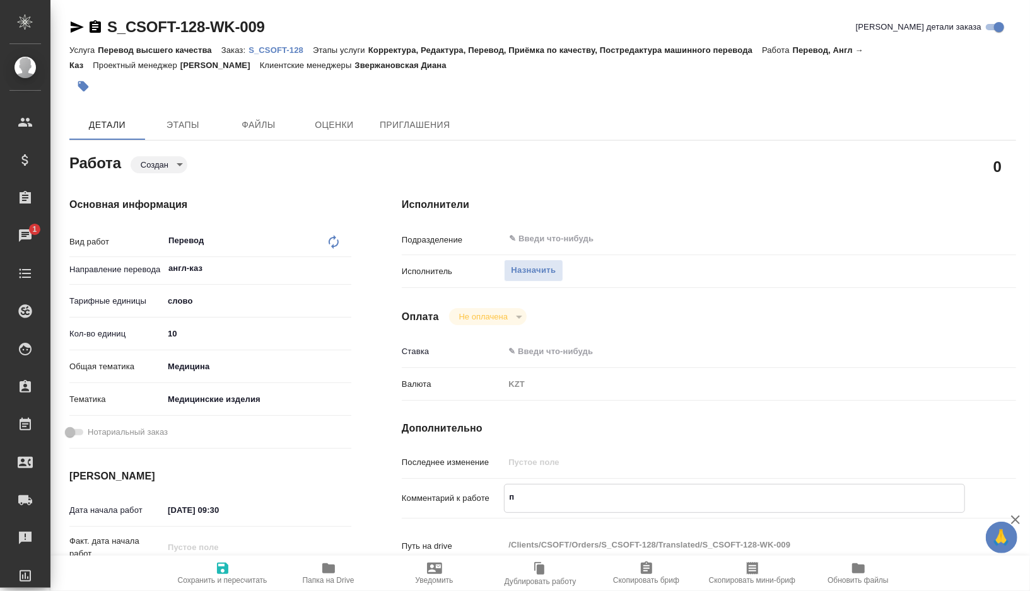
type textarea "x"
type textarea "пе"
type textarea "x"
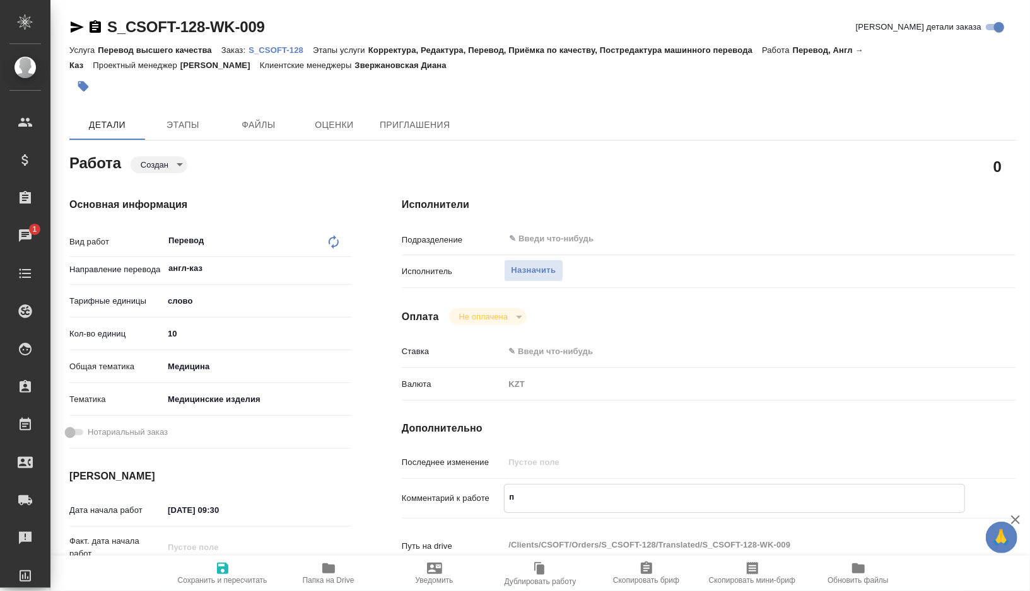
type textarea "x"
type textarea "пер"
type textarea "x"
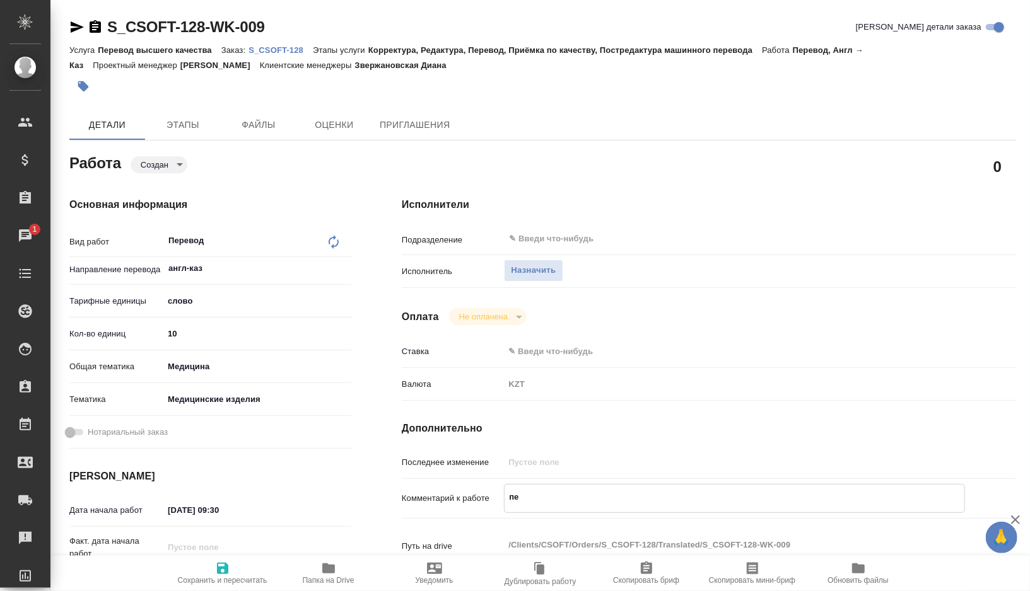
type textarea "x"
type textarea "пере"
type textarea "x"
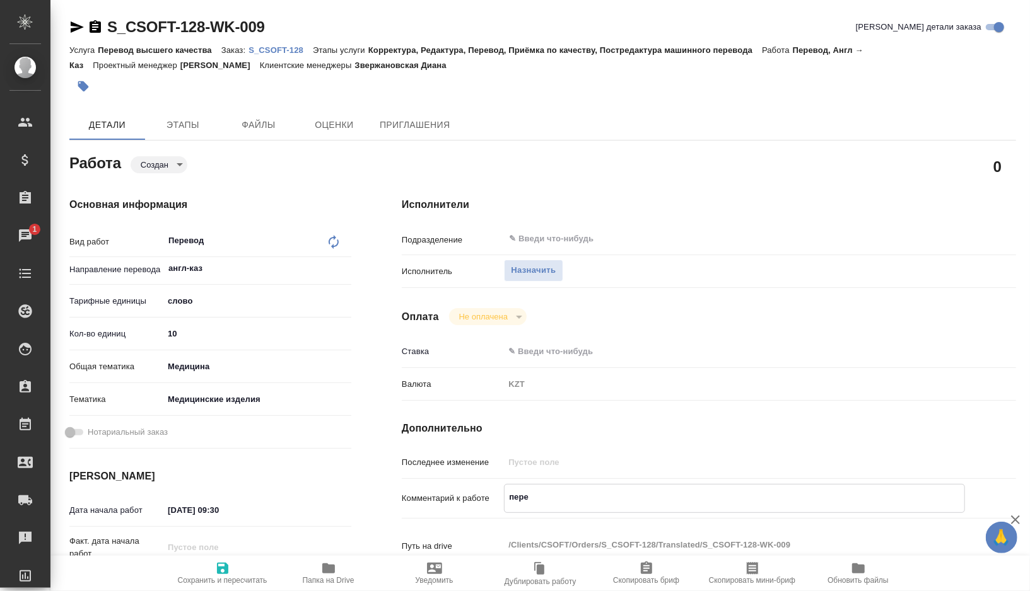
type textarea "x"
type textarea "перев"
type textarea "x"
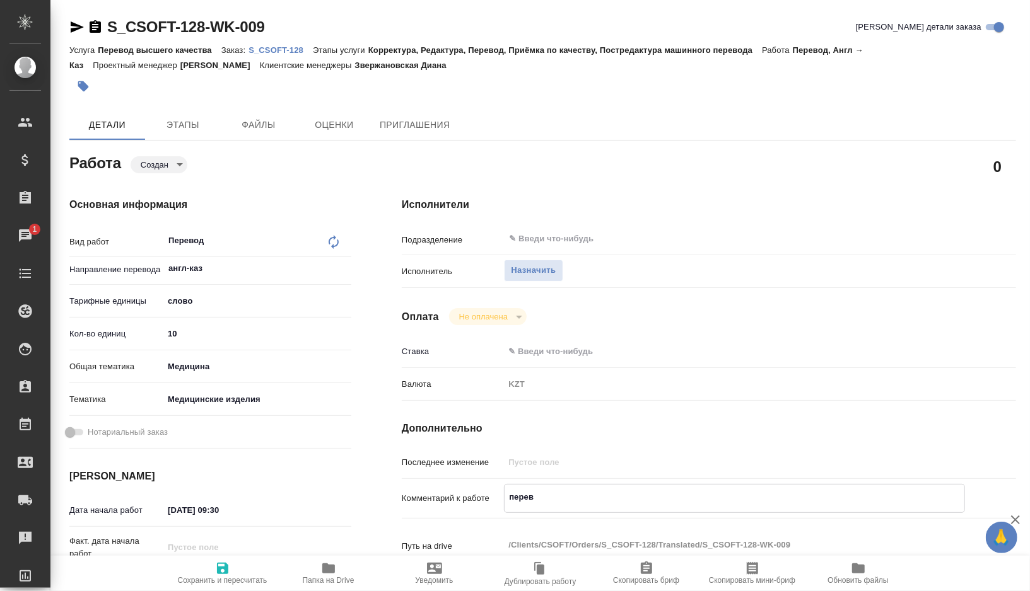
type textarea "перево"
type textarea "x"
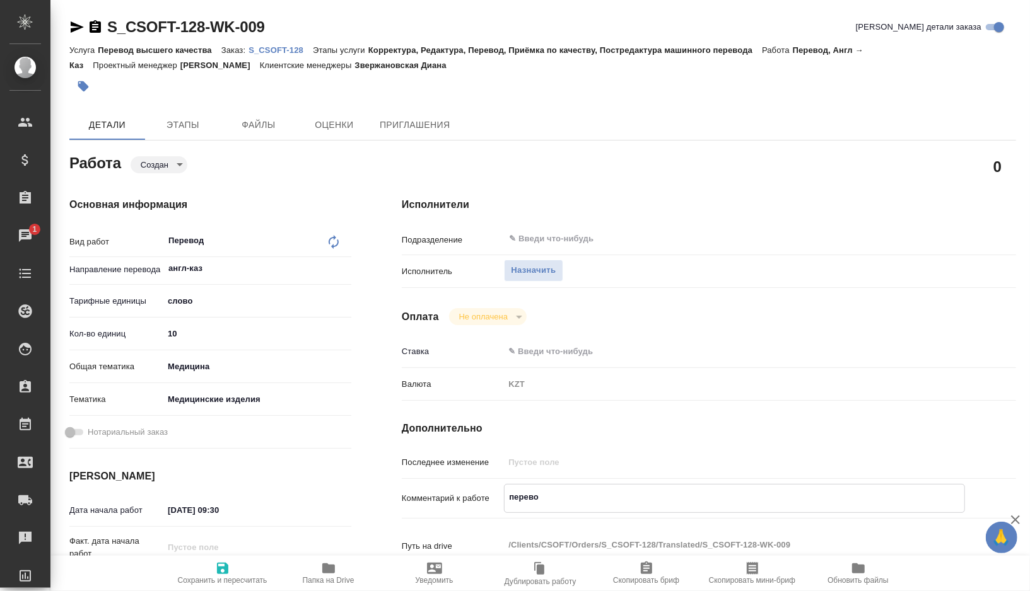
type textarea "x"
type textarea "перевод"
type textarea "x"
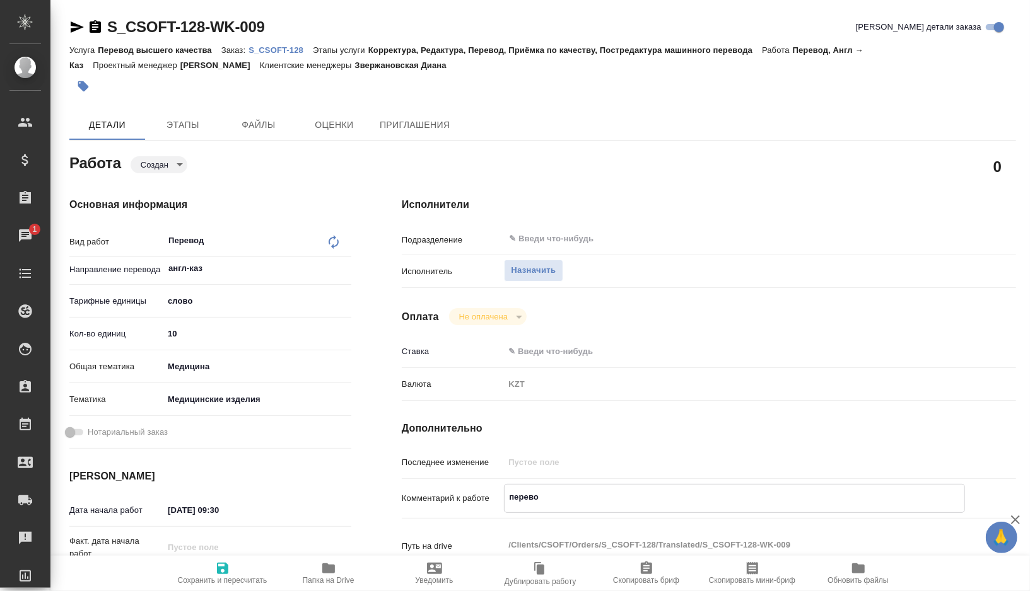
type textarea "x"
type textarea "перевод"
type textarea "x"
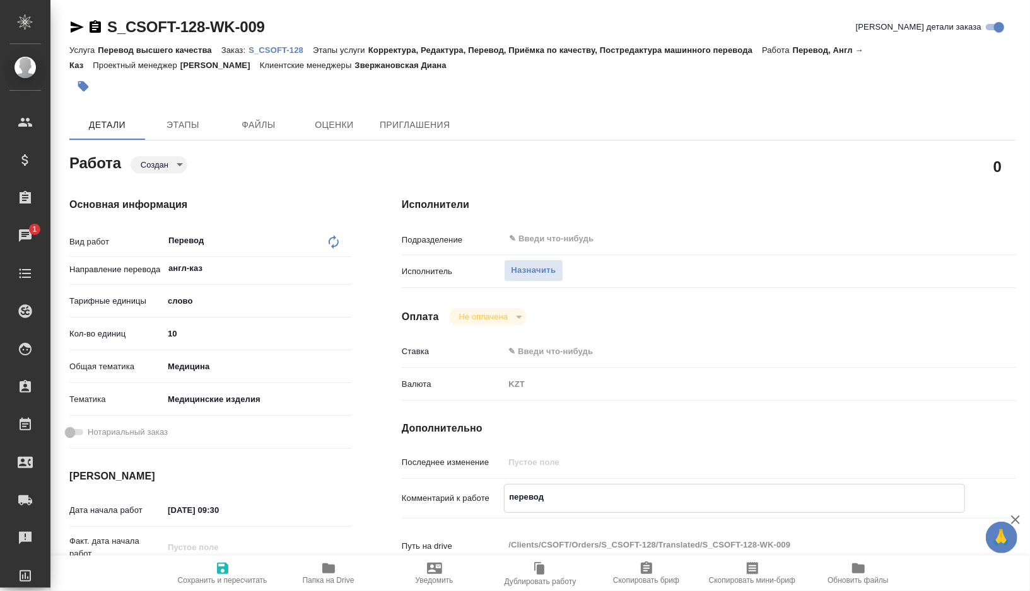
type textarea "x"
type textarea "перевод ф"
type textarea "x"
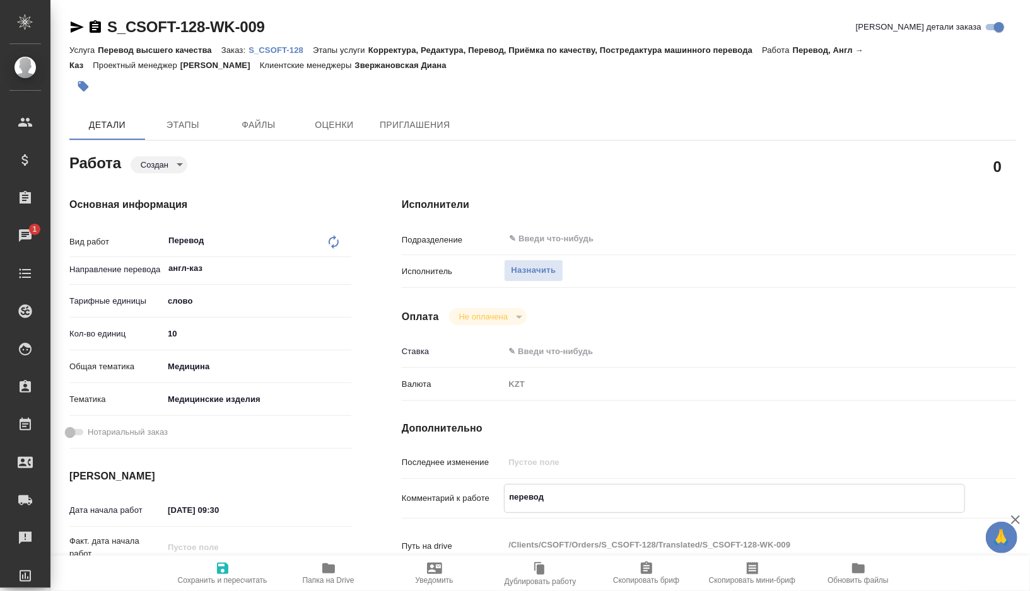
type textarea "x"
type textarea "перевод фр"
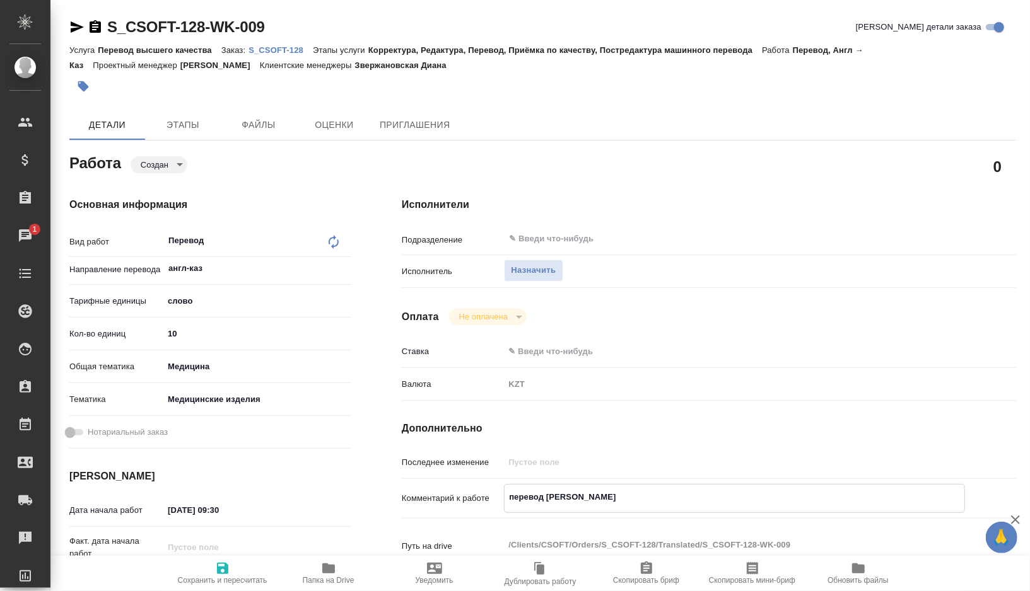
type textarea "x"
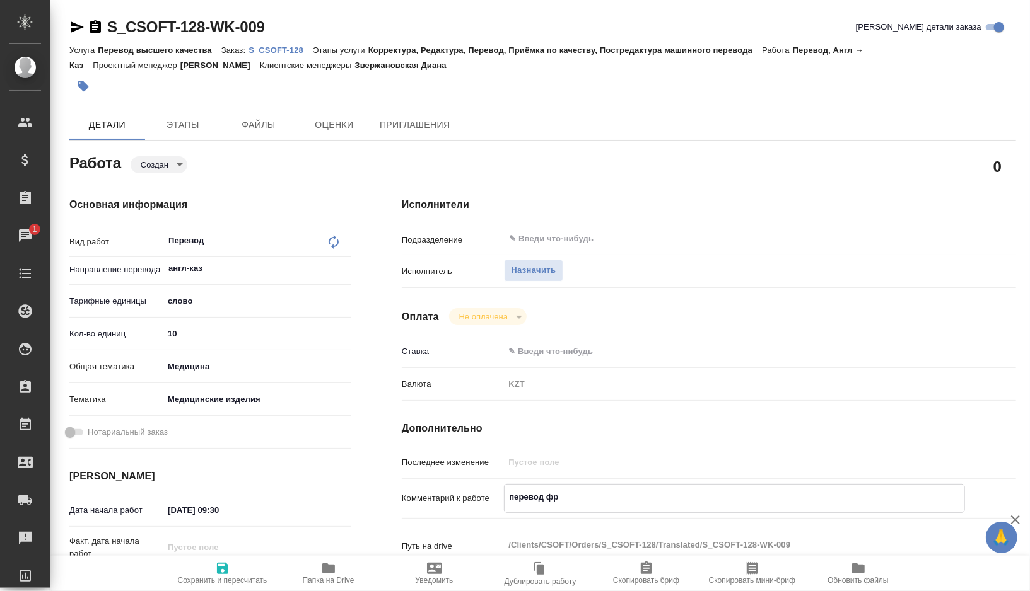
type textarea "перевод фра"
type textarea "x"
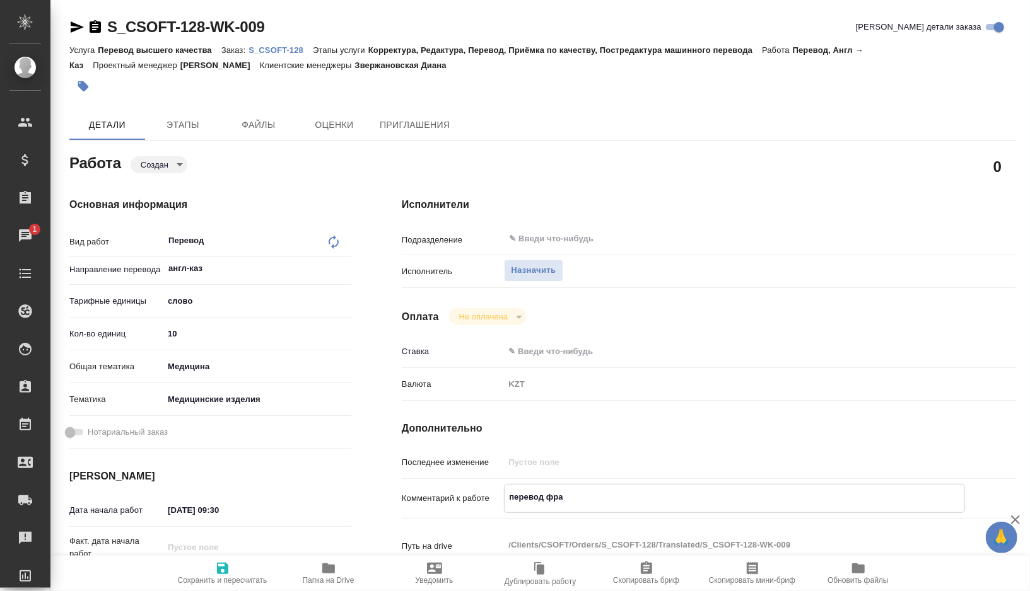
type textarea "x"
type textarea "перевод фраз"
type textarea "x"
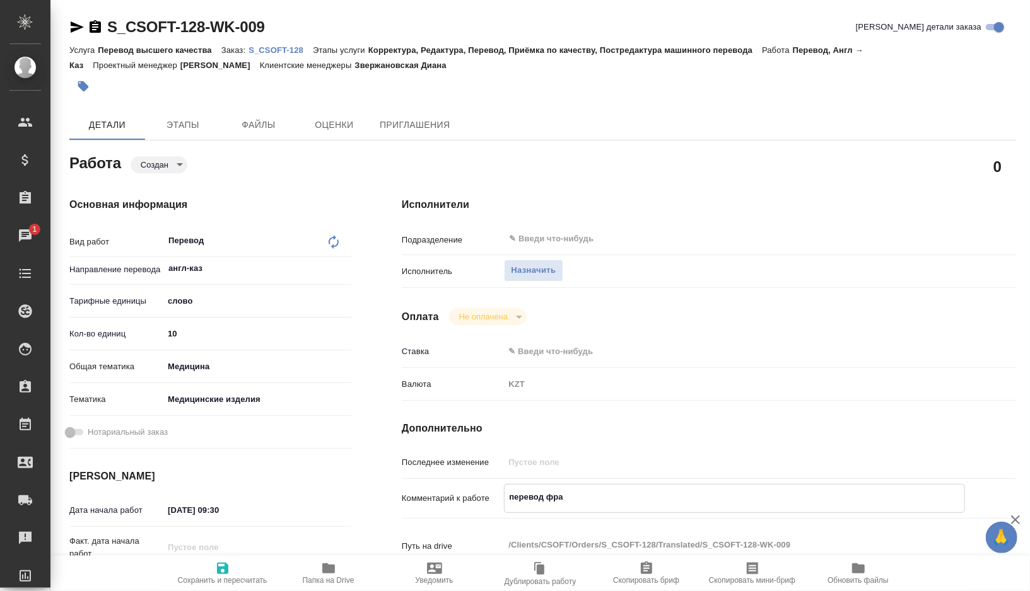
type textarea "x"
type textarea "перевод фразы"
type textarea "x"
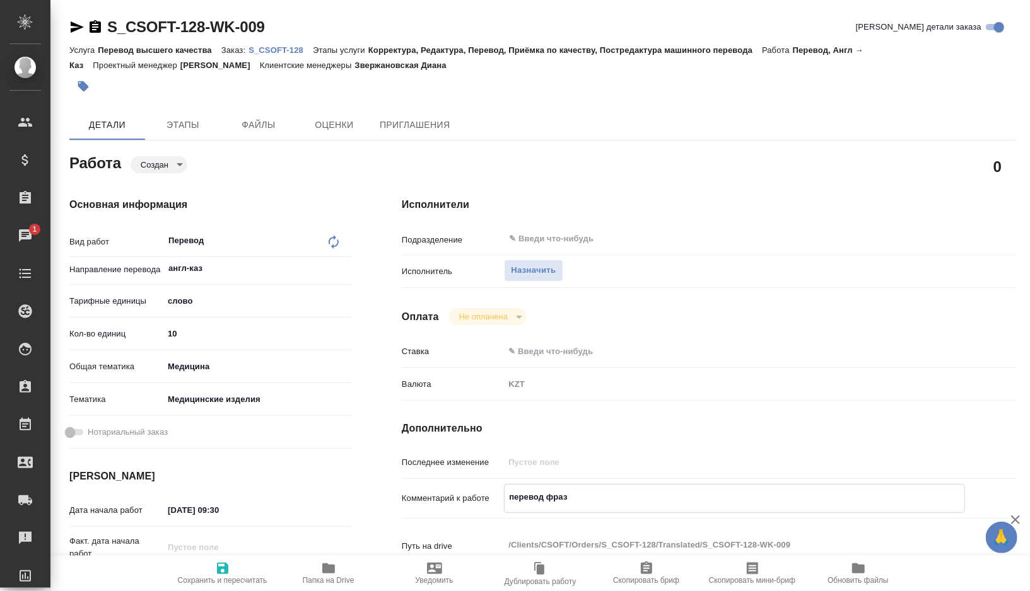
type textarea "x"
type textarea "перевод фразы"
type textarea "x"
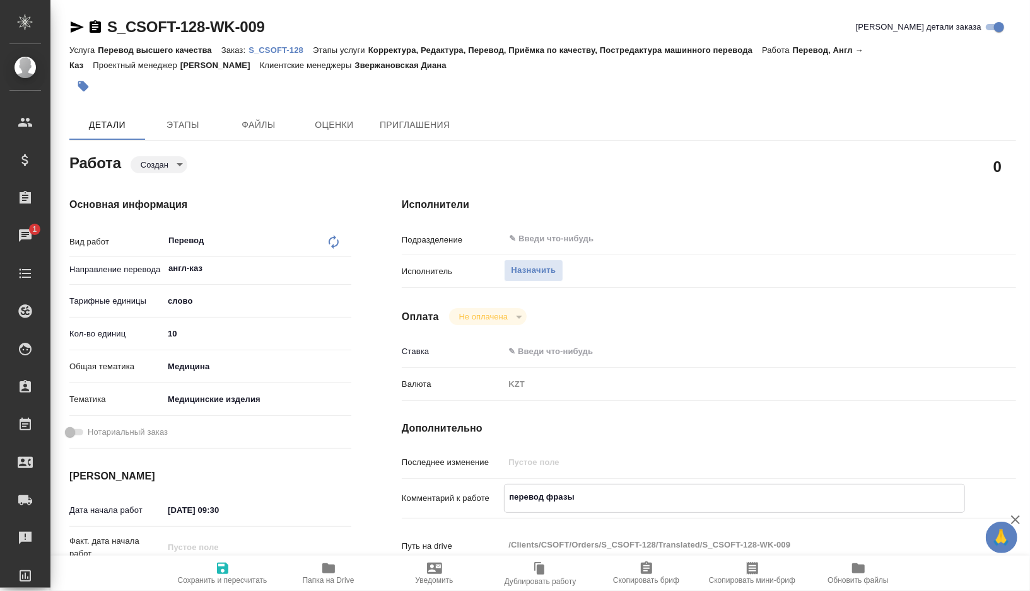
type textarea "x"
type textarea "перевод фразы"
type textarea "x"
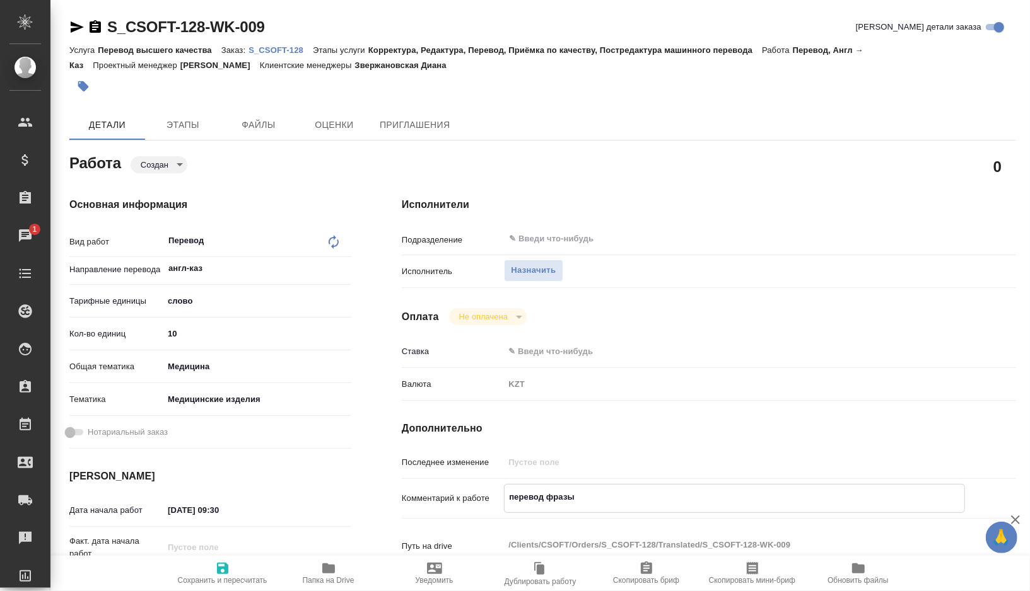
paste textarea "LithonicTM Coronary Intravascular Lithotripsy (IVL) Generator на казахский"
type textarea "x"
type textarea "перевод фразы LithonicTM Coronary Intravascular Lithotripsy (IVL) Generator на …"
type textarea "x"
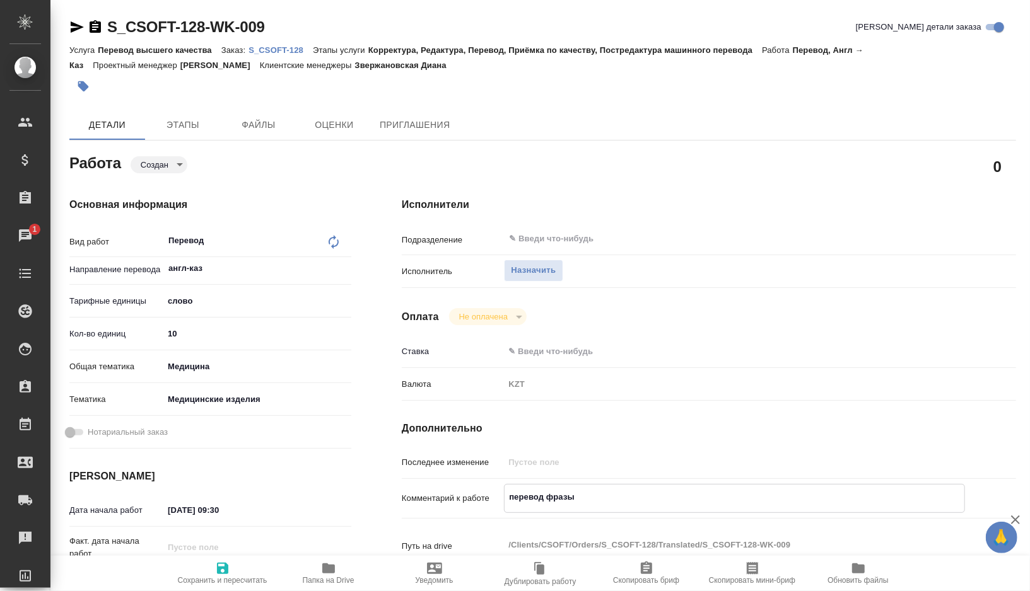
type textarea "x"
type textarea "перевод фразы LithonicTM Coronary Intravascular Lithotripsy (IVL) Generator на …"
type textarea "x"
click at [217, 580] on span "Сохранить и пересчитать" at bounding box center [223, 580] width 90 height 9
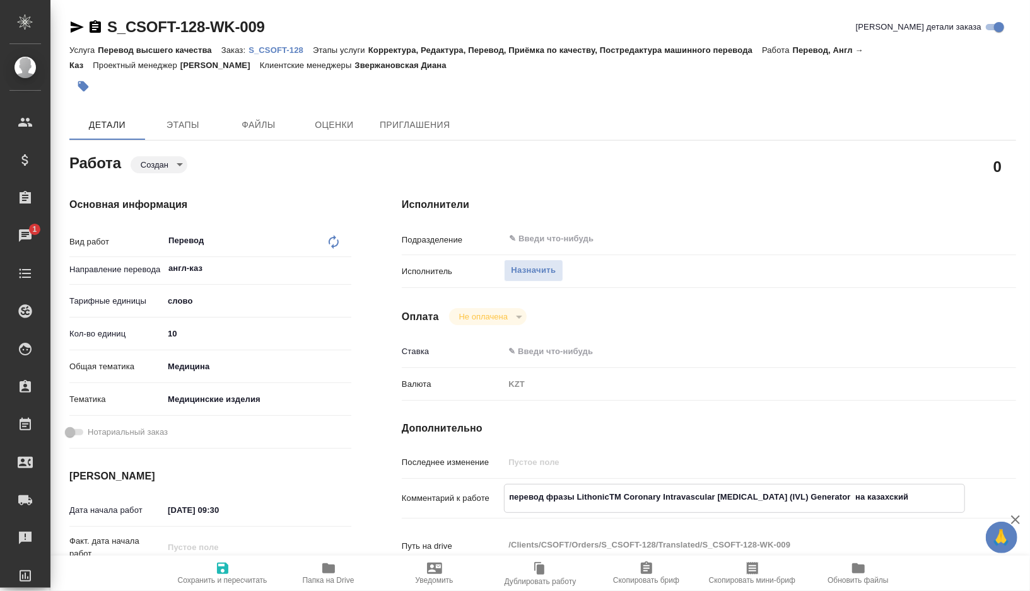
type textarea "x"
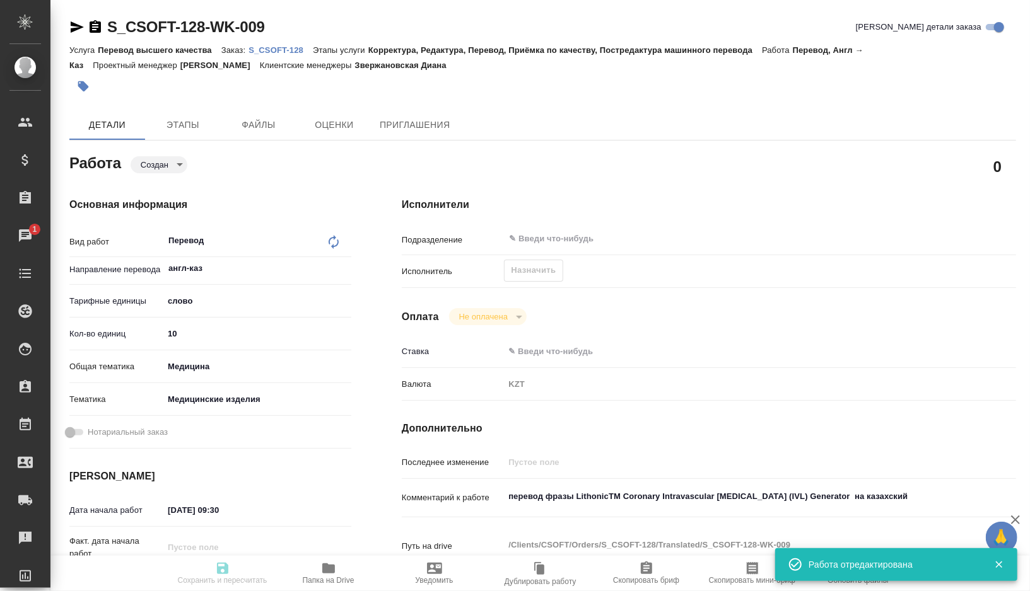
type textarea "x"
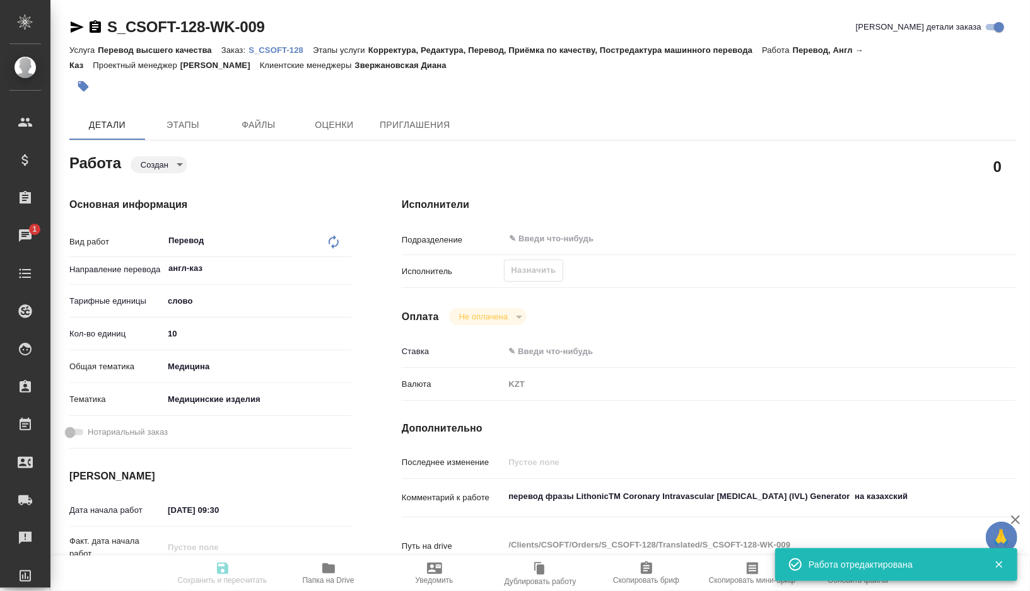
type textarea "x"
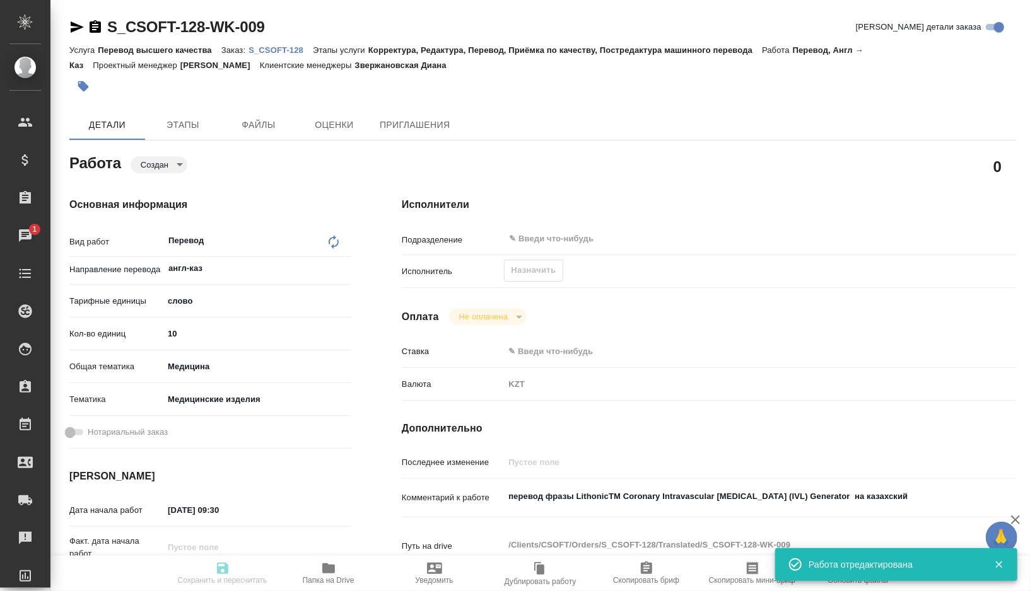
type input "created"
type textarea "Перевод"
type textarea "x"
type input "англ-каз"
type input "5a8b1489cc6b4906c91bfd90"
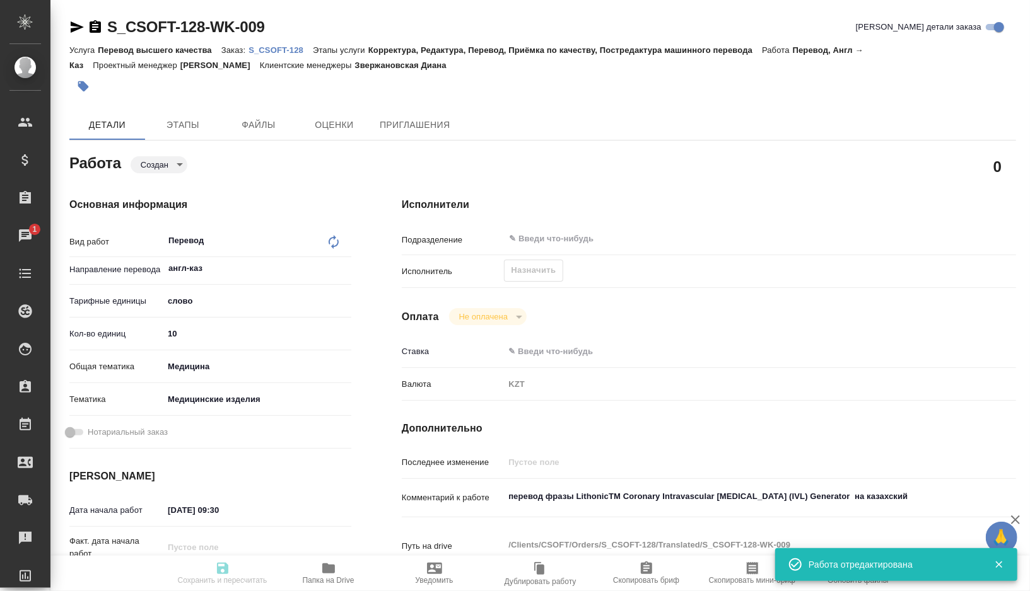
type input "10"
type input "med"
type input "5a8b8b956a9677013d343dd7"
type input "01.10.2025 09:30"
type input "05.10.2025 18:00"
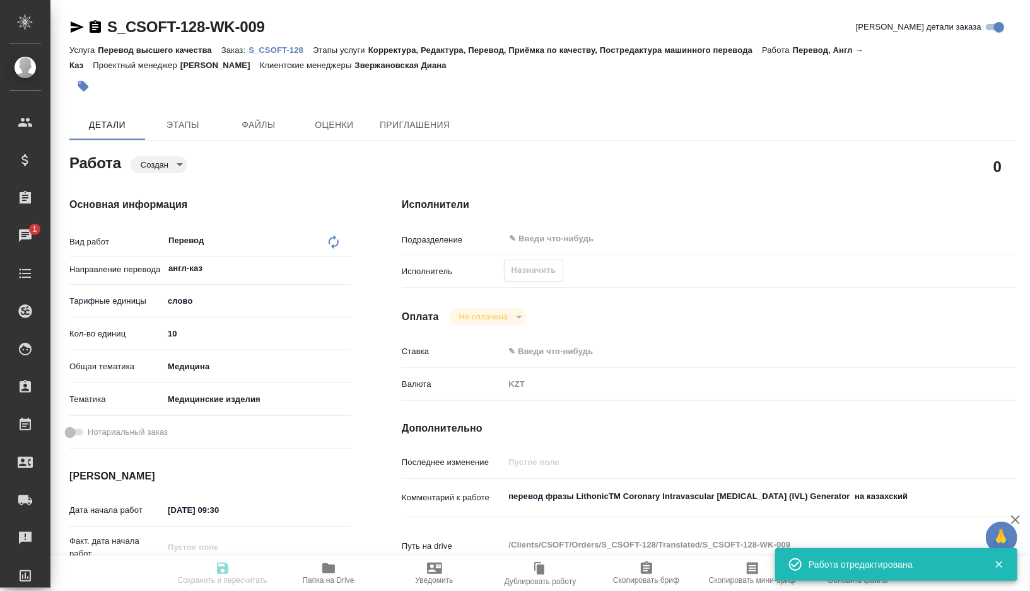
type input "06.10.2025 16:00"
type input "notPayed"
type input "0"
type input "KZT"
type input "[PERSON_NAME]"
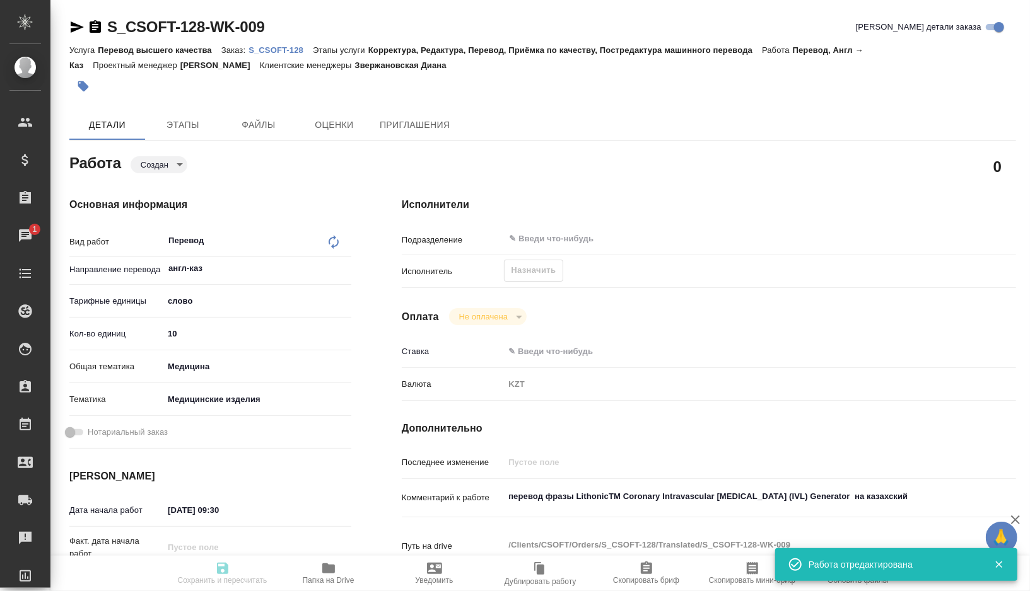
type textarea "перевод фразы LithonicTM Coronary Intravascular Lithotripsy (IVL) Generator на …"
type textarea "x"
type textarea "/Clients/CSOFT/Orders/S_CSOFT-128/Translated/S_CSOFT-128-WK-009"
type textarea "x"
type input "S_CSOFT-128"
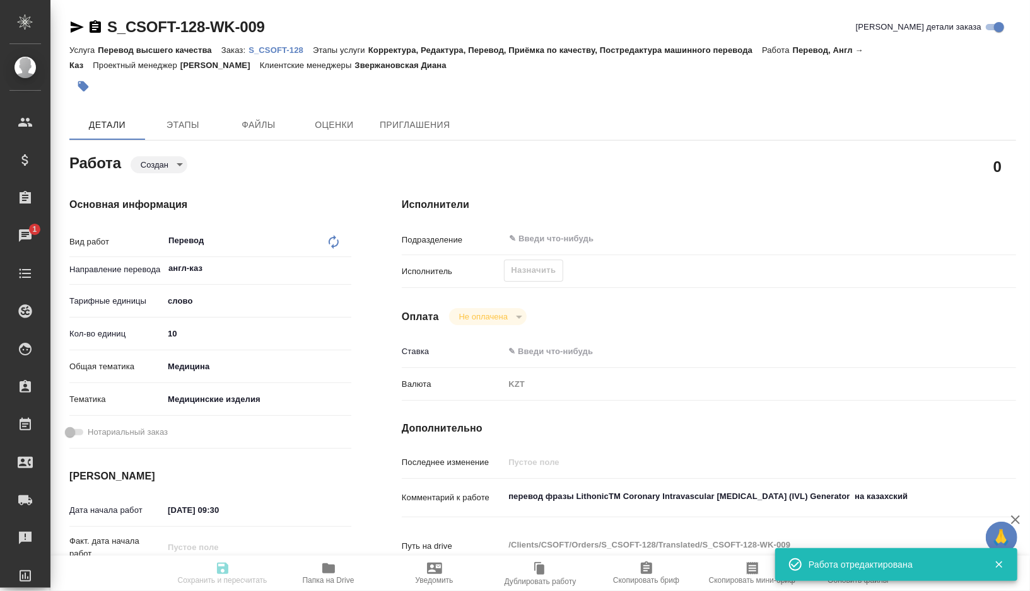
type input "Перевод высшего качества"
type input "Корректура, Редактура, Перевод, Приёмка по качеству, Постредактура машинного пе…"
type input "Звержановская Диана"
type input "/Clients/CSOFT/Orders/S_CSOFT-128"
type textarea "x"
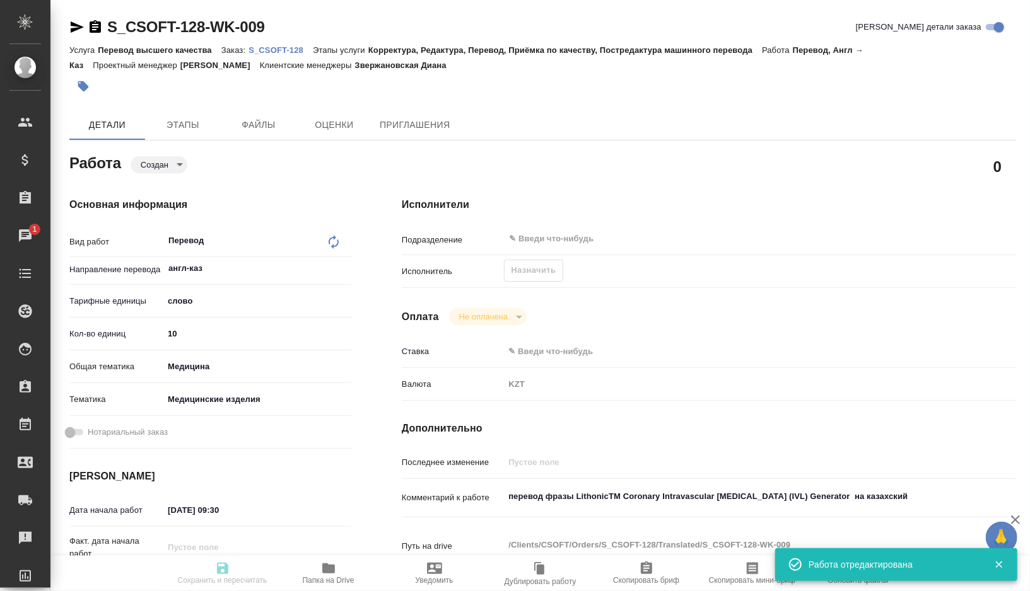
type textarea "> Task: TEP > > Deadline:10/06/2025 > 10:00 GMT-3:00 (Brazil/East, America/Arge…"
type textarea "x"
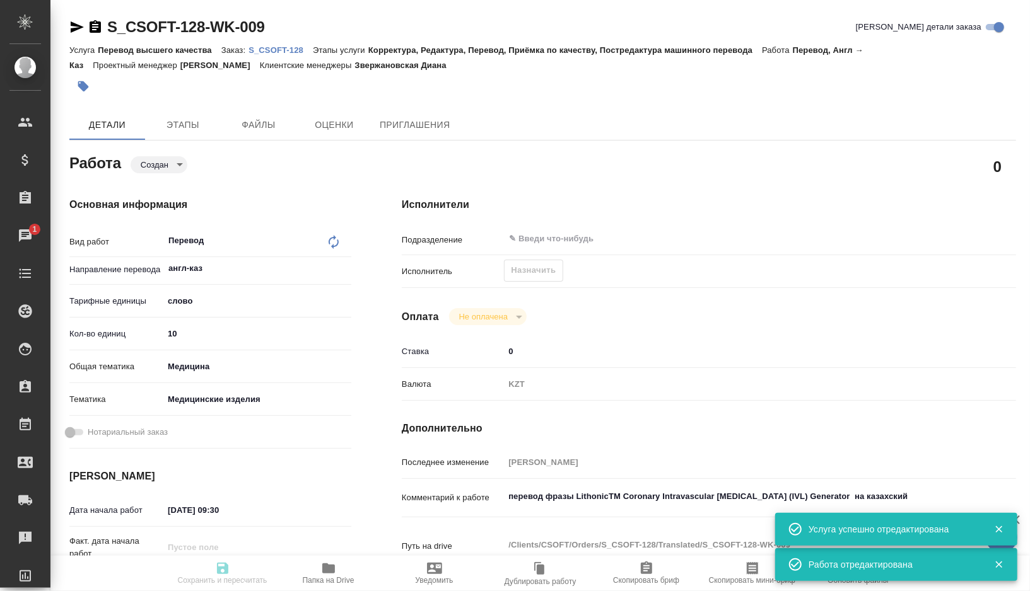
type textarea "x"
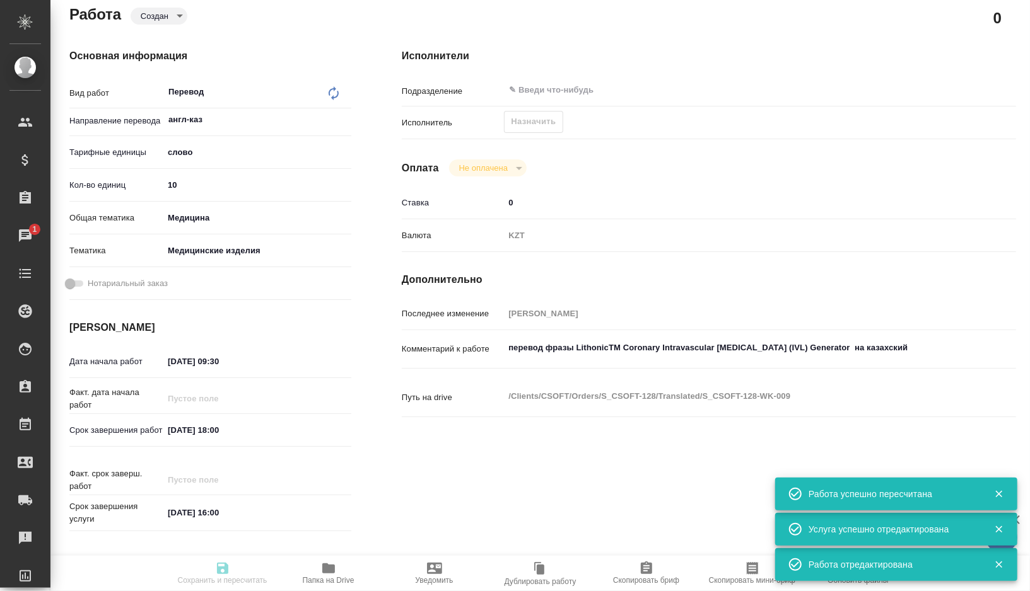
scroll to position [159, 0]
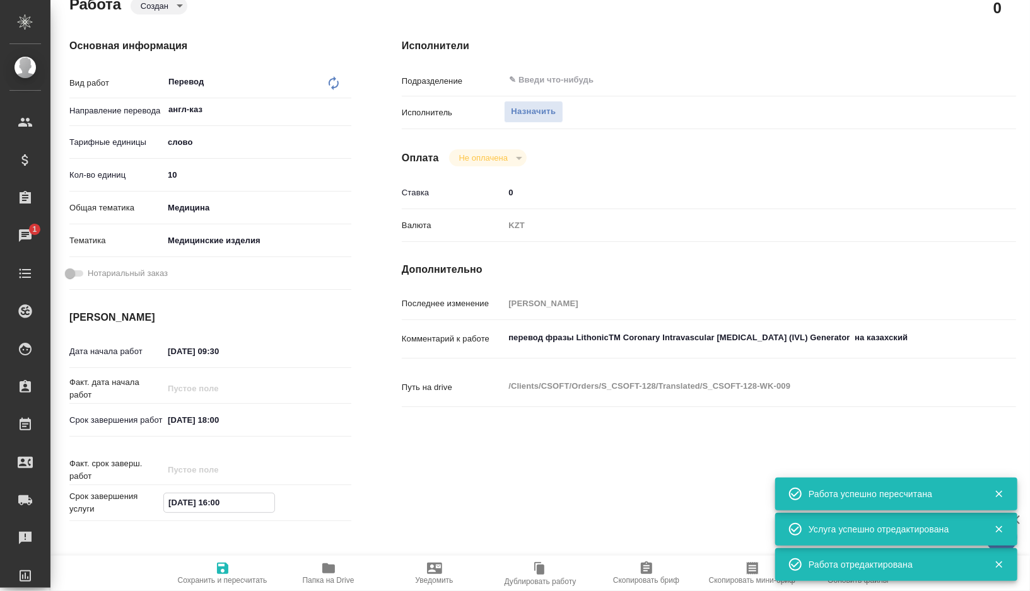
drag, startPoint x: 243, startPoint y: 503, endPoint x: 107, endPoint y: 496, distance: 135.7
click at [107, 496] on div "Срок завершения услуги 06.10.2025 16:00" at bounding box center [210, 503] width 282 height 25
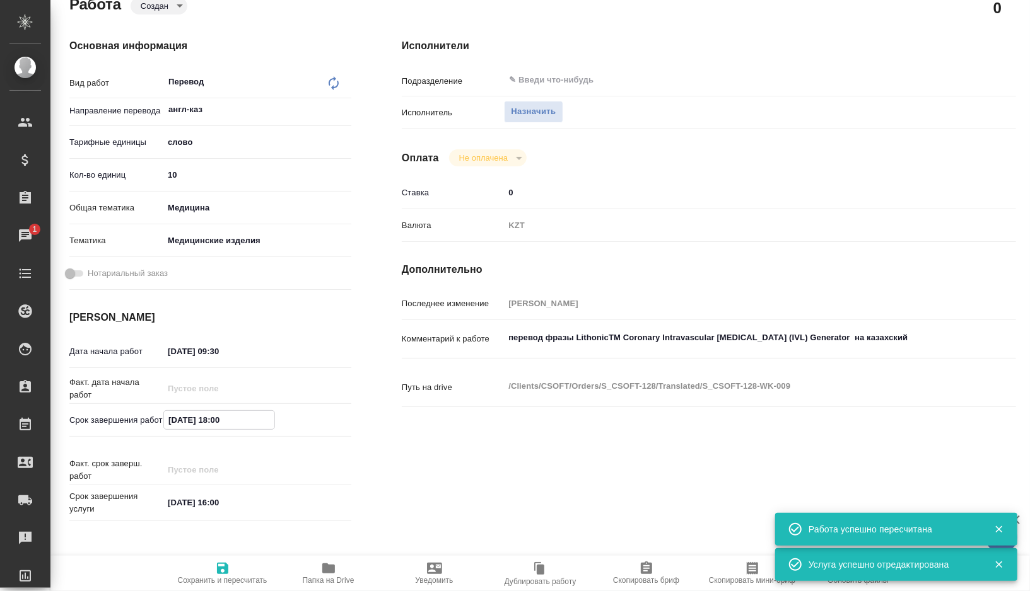
drag, startPoint x: 240, startPoint y: 422, endPoint x: 69, endPoint y: 416, distance: 171.0
click at [69, 416] on div "Срок завершения работ 05.10.2025 18:00" at bounding box center [210, 420] width 282 height 22
paste input "6.10.2025 16"
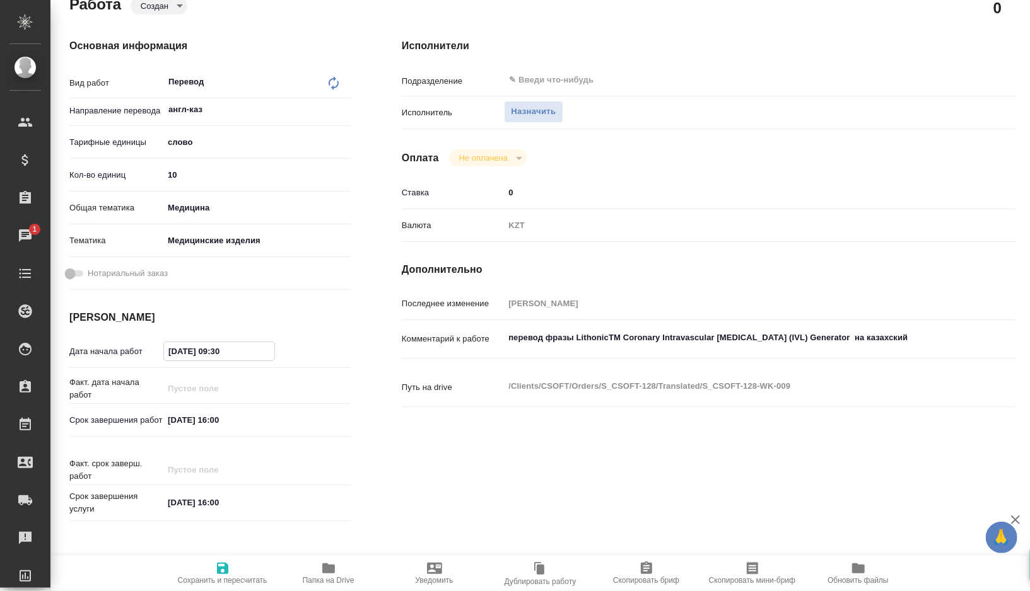
drag, startPoint x: 240, startPoint y: 355, endPoint x: 115, endPoint y: 354, distance: 124.9
click at [115, 354] on div "Дата начала работ 01.10.2025 09:30" at bounding box center [210, 352] width 282 height 22
paste input "6.10.2025 16:0"
click at [218, 354] on input "06.10.2025 16:00" at bounding box center [219, 351] width 110 height 18
click at [222, 578] on span "Сохранить и пересчитать" at bounding box center [223, 580] width 90 height 9
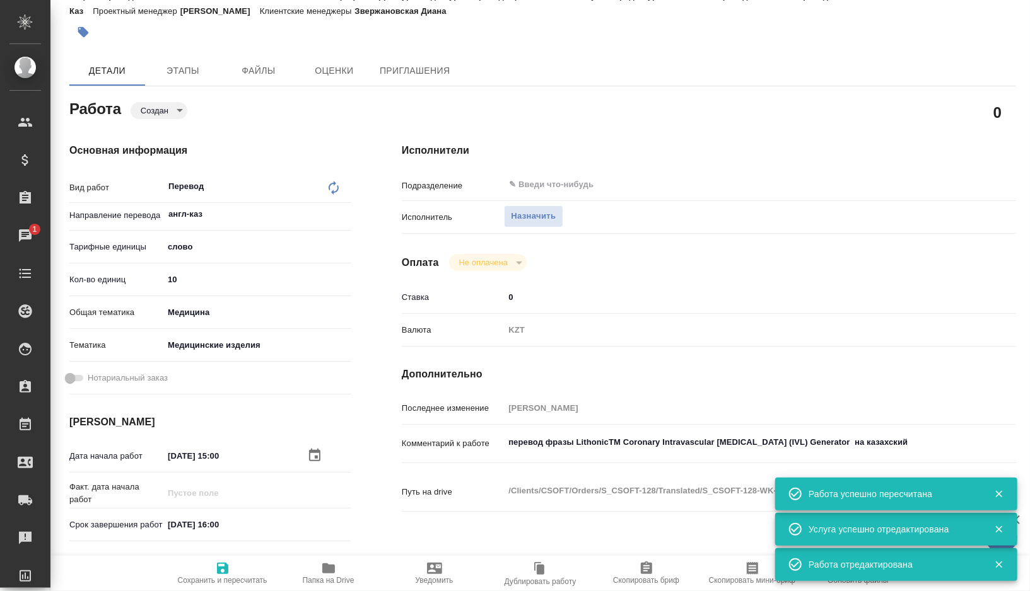
scroll to position [0, 0]
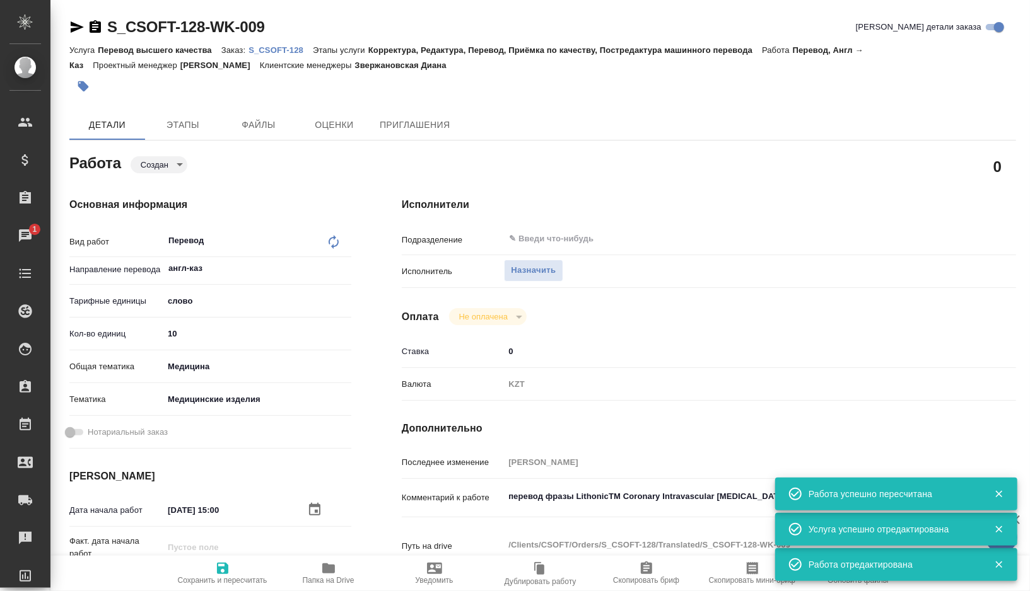
click at [172, 158] on body "🙏 .cls-1 fill:#fff; AWATERA Gorshkova Valentina Клиенты Спецификации Заказы 1 Ч…" at bounding box center [515, 295] width 1030 height 591
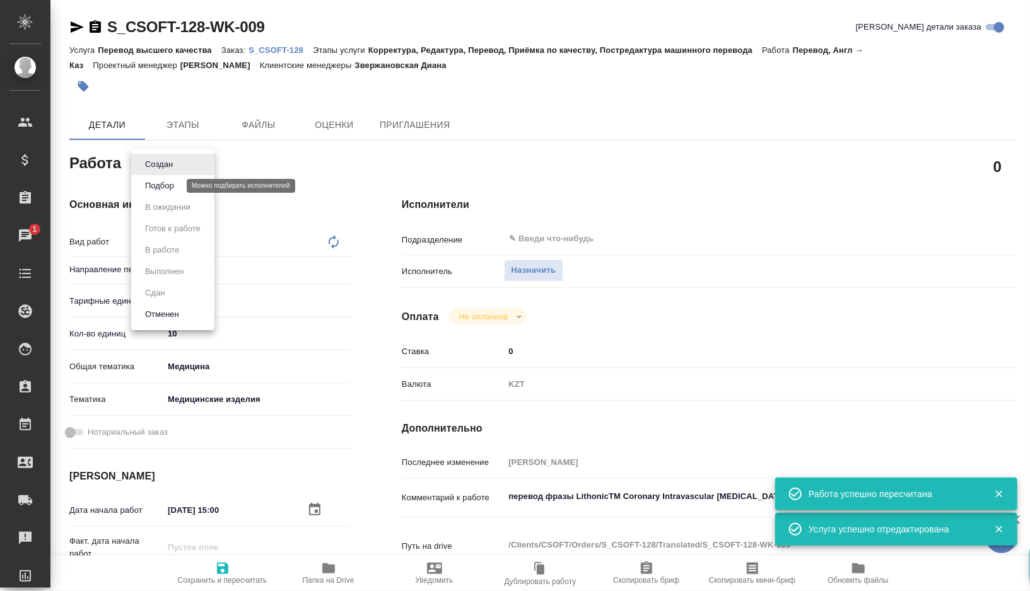
click at [172, 185] on button "Подбор" at bounding box center [159, 186] width 37 height 14
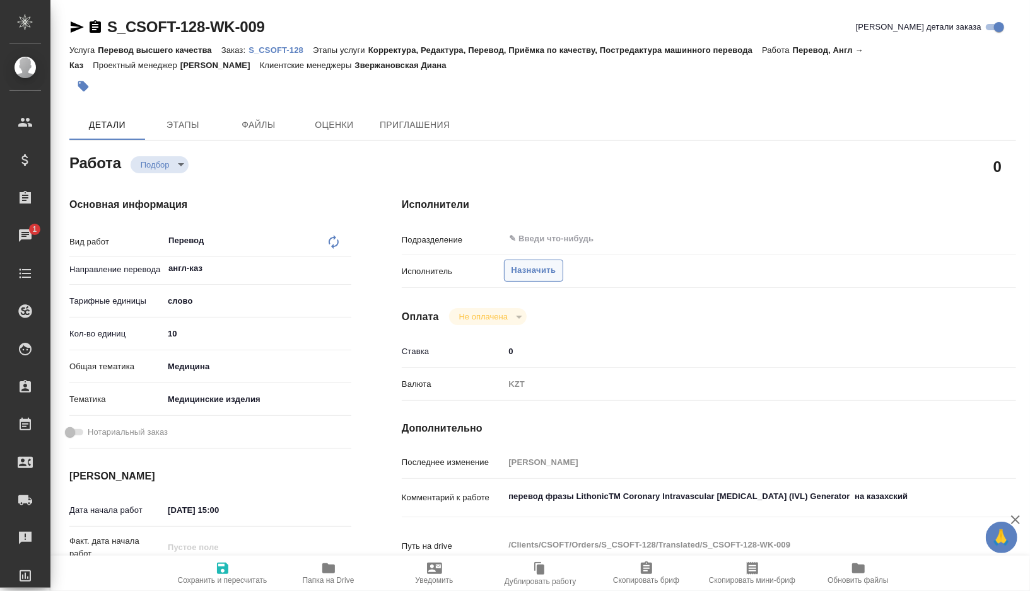
click at [530, 270] on span "Назначить" at bounding box center [533, 271] width 45 height 15
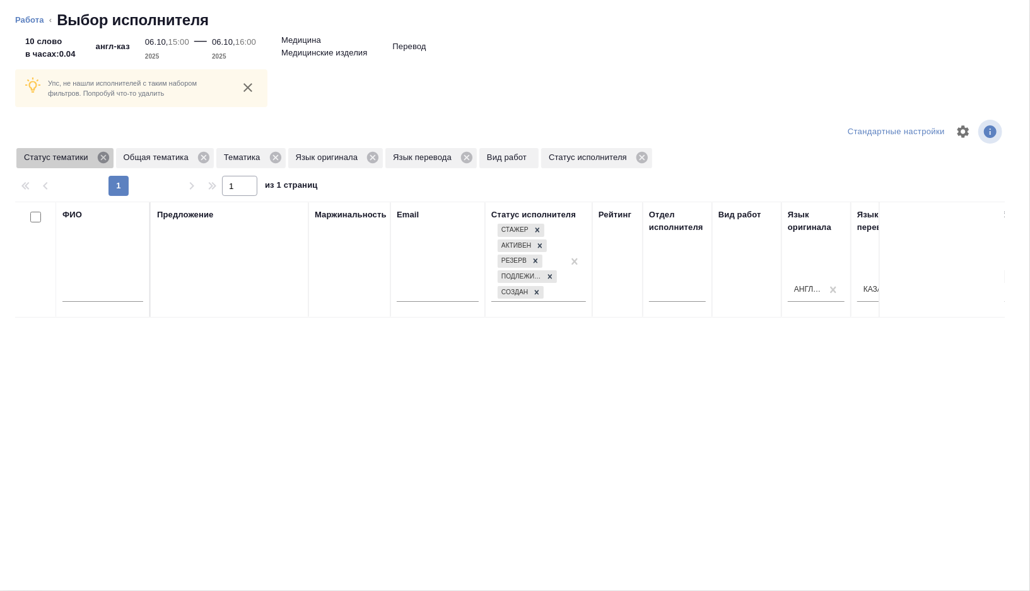
click at [105, 158] on icon at bounding box center [103, 158] width 14 height 14
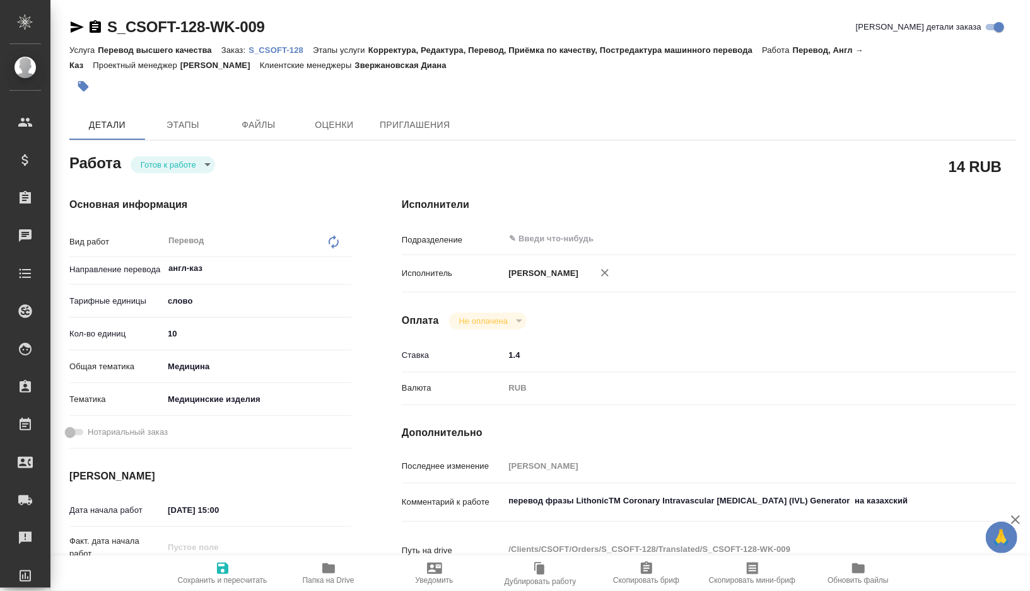
type textarea "x"
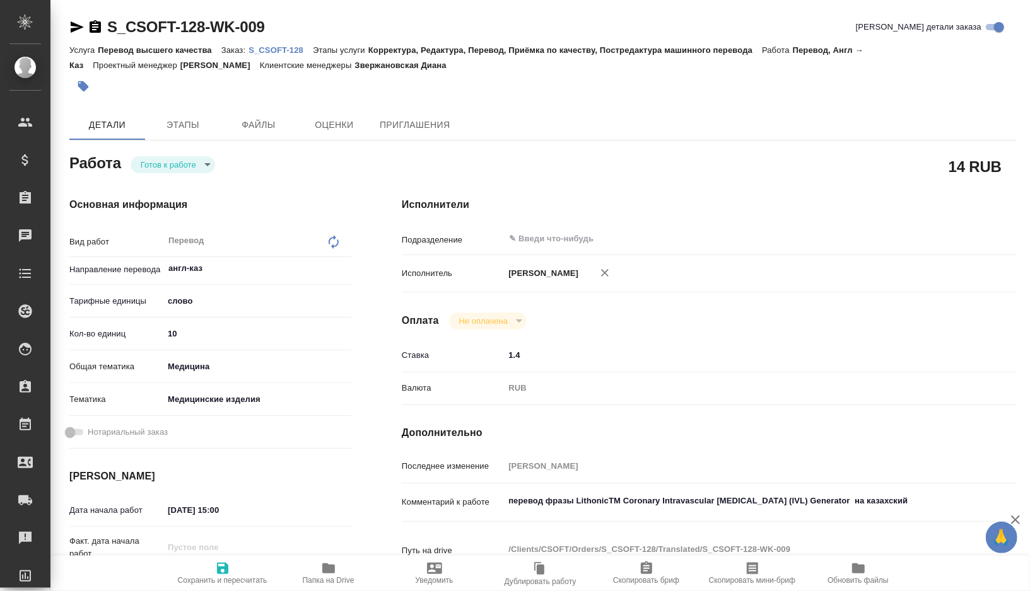
type textarea "x"
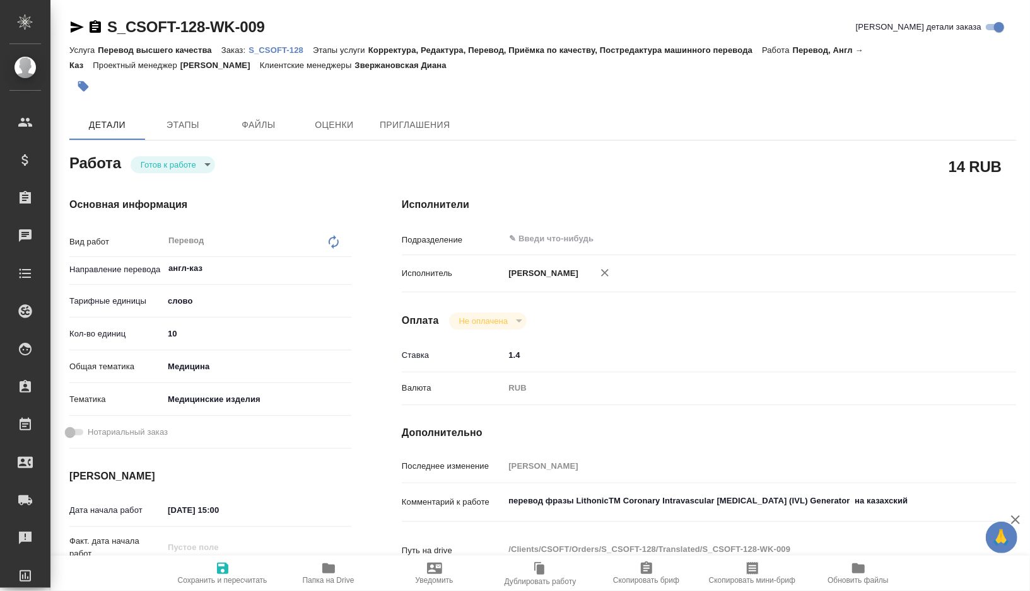
type textarea "x"
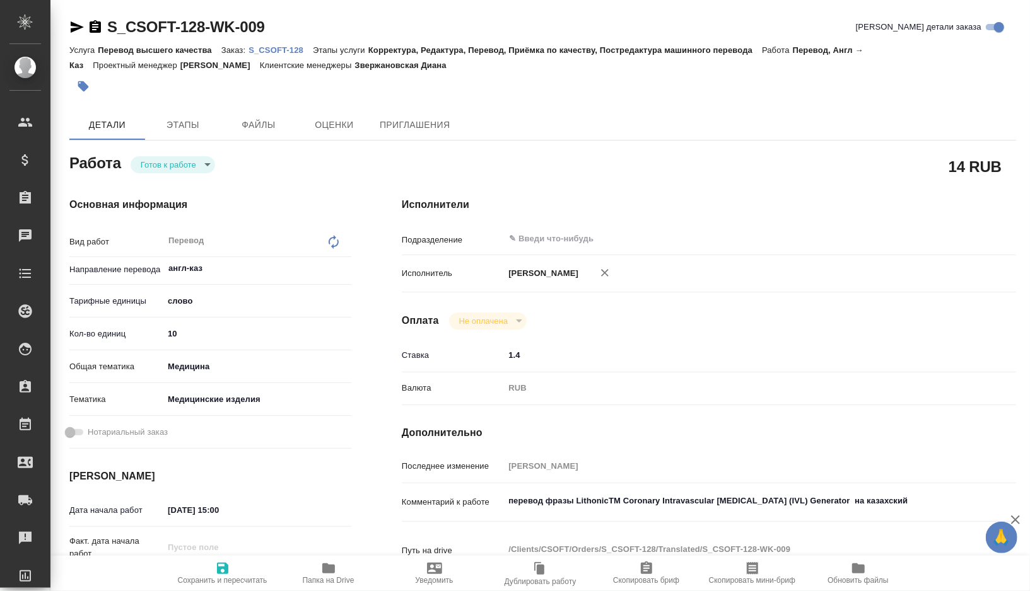
type textarea "x"
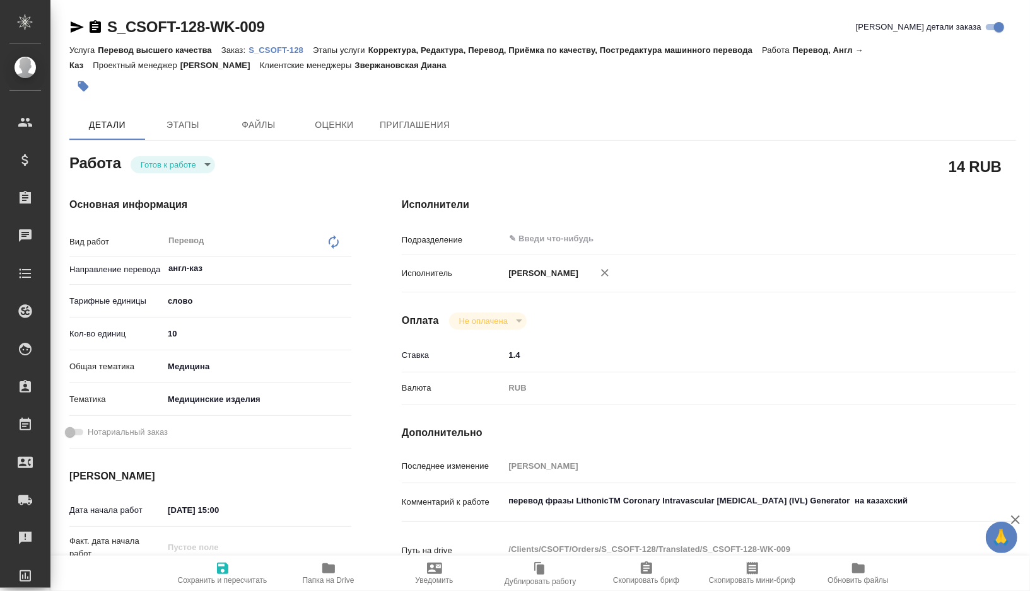
type textarea "x"
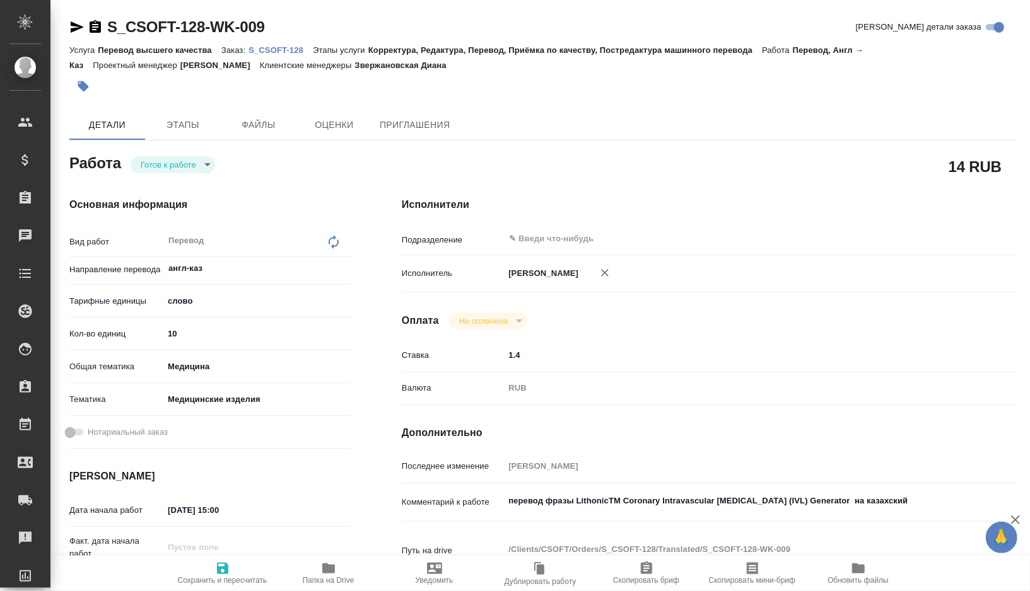
type textarea "x"
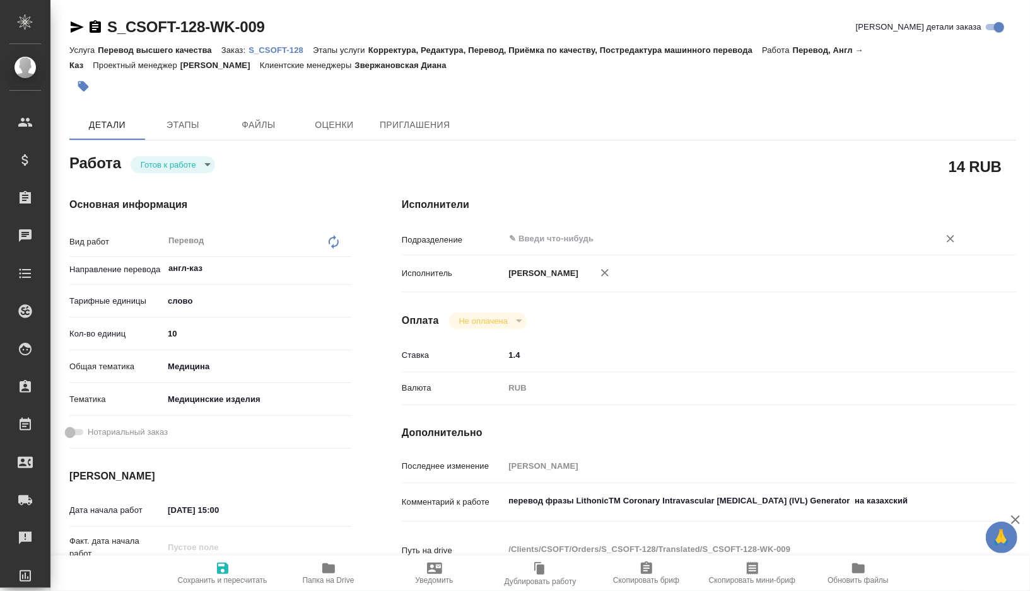
type textarea "x"
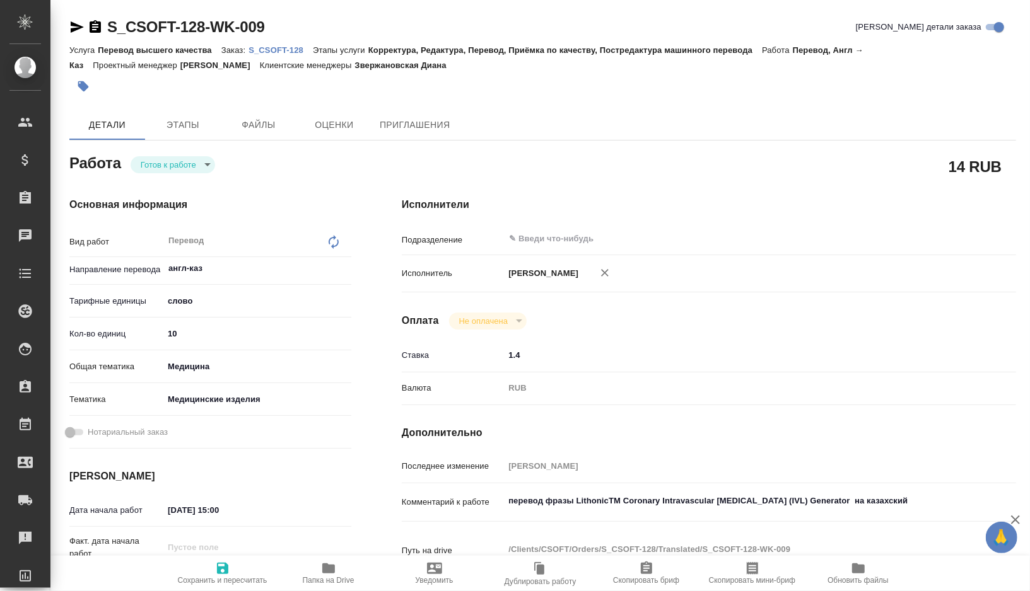
type textarea "x"
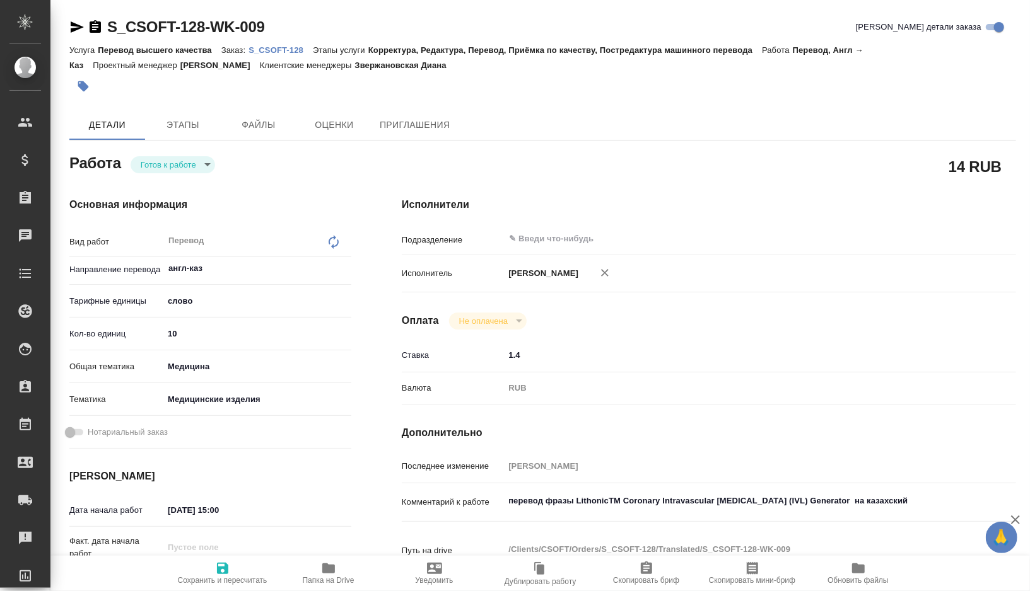
type textarea "x"
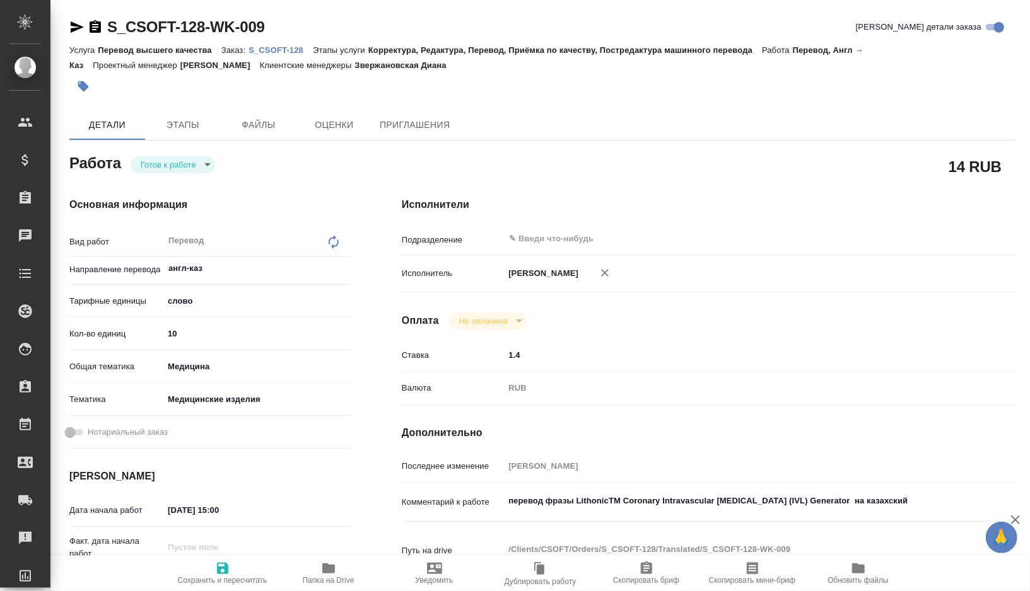
click at [214, 163] on body "🙏 .cls-1 fill:#fff; AWATERA [PERSON_NAME] Спецификации Заказы Чаты Todo Проекты…" at bounding box center [515, 295] width 1030 height 591
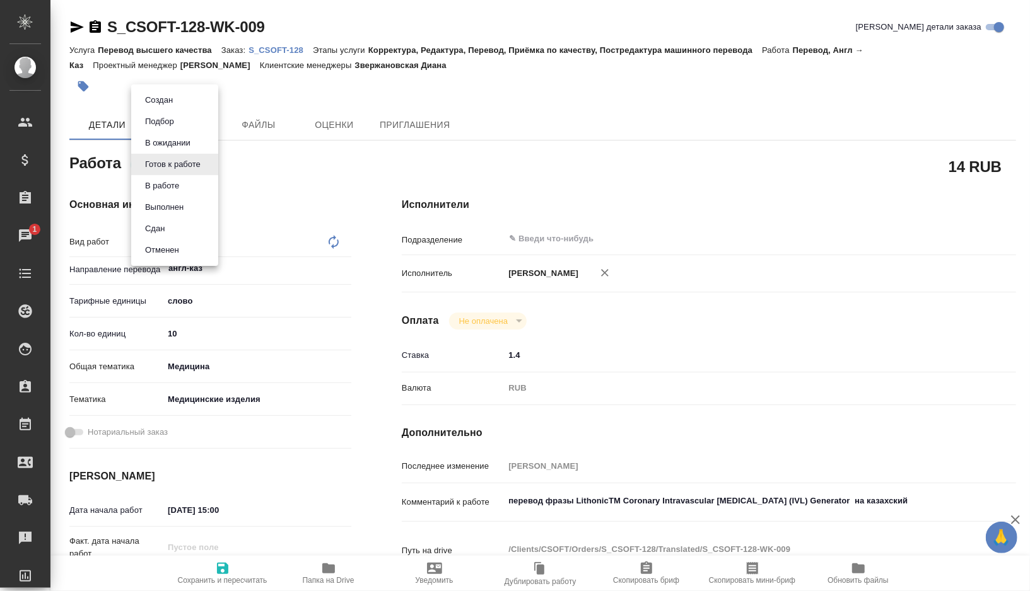
type textarea "x"
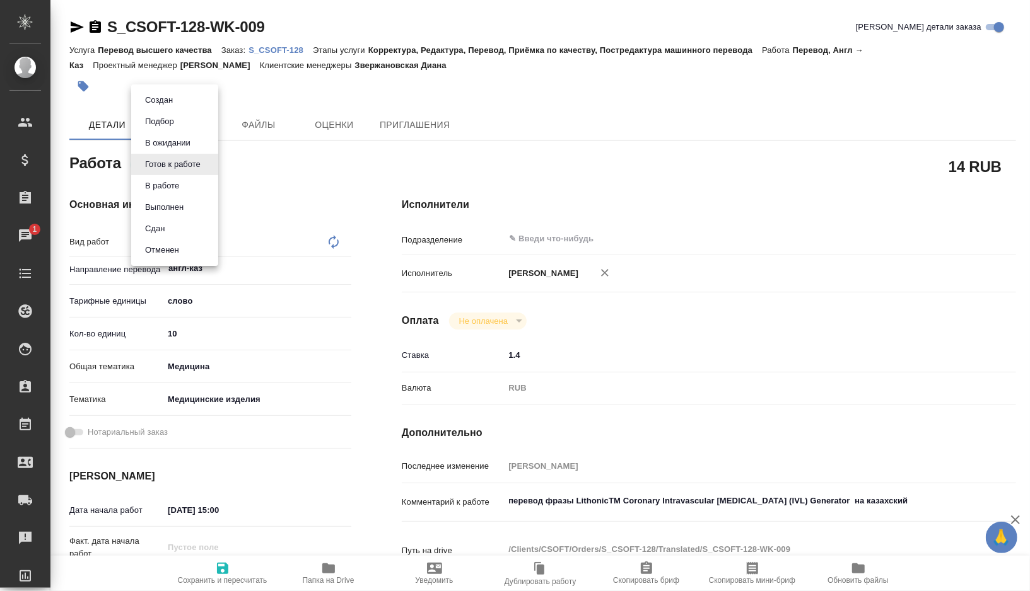
click at [177, 224] on li "Сдан" at bounding box center [174, 228] width 87 height 21
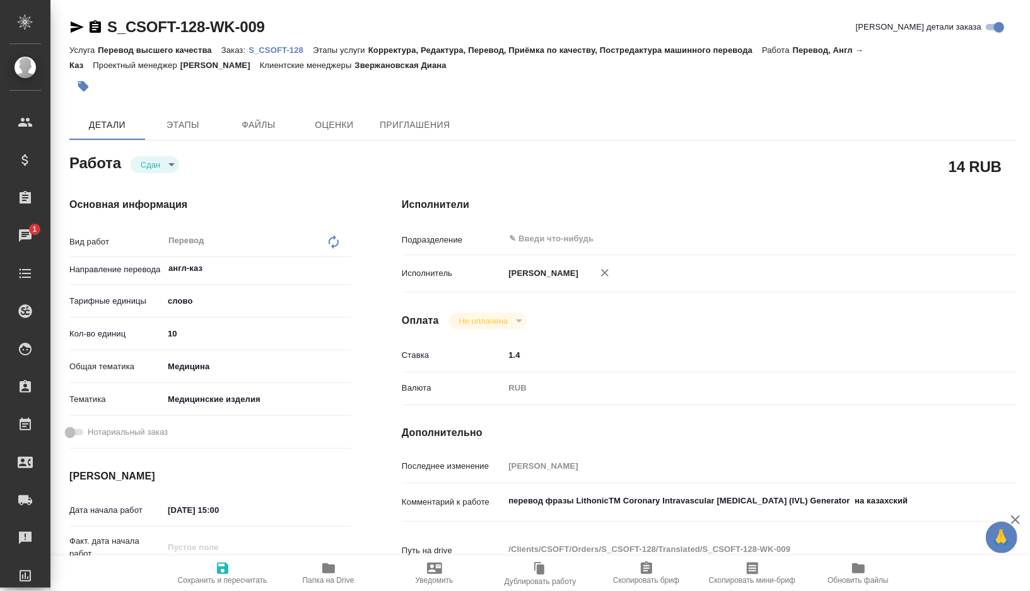
type textarea "x"
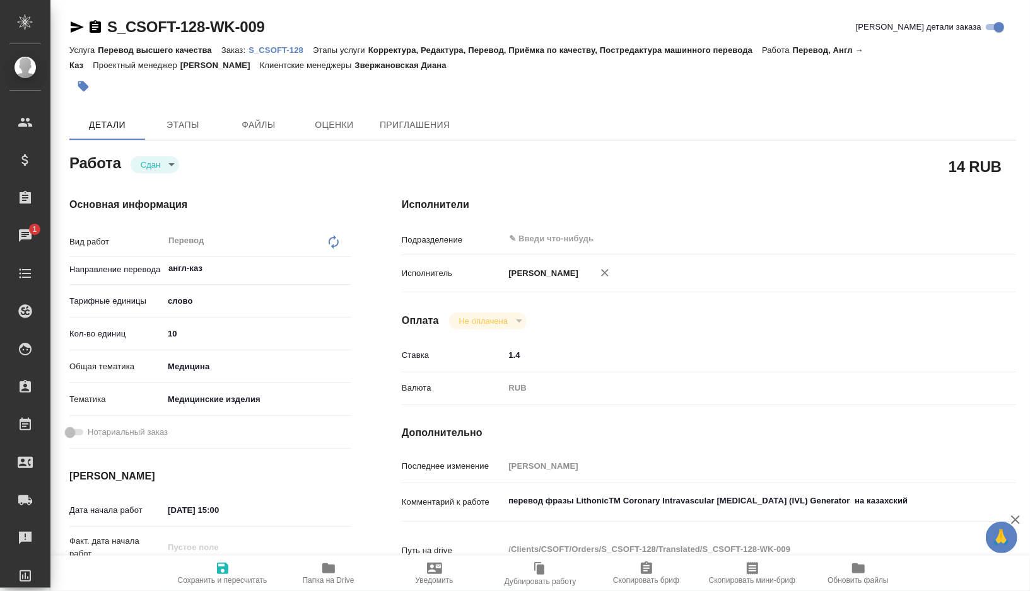
type textarea "x"
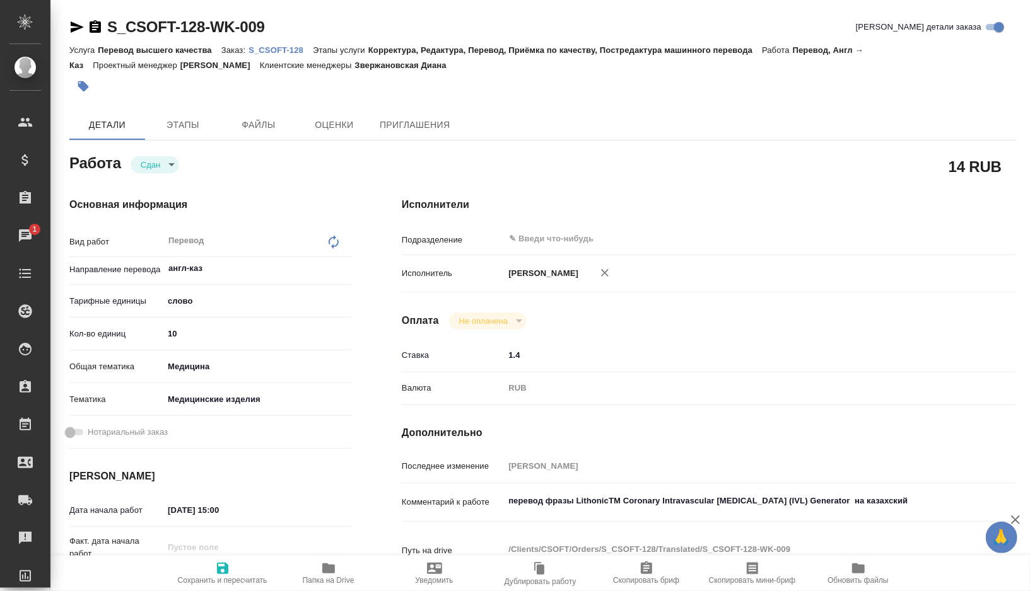
type textarea "x"
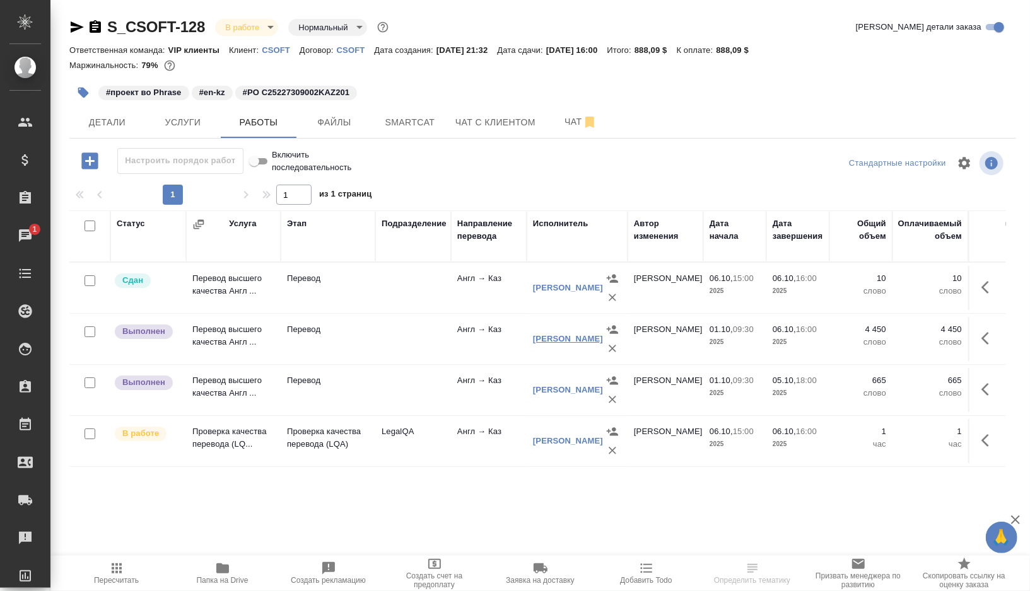
click at [558, 340] on link "[PERSON_NAME]" at bounding box center [568, 338] width 70 height 9
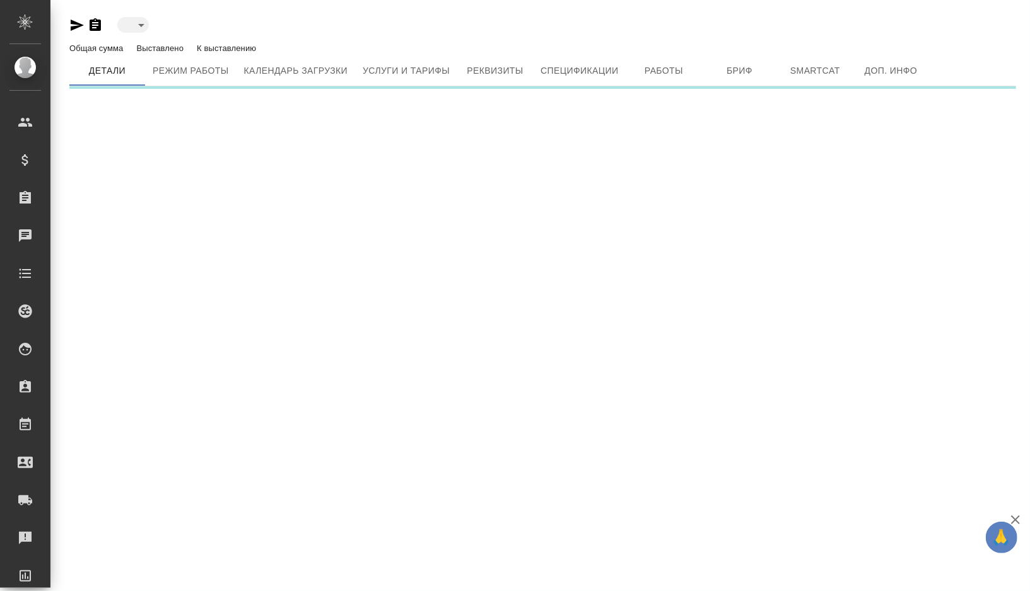
type input "inactive"
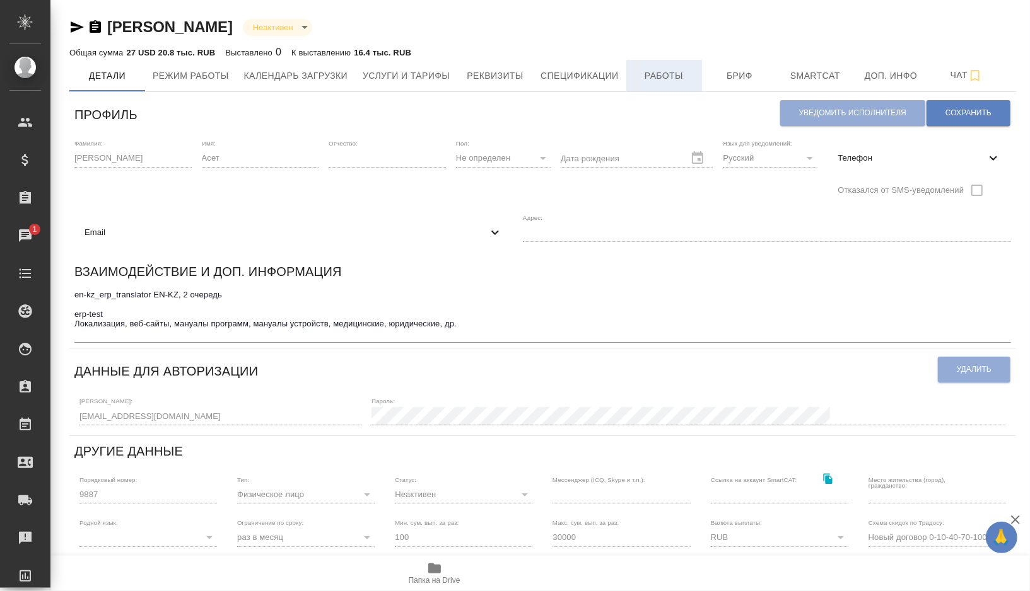
click at [643, 74] on span "Работы" at bounding box center [664, 76] width 61 height 16
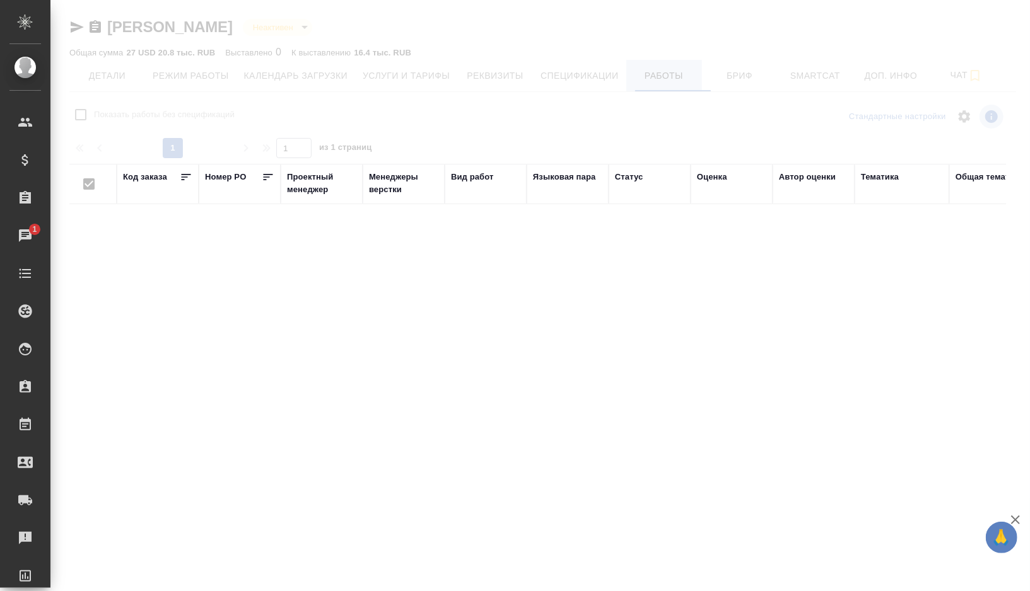
checkbox input "false"
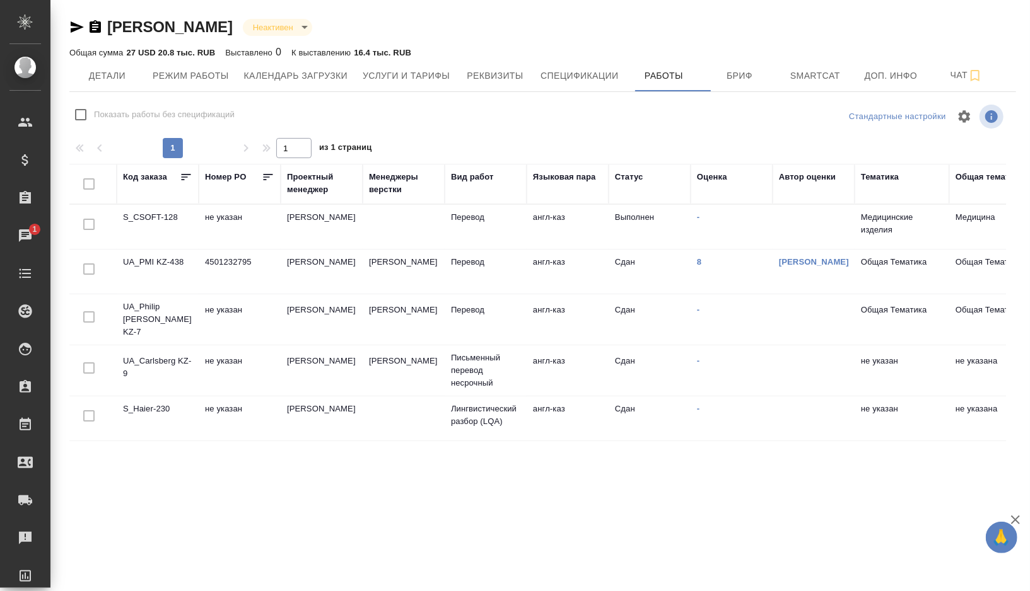
click at [79, 24] on icon "button" at bounding box center [76, 27] width 15 height 15
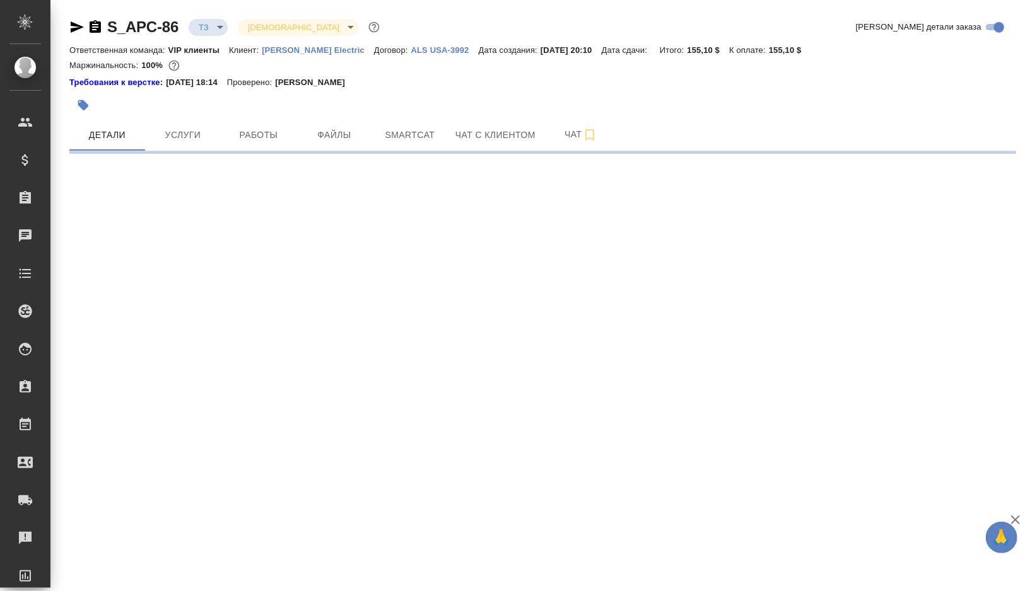
select select "RU"
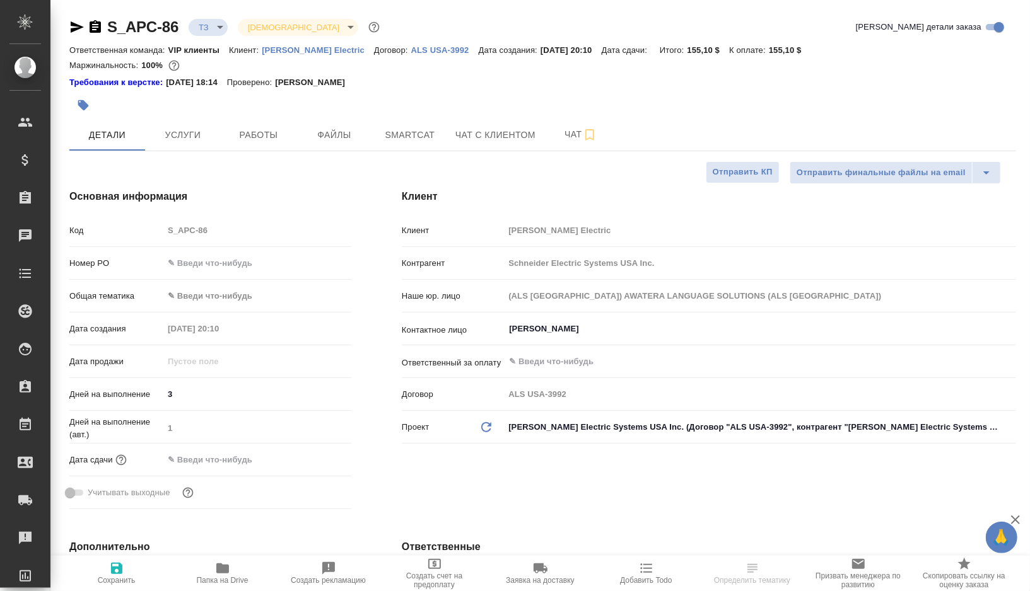
type textarea "x"
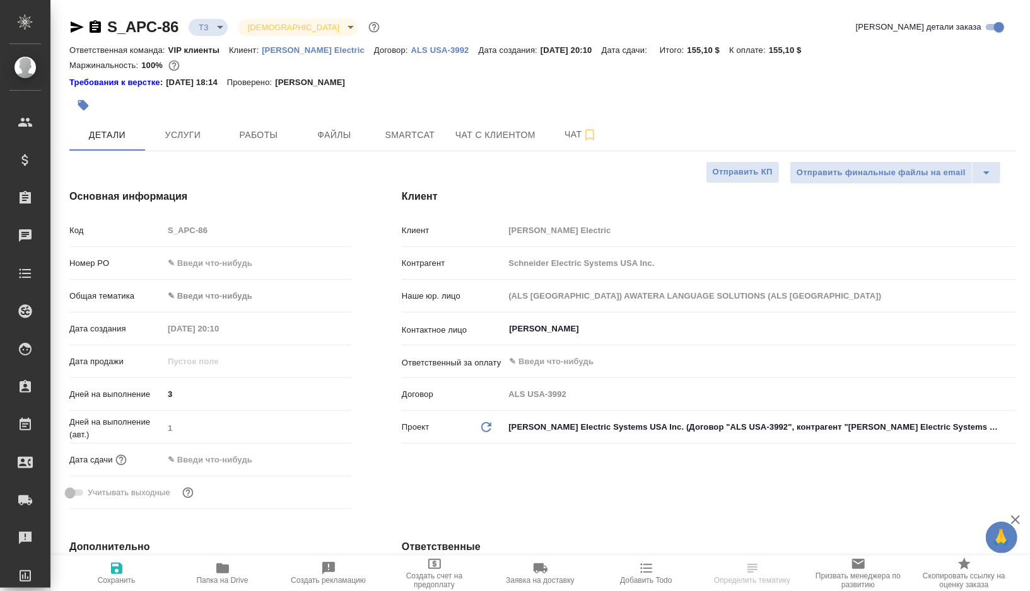
type textarea "x"
click at [223, 567] on icon "button" at bounding box center [222, 569] width 13 height 10
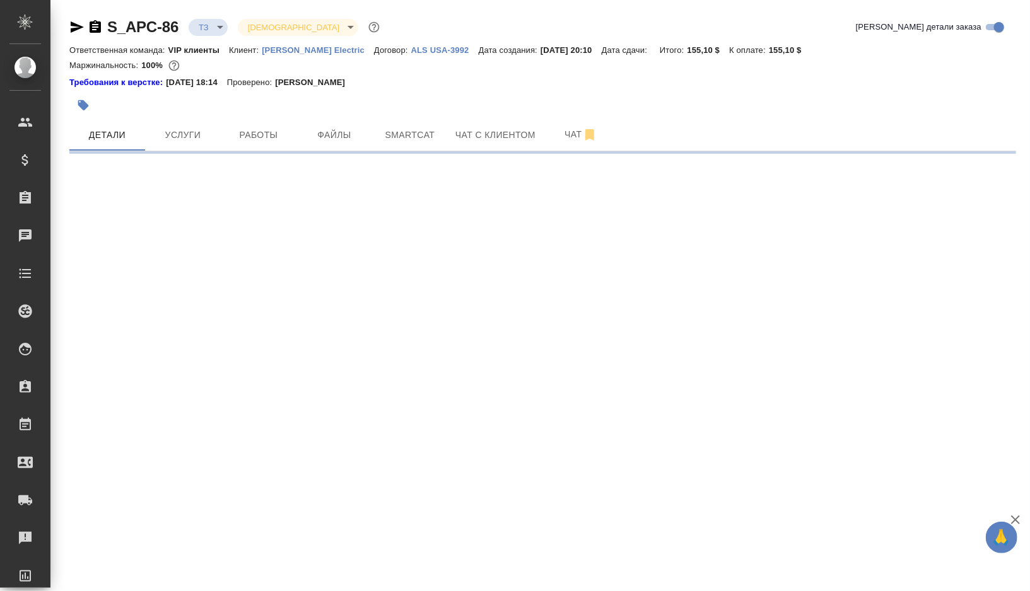
select select "RU"
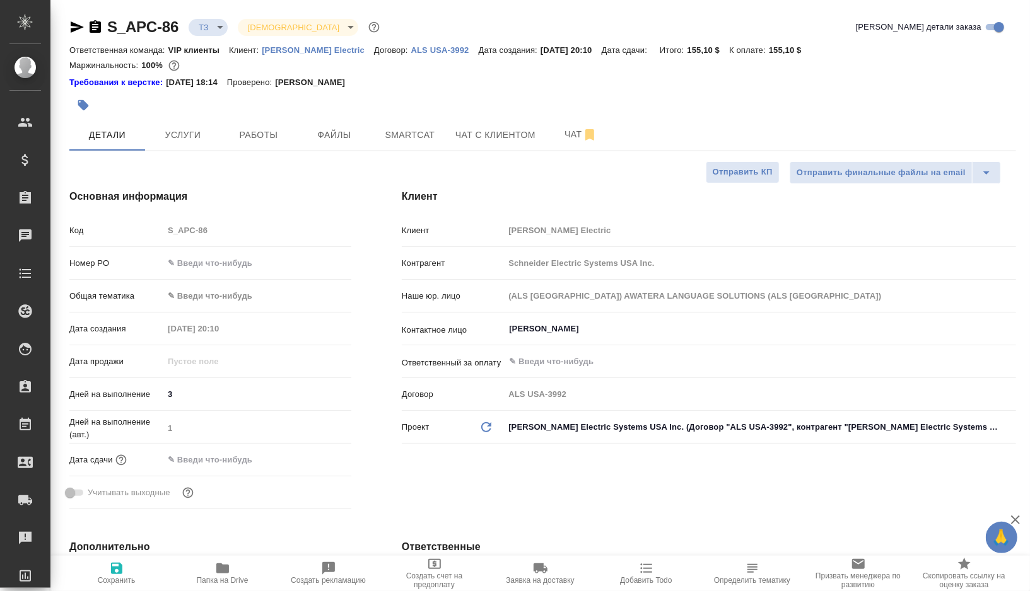
type textarea "x"
